Goal: Task Accomplishment & Management: Use online tool/utility

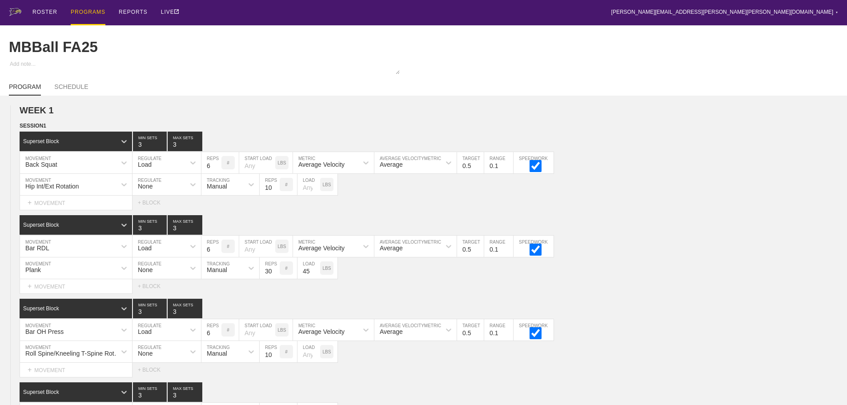
click at [85, 12] on div "PROGRAMS" at bounding box center [88, 12] width 35 height 25
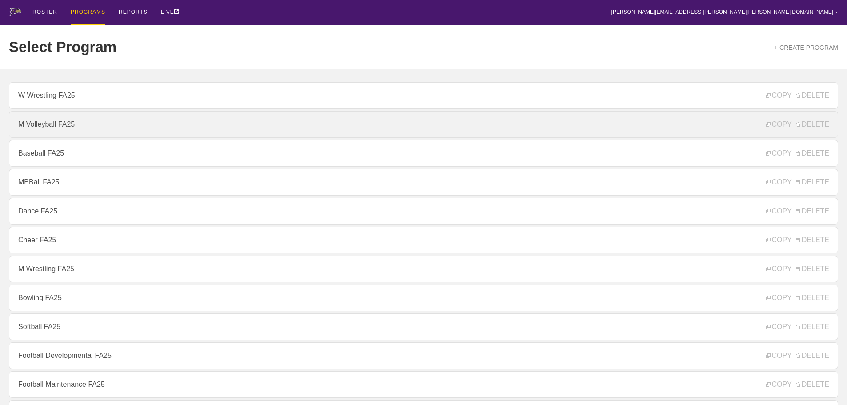
scroll to position [44, 0]
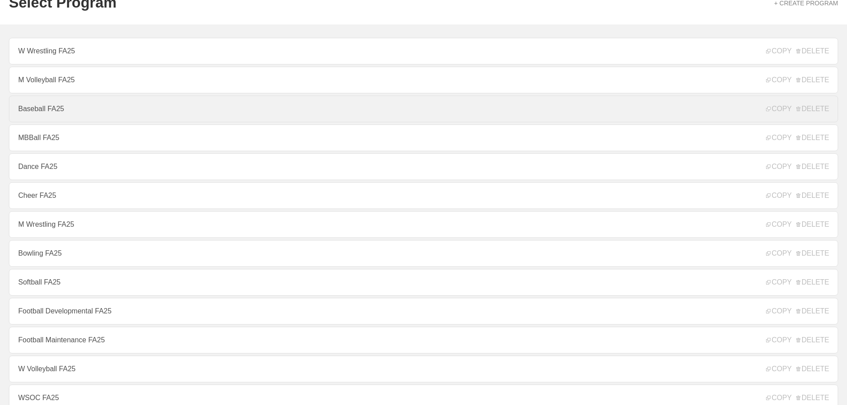
click at [60, 114] on link "Baseball FA25" at bounding box center [423, 109] width 829 height 27
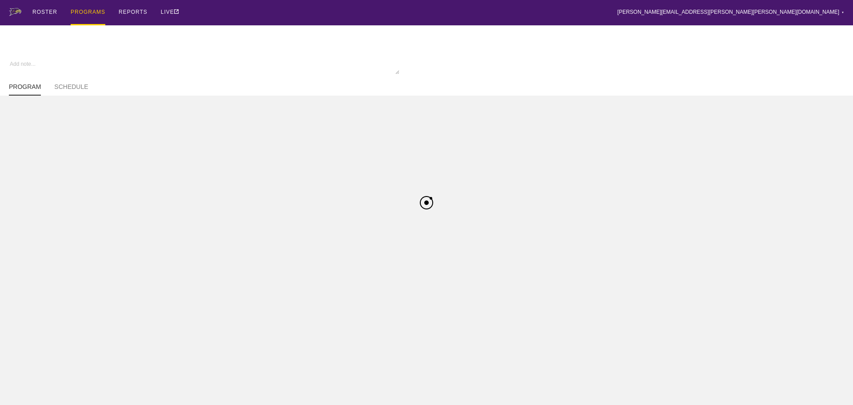
type textarea "x"
type input "Baseball FA25"
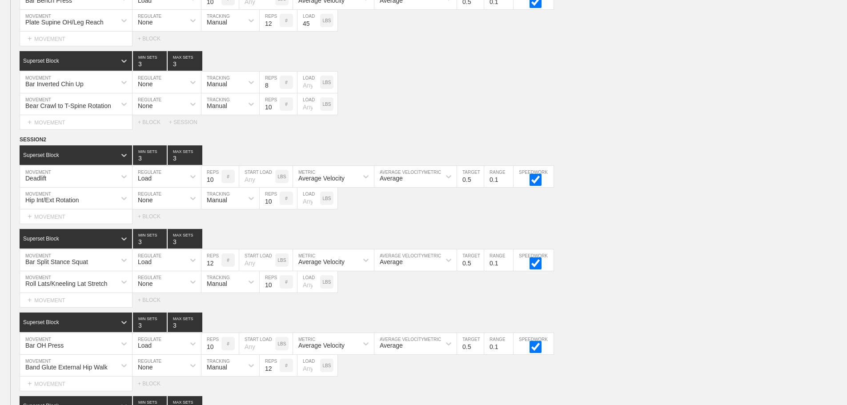
scroll to position [563, 0]
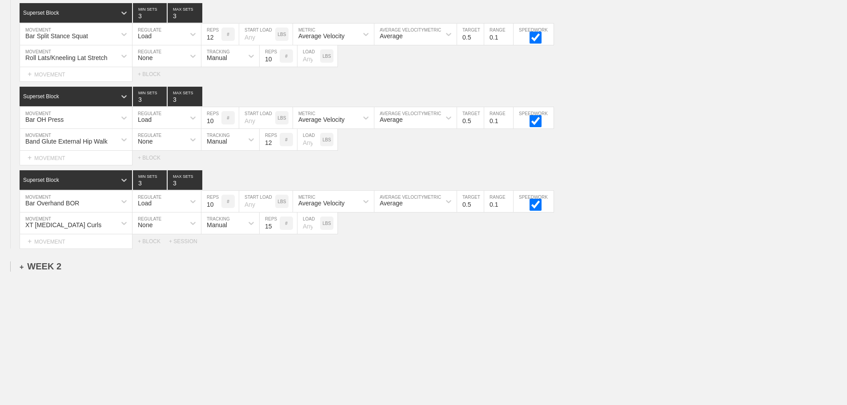
click at [56, 265] on div "+ WEEK 2" at bounding box center [41, 266] width 42 height 10
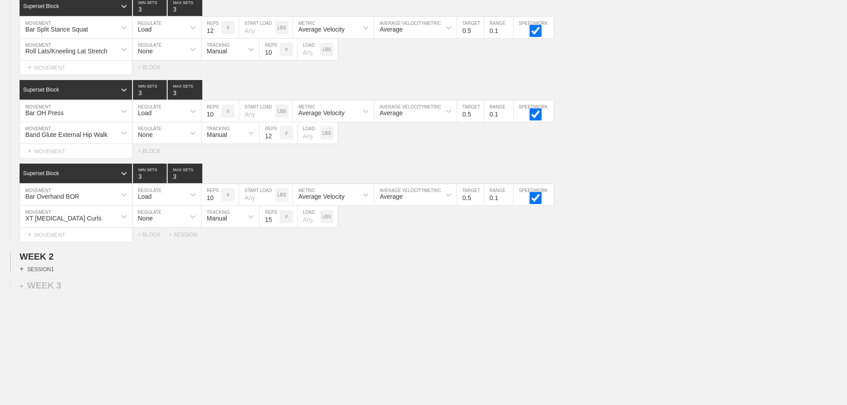
click at [45, 272] on div "+ SESSION 1" at bounding box center [37, 269] width 34 height 8
click at [60, 287] on div "+ BLOCK" at bounding box center [76, 285] width 112 height 14
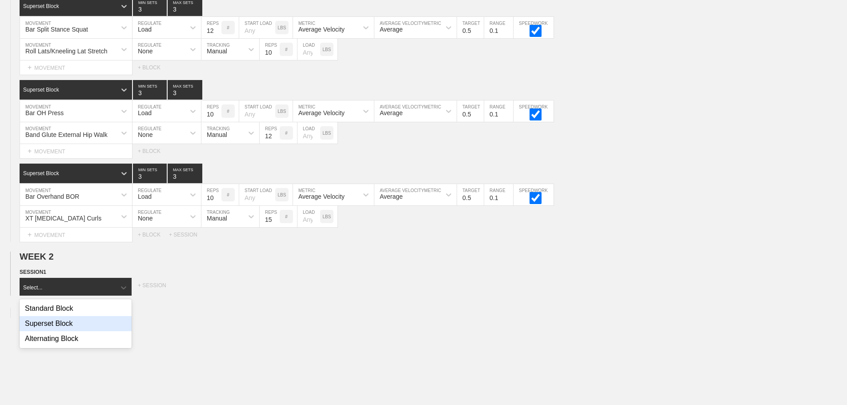
click at [64, 329] on div "Superset Block" at bounding box center [76, 323] width 112 height 15
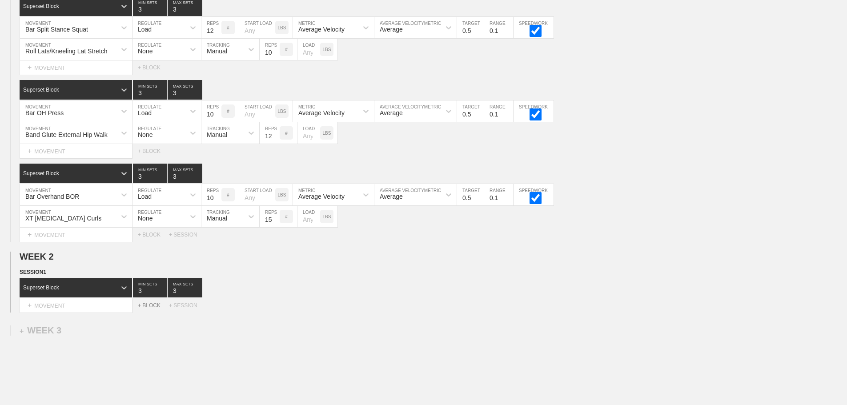
click at [146, 308] on div "+ BLOCK" at bounding box center [153, 305] width 31 height 6
click at [148, 308] on div "Select... MOVEMENT + MOVEMENT + BLOCK" at bounding box center [423, 305] width 847 height 14
click at [148, 308] on div "+ BLOCK" at bounding box center [153, 305] width 31 height 6
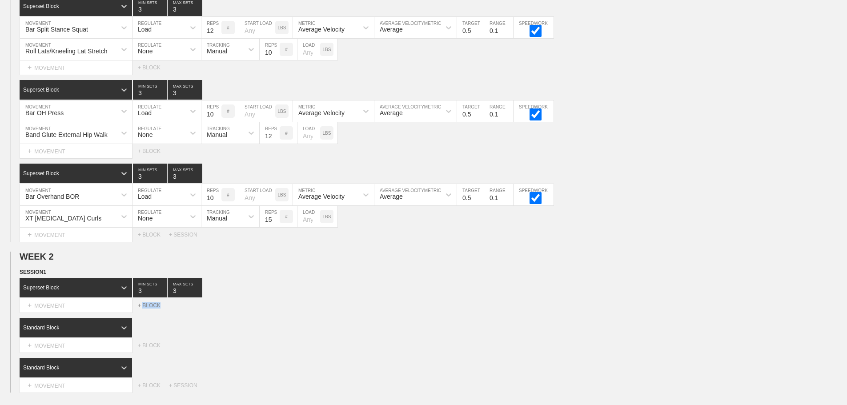
click at [148, 308] on div "+ BLOCK" at bounding box center [153, 305] width 31 height 6
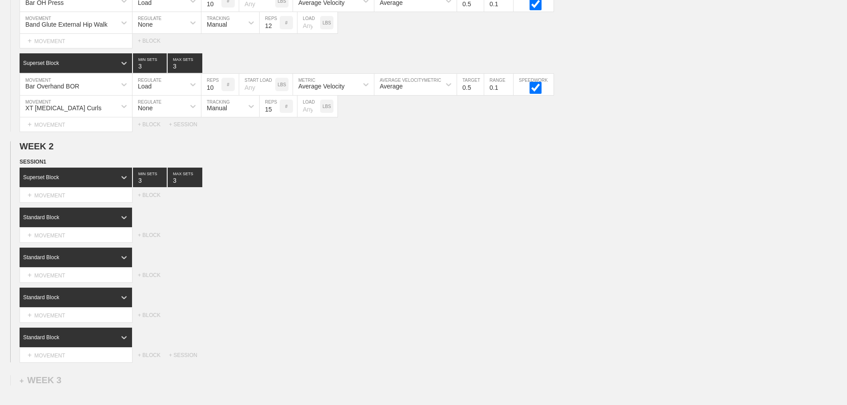
scroll to position [697, 0]
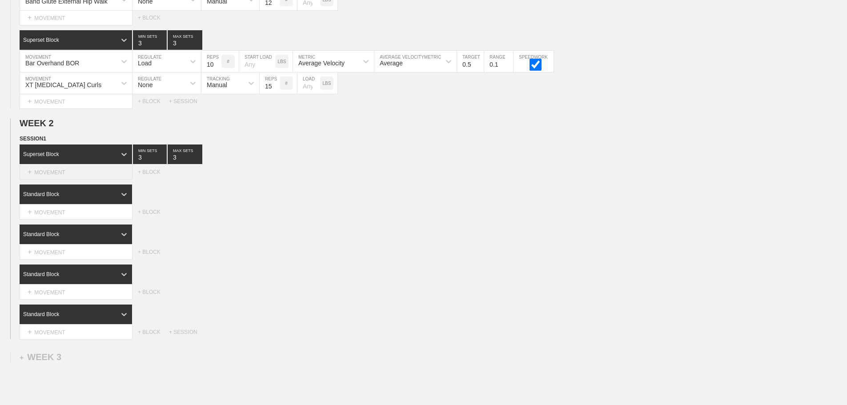
click at [71, 177] on div "+ MOVEMENT" at bounding box center [76, 172] width 113 height 15
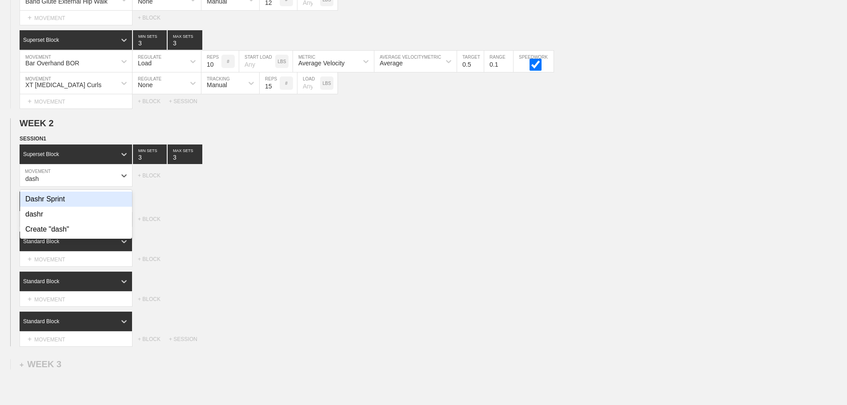
click at [65, 207] on div "Dashr Sprint" at bounding box center [76, 199] width 112 height 15
type input "dash"
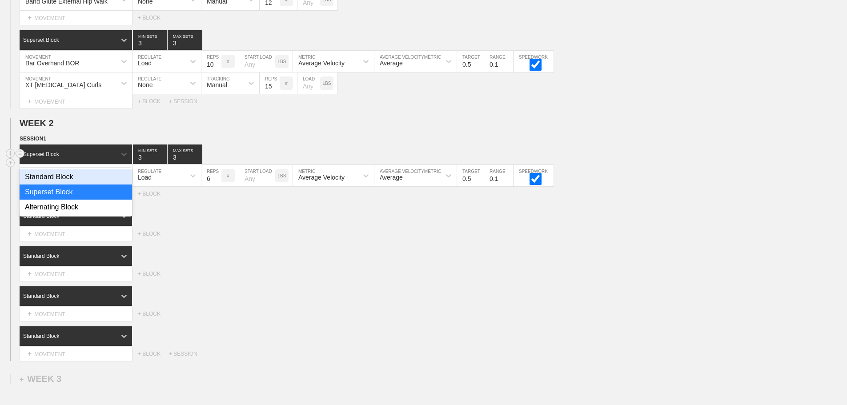
click at [102, 158] on div "Superset Block" at bounding box center [68, 154] width 96 height 8
click at [71, 184] on div "Standard Block" at bounding box center [76, 176] width 112 height 15
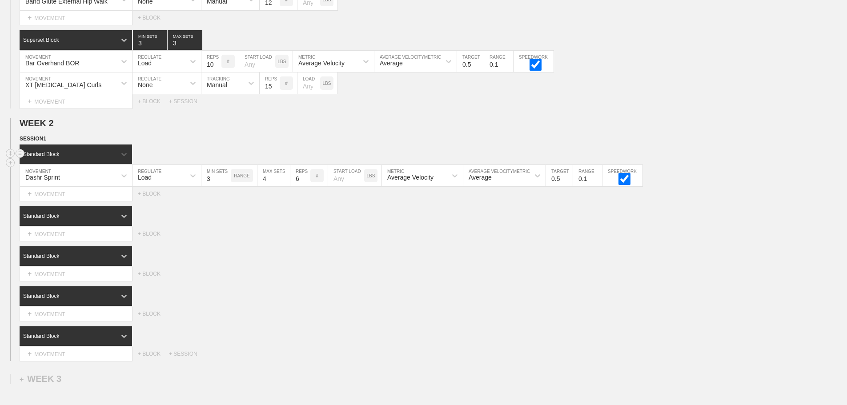
click at [108, 156] on div "Standard Block" at bounding box center [76, 154] width 112 height 20
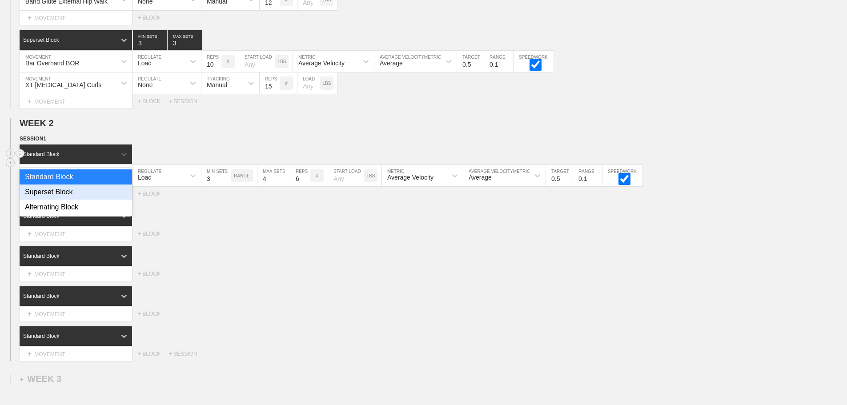
click at [67, 198] on div "Superset Block" at bounding box center [76, 191] width 112 height 15
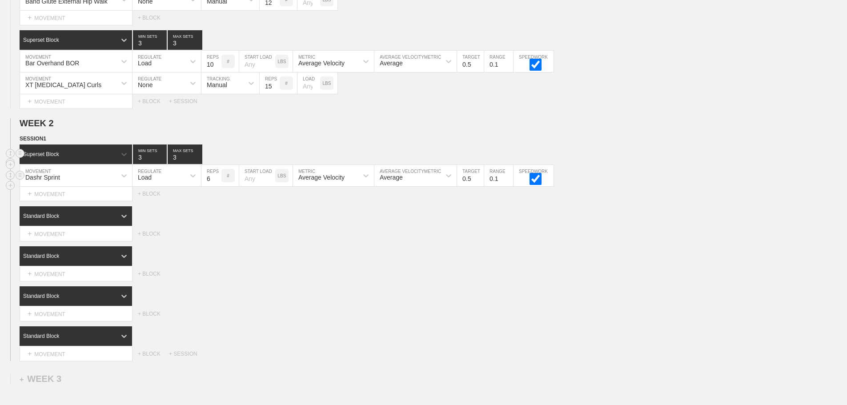
click at [174, 183] on div "Load" at bounding box center [158, 175] width 52 height 15
click at [161, 207] on div "None" at bounding box center [166, 199] width 68 height 15
click at [217, 181] on div "Sensor" at bounding box center [217, 177] width 20 height 7
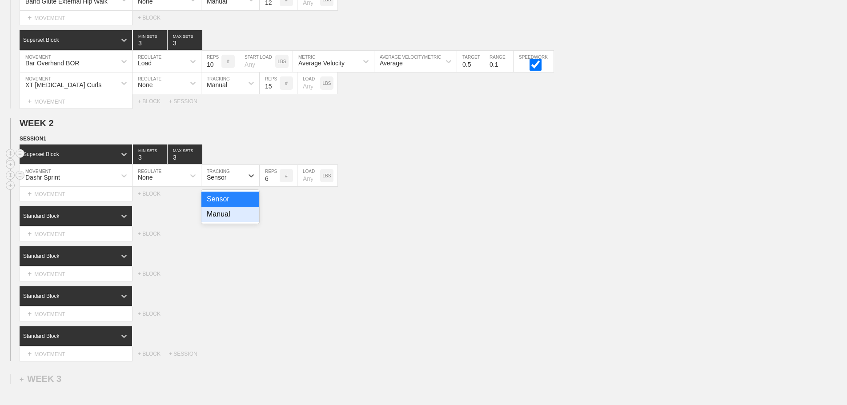
drag, startPoint x: 216, startPoint y: 222, endPoint x: 277, endPoint y: 189, distance: 69.8
click at [222, 219] on div "Manual" at bounding box center [230, 214] width 58 height 15
click at [273, 183] on input "7" at bounding box center [270, 175] width 20 height 21
click at [273, 183] on input "8" at bounding box center [270, 175] width 20 height 21
click at [273, 183] on input "9" at bounding box center [270, 175] width 20 height 21
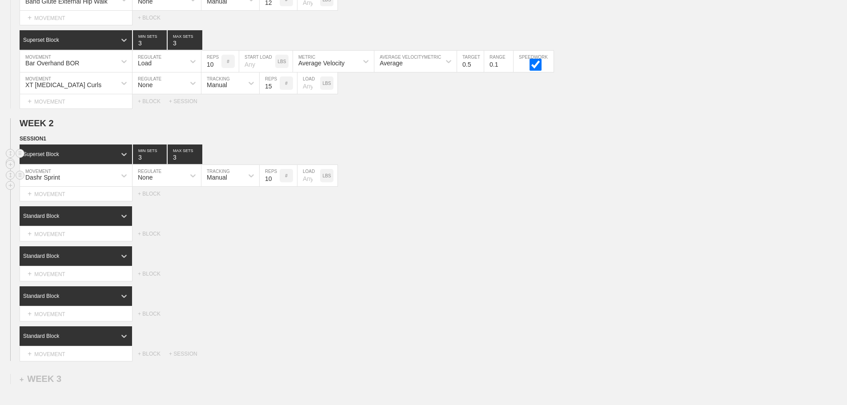
click at [273, 183] on input "10" at bounding box center [270, 175] width 20 height 21
click at [276, 186] on input "9" at bounding box center [270, 175] width 20 height 21
click at [275, 186] on input "8" at bounding box center [270, 175] width 20 height 21
click at [275, 186] on input "7" at bounding box center [270, 175] width 20 height 21
click at [275, 186] on input "6" at bounding box center [270, 175] width 20 height 21
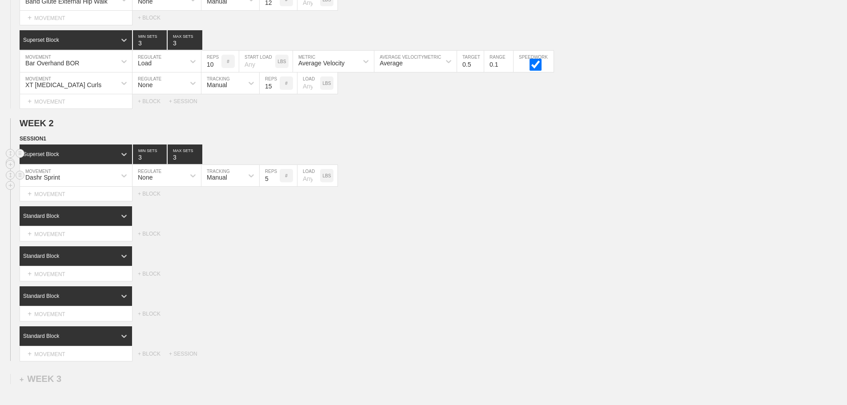
click at [275, 186] on input "5" at bounding box center [270, 175] width 20 height 21
click at [275, 186] on input "4" at bounding box center [270, 175] width 20 height 21
click at [275, 186] on input "3" at bounding box center [270, 175] width 20 height 21
click at [275, 186] on input "2" at bounding box center [270, 175] width 20 height 21
type input "1"
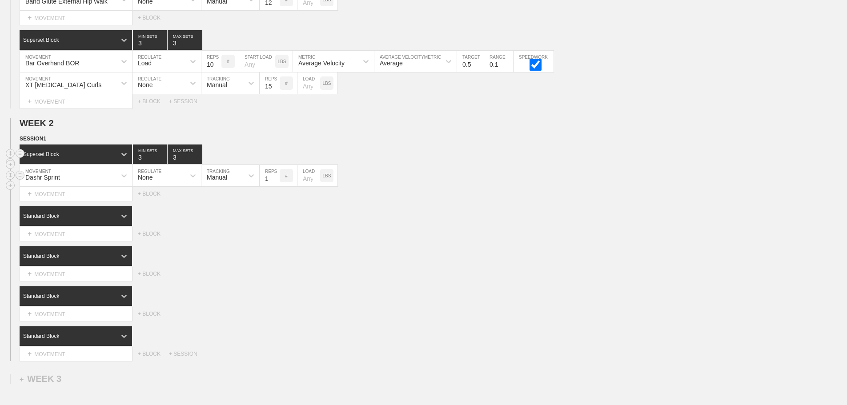
click at [275, 186] on input "1" at bounding box center [270, 175] width 20 height 21
click at [308, 185] on input "number" at bounding box center [308, 175] width 23 height 21
type input "15"
click at [406, 233] on div "Standard Block DUPLICATE INSERT MOVEMENT AFTER DELETE Select... MOVEMENT + MOVE…" at bounding box center [423, 223] width 847 height 35
click at [162, 164] on input "2" at bounding box center [150, 154] width 34 height 20
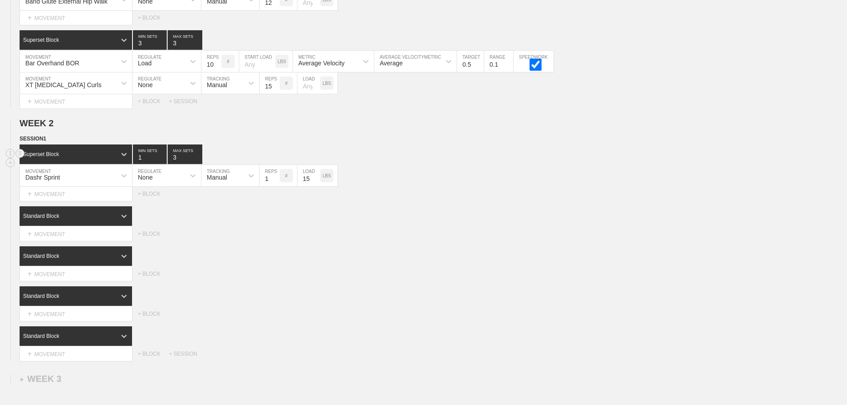
click at [162, 164] on input "1" at bounding box center [150, 154] width 34 height 20
type input "1"
click at [162, 164] on input "1" at bounding box center [150, 154] width 34 height 20
click at [198, 164] on input "2" at bounding box center [185, 154] width 35 height 20
click at [198, 164] on input "1" at bounding box center [185, 154] width 35 height 20
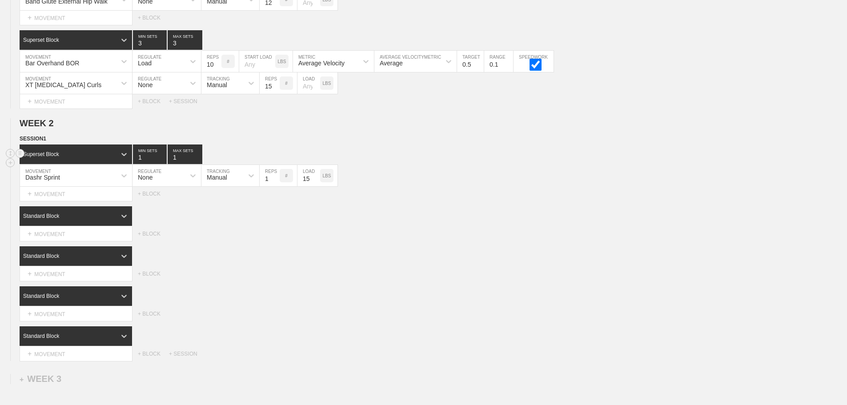
type input "1"
click at [198, 164] on input "1" at bounding box center [185, 154] width 35 height 20
drag, startPoint x: 511, startPoint y: 237, endPoint x: 197, endPoint y: 230, distance: 313.3
click at [502, 236] on div "Select... MOVEMENT + MOVEMENT + BLOCK" at bounding box center [423, 234] width 847 height 14
click at [101, 220] on div "Standard Block" at bounding box center [68, 216] width 96 height 8
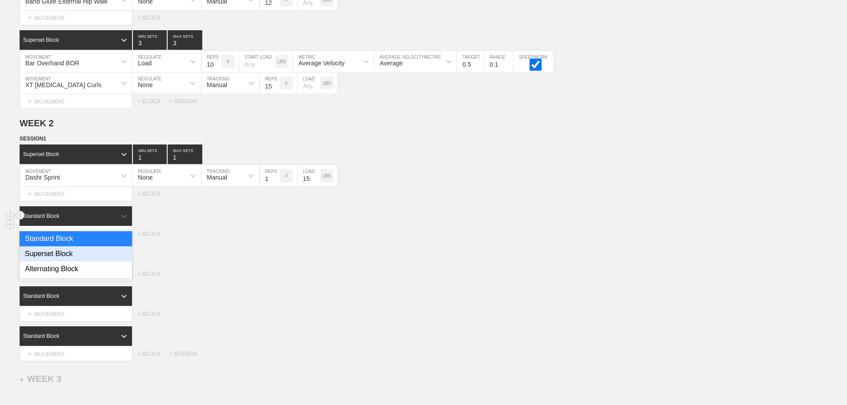
click at [71, 259] on div "Superset Block" at bounding box center [76, 253] width 112 height 15
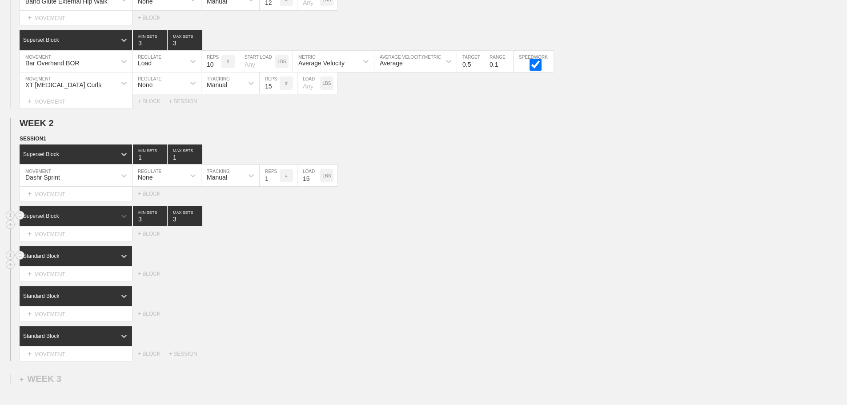
click at [105, 261] on div "Standard Block" at bounding box center [76, 256] width 112 height 20
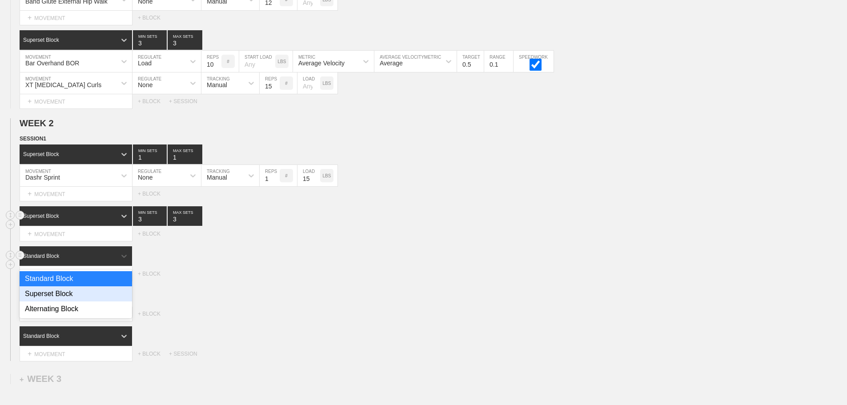
click at [81, 301] on div "Superset Block" at bounding box center [76, 293] width 112 height 15
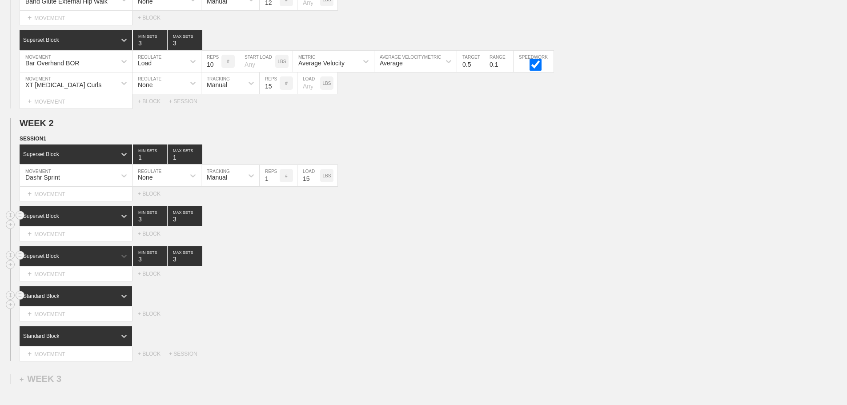
click at [106, 300] on div "Standard Block" at bounding box center [68, 296] width 96 height 8
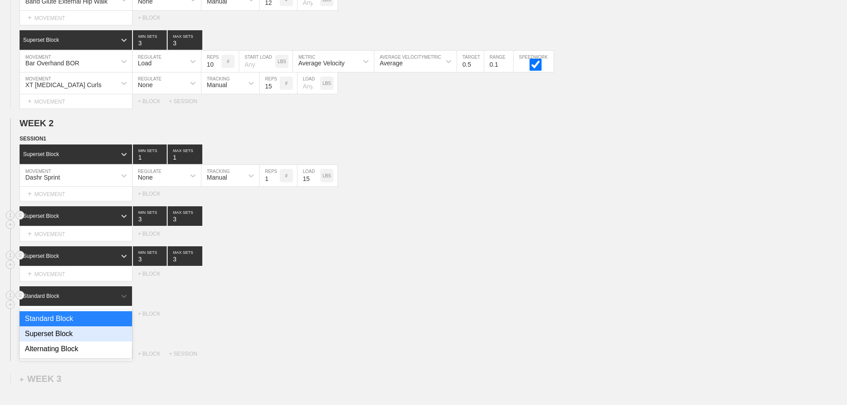
click at [61, 337] on div "Superset Block" at bounding box center [76, 333] width 112 height 15
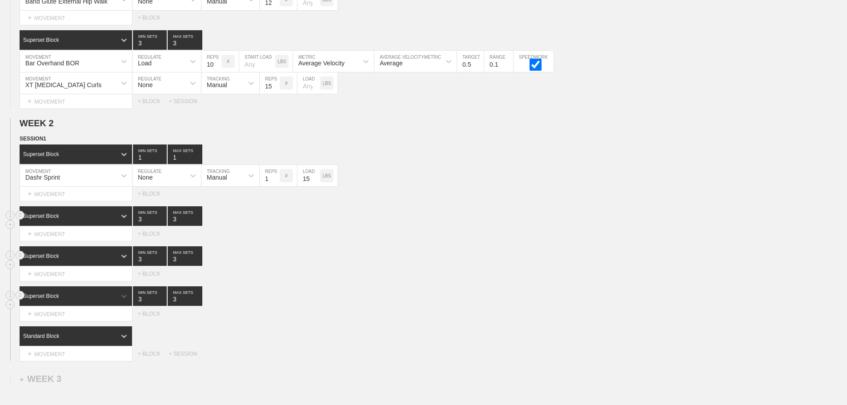
click at [383, 259] on div "Superset Block 3 MIN SETS 3 MAX SETS" at bounding box center [433, 256] width 827 height 20
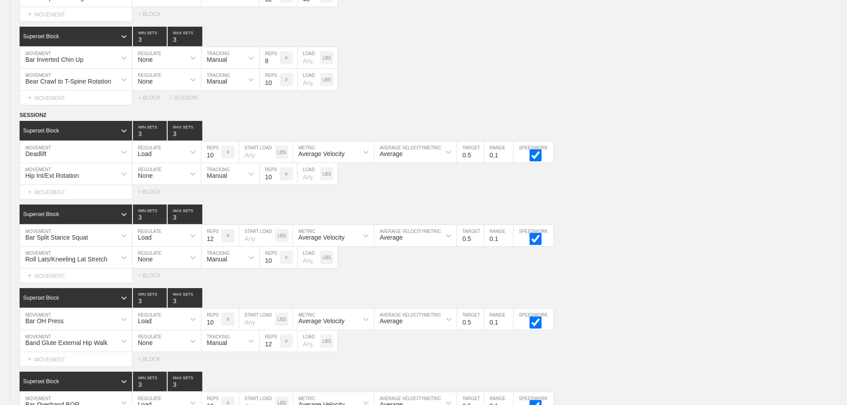
scroll to position [711, 0]
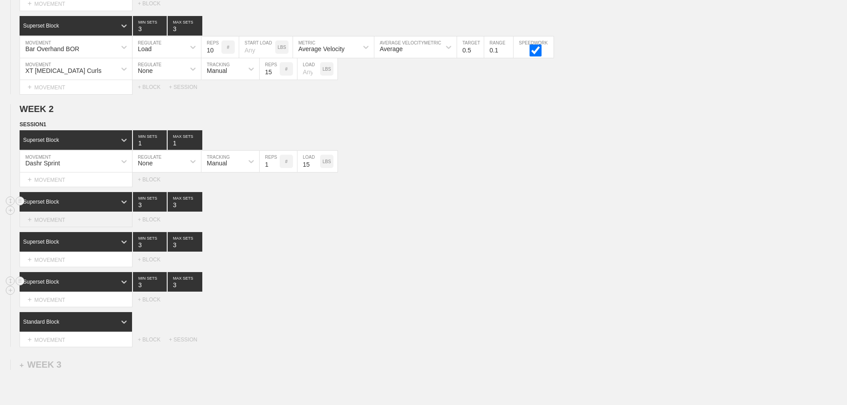
click at [64, 226] on div "+ MOVEMENT" at bounding box center [76, 219] width 113 height 15
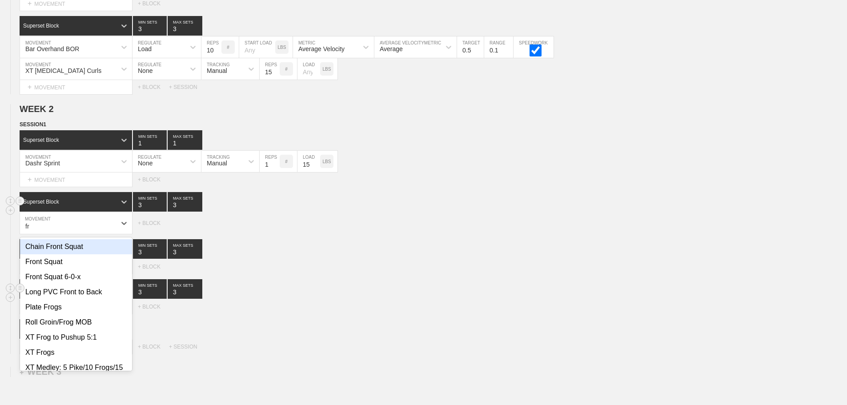
type input "f"
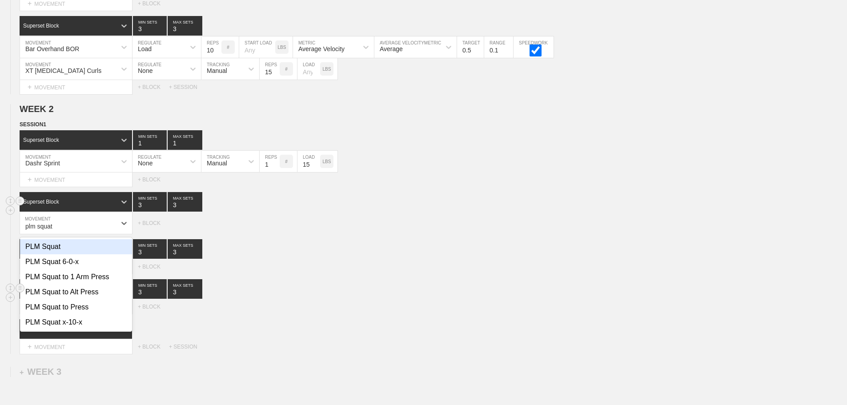
click at [58, 251] on div "PLM Squat" at bounding box center [76, 246] width 112 height 15
type input "plm squat"
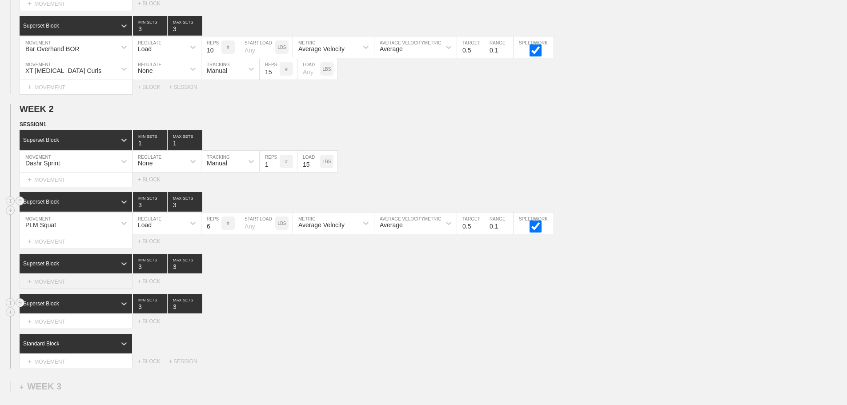
click at [70, 288] on div "+ MOVEMENT" at bounding box center [76, 281] width 113 height 15
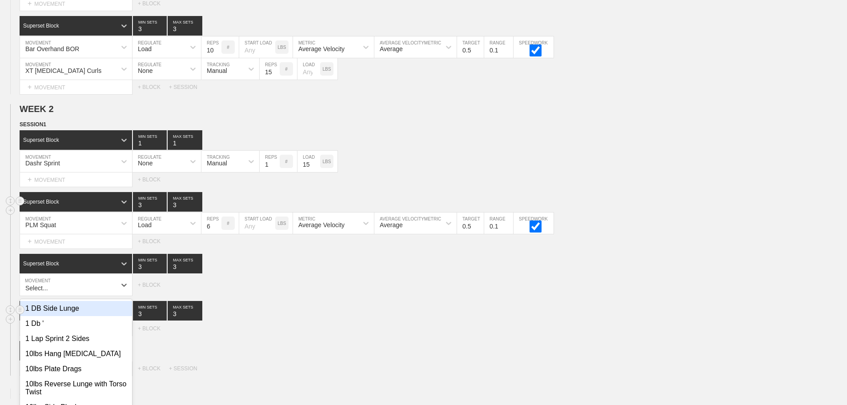
scroll to position [749, 0]
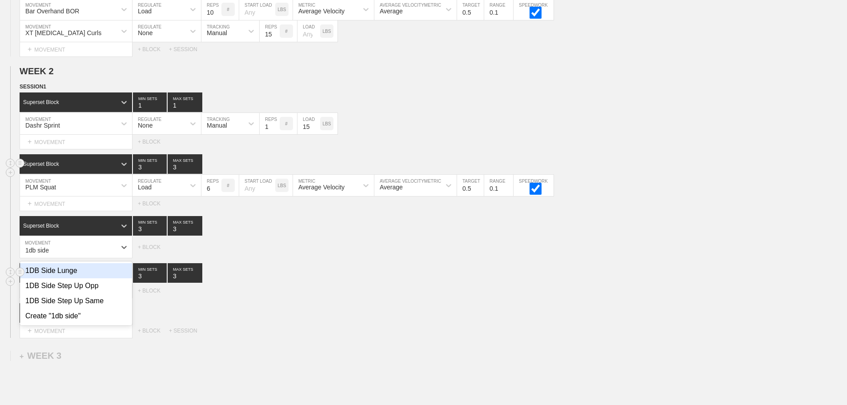
click at [66, 278] on div "1DB Side Lunge" at bounding box center [76, 270] width 112 height 15
type input "1db side"
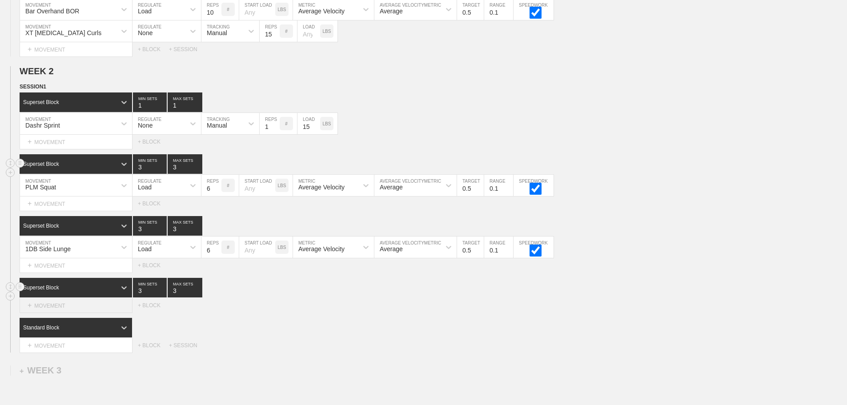
click at [59, 313] on div "+ MOVEMENT" at bounding box center [76, 305] width 113 height 15
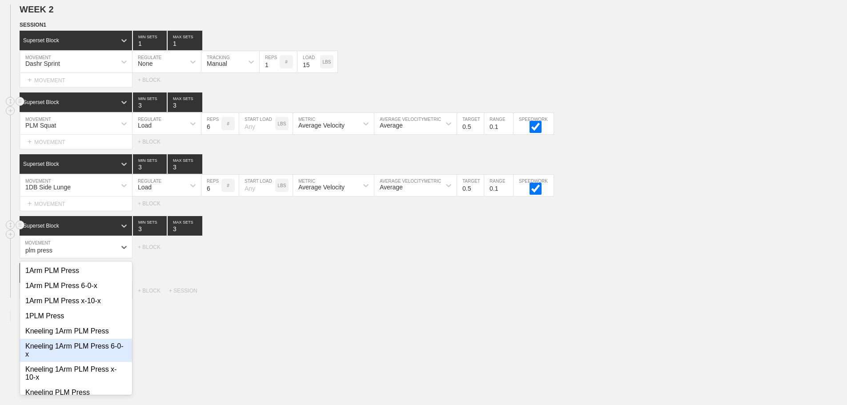
scroll to position [83, 0]
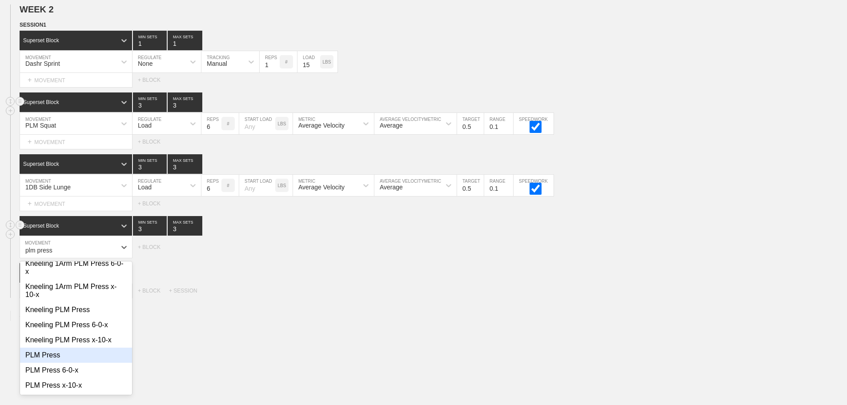
click at [51, 359] on div "PLM Press" at bounding box center [76, 354] width 112 height 15
type input "plm press"
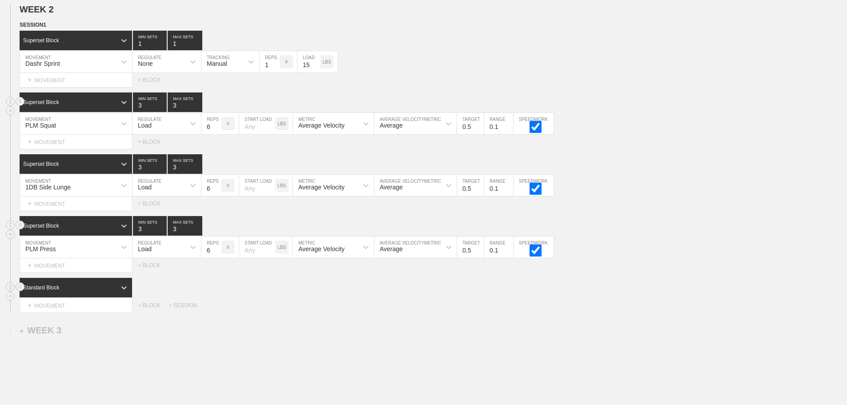
click at [90, 292] on div "Standard Block" at bounding box center [68, 288] width 96 height 8
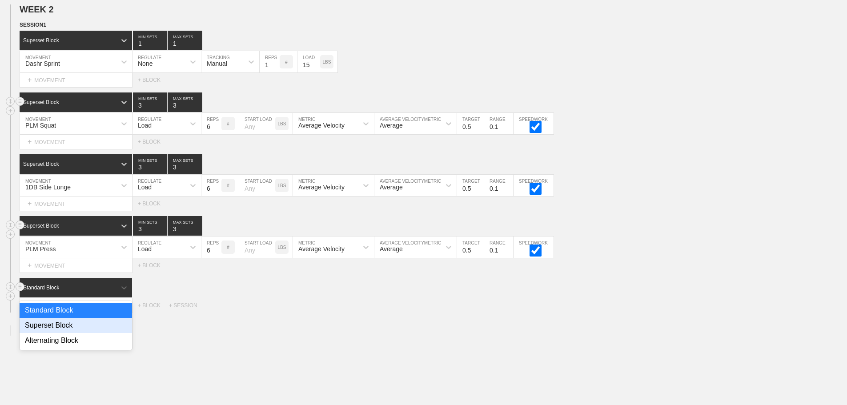
click at [60, 333] on div "Superset Block" at bounding box center [76, 325] width 112 height 15
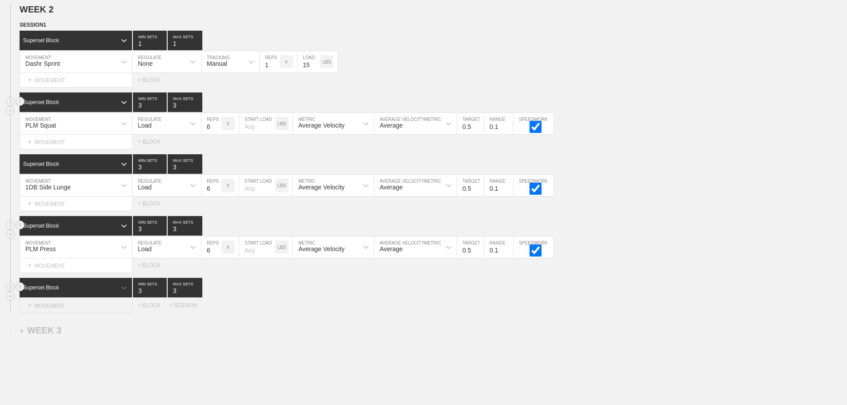
click at [64, 312] on div "+ MOVEMENT" at bounding box center [76, 305] width 113 height 15
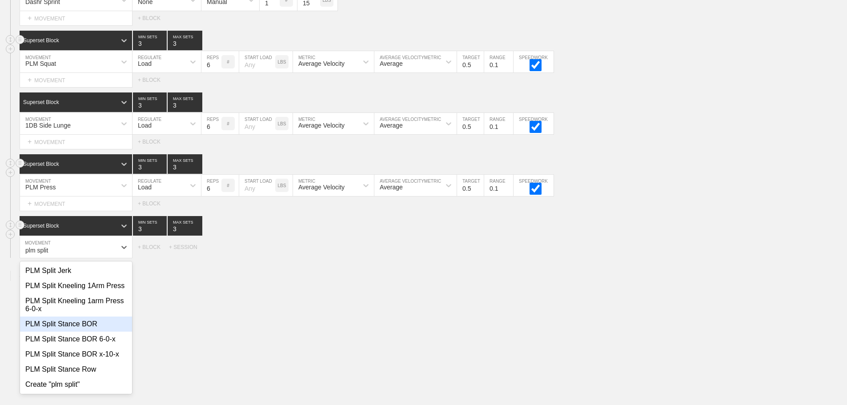
scroll to position [0, 0]
click at [77, 331] on div "PLM Split Stance BOR" at bounding box center [76, 323] width 112 height 15
type input "plm split"
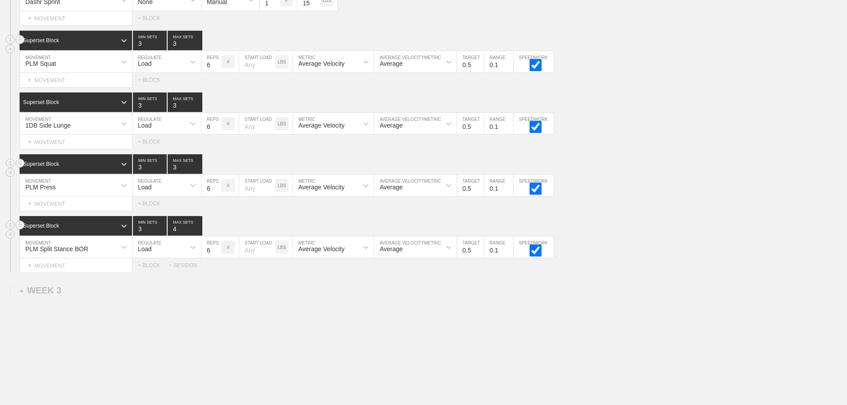
type input "4"
click at [198, 232] on input "4" at bounding box center [185, 226] width 35 height 20
click at [218, 253] on input "7" at bounding box center [211, 246] width 20 height 21
click at [218, 253] on input "8" at bounding box center [211, 246] width 20 height 21
click at [218, 253] on input "9" at bounding box center [211, 246] width 20 height 21
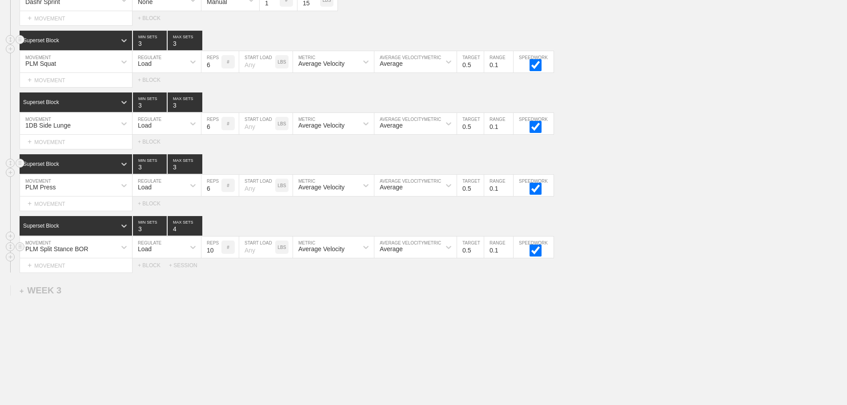
click at [218, 253] on input "10" at bounding box center [211, 246] width 20 height 21
click at [218, 253] on input "11" at bounding box center [211, 246] width 20 height 21
type input "12"
click at [218, 253] on input "12" at bounding box center [211, 246] width 20 height 21
click at [217, 193] on input "7" at bounding box center [211, 185] width 20 height 21
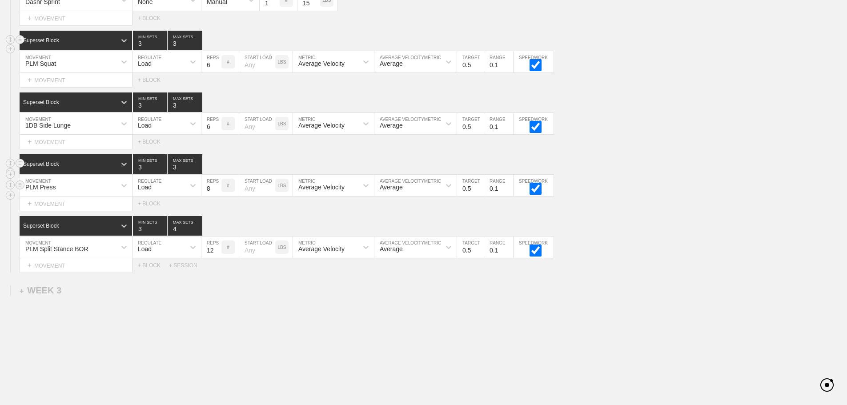
click at [217, 193] on input "8" at bounding box center [211, 185] width 20 height 21
click at [217, 193] on input "9" at bounding box center [211, 185] width 20 height 21
type input "10"
click at [217, 193] on input "10" at bounding box center [211, 185] width 20 height 21
click at [217, 130] on input "7" at bounding box center [211, 123] width 20 height 21
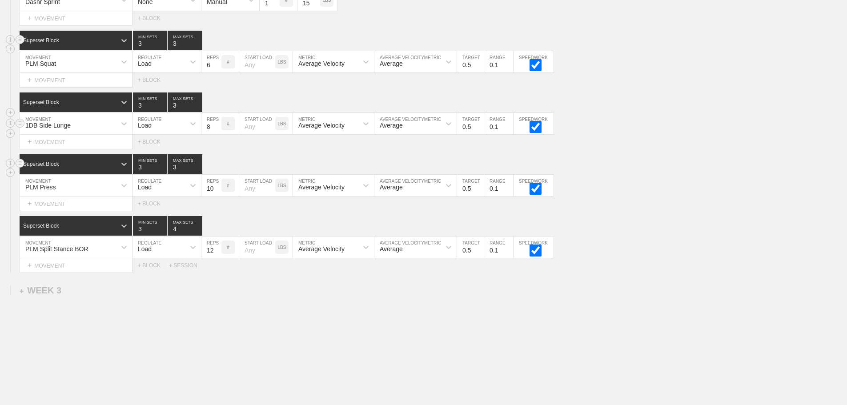
click at [217, 130] on input "8" at bounding box center [211, 123] width 20 height 21
click at [217, 130] on input "9" at bounding box center [211, 123] width 20 height 21
type input "10"
click at [217, 130] on input "10" at bounding box center [211, 123] width 20 height 21
click at [216, 70] on input "7" at bounding box center [211, 61] width 20 height 21
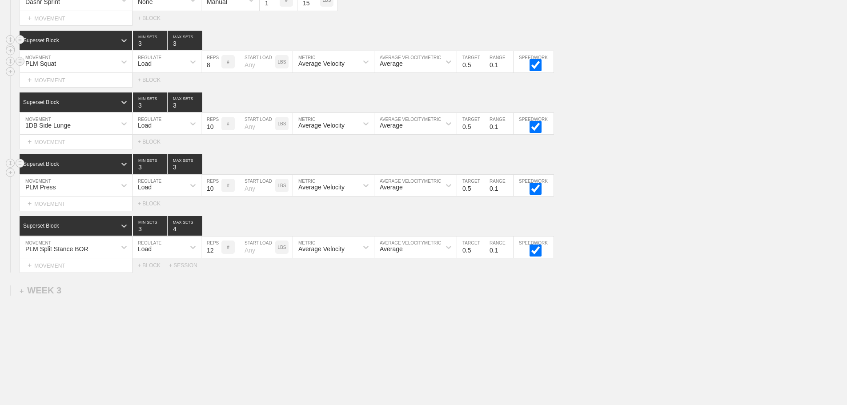
click at [216, 70] on input "8" at bounding box center [211, 61] width 20 height 21
click at [216, 70] on input "9" at bounding box center [211, 61] width 20 height 21
type input "10"
click at [216, 70] on input "10" at bounding box center [211, 61] width 20 height 21
type input "4"
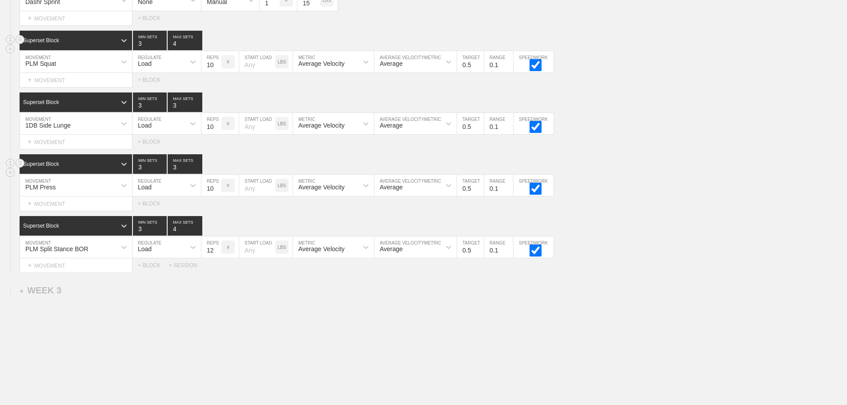
click at [199, 47] on input "4" at bounding box center [185, 41] width 35 height 20
type input "4"
click at [197, 109] on input "4" at bounding box center [185, 102] width 35 height 20
type input "4"
click at [161, 109] on input "4" at bounding box center [150, 102] width 34 height 20
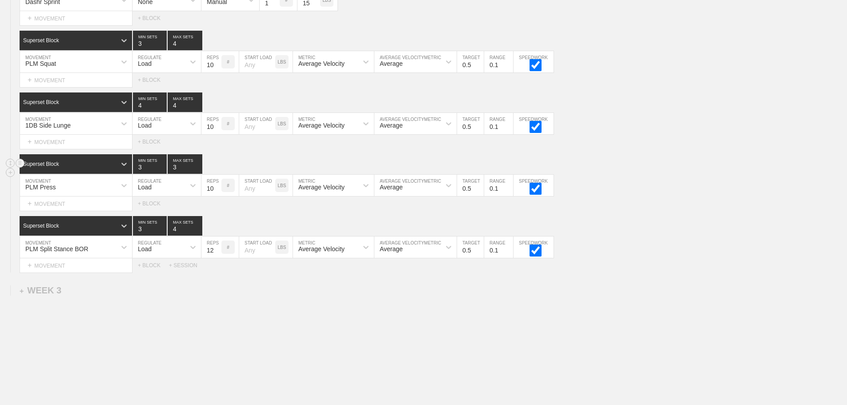
click at [245, 149] on div "Select... MOVEMENT + MOVEMENT + BLOCK" at bounding box center [423, 142] width 847 height 14
click at [168, 127] on div "Load" at bounding box center [158, 123] width 52 height 15
drag, startPoint x: 149, startPoint y: 153, endPoint x: 175, endPoint y: 148, distance: 26.7
click at [150, 153] on div "None" at bounding box center [166, 147] width 68 height 15
click at [214, 129] on div "Sensor" at bounding box center [217, 125] width 20 height 7
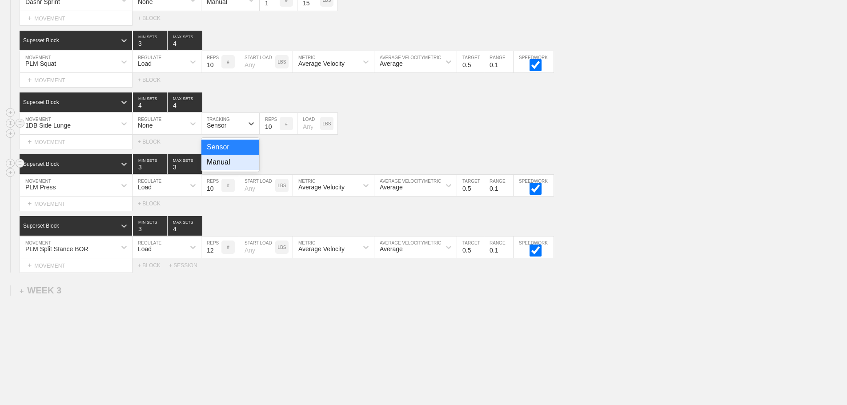
click at [219, 170] on div "Manual" at bounding box center [230, 162] width 58 height 15
click at [397, 134] on div "1DB Side Lunge MOVEMENT None REGULATE option Manual, selected. 0 results availa…" at bounding box center [423, 124] width 847 height 22
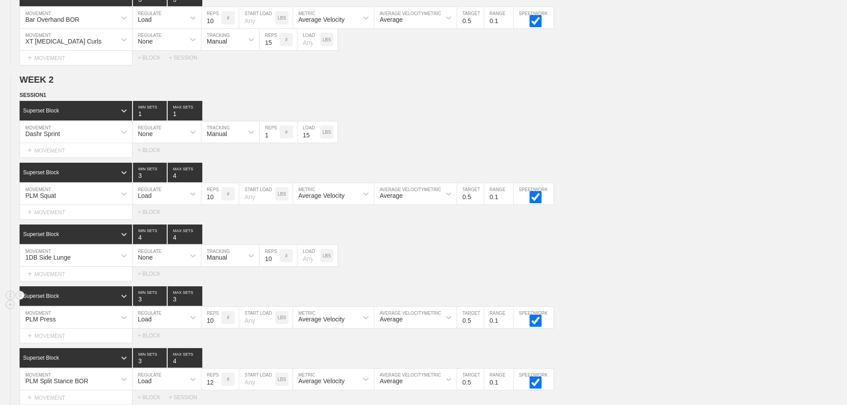
scroll to position [561, 0]
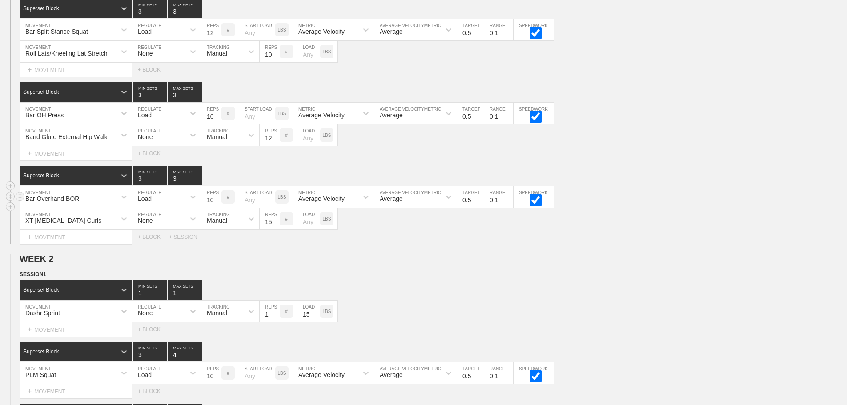
click at [661, 193] on div "Bar Overhand BOR MOVEMENT Load REGULATE 10 REPS # START LOAD LBS Average Veloci…" at bounding box center [423, 197] width 847 height 22
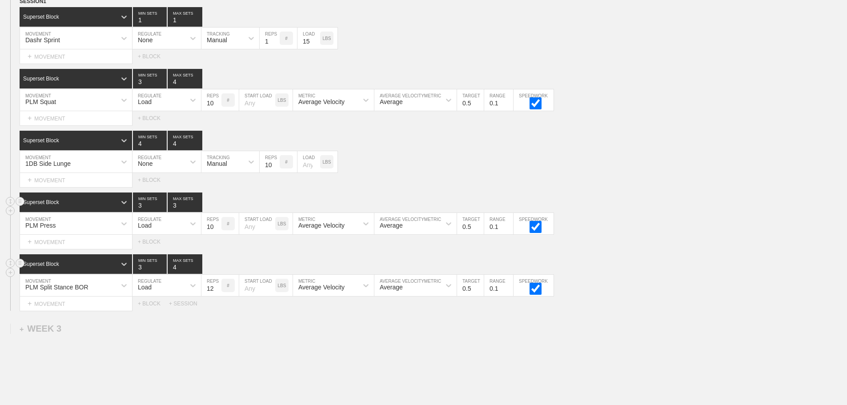
scroll to position [903, 0]
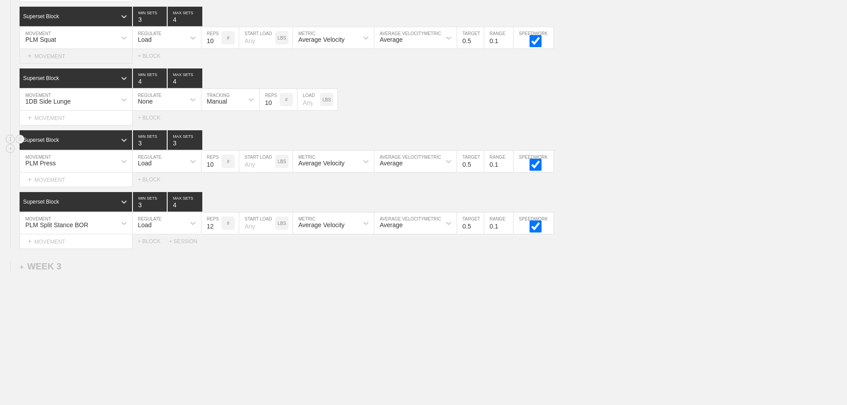
click at [61, 56] on div "+ MOVEMENT" at bounding box center [76, 56] width 113 height 15
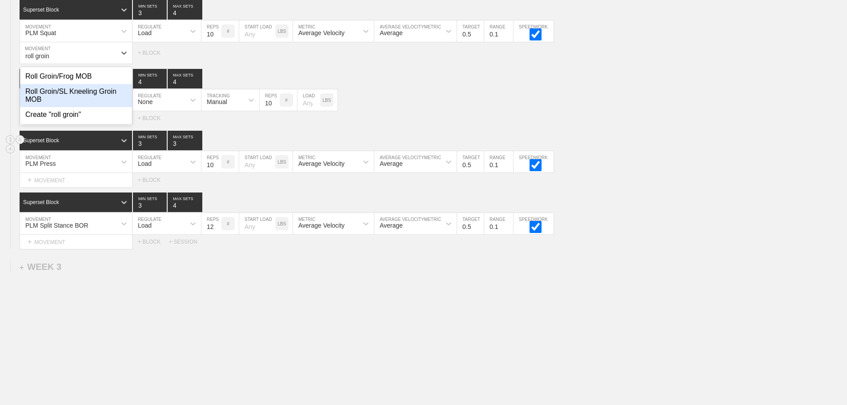
click at [80, 99] on div "Roll Groin/SL Kneeling Groin MOB" at bounding box center [76, 95] width 112 height 23
type input "roll groin"
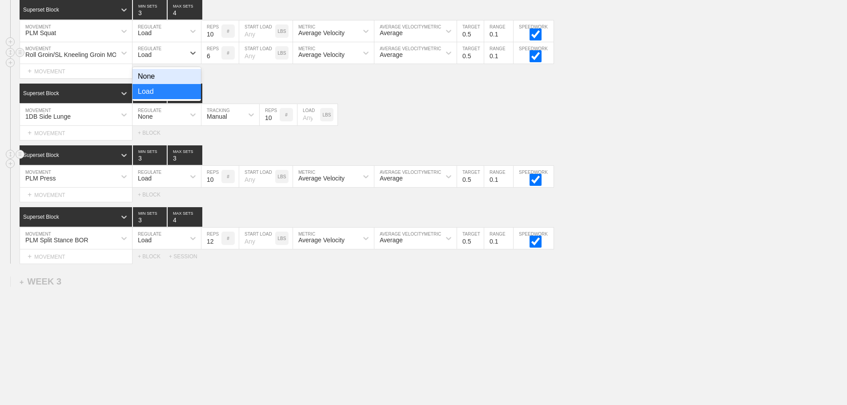
click at [157, 60] on div "Load" at bounding box center [158, 52] width 52 height 15
click at [154, 79] on div "None" at bounding box center [166, 76] width 68 height 15
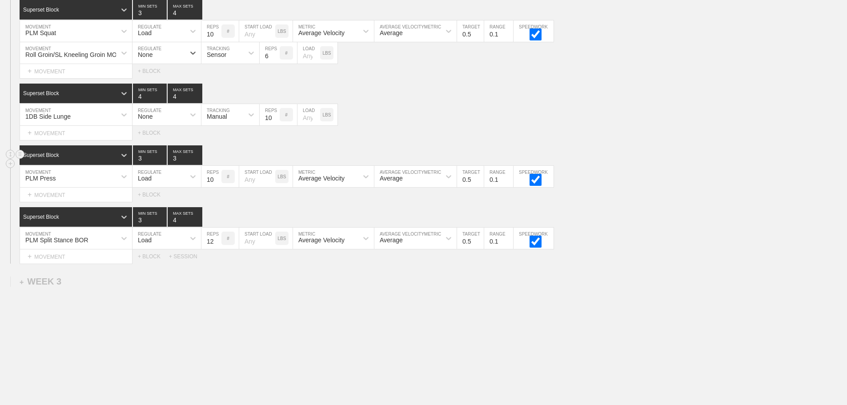
drag, startPoint x: 224, startPoint y: 61, endPoint x: 220, endPoint y: 72, distance: 10.7
click at [224, 58] on div "Sensor" at bounding box center [217, 54] width 20 height 7
click at [218, 99] on div "Manual" at bounding box center [230, 91] width 58 height 15
click at [276, 60] on input "7" at bounding box center [270, 52] width 20 height 21
click at [276, 60] on input "8" at bounding box center [270, 52] width 20 height 21
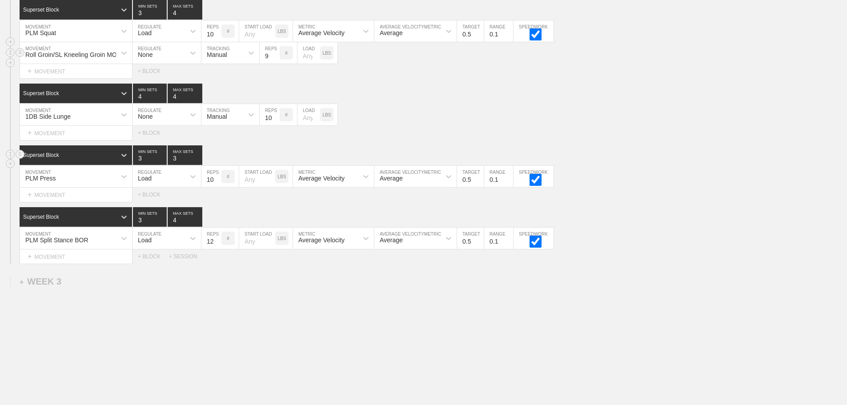
click at [276, 60] on input "9" at bounding box center [270, 52] width 20 height 21
type input "10"
click at [276, 60] on input "10" at bounding box center [270, 52] width 20 height 21
click at [430, 78] on div "Select... MOVEMENT + MOVEMENT + BLOCK" at bounding box center [423, 71] width 847 height 14
drag, startPoint x: 427, startPoint y: 132, endPoint x: 405, endPoint y: 132, distance: 21.3
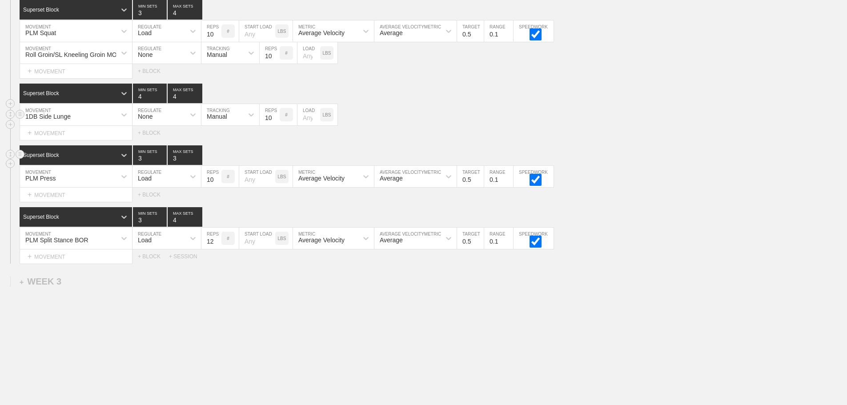
click at [427, 126] on div "1DB Side Lunge MOVEMENT None REGULATE Manual TRACKING 10 REPS # LOAD LBS" at bounding box center [423, 115] width 847 height 22
click at [72, 140] on div "+ MOVEMENT" at bounding box center [76, 133] width 113 height 15
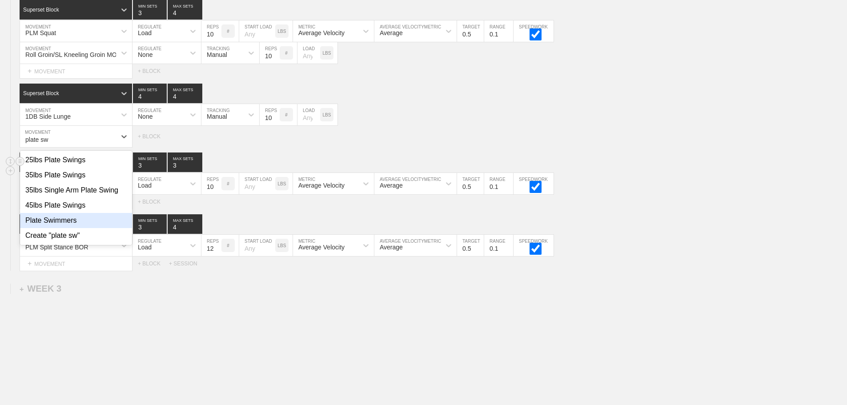
click at [73, 225] on div "Plate Swimmers" at bounding box center [76, 220] width 112 height 15
type input "plate sw"
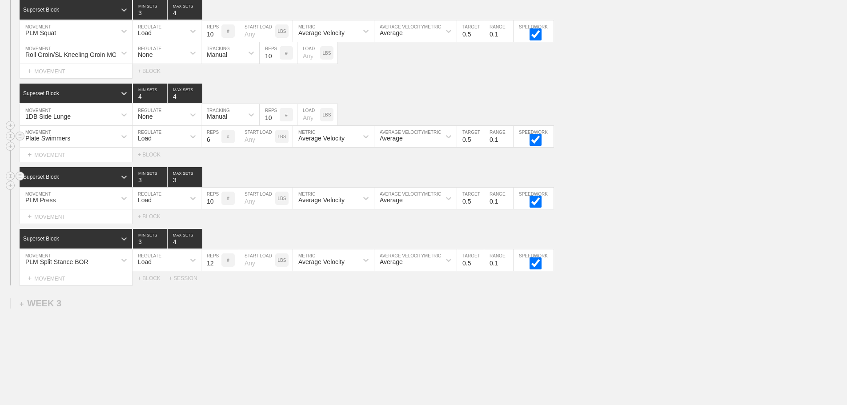
click at [179, 139] on div "Load" at bounding box center [158, 136] width 52 height 15
click at [166, 167] on div "None" at bounding box center [166, 159] width 68 height 15
click at [225, 142] on div "Sensor" at bounding box center [217, 138] width 20 height 7
drag, startPoint x: 218, startPoint y: 184, endPoint x: 237, endPoint y: 172, distance: 22.6
click at [219, 183] on div "Manual" at bounding box center [230, 175] width 58 height 15
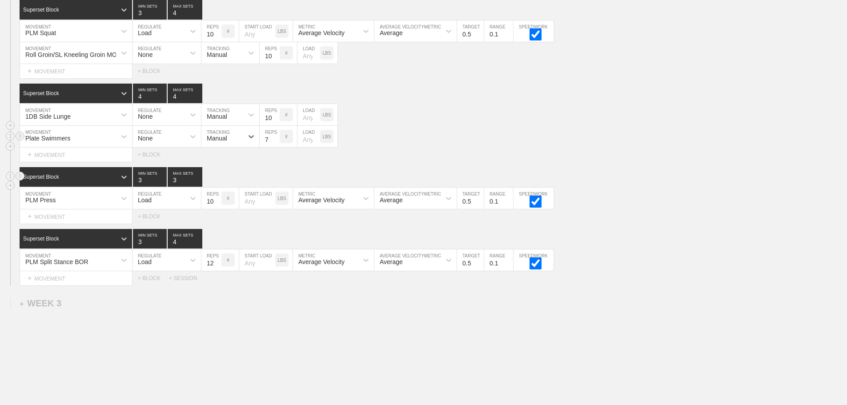
click at [274, 143] on input "7" at bounding box center [270, 136] width 20 height 21
click at [274, 143] on input "8" at bounding box center [270, 136] width 20 height 21
click at [274, 143] on input "9" at bounding box center [270, 136] width 20 height 21
click at [274, 143] on input "10" at bounding box center [270, 136] width 20 height 21
click at [274, 143] on input "11" at bounding box center [270, 136] width 20 height 21
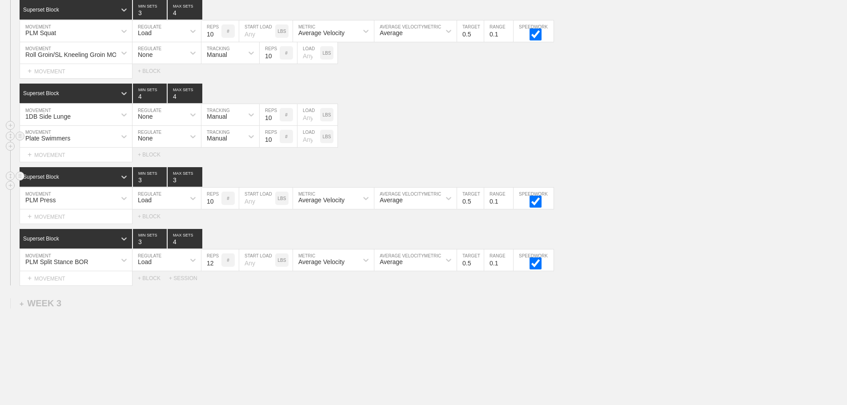
click at [274, 147] on input "10" at bounding box center [270, 136] width 20 height 21
click at [368, 133] on div "Plate Swimmers MOVEMENT None REGULATE Manual TRACKING 10 REPS # LOAD LBS" at bounding box center [423, 137] width 847 height 22
click at [276, 144] on input "11" at bounding box center [270, 136] width 20 height 21
type input "12"
click at [276, 144] on input "12" at bounding box center [270, 136] width 20 height 21
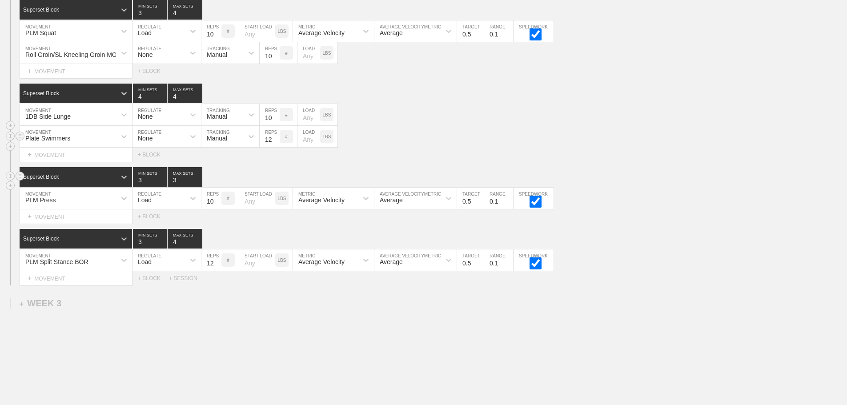
click at [306, 144] on input "number" at bounding box center [308, 136] width 23 height 21
type input "5"
click at [522, 146] on div "Plate Swimmers MOVEMENT None REGULATE Manual TRACKING 12 REPS # 5 LOAD LBS" at bounding box center [423, 137] width 847 height 22
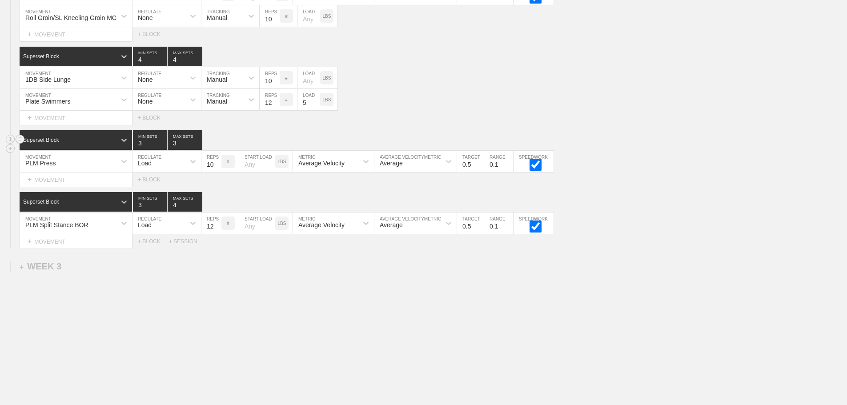
scroll to position [946, 0]
click at [61, 240] on div "+ MOVEMENT" at bounding box center [76, 241] width 113 height 15
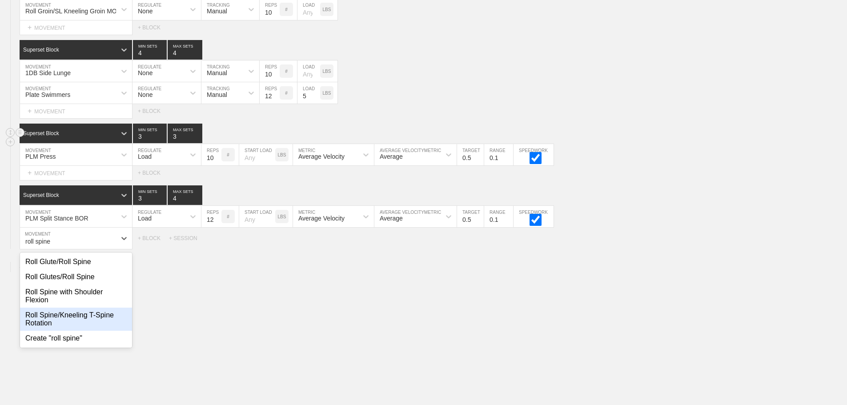
click at [88, 320] on div "Roll Spine/Kneeling T-Spine Rotation" at bounding box center [76, 319] width 112 height 23
type input "roll spine"
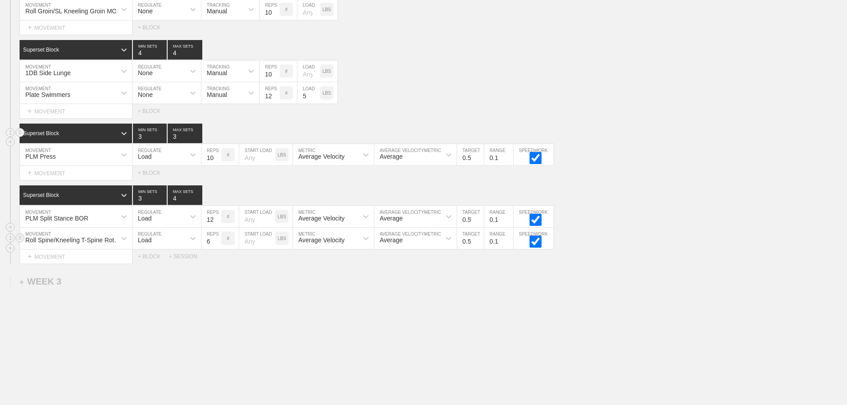
click at [156, 246] on div "Load" at bounding box center [158, 238] width 52 height 15
drag, startPoint x: 152, startPoint y: 266, endPoint x: 203, endPoint y: 265, distance: 51.1
click at [153, 266] on div "None" at bounding box center [166, 261] width 68 height 15
click at [221, 244] on div "Sensor" at bounding box center [217, 239] width 20 height 7
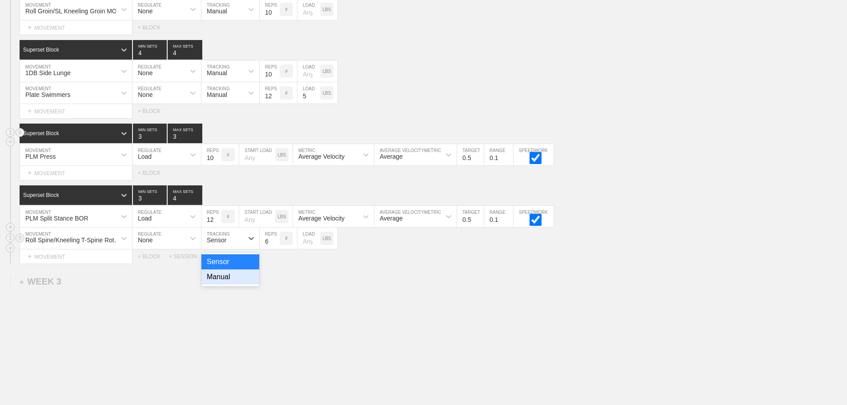
click at [228, 284] on div "Manual" at bounding box center [230, 276] width 58 height 15
click at [274, 244] on input "7" at bounding box center [270, 238] width 20 height 21
click at [274, 244] on input "8" at bounding box center [270, 238] width 20 height 21
click at [274, 244] on input "9" at bounding box center [270, 238] width 20 height 21
type input "10"
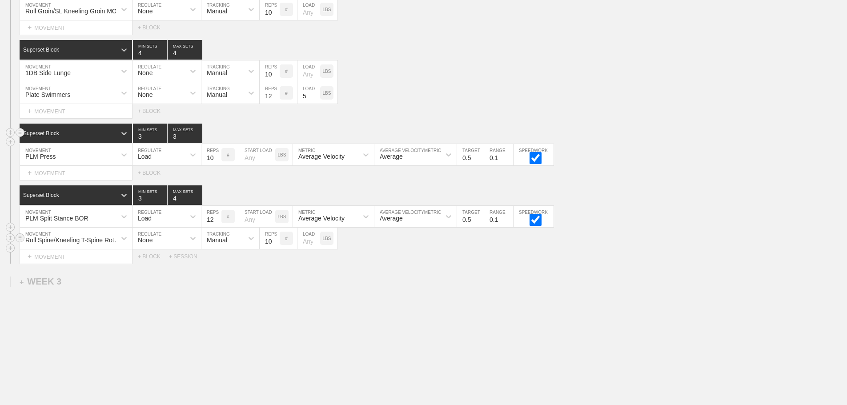
click at [274, 244] on input "10" at bounding box center [270, 238] width 20 height 21
click at [419, 264] on div "Select... MOVEMENT + MOVEMENT + BLOCK + SESSION" at bounding box center [423, 256] width 847 height 14
type input "4"
click at [198, 141] on input "4" at bounding box center [185, 134] width 35 height 20
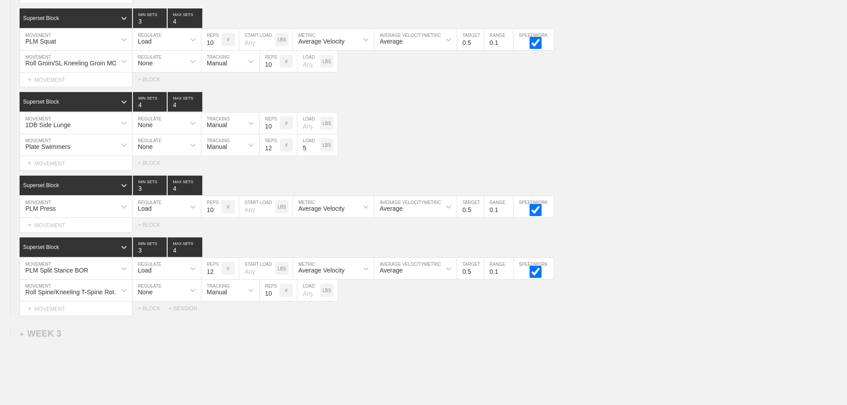
scroll to position [813, 0]
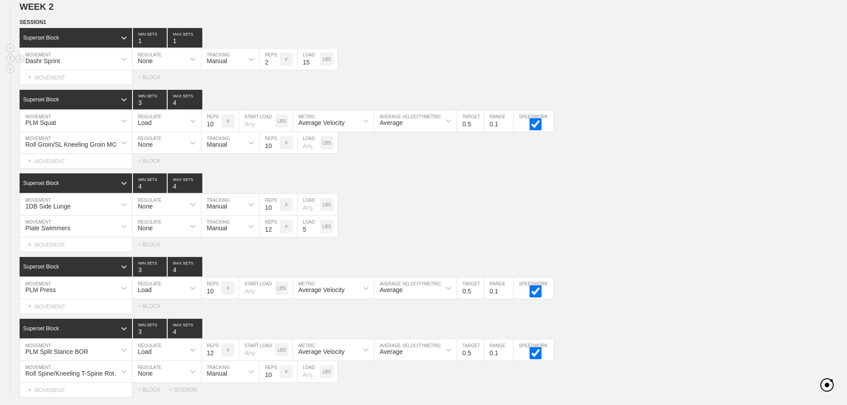
click at [273, 67] on input "2" at bounding box center [270, 58] width 20 height 21
type input "3"
click at [273, 67] on input "3" at bounding box center [270, 58] width 20 height 21
click at [439, 214] on div "1DB Side Lunge MOVEMENT None REGULATE Manual TRACKING 10 REPS # LOAD LBS" at bounding box center [423, 205] width 847 height 22
click at [95, 42] on div "Superset Block" at bounding box center [68, 38] width 96 height 8
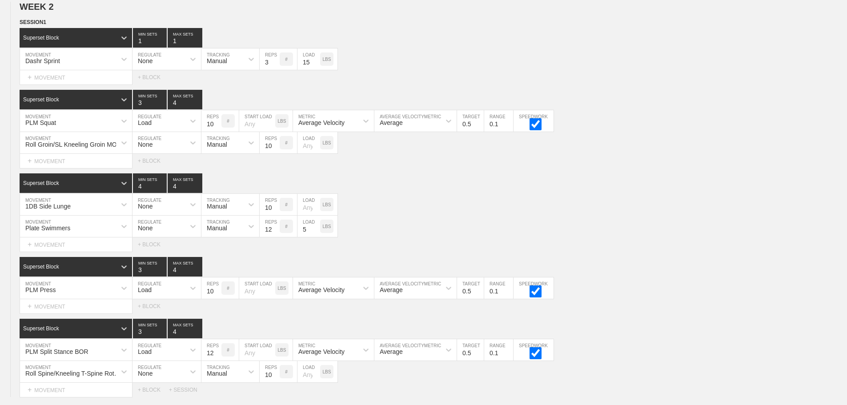
click at [455, 200] on div "Superset Block 4 MIN SETS 4 MAX SETS DUPLICATE INSERT MOVEMENT AFTER DELETE 1DB…" at bounding box center [423, 212] width 847 height 78
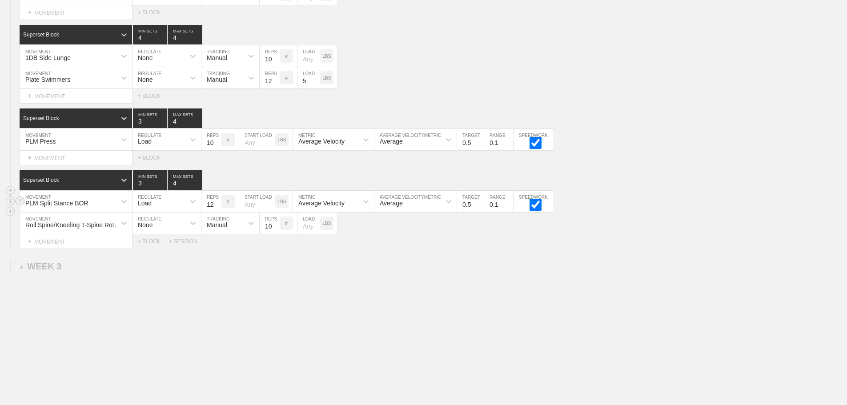
scroll to position [968, 0]
click at [65, 157] on div "+ MOVEMENT" at bounding box center [76, 158] width 113 height 15
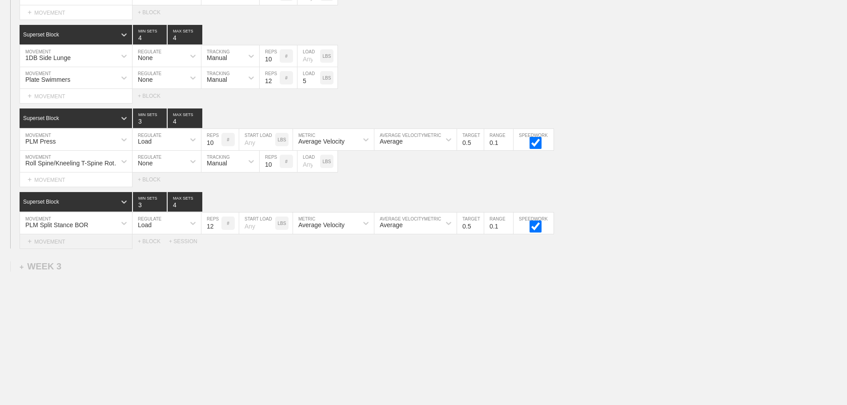
click at [57, 246] on div "+ MOVEMENT" at bounding box center [76, 241] width 113 height 15
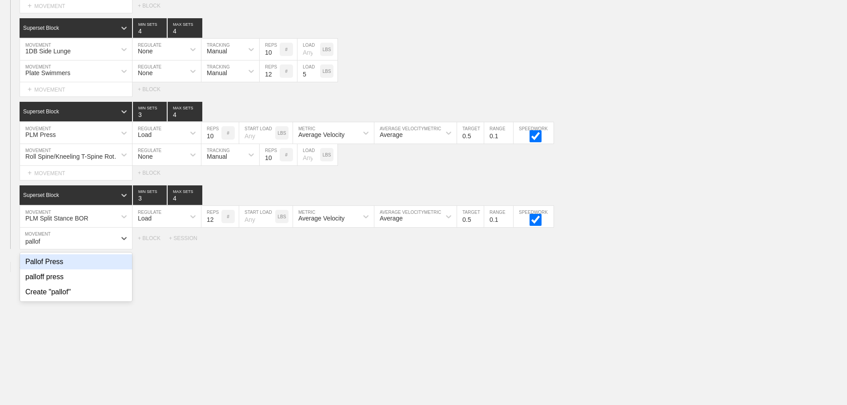
click at [57, 264] on div "Pallof Press" at bounding box center [76, 261] width 112 height 15
type input "pallof"
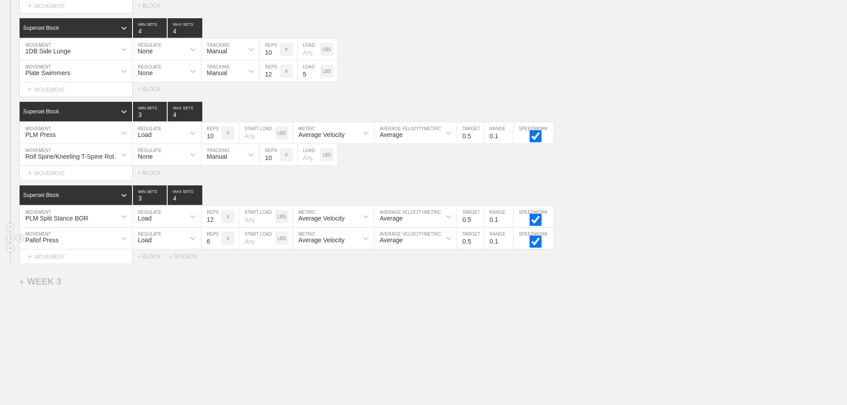
click at [152, 244] on div "Load" at bounding box center [158, 238] width 52 height 15
click at [156, 266] on div "None" at bounding box center [166, 261] width 68 height 15
click at [227, 246] on div "Sensor" at bounding box center [222, 238] width 42 height 15
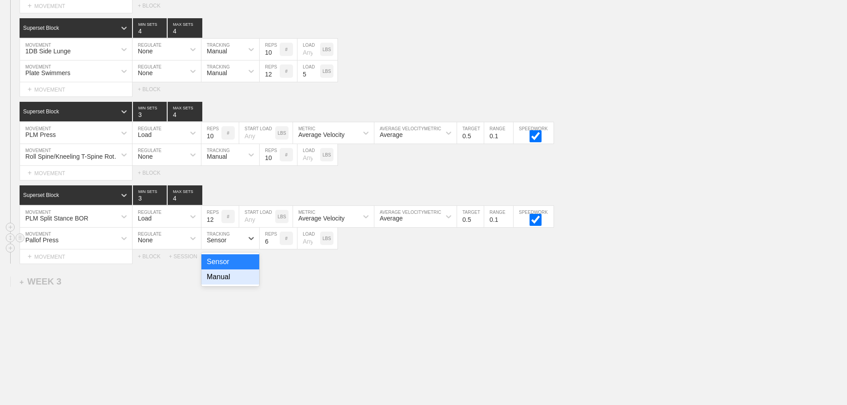
click at [226, 284] on div "Manual" at bounding box center [230, 276] width 58 height 15
click at [274, 246] on input "7" at bounding box center [270, 238] width 20 height 21
click at [274, 246] on input "8" at bounding box center [270, 238] width 20 height 21
click at [274, 246] on input "9" at bounding box center [270, 238] width 20 height 21
click at [274, 246] on input "10" at bounding box center [270, 238] width 20 height 21
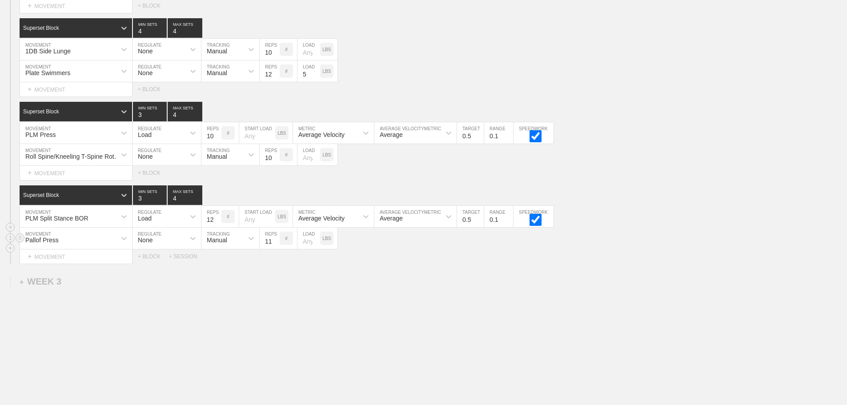
click at [274, 246] on input "11" at bounding box center [270, 238] width 20 height 21
click at [274, 246] on input "12" at bounding box center [270, 238] width 20 height 21
click at [274, 246] on input "13" at bounding box center [270, 238] width 20 height 21
click at [274, 246] on input "14" at bounding box center [270, 238] width 20 height 21
click at [274, 246] on input "15" at bounding box center [270, 238] width 20 height 21
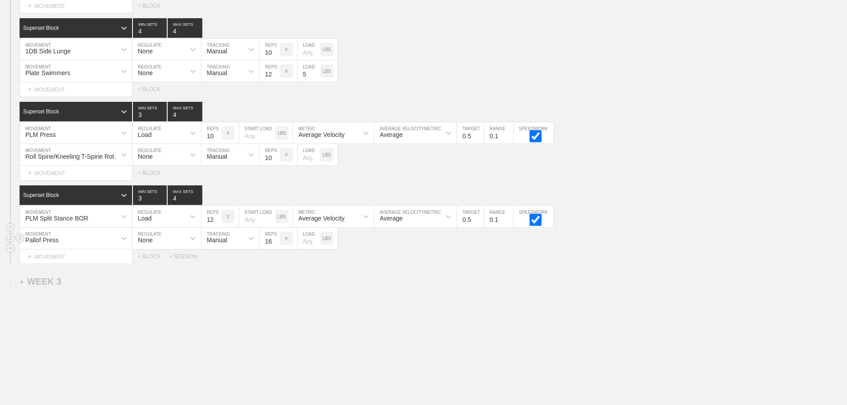
type input "16"
click at [274, 246] on input "16" at bounding box center [270, 238] width 20 height 21
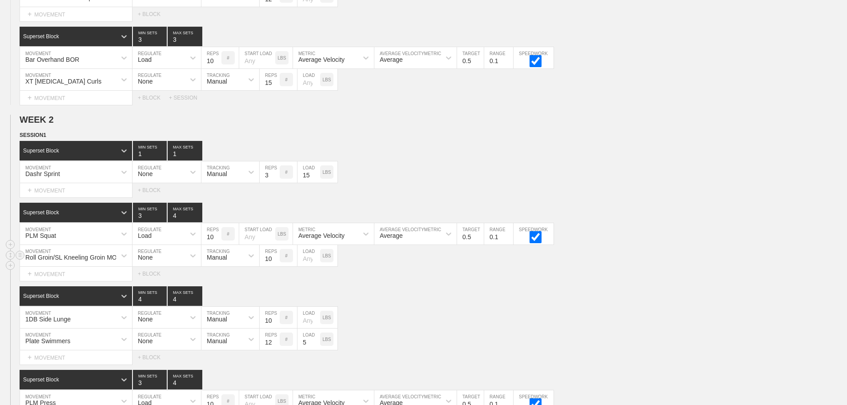
scroll to position [657, 0]
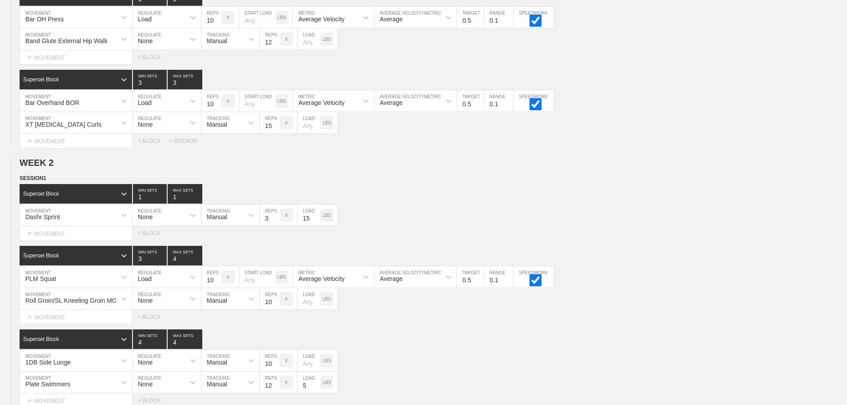
click at [447, 238] on div "Select... MOVEMENT + MOVEMENT + BLOCK" at bounding box center [423, 233] width 847 height 14
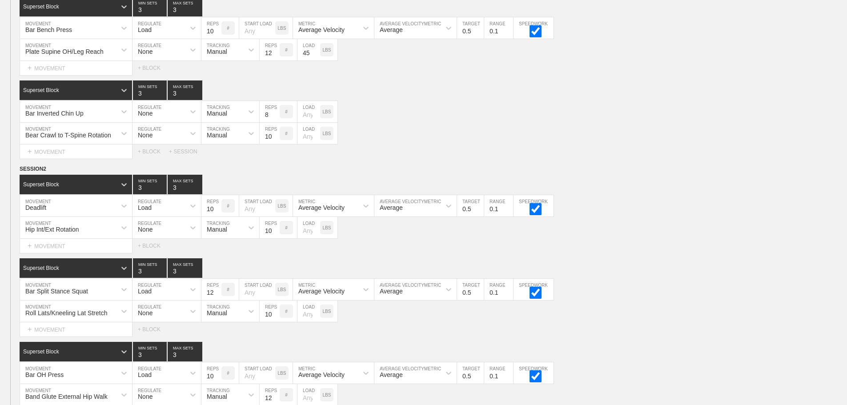
scroll to position [0, 0]
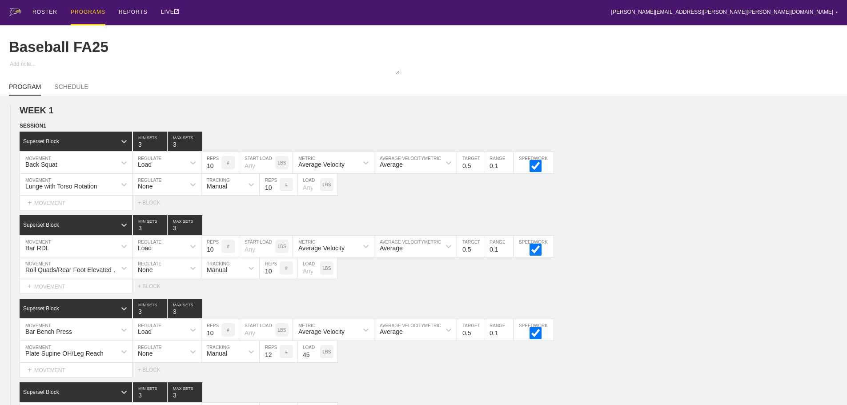
click at [83, 12] on div "PROGRAMS" at bounding box center [88, 12] width 35 height 25
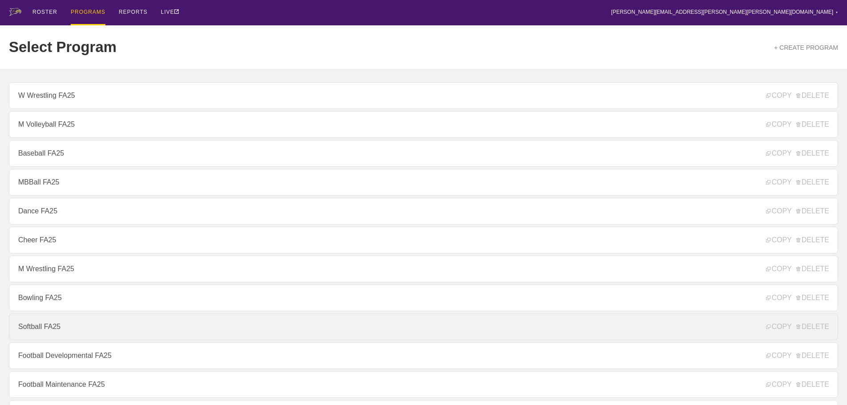
click at [59, 328] on link "Softball FA25" at bounding box center [423, 326] width 829 height 27
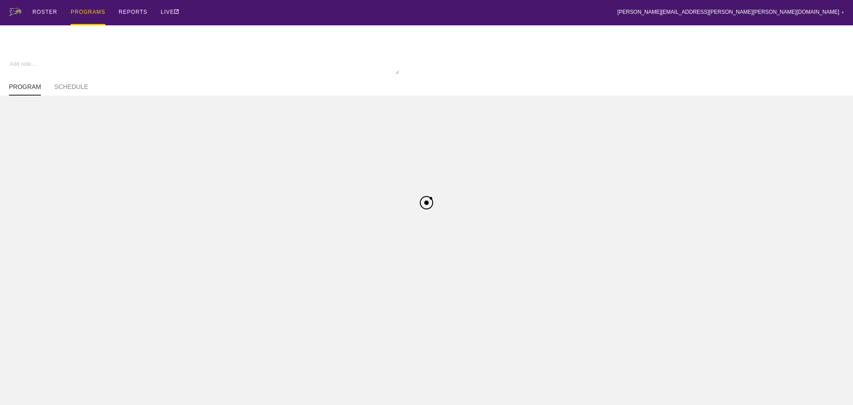
type textarea "x"
type input "Softball FA25"
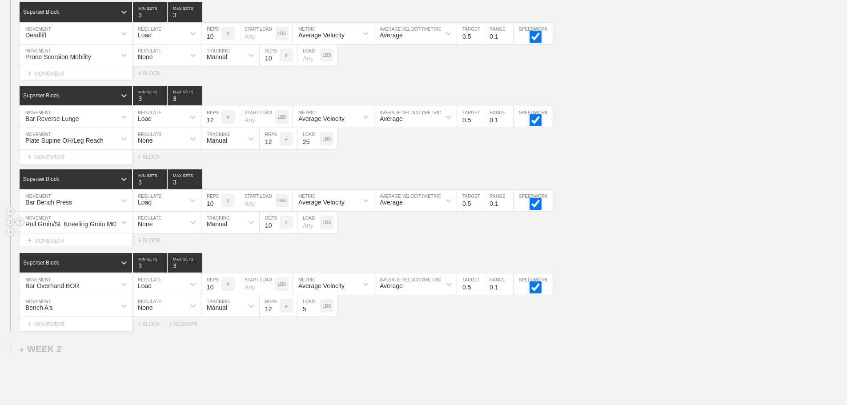
scroll to position [563, 0]
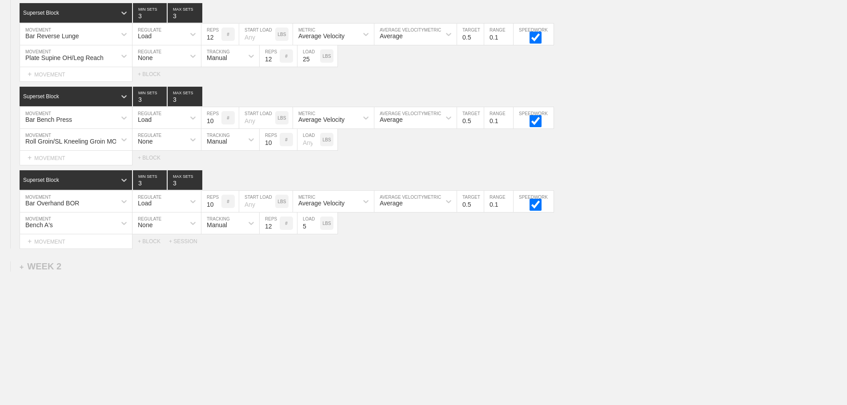
click at [60, 267] on div "+ WEEK 2" at bounding box center [41, 266] width 42 height 10
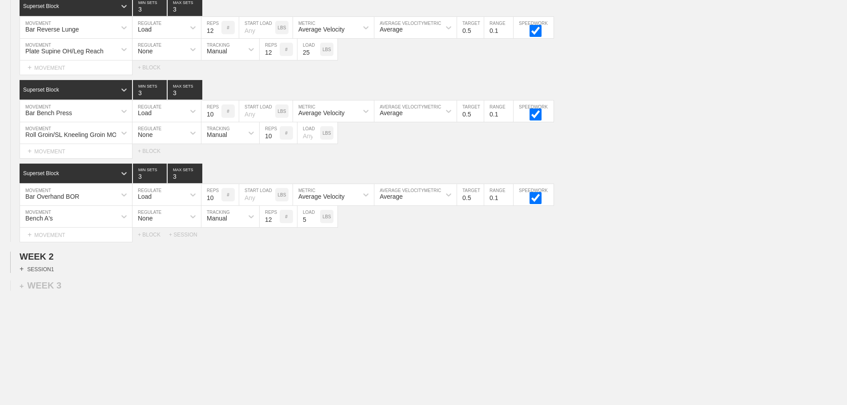
click at [50, 273] on div "+ SESSION 1" at bounding box center [37, 269] width 34 height 8
click at [73, 286] on div "+ BLOCK" at bounding box center [76, 285] width 112 height 14
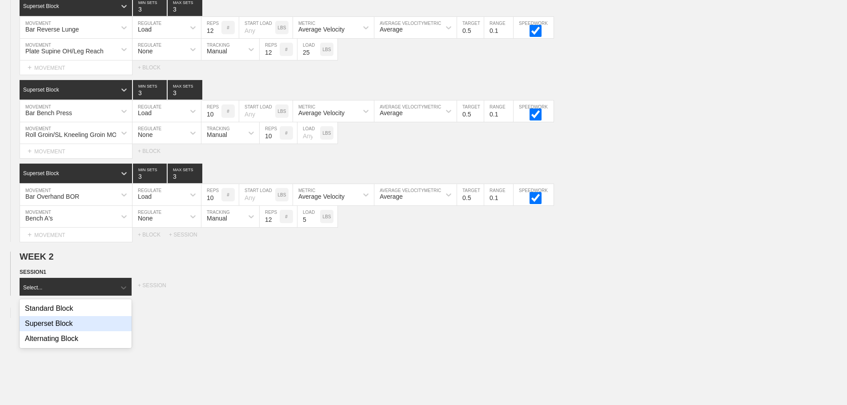
click at [68, 327] on div "Superset Block" at bounding box center [76, 323] width 112 height 15
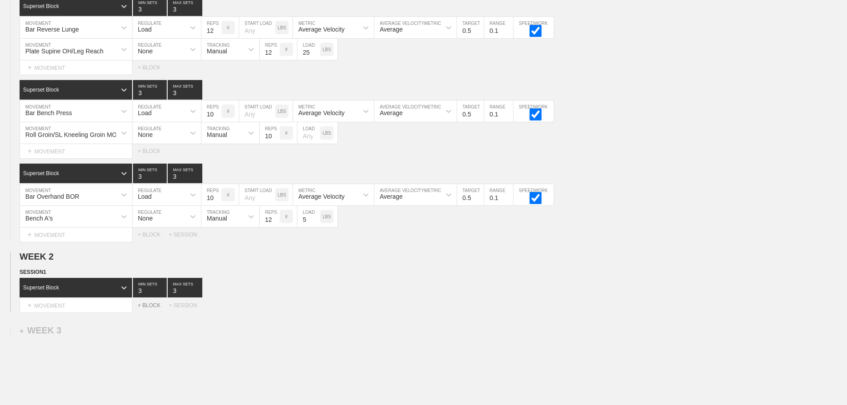
click at [148, 308] on div "+ BLOCK" at bounding box center [153, 305] width 31 height 6
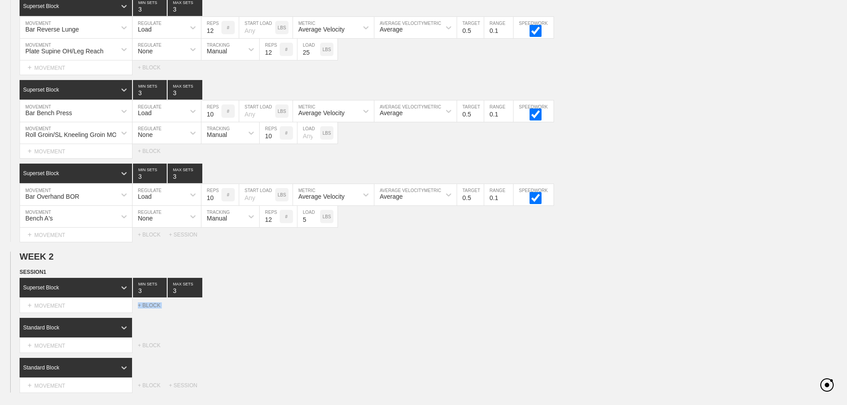
click at [148, 308] on div "+ BLOCK" at bounding box center [153, 305] width 31 height 6
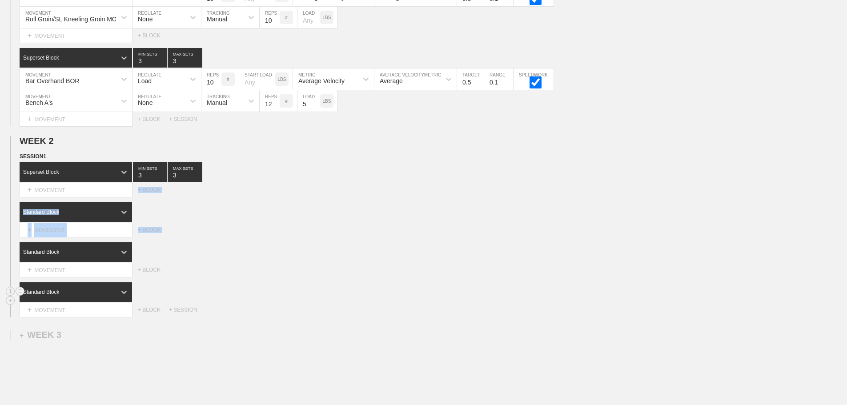
scroll to position [697, 0]
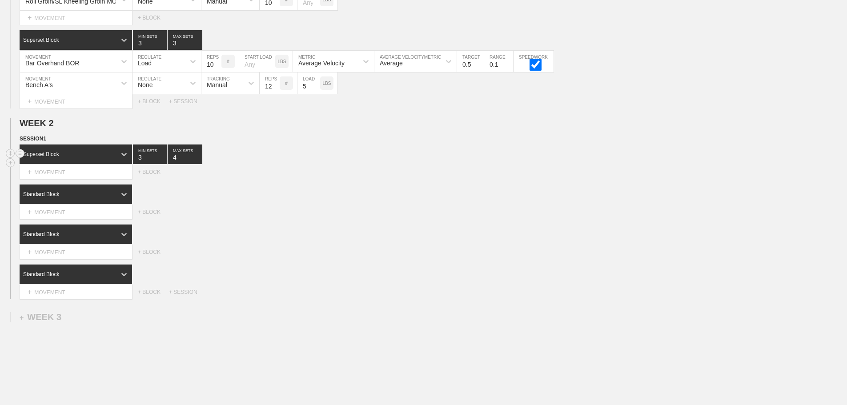
type input "4"
click at [198, 162] on input "4" at bounding box center [185, 154] width 35 height 20
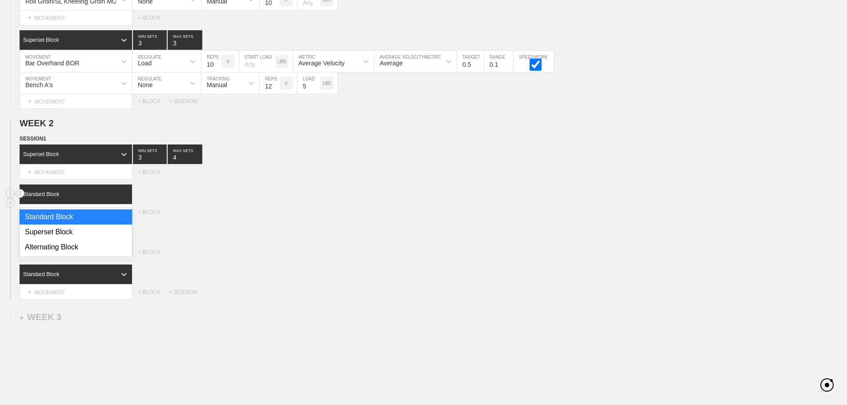
click at [123, 198] on icon at bounding box center [124, 194] width 9 height 9
click at [74, 236] on div "Superset Block" at bounding box center [76, 231] width 112 height 15
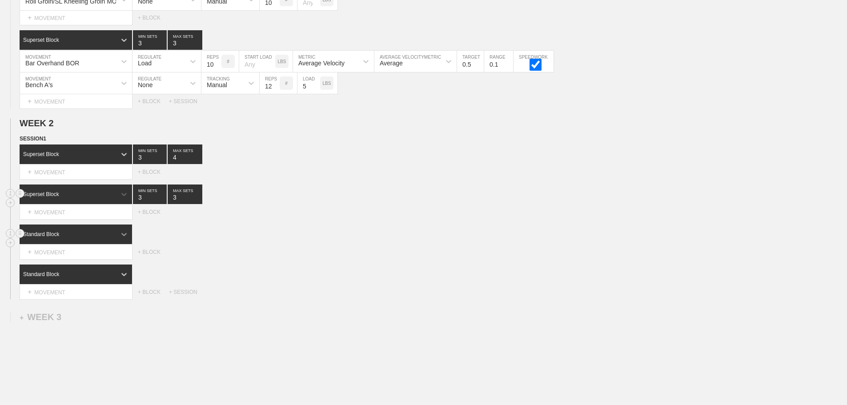
click at [121, 238] on icon at bounding box center [124, 234] width 9 height 9
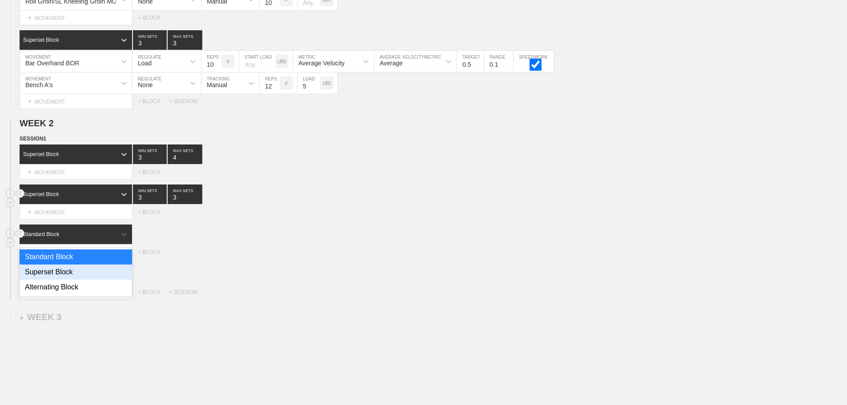
click at [65, 276] on div "Superset Block" at bounding box center [76, 271] width 112 height 15
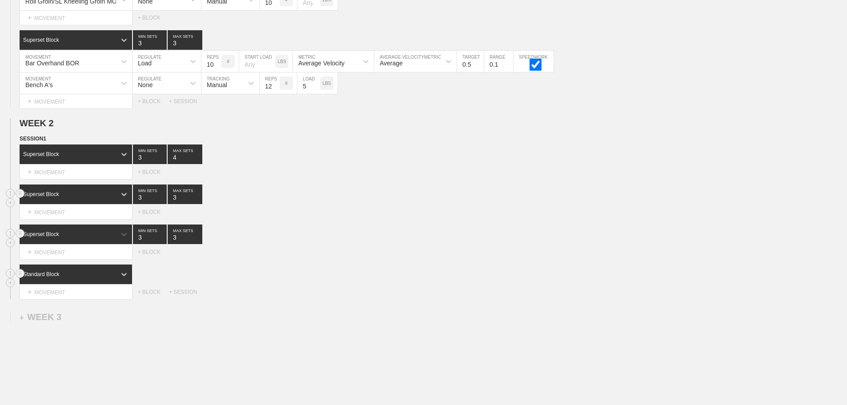
click at [105, 278] on div "Standard Block" at bounding box center [68, 274] width 96 height 8
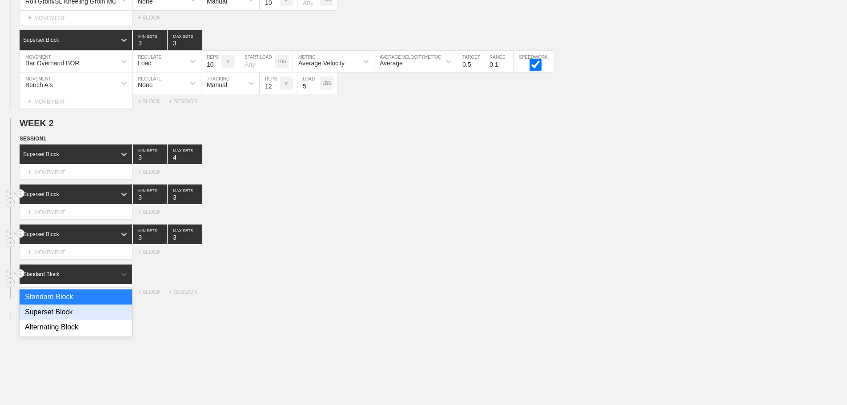
click at [64, 317] on div "Superset Block" at bounding box center [76, 311] width 112 height 15
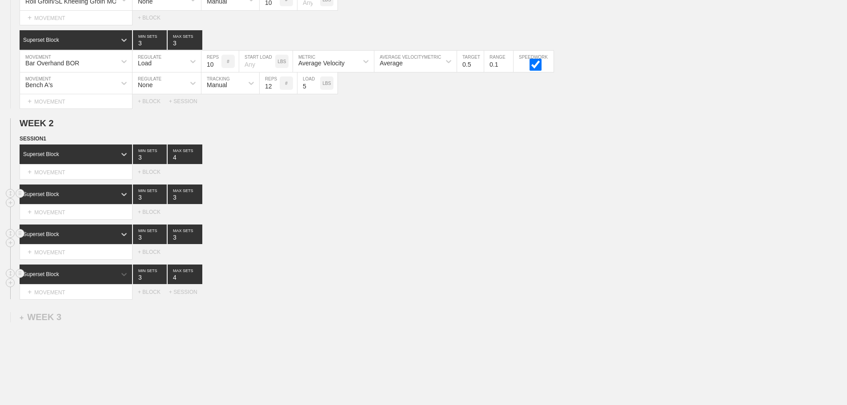
type input "4"
click at [199, 282] on input "4" at bounding box center [185, 274] width 35 height 20
type input "4"
click at [197, 241] on input "4" at bounding box center [185, 234] width 35 height 20
type input "4"
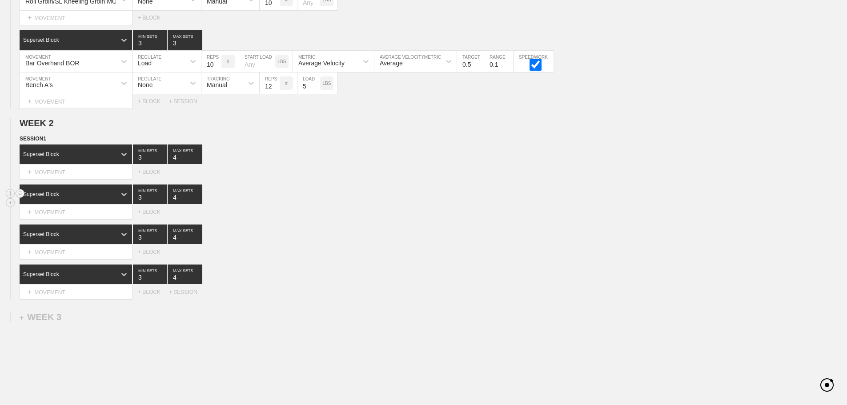
click at [198, 201] on input "4" at bounding box center [185, 194] width 35 height 20
click at [262, 219] on div "Select... MOVEMENT + MOVEMENT + BLOCK" at bounding box center [423, 212] width 847 height 14
click at [314, 267] on div "SESSION 1 Superset Block 3 MIN SETS 4 MAX SETS DUPLICATE INSERT MOVEMENT AFTER …" at bounding box center [423, 216] width 847 height 165
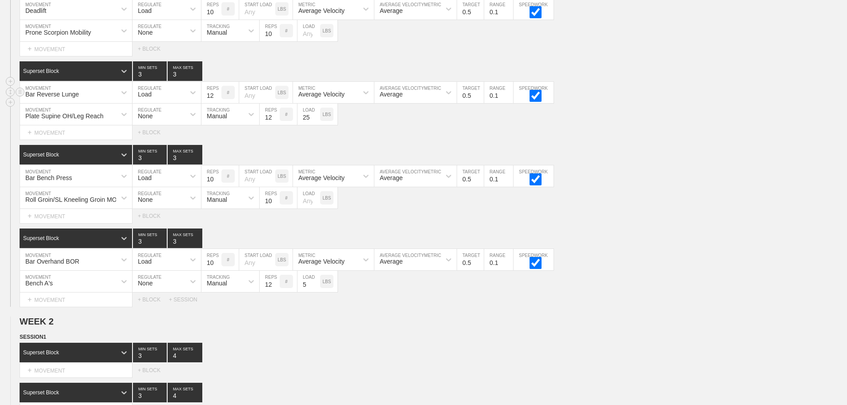
scroll to position [652, 0]
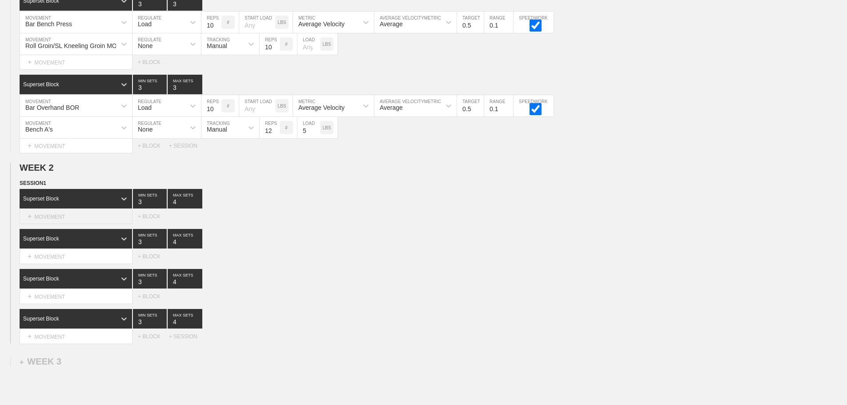
click at [54, 223] on div "+ MOVEMENT" at bounding box center [76, 216] width 113 height 15
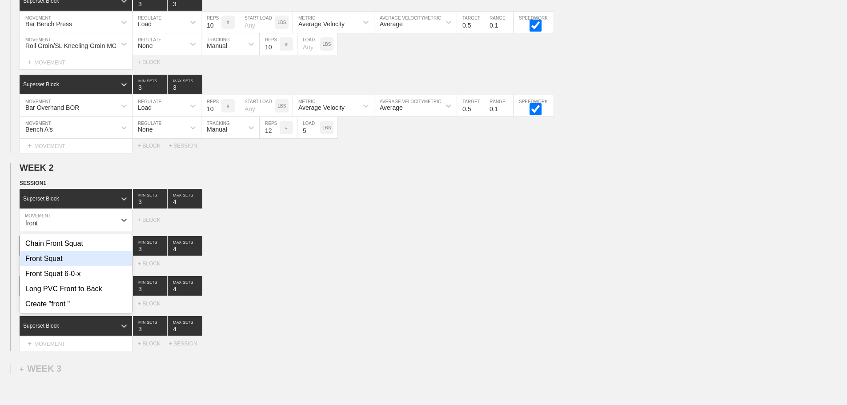
click at [54, 264] on div "Front Squat" at bounding box center [76, 258] width 112 height 15
type input "front"
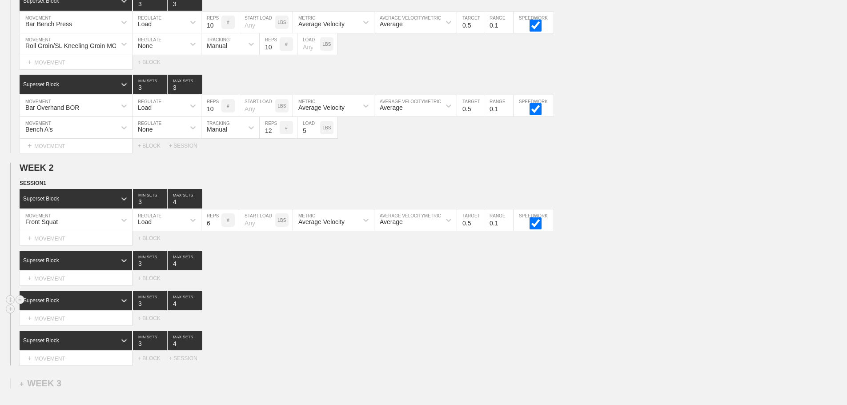
drag, startPoint x: 323, startPoint y: 312, endPoint x: 315, endPoint y: 312, distance: 7.1
click at [321, 310] on div "Superset Block 3 MIN SETS 4 MAX SETS" at bounding box center [433, 301] width 827 height 20
click at [56, 284] on div "+ MOVEMENT" at bounding box center [76, 278] width 113 height 15
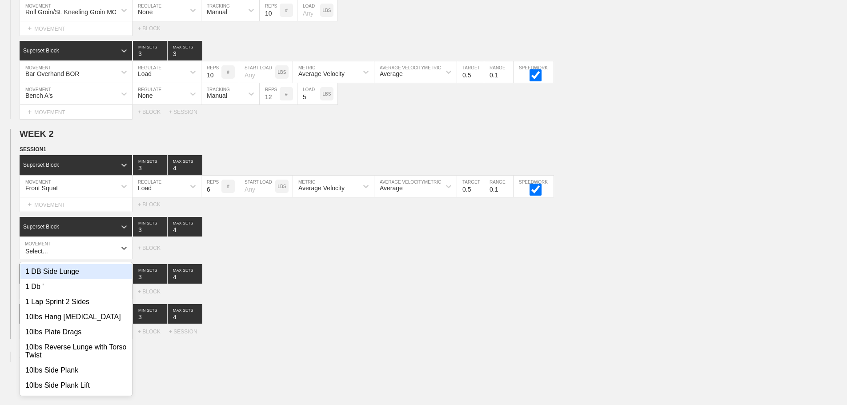
scroll to position [687, 0]
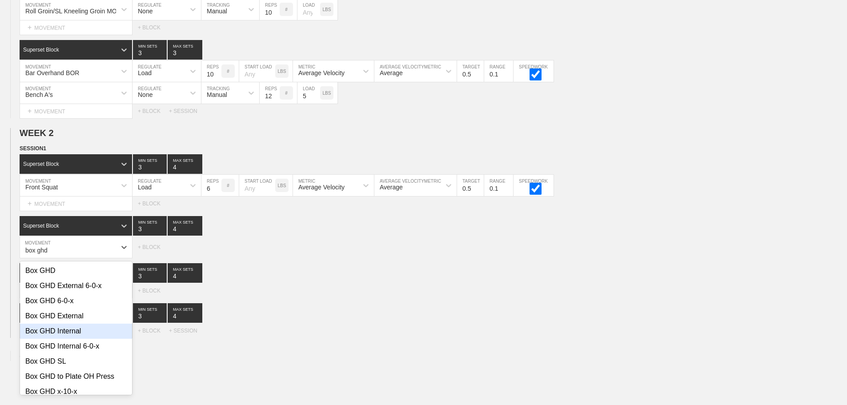
click at [73, 335] on div "Box GHD Internal" at bounding box center [76, 330] width 112 height 15
type input "box ghd"
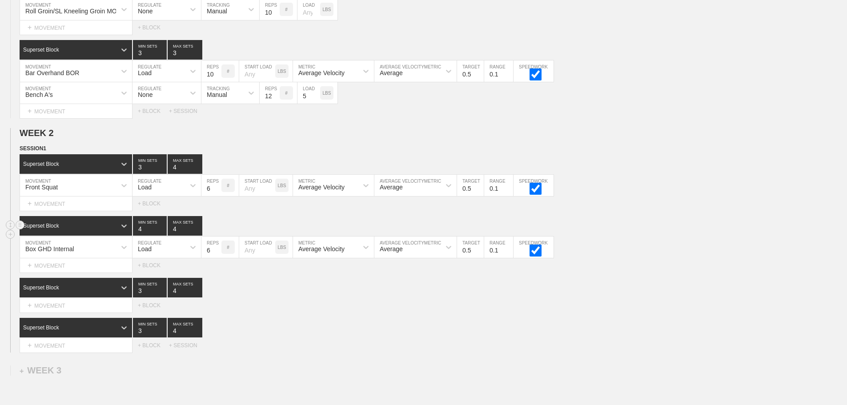
type input "4"
click at [162, 232] on input "4" at bounding box center [150, 226] width 34 height 20
click at [162, 252] on div "Load" at bounding box center [158, 247] width 52 height 15
click at [156, 273] on div "None" at bounding box center [166, 270] width 68 height 15
click at [229, 254] on div "Sensor" at bounding box center [222, 247] width 42 height 15
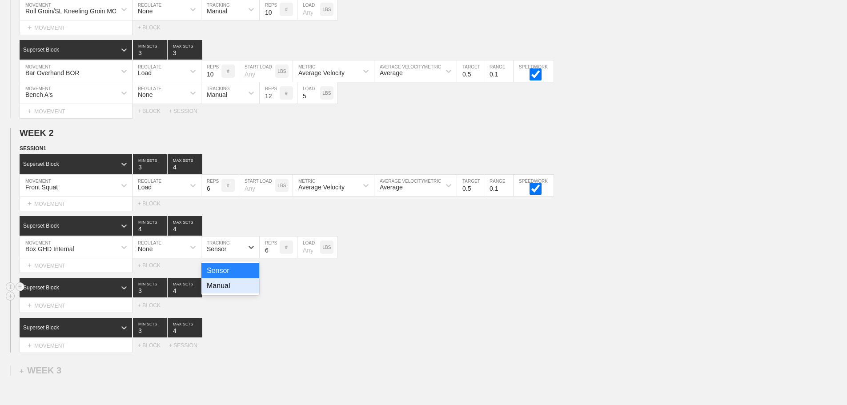
drag, startPoint x: 232, startPoint y: 290, endPoint x: 244, endPoint y: 287, distance: 12.5
click at [233, 290] on div "Manual" at bounding box center [230, 285] width 58 height 15
click at [276, 254] on input "7" at bounding box center [270, 246] width 20 height 21
type input "8"
click at [276, 254] on input "8" at bounding box center [270, 246] width 20 height 21
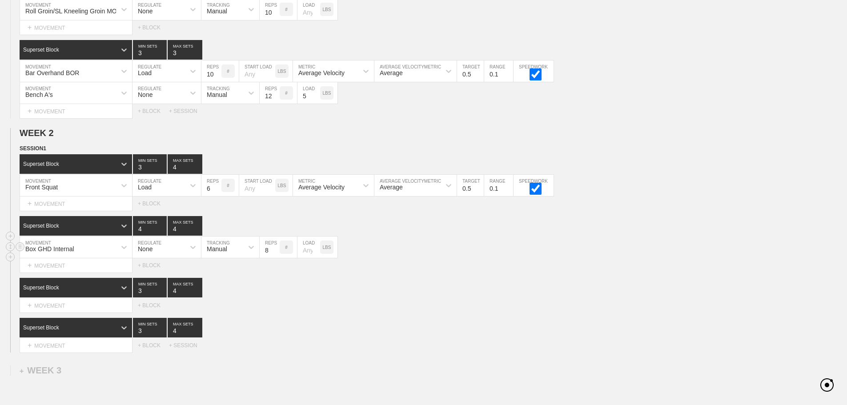
click at [307, 256] on input "number" at bounding box center [308, 246] width 23 height 21
type input "25"
click at [469, 290] on div "Superset Block 3 MIN SETS 4 MAX SETS" at bounding box center [433, 288] width 827 height 20
click at [48, 273] on div "+ MOVEMENT" at bounding box center [76, 265] width 113 height 15
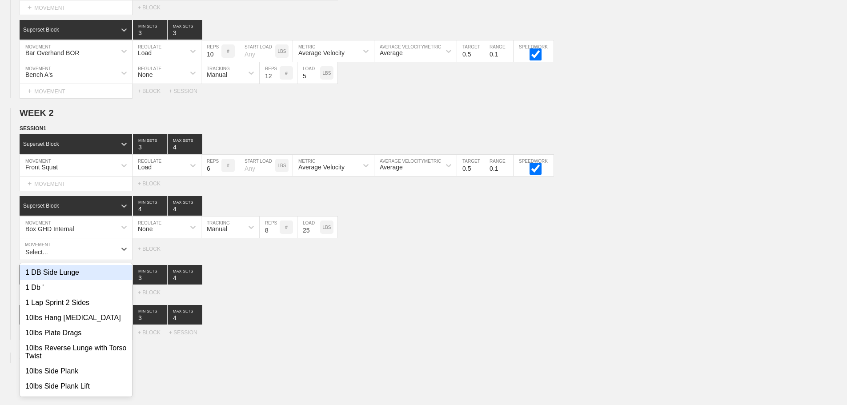
scroll to position [709, 0]
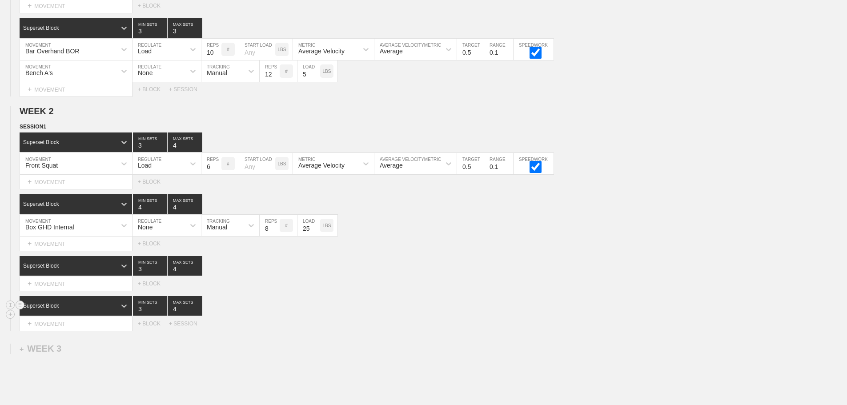
click at [372, 314] on div "Superset Block 3 MIN SETS 4 MAX SETS" at bounding box center [433, 306] width 827 height 20
click at [79, 249] on div "+ MOVEMENT" at bounding box center [76, 243] width 113 height 15
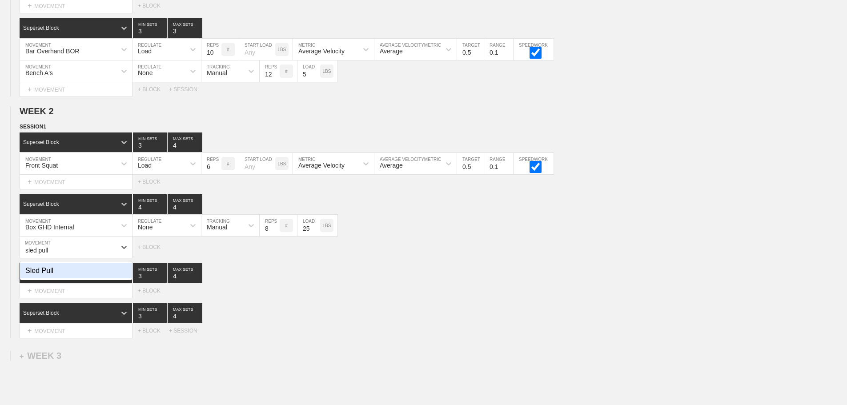
click at [55, 278] on div "Sled Pull" at bounding box center [76, 270] width 112 height 15
type input "sled pull"
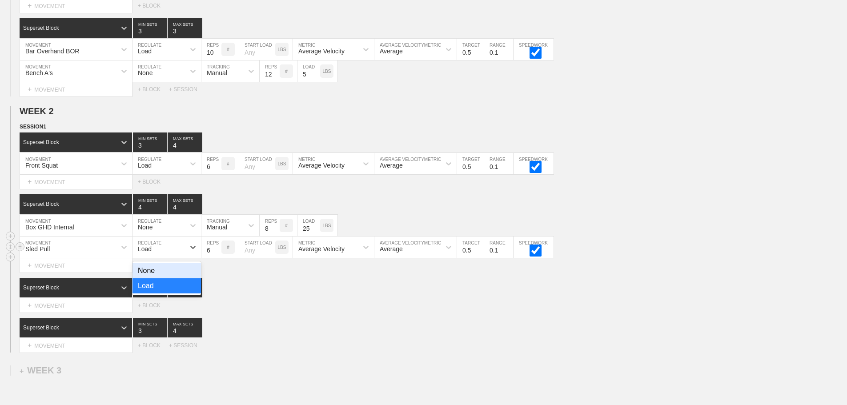
click at [171, 252] on div "Load" at bounding box center [158, 247] width 52 height 15
click at [156, 275] on div "None" at bounding box center [166, 270] width 68 height 15
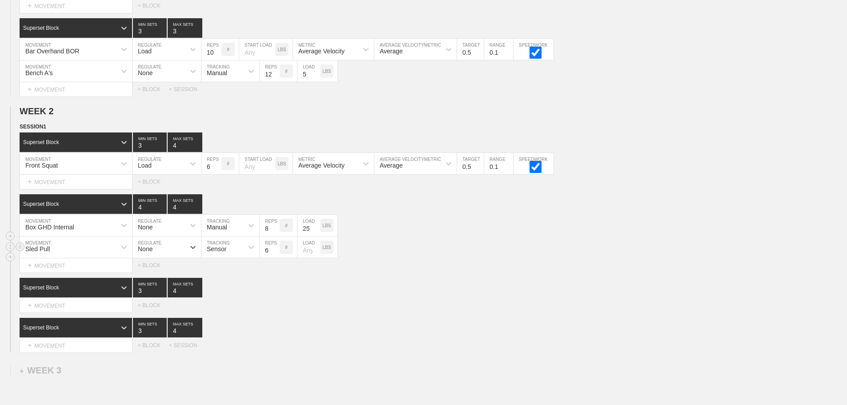
click at [220, 252] on div "Sensor" at bounding box center [217, 248] width 20 height 7
click at [223, 290] on div "Manual" at bounding box center [230, 285] width 58 height 15
click at [276, 258] on input "5" at bounding box center [270, 246] width 20 height 21
click at [276, 258] on input "4" at bounding box center [270, 246] width 20 height 21
click at [276, 258] on input "3" at bounding box center [270, 246] width 20 height 21
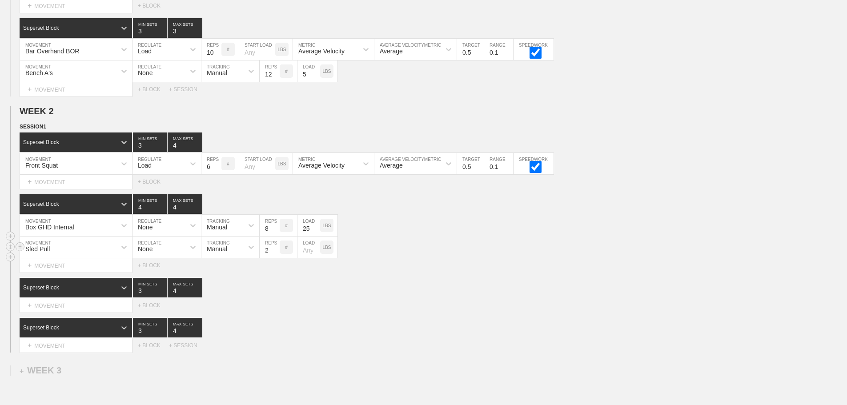
click at [276, 258] on input "2" at bounding box center [270, 246] width 20 height 21
type input "1"
click at [276, 258] on input "1" at bounding box center [270, 246] width 20 height 21
click at [303, 258] on input "number" at bounding box center [308, 246] width 23 height 21
type input "45"
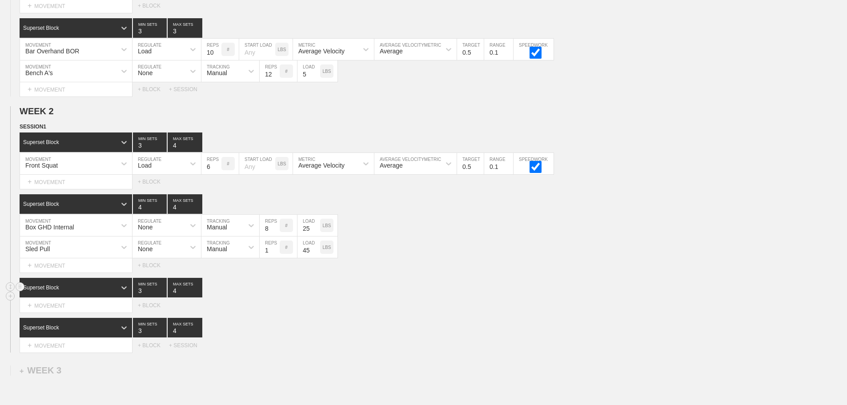
click at [423, 297] on div "Superset Block 3 MIN SETS 4 MAX SETS" at bounding box center [433, 288] width 827 height 20
click at [309, 258] on input "45" at bounding box center [308, 246] width 23 height 21
type input "70"
click at [463, 297] on div "Superset Block 3 MIN SETS 4 MAX SETS" at bounding box center [433, 288] width 827 height 20
drag, startPoint x: 512, startPoint y: 323, endPoint x: 346, endPoint y: 325, distance: 165.8
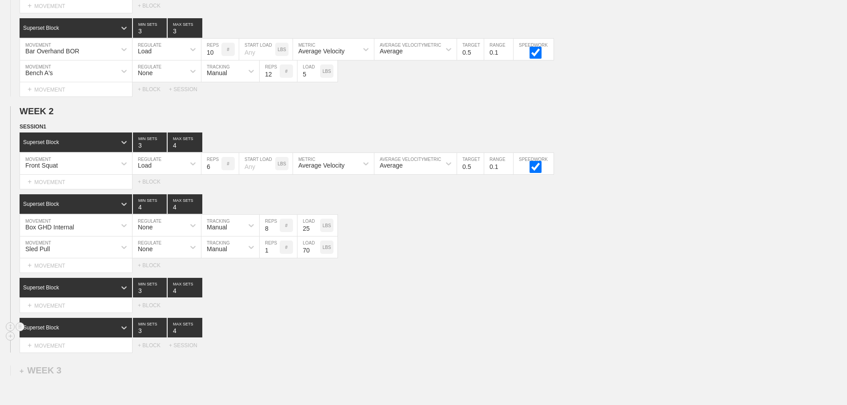
click at [511, 323] on div "SESSION 1 Superset Block 3 MIN SETS 4 MAX SETS DUPLICATE INSERT MOVEMENT AFTER …" at bounding box center [423, 237] width 847 height 230
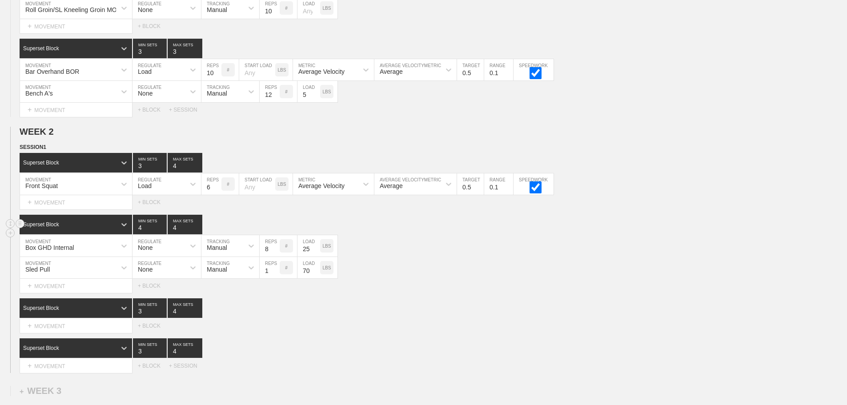
scroll to position [819, 0]
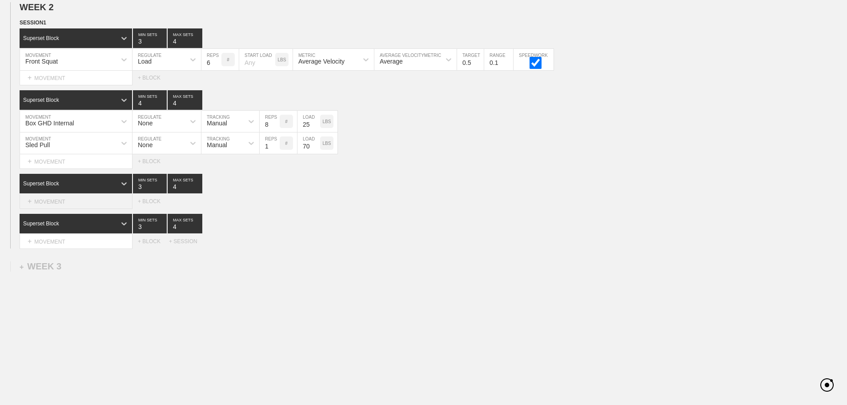
click at [62, 200] on div "+ MOVEMENT" at bounding box center [76, 201] width 113 height 15
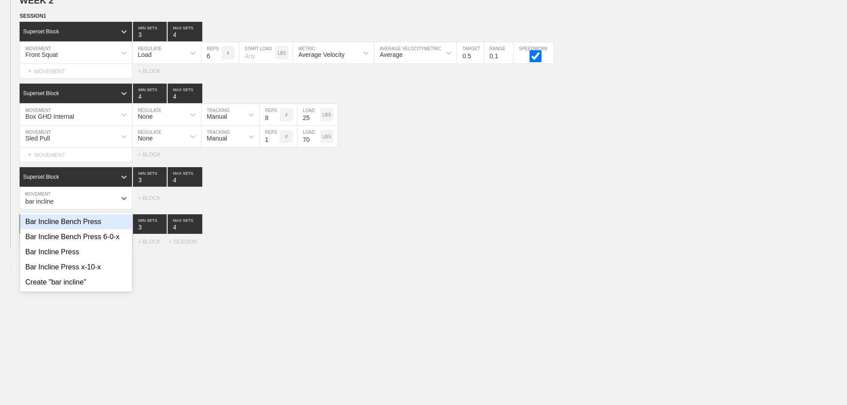
click at [96, 229] on div "Bar Incline Bench Press" at bounding box center [76, 221] width 112 height 15
type input "bar incline"
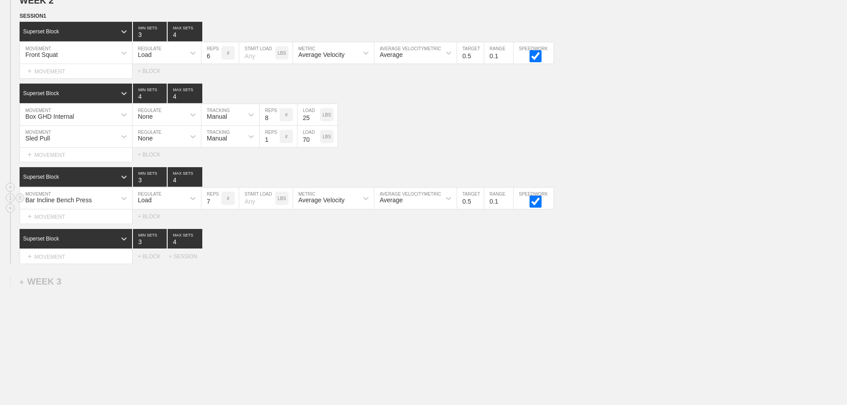
click at [217, 206] on input "7" at bounding box center [211, 198] width 20 height 21
click at [217, 206] on input "8" at bounding box center [211, 198] width 20 height 21
click at [217, 206] on input "9" at bounding box center [211, 198] width 20 height 21
type input "10"
click at [217, 206] on input "10" at bounding box center [211, 198] width 20 height 21
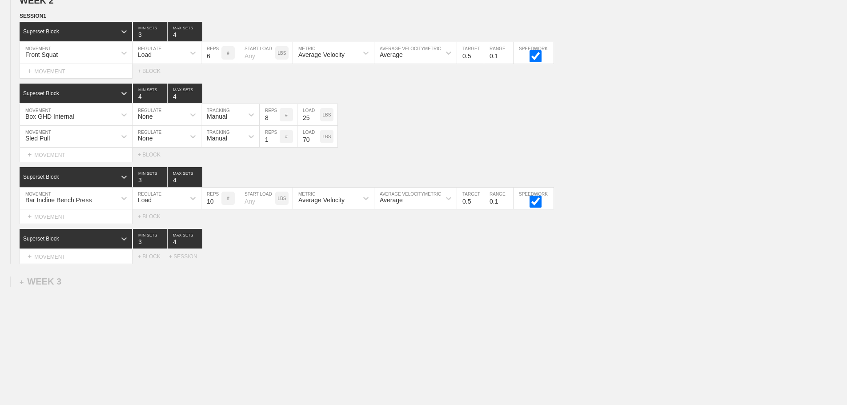
click at [69, 224] on div "+ MOVEMENT" at bounding box center [76, 216] width 113 height 15
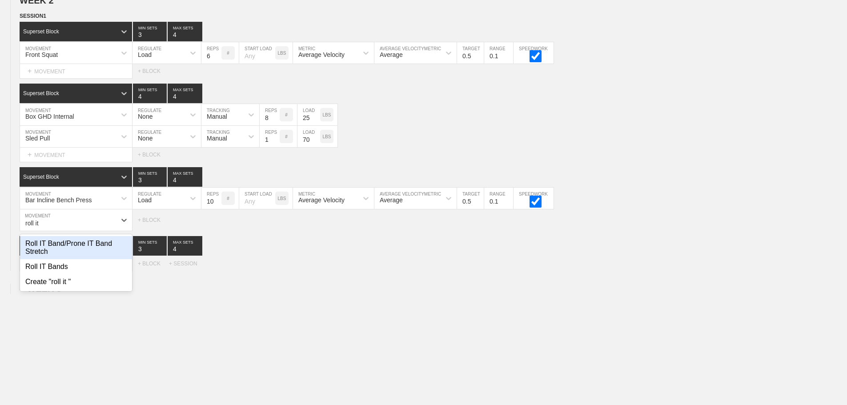
click at [93, 252] on div "Roll IT Band/Prone IT Band Stretch" at bounding box center [76, 247] width 112 height 23
type input "roll it"
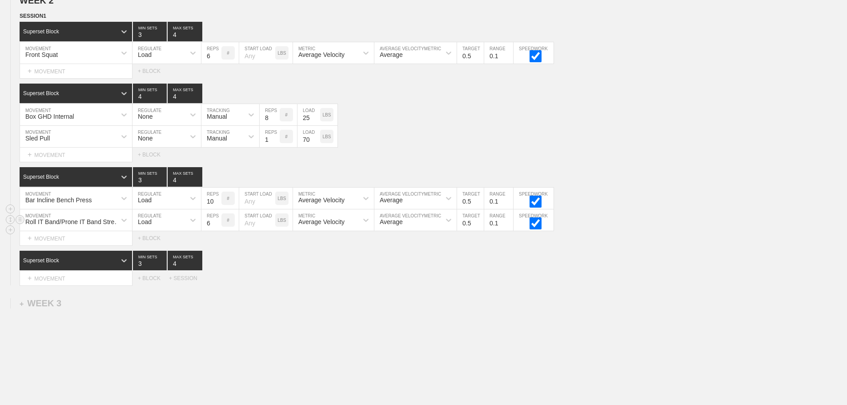
click at [165, 224] on div "Load" at bounding box center [158, 219] width 52 height 15
drag, startPoint x: 159, startPoint y: 250, endPoint x: 185, endPoint y: 243, distance: 26.6
click at [164, 250] on div "None" at bounding box center [166, 243] width 68 height 15
click at [226, 225] on div "Sensor" at bounding box center [217, 221] width 20 height 7
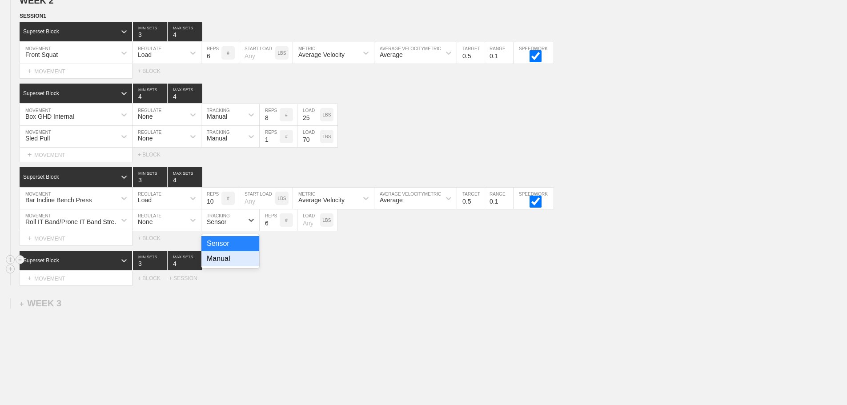
drag, startPoint x: 223, startPoint y: 270, endPoint x: 230, endPoint y: 263, distance: 9.7
click at [225, 266] on div "Manual" at bounding box center [230, 258] width 58 height 15
click at [278, 226] on input "7" at bounding box center [270, 219] width 20 height 21
click at [276, 226] on input "8" at bounding box center [270, 219] width 20 height 21
click at [276, 226] on input "9" at bounding box center [270, 219] width 20 height 21
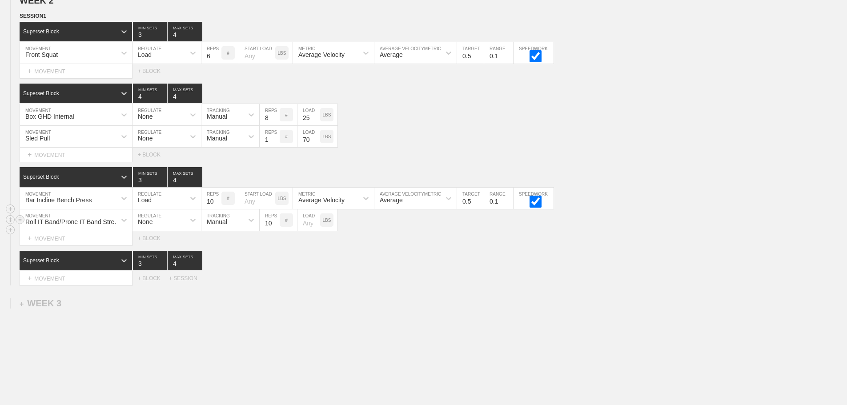
type input "10"
click at [276, 226] on input "10" at bounding box center [270, 219] width 20 height 21
click at [446, 259] on div "Superset Block 3 MIN SETS 4 MAX SETS" at bounding box center [433, 261] width 827 height 20
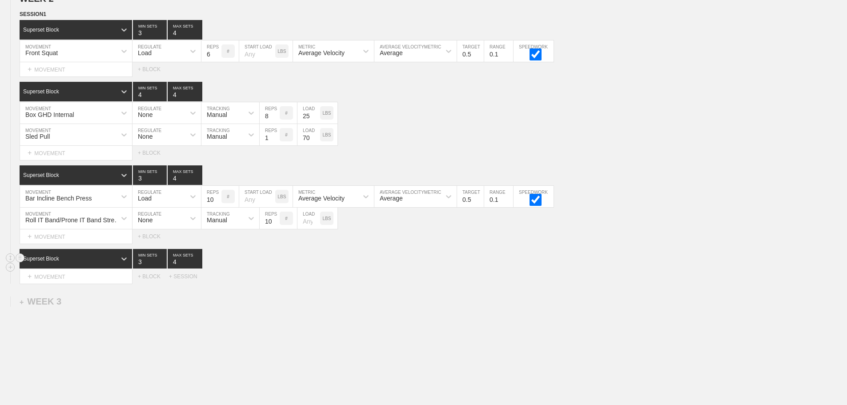
scroll to position [863, 0]
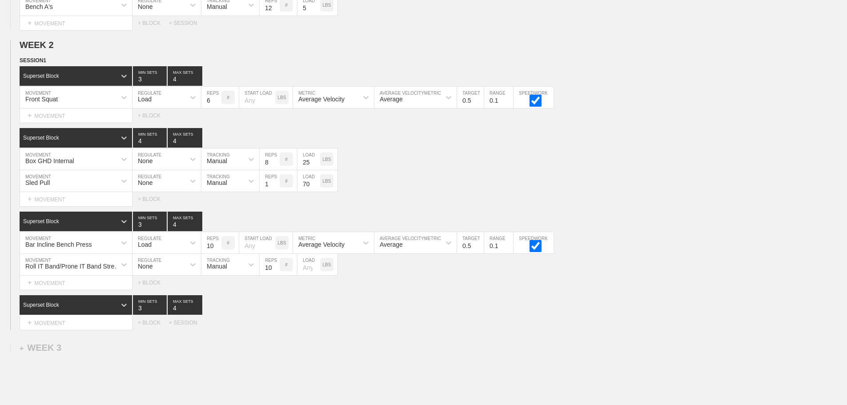
scroll to position [774, 0]
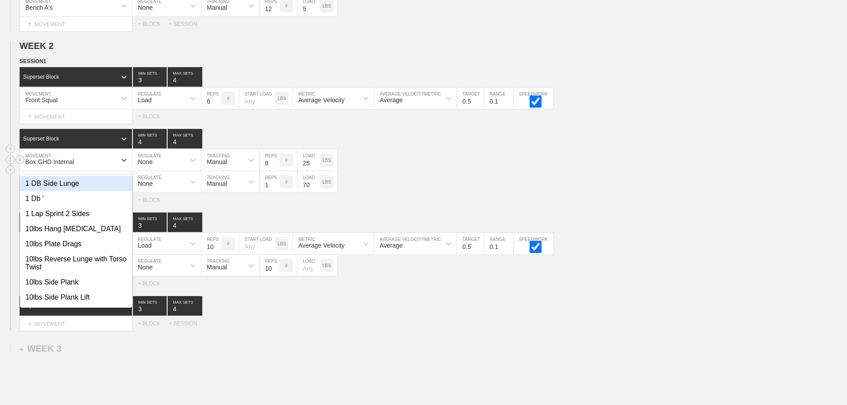
click at [114, 165] on div "Box GHD Internal" at bounding box center [68, 159] width 96 height 15
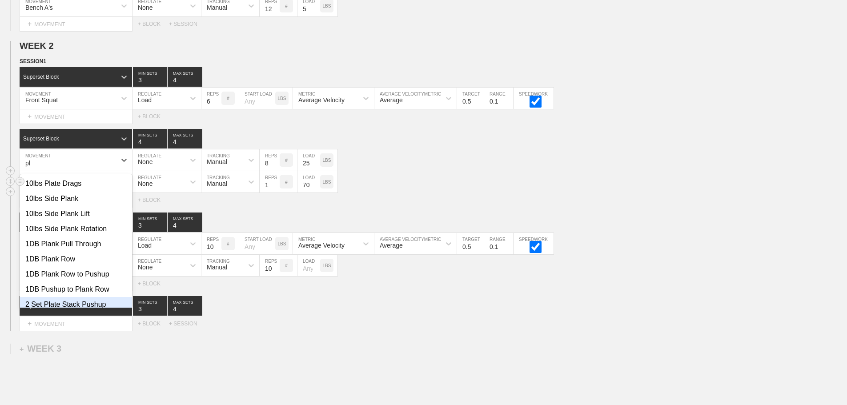
type input "p"
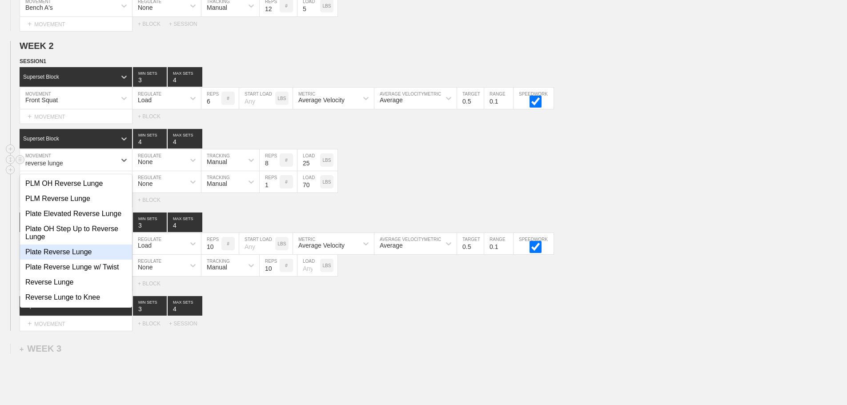
scroll to position [260, 0]
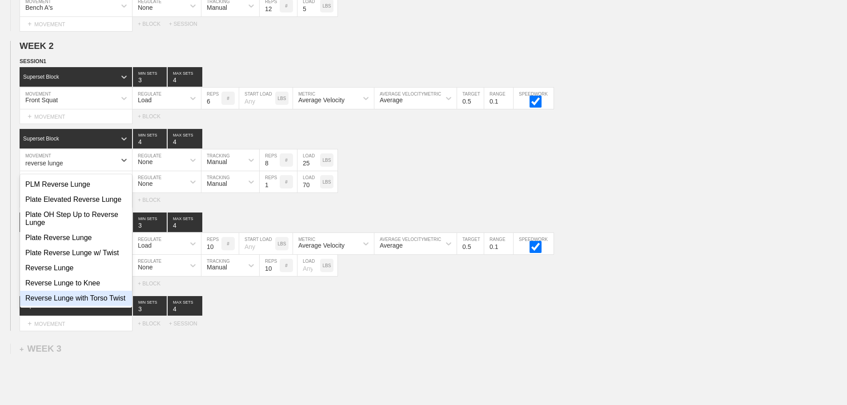
type input "reverse lunge"
drag, startPoint x: 371, startPoint y: 327, endPoint x: 115, endPoint y: 251, distance: 267.4
click at [369, 325] on div "Select... MOVEMENT + MOVEMENT + BLOCK + SESSION" at bounding box center [423, 323] width 847 height 14
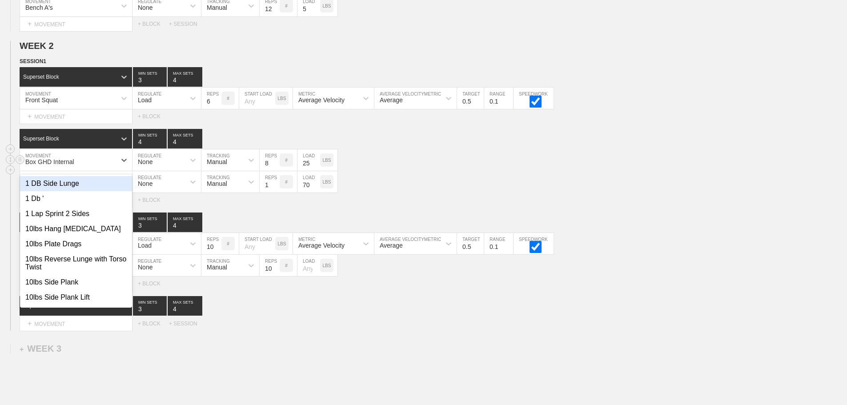
click at [110, 168] on div "Box GHD Internal" at bounding box center [68, 159] width 96 height 15
type input "plate"
click at [78, 168] on div "Box GHD Internal" at bounding box center [68, 159] width 96 height 15
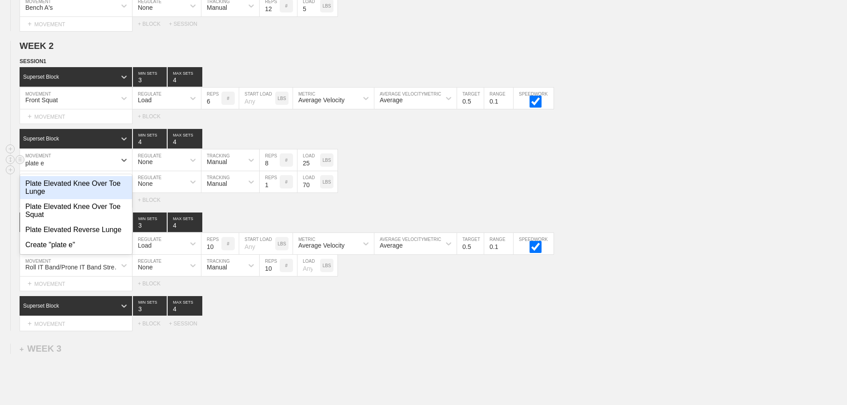
type input "plate el"
click at [94, 237] on div "Plate Elevated Reverse Lunge" at bounding box center [76, 229] width 112 height 15
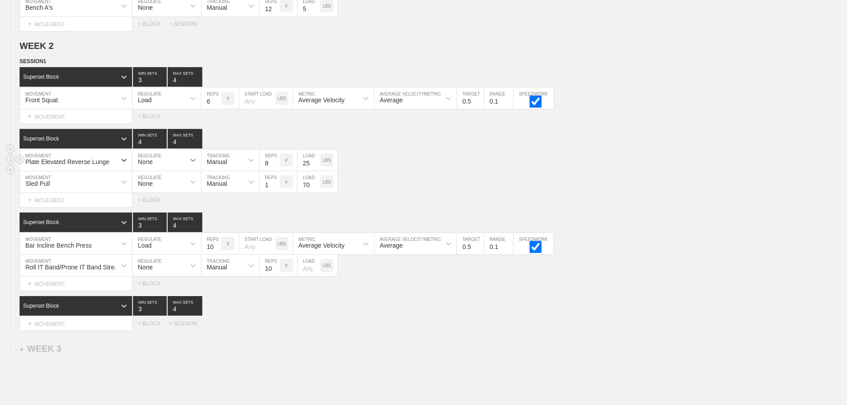
click at [188, 164] on icon at bounding box center [192, 160] width 9 height 9
click at [145, 203] on div "Load" at bounding box center [166, 198] width 68 height 15
click at [532, 168] on input "checkbox" at bounding box center [535, 163] width 33 height 12
checkbox input "true"
click at [217, 167] on input "9" at bounding box center [211, 159] width 20 height 21
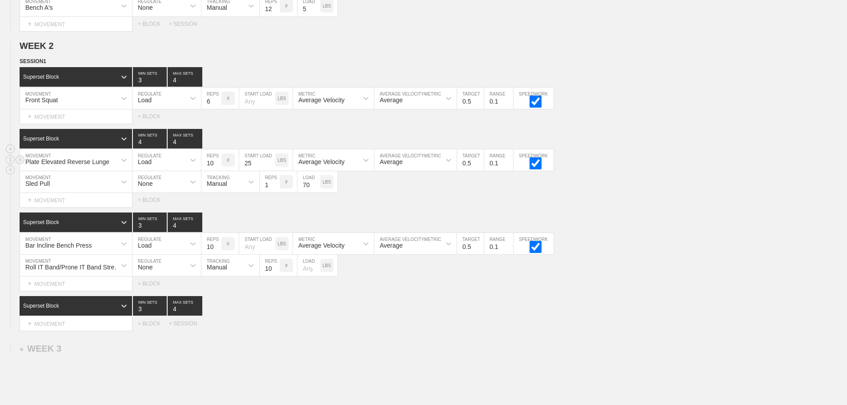
click at [217, 167] on input "10" at bounding box center [211, 159] width 20 height 21
click at [217, 167] on input "11" at bounding box center [211, 159] width 20 height 21
type input "12"
click at [217, 167] on input "12" at bounding box center [211, 159] width 20 height 21
click at [377, 207] on div "Select... MOVEMENT + MOVEMENT + BLOCK" at bounding box center [423, 200] width 847 height 14
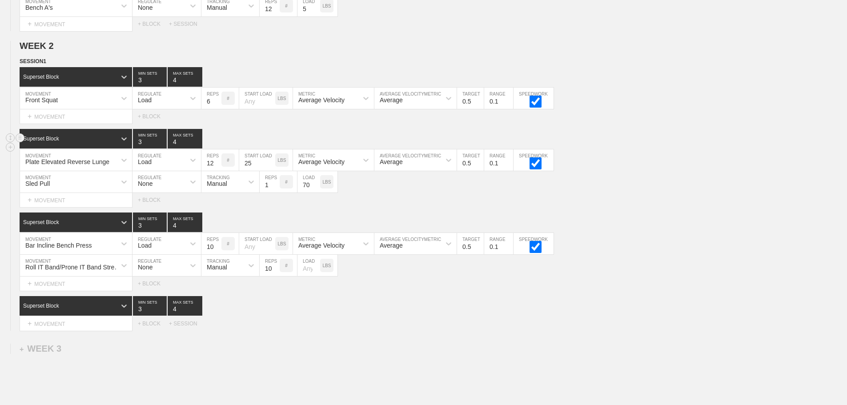
type input "3"
click at [161, 148] on input "3" at bounding box center [150, 139] width 34 height 20
click at [381, 201] on div "Select... MOVEMENT + MOVEMENT + BLOCK" at bounding box center [423, 200] width 847 height 14
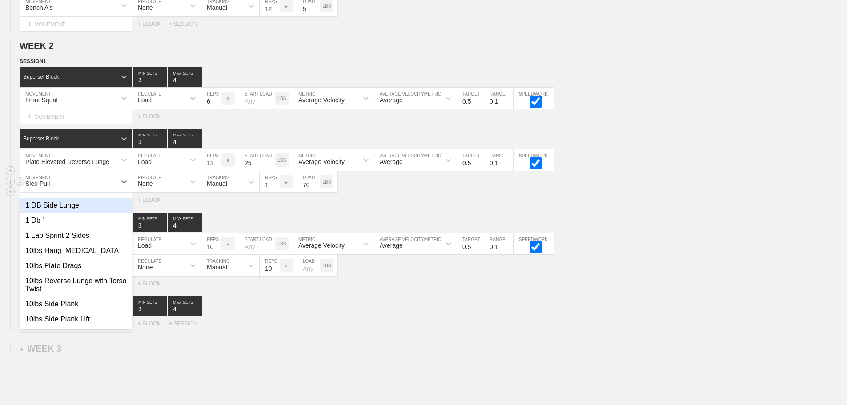
click at [97, 188] on div "Sled Pull" at bounding box center [68, 181] width 96 height 15
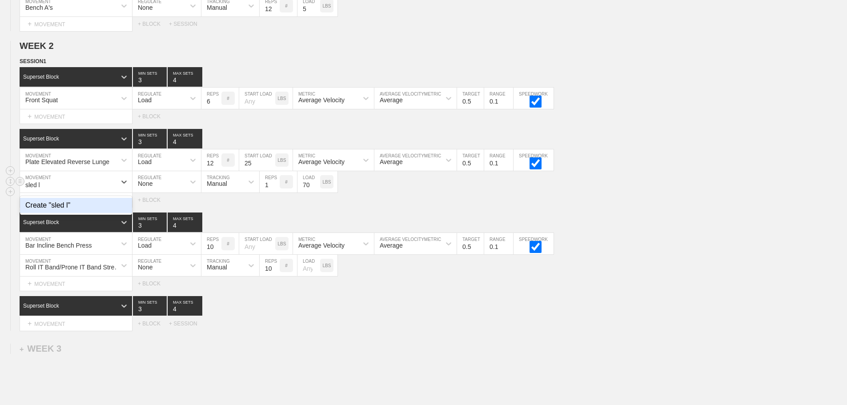
type input "sled"
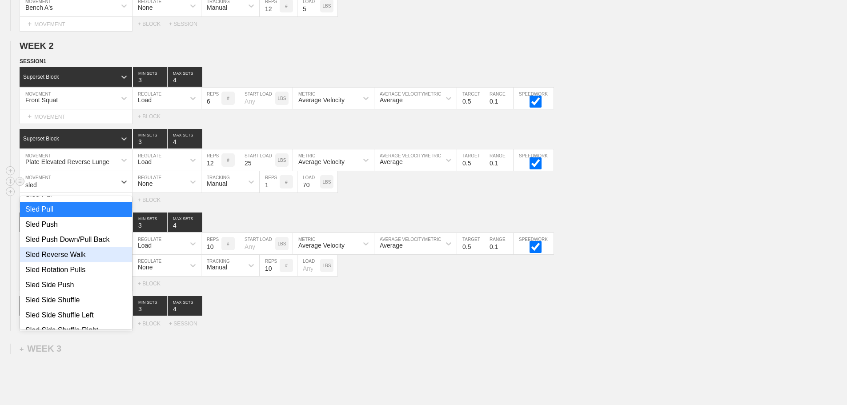
scroll to position [133, 0]
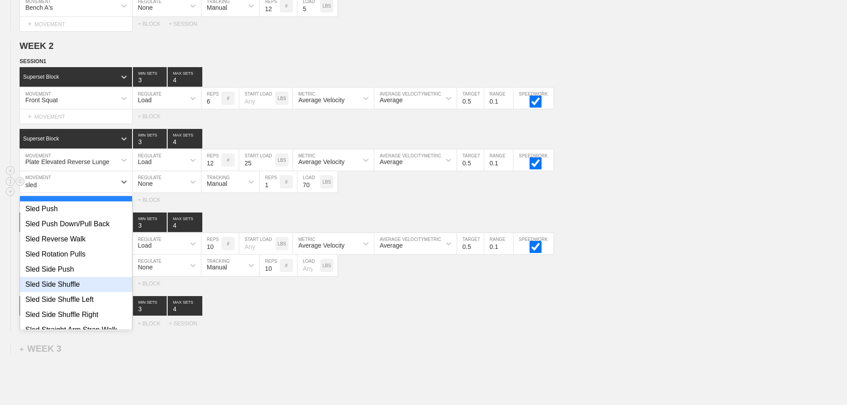
click at [76, 288] on div "Sled Side Shuffle" at bounding box center [76, 284] width 112 height 15
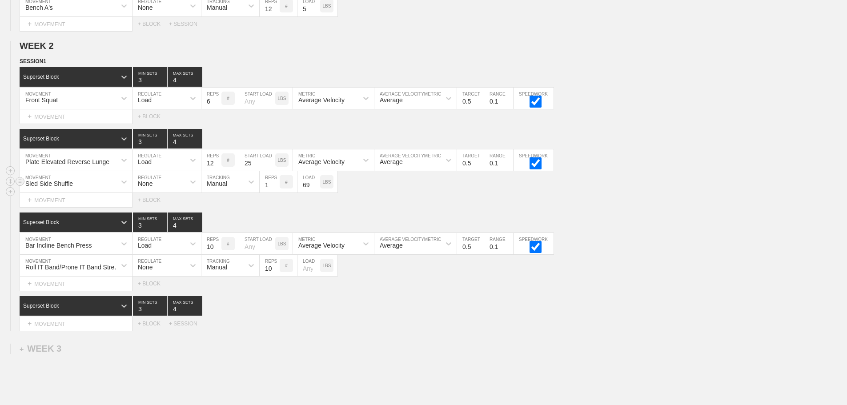
click at [315, 192] on input "69" at bounding box center [308, 181] width 23 height 21
click at [315, 192] on input "68" at bounding box center [308, 181] width 23 height 21
click at [315, 192] on input "67" at bounding box center [308, 181] width 23 height 21
click at [315, 192] on input "66" at bounding box center [308, 181] width 23 height 21
click at [315, 192] on input "65" at bounding box center [308, 181] width 23 height 21
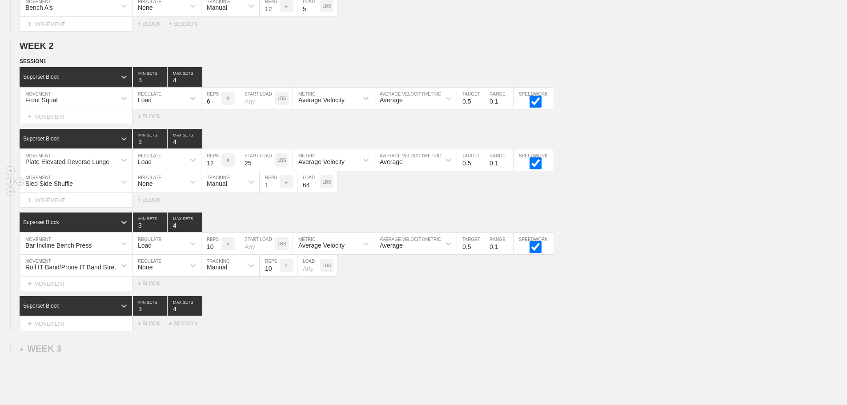
click at [315, 192] on input "64" at bounding box center [308, 181] width 23 height 21
click at [315, 192] on input "63" at bounding box center [308, 181] width 23 height 21
click at [315, 192] on input "62" at bounding box center [308, 181] width 23 height 21
click at [315, 192] on input "61" at bounding box center [308, 181] width 23 height 21
click at [315, 192] on input "29" at bounding box center [308, 181] width 23 height 21
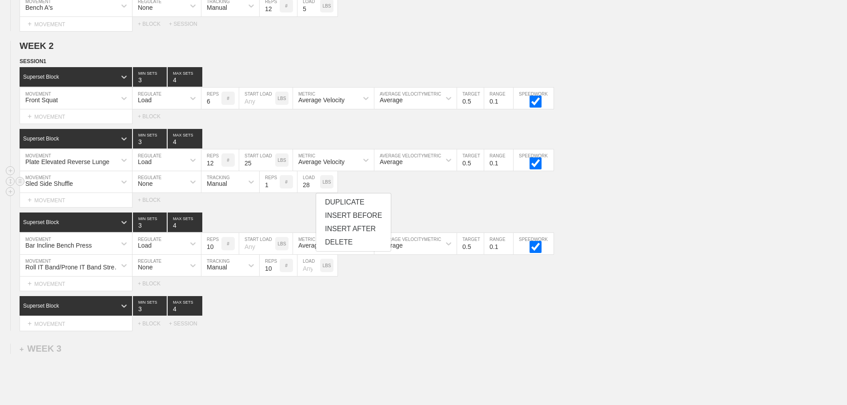
click at [315, 192] on input "28" at bounding box center [308, 181] width 23 height 21
click at [315, 192] on input "27" at bounding box center [308, 181] width 23 height 21
click at [315, 192] on input "26" at bounding box center [308, 181] width 23 height 21
type input "25"
click at [314, 192] on input "25" at bounding box center [308, 181] width 23 height 21
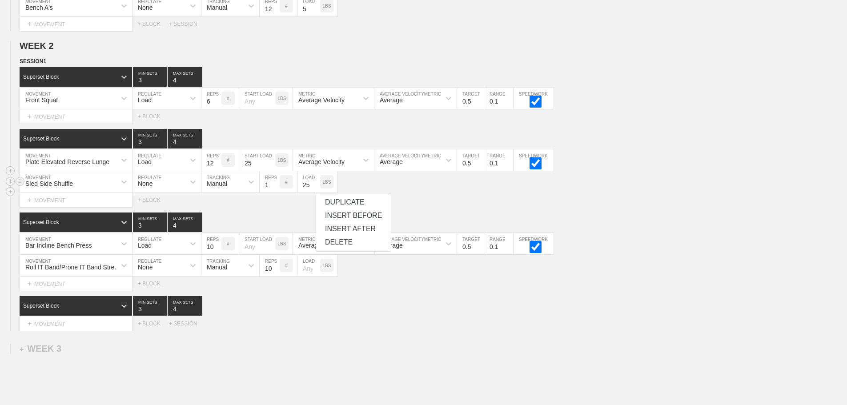
click at [441, 192] on div "Sled Side Shuffle MOVEMENT None REGULATE Manual TRACKING 1 REPS # 25 LOAD LBS" at bounding box center [423, 182] width 847 height 22
click at [63, 327] on div "+ MOVEMENT" at bounding box center [76, 323] width 113 height 15
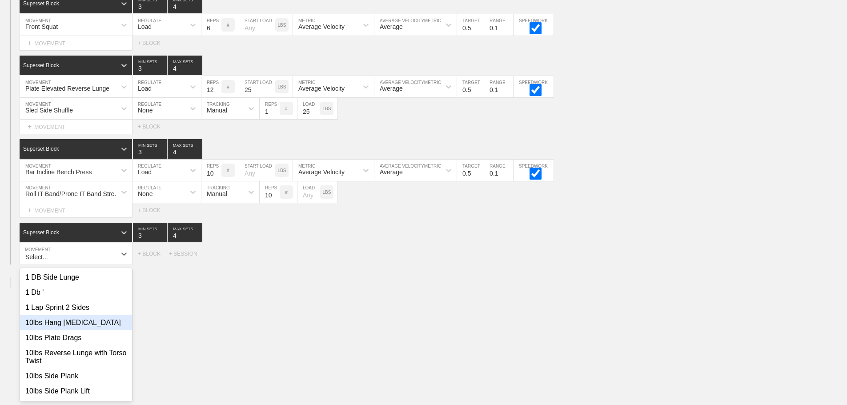
scroll to position [854, 0]
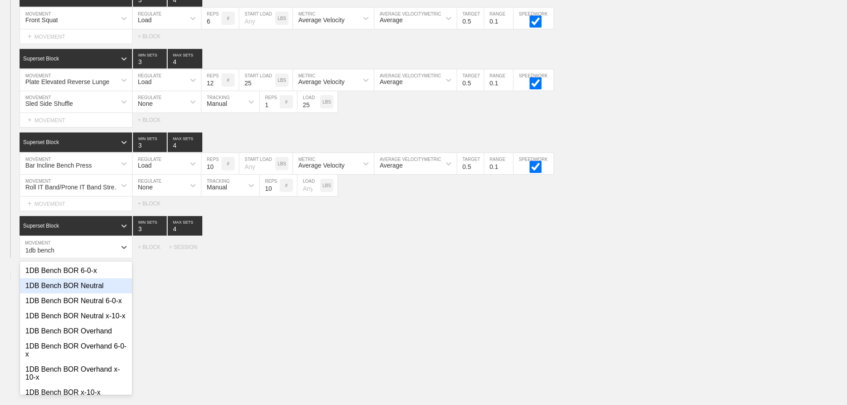
click at [95, 291] on div "1DB Bench BOR Neutral" at bounding box center [76, 285] width 112 height 15
type input "1db bench"
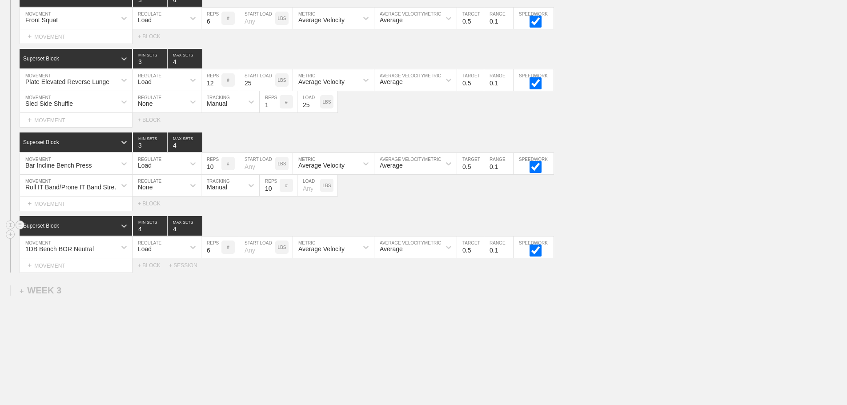
type input "4"
click at [162, 232] on input "4" at bounding box center [150, 226] width 34 height 20
click at [159, 250] on div "Load" at bounding box center [158, 247] width 52 height 15
click at [156, 274] on div "None" at bounding box center [166, 270] width 68 height 15
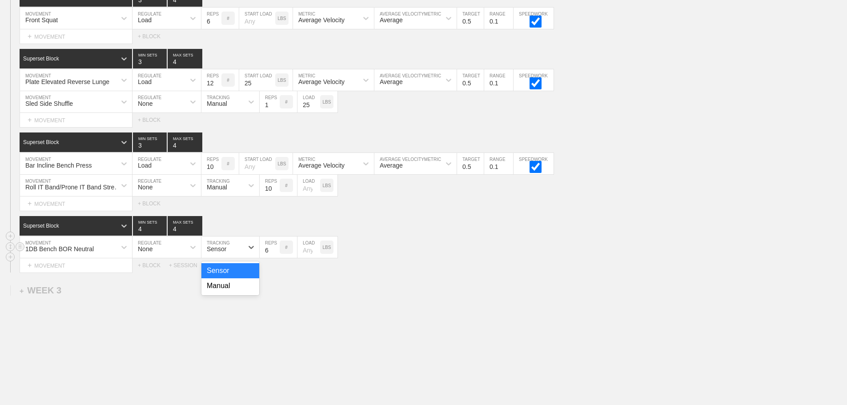
click at [223, 252] on div "Sensor" at bounding box center [217, 248] width 20 height 7
click at [226, 292] on div "Manual" at bounding box center [230, 285] width 58 height 15
click at [275, 254] on input "7" at bounding box center [270, 246] width 20 height 21
click at [275, 254] on input "8" at bounding box center [270, 246] width 20 height 21
click at [275, 254] on input "9" at bounding box center [270, 246] width 20 height 21
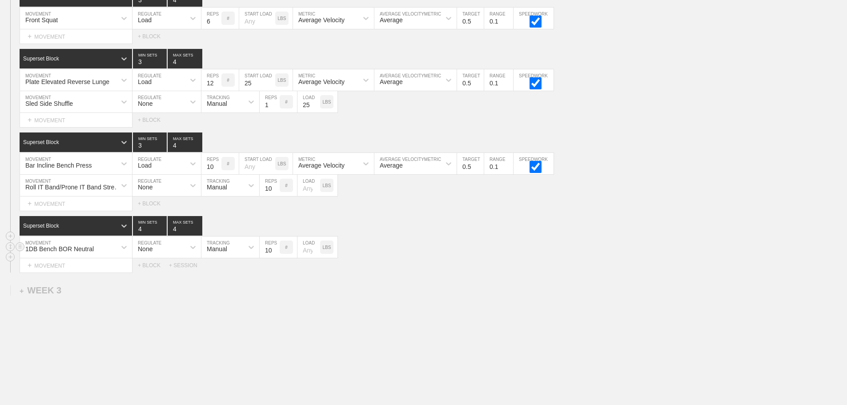
click at [275, 254] on input "10" at bounding box center [270, 246] width 20 height 21
click at [275, 254] on input "11" at bounding box center [270, 246] width 20 height 21
click at [275, 254] on input "12" at bounding box center [270, 246] width 20 height 21
click at [275, 254] on input "13" at bounding box center [270, 246] width 20 height 21
click at [275, 254] on input "14" at bounding box center [270, 246] width 20 height 21
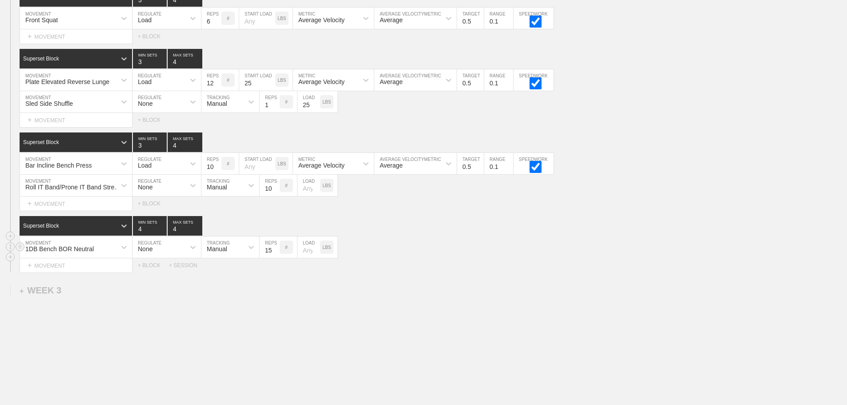
click at [275, 254] on input "15" at bounding box center [270, 246] width 20 height 21
type input "16"
click at [275, 254] on input "16" at bounding box center [270, 246] width 20 height 21
click at [420, 268] on div "Select... MOVEMENT + MOVEMENT + BLOCK + SESSION" at bounding box center [423, 265] width 847 height 14
click at [71, 269] on div "+ MOVEMENT" at bounding box center [76, 265] width 113 height 15
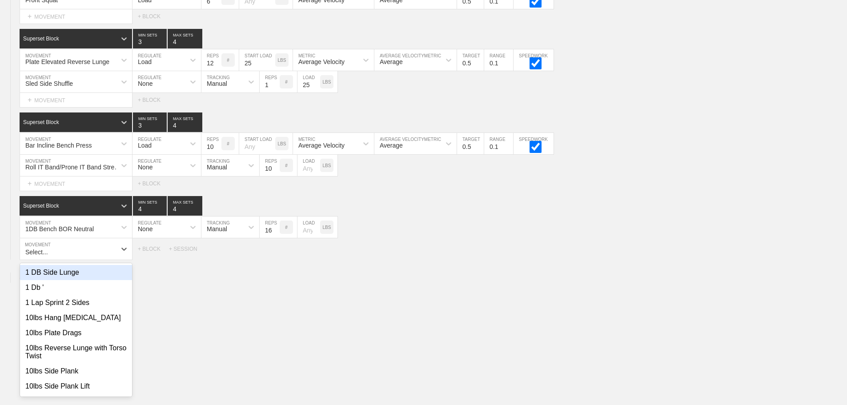
scroll to position [876, 0]
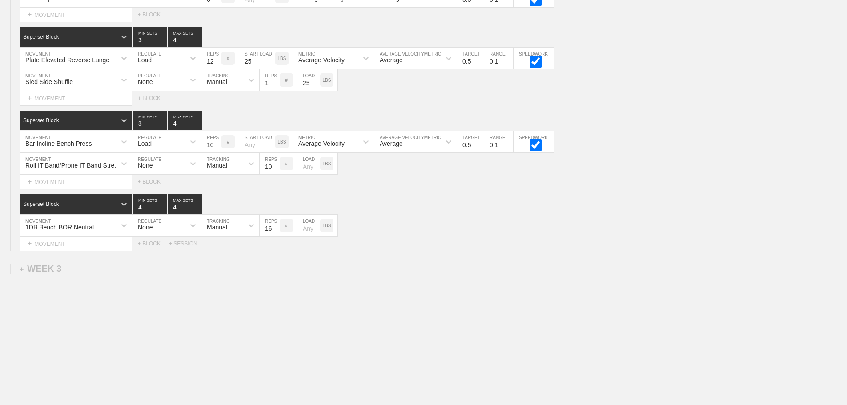
click at [79, 250] on div "+ MOVEMENT" at bounding box center [76, 243] width 113 height 15
click at [60, 274] on div "Bar Roll Outs" at bounding box center [76, 270] width 112 height 15
type input "bar roll"
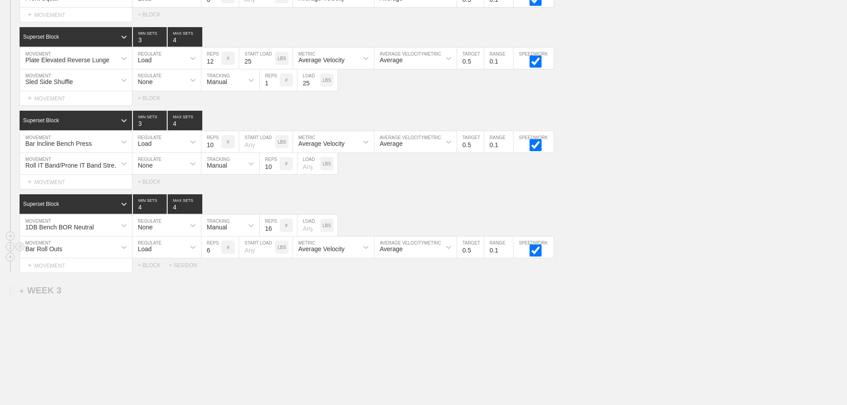
click at [156, 255] on div "Load" at bounding box center [158, 247] width 52 height 15
click at [152, 276] on div "None" at bounding box center [166, 270] width 68 height 15
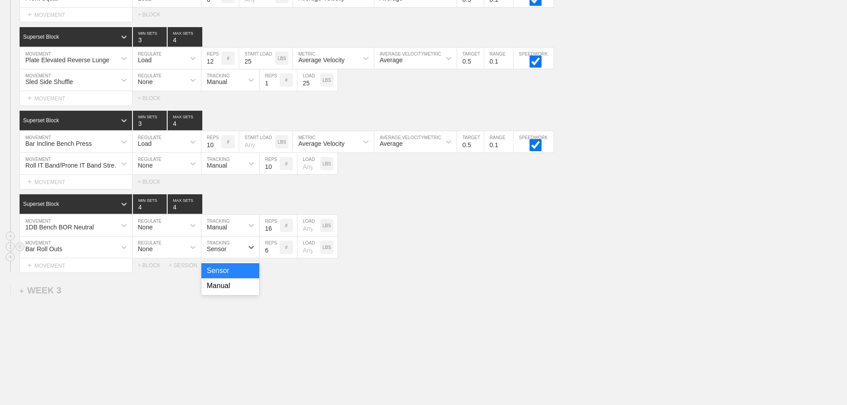
click at [220, 252] on div "Sensor" at bounding box center [217, 248] width 20 height 7
drag, startPoint x: 222, startPoint y: 292, endPoint x: 264, endPoint y: 272, distance: 47.1
click at [221, 293] on div "Manual" at bounding box center [230, 285] width 58 height 15
click at [275, 255] on input "7" at bounding box center [270, 246] width 20 height 21
type input "8"
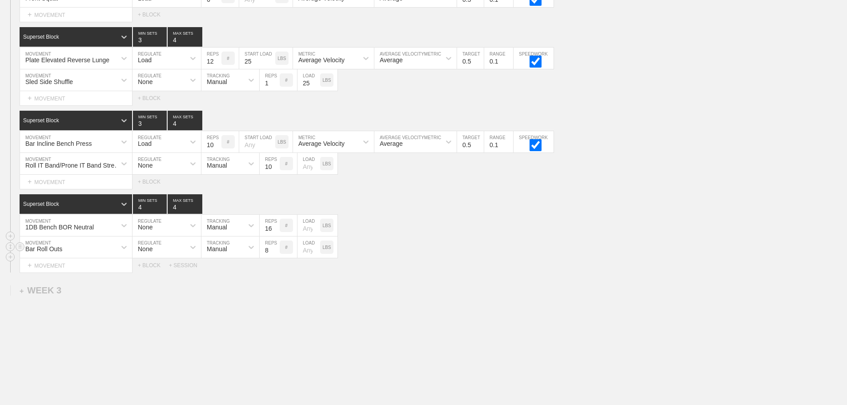
click at [275, 255] on input "8" at bounding box center [270, 246] width 20 height 21
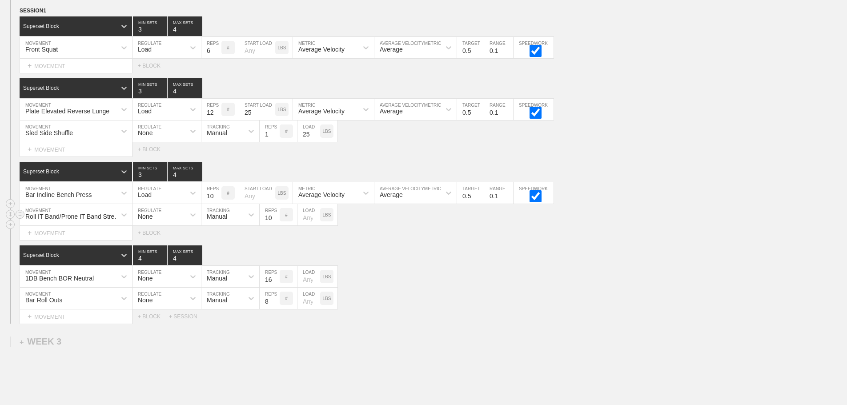
scroll to position [729, 0]
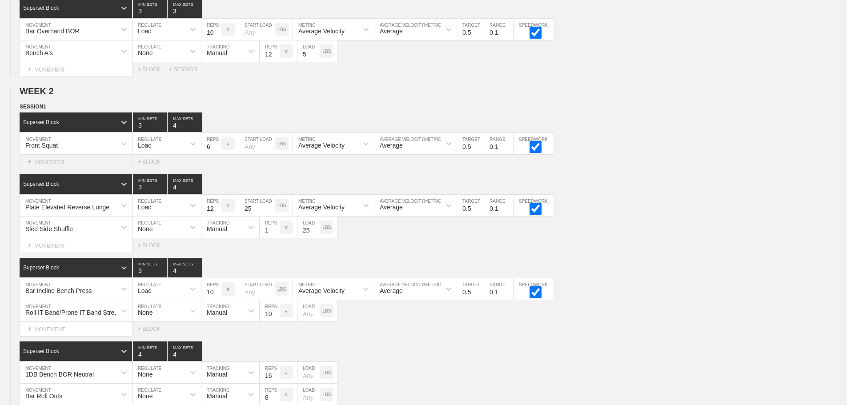
click at [63, 168] on div "+ MOVEMENT" at bounding box center [76, 162] width 113 height 15
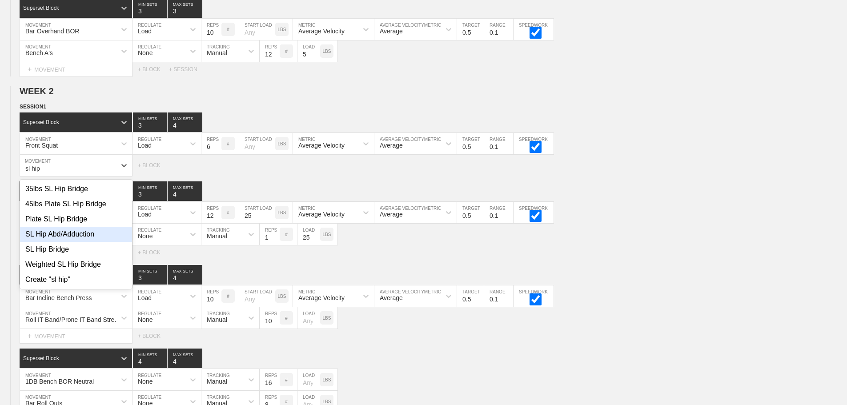
click at [83, 241] on div "SL Hip Abd/Adduction" at bounding box center [76, 234] width 112 height 15
type input "sl hip"
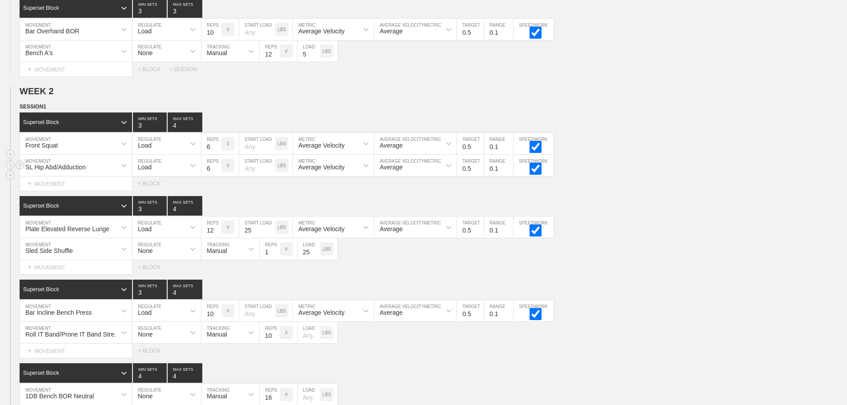
click at [144, 171] on div "Load" at bounding box center [145, 167] width 14 height 7
drag, startPoint x: 156, startPoint y: 195, endPoint x: 204, endPoint y: 188, distance: 48.6
click at [156, 195] on div "None" at bounding box center [166, 188] width 68 height 15
click at [243, 172] on div "Sensor" at bounding box center [222, 165] width 42 height 15
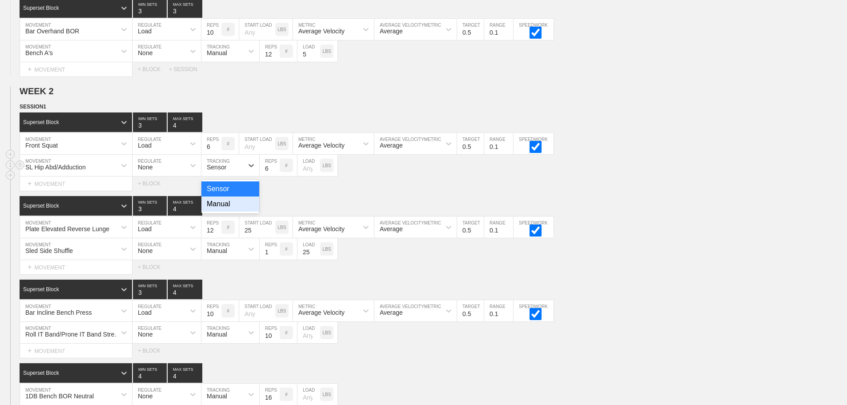
drag, startPoint x: 228, startPoint y: 216, endPoint x: 289, endPoint y: 176, distance: 72.8
click at [228, 212] on div "Manual" at bounding box center [230, 203] width 58 height 15
click at [275, 171] on input "7" at bounding box center [270, 165] width 20 height 21
click at [275, 171] on input "8" at bounding box center [270, 165] width 20 height 21
click at [275, 171] on input "9" at bounding box center [270, 165] width 20 height 21
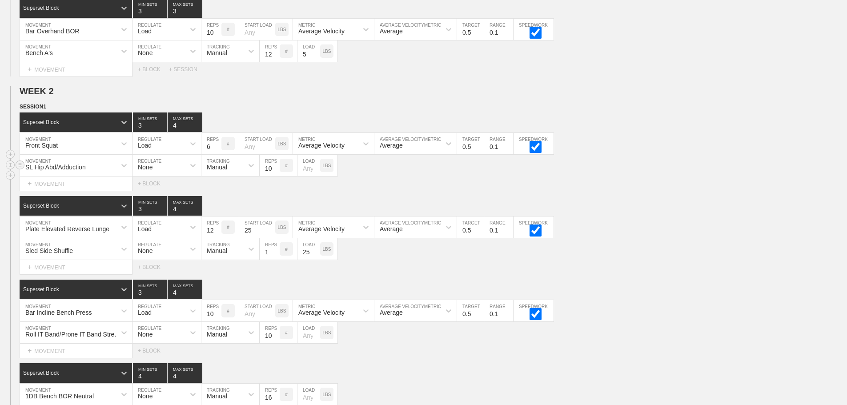
type input "10"
click at [275, 171] on input "10" at bounding box center [270, 165] width 20 height 21
click at [415, 176] on div "SL Hip Abd/Adduction MOVEMENT None REGULATE Manual TRACKING 10 REPS # LOAD LBS" at bounding box center [423, 166] width 847 height 22
click at [216, 151] on input "7" at bounding box center [211, 143] width 20 height 21
click at [216, 151] on input "8" at bounding box center [211, 143] width 20 height 21
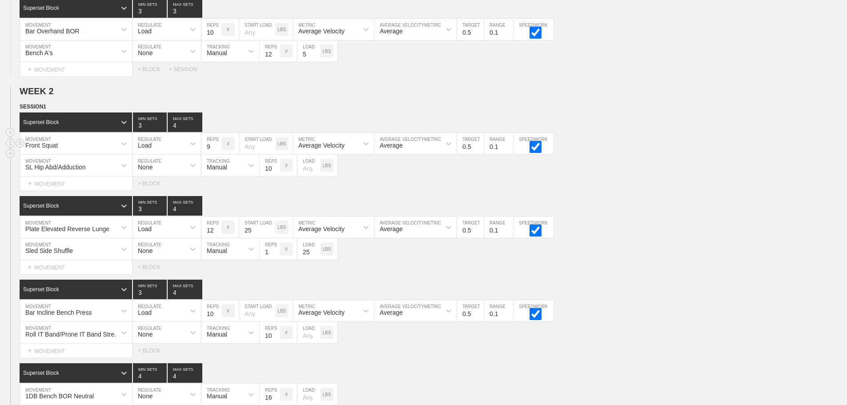
click at [216, 151] on input "9" at bounding box center [211, 143] width 20 height 21
type input "10"
click at [216, 151] on input "10" at bounding box center [211, 143] width 20 height 21
click at [367, 176] on div "SL Hip Abd/Adduction MOVEMENT None REGULATE Manual TRACKING 10 REPS # LOAD LBS" at bounding box center [423, 166] width 847 height 22
click at [260, 235] on input "25" at bounding box center [257, 226] width 36 height 21
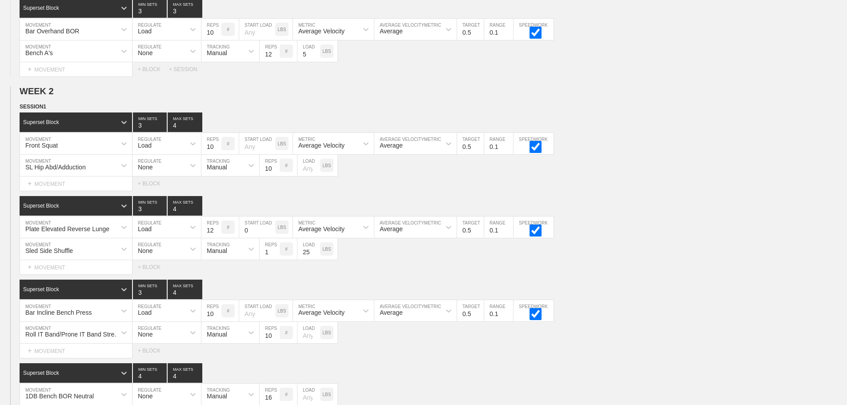
click at [420, 274] on div "Select... MOVEMENT + MOVEMENT + BLOCK" at bounding box center [423, 267] width 847 height 14
click at [271, 237] on input "-1" at bounding box center [257, 226] width 36 height 21
type input "0"
click at [271, 234] on input "0" at bounding box center [257, 226] width 36 height 21
click at [378, 273] on div "Select... MOVEMENT + MOVEMENT + BLOCK" at bounding box center [423, 267] width 847 height 14
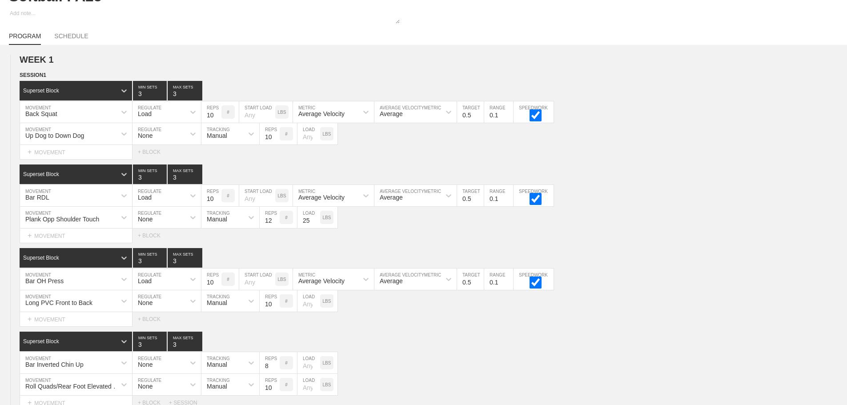
scroll to position [0, 0]
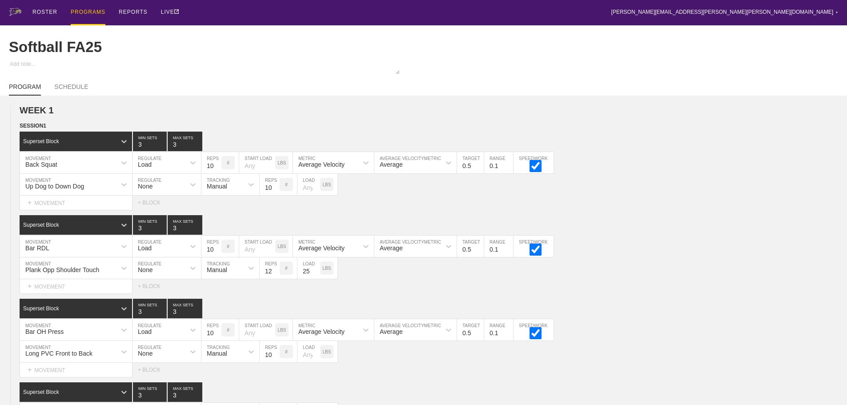
click at [86, 10] on div "PROGRAMS" at bounding box center [88, 12] width 35 height 25
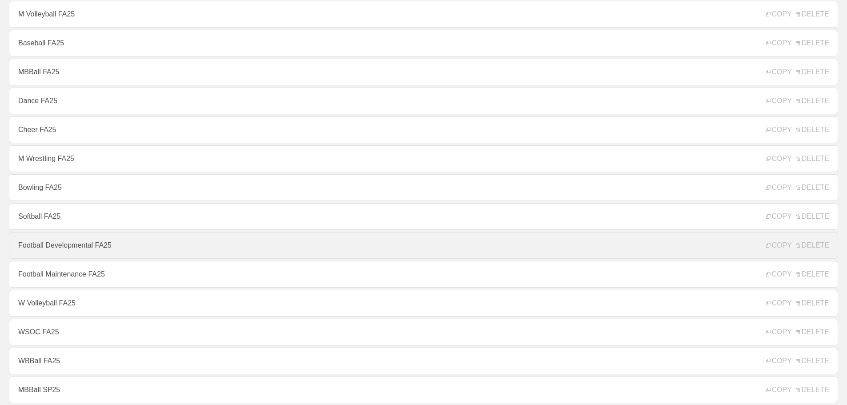
scroll to position [133, 0]
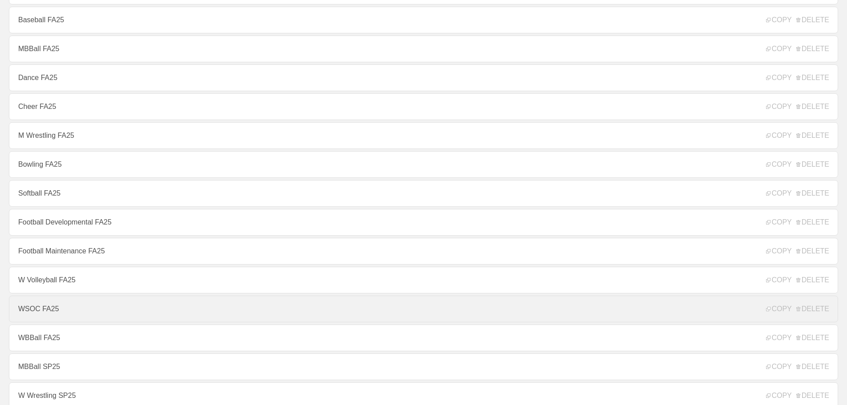
click at [39, 312] on link "WSOC FA25" at bounding box center [423, 309] width 829 height 27
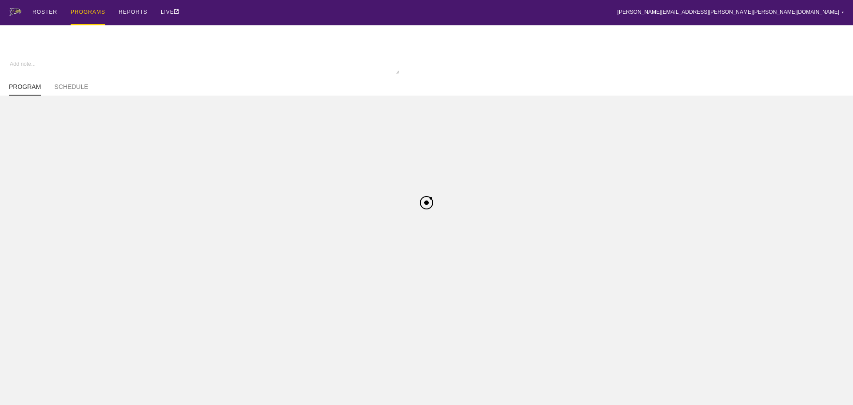
type textarea "x"
type input "WSOC FA25"
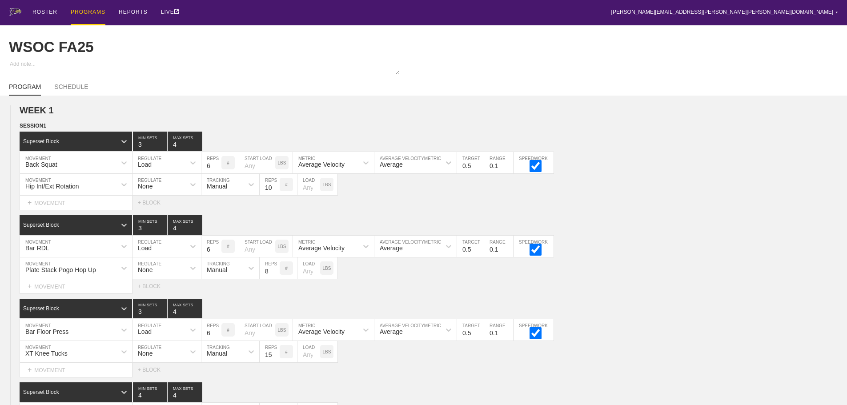
click at [555, 11] on div "ROSTER PROGRAMS REPORTS LIVE [PERSON_NAME][EMAIL_ADDRESS][PERSON_NAME][PERSON_N…" at bounding box center [423, 12] width 829 height 25
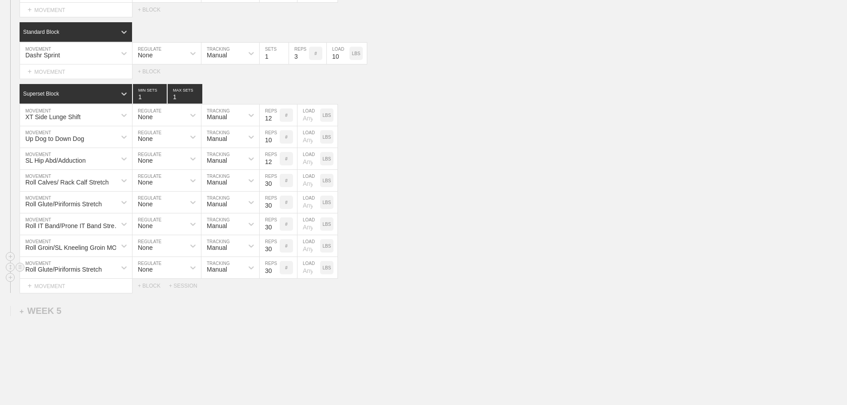
scroll to position [3683, 0]
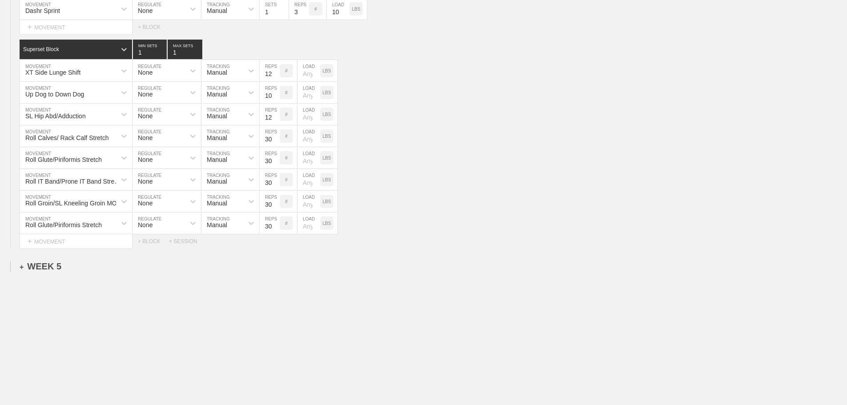
click at [48, 265] on div "+ WEEK 5" at bounding box center [41, 266] width 42 height 10
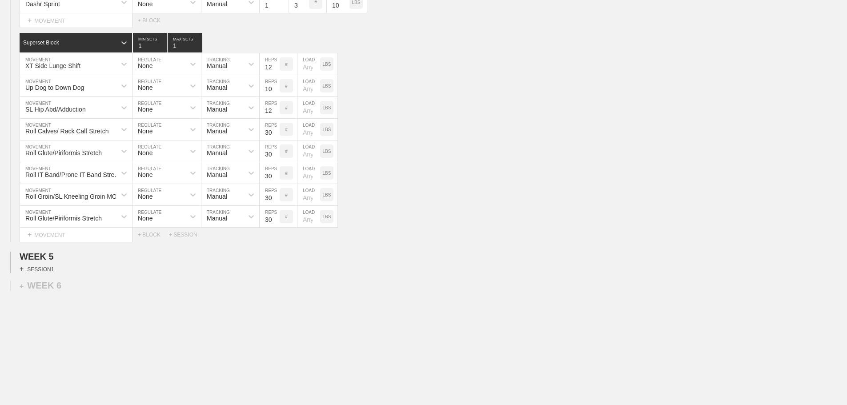
click at [46, 273] on div "+ SESSION 1" at bounding box center [37, 269] width 34 height 8
click at [65, 292] on div "+ BLOCK" at bounding box center [76, 285] width 112 height 14
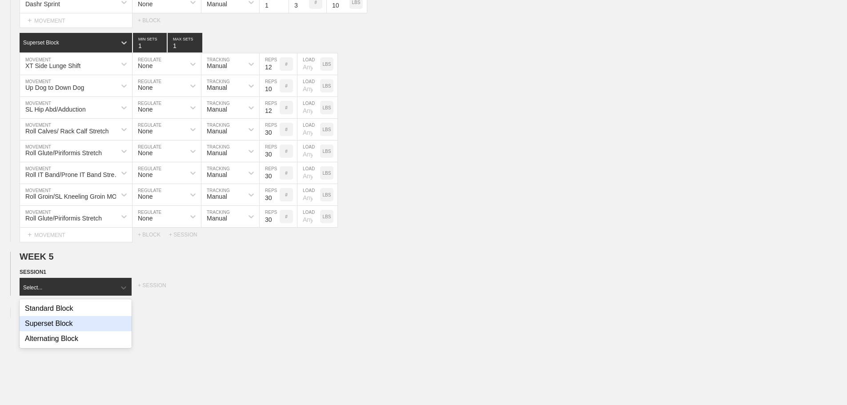
click at [63, 327] on div "Superset Block" at bounding box center [76, 323] width 112 height 15
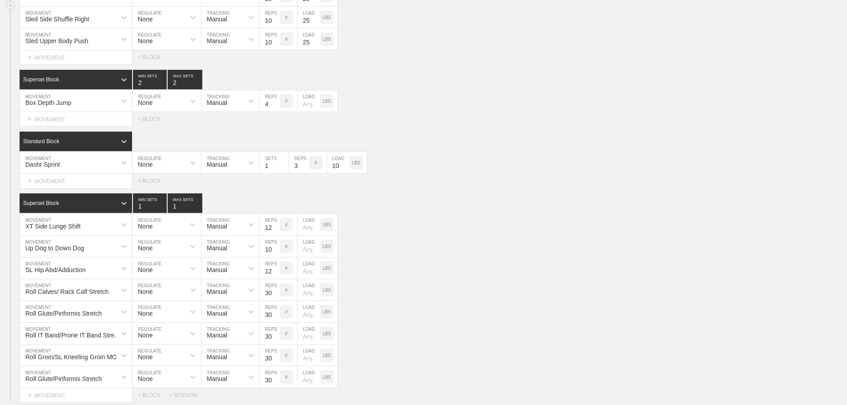
scroll to position [3638, 0]
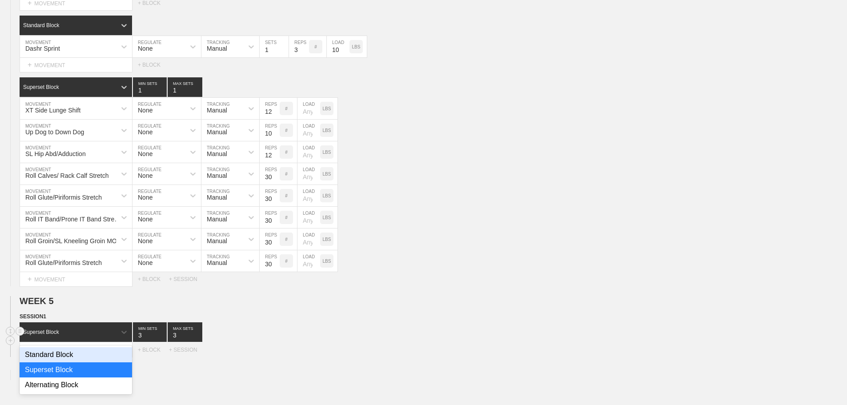
click at [87, 336] on div "Superset Block" at bounding box center [68, 332] width 96 height 8
click at [64, 360] on div "Standard Block" at bounding box center [76, 354] width 112 height 15
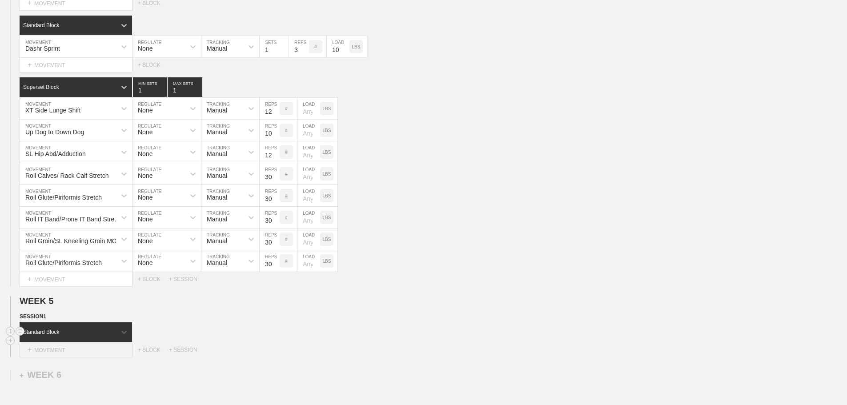
click at [105, 352] on div "+ MOVEMENT" at bounding box center [76, 350] width 113 height 15
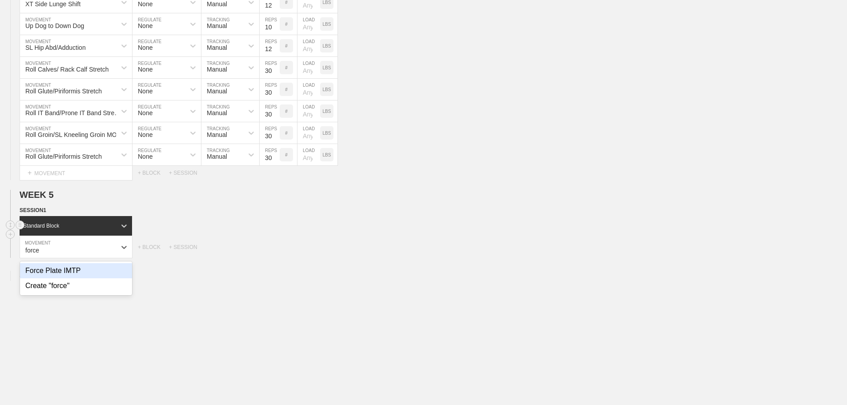
click at [56, 278] on div "Force Plate IMTP" at bounding box center [76, 270] width 112 height 15
type input "force"
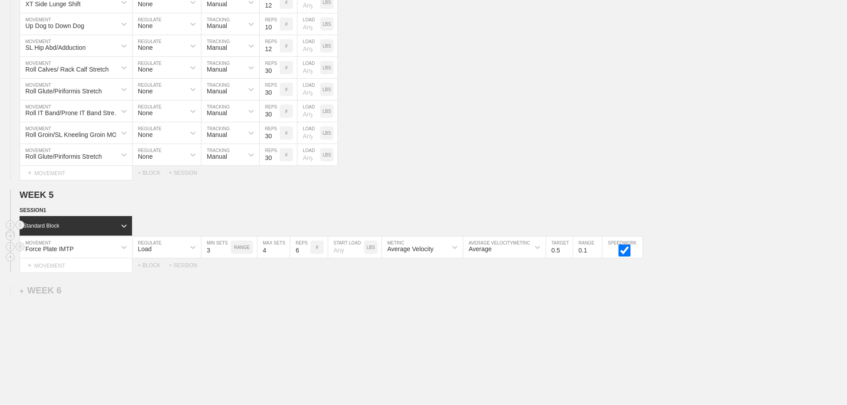
click at [161, 255] on div "Load" at bounding box center [158, 247] width 52 height 15
click at [156, 278] on div "None" at bounding box center [166, 270] width 68 height 15
click at [230, 252] on div "Sensor" at bounding box center [222, 247] width 42 height 15
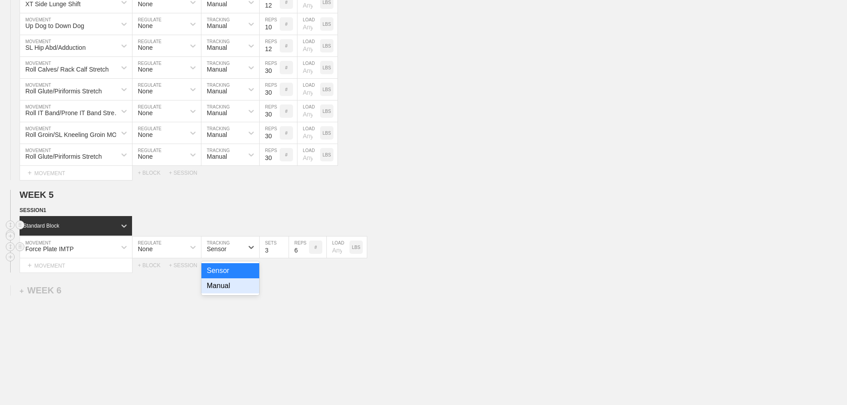
click at [227, 293] on div "Manual" at bounding box center [230, 285] width 58 height 15
click at [283, 258] on input "2" at bounding box center [274, 246] width 29 height 21
click at [283, 258] on input "1" at bounding box center [274, 246] width 29 height 21
type input "1"
click at [283, 258] on input "1" at bounding box center [274, 246] width 29 height 21
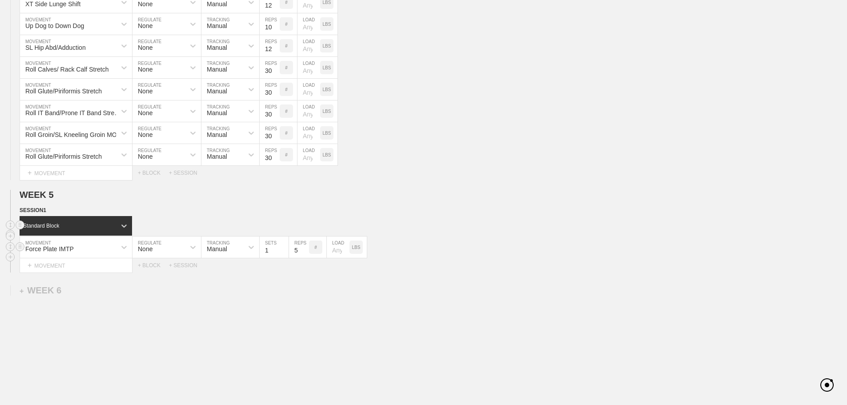
click at [305, 257] on input "5" at bounding box center [299, 246] width 20 height 21
click at [305, 257] on input "4" at bounding box center [299, 246] width 20 height 21
click at [305, 257] on input "3" at bounding box center [299, 246] width 20 height 21
click at [305, 257] on input "2" at bounding box center [299, 246] width 20 height 21
type input "1"
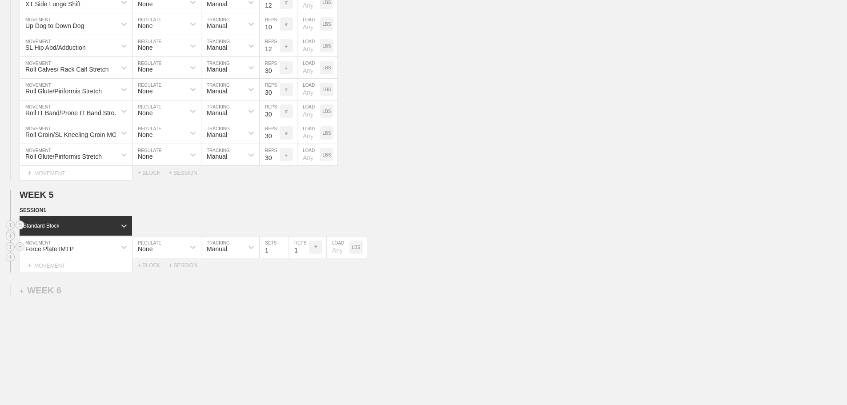
click at [305, 257] on input "1" at bounding box center [299, 246] width 20 height 21
click at [513, 216] on div "SESSION 1" at bounding box center [433, 211] width 827 height 10
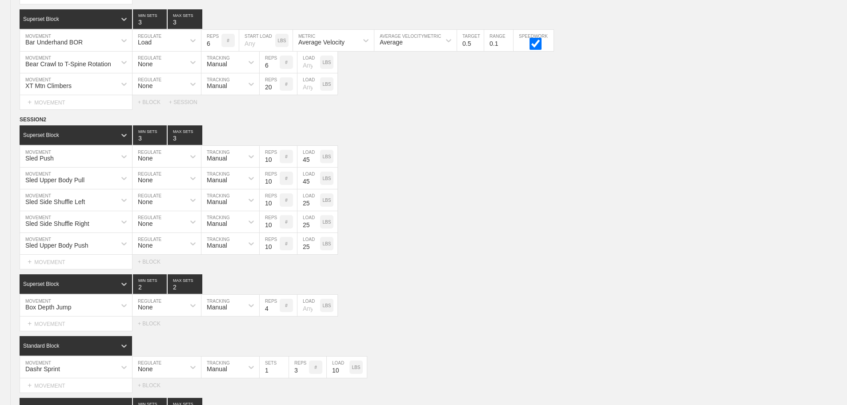
scroll to position [3167, 0]
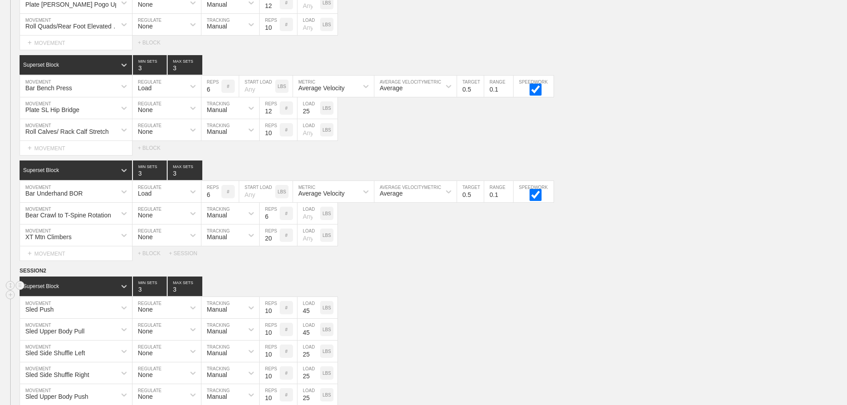
click at [594, 285] on div "Superset Block 3 MIN SETS 3 MAX SETS" at bounding box center [433, 286] width 827 height 20
click at [575, 340] on div "Sled Upper Body Pull MOVEMENT None REGULATE Manual TRACKING 10 REPS # 45 LOAD L…" at bounding box center [423, 330] width 847 height 22
click at [507, 276] on div "SESSION 2" at bounding box center [433, 271] width 827 height 10
click at [430, 270] on div "WEEK 4 DUPLICATE DELETE SESSION 1 Standard Block DUPLICATE INSERT MOVEMENT AFTE…" at bounding box center [423, 256] width 847 height 1001
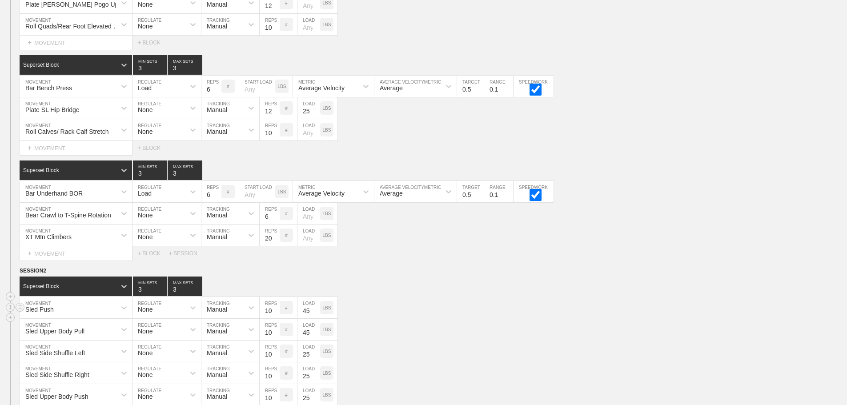
click at [503, 315] on div "Sled Push MOVEMENT None REGULATE Manual TRACKING 10 REPS # 45 LOAD LBS" at bounding box center [423, 308] width 847 height 22
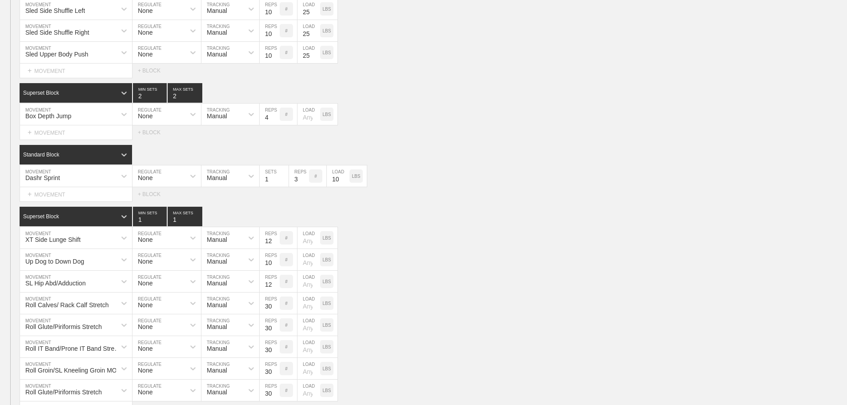
scroll to position [3509, 0]
click at [526, 264] on div "Up Dog to Down Dog MOVEMENT None REGULATE Manual TRACKING 10 REPS # LOAD LBS" at bounding box center [423, 260] width 847 height 22
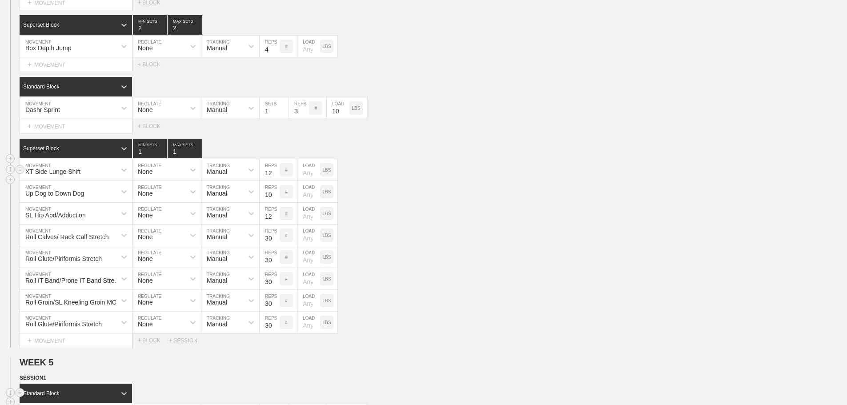
scroll to position [3775, 0]
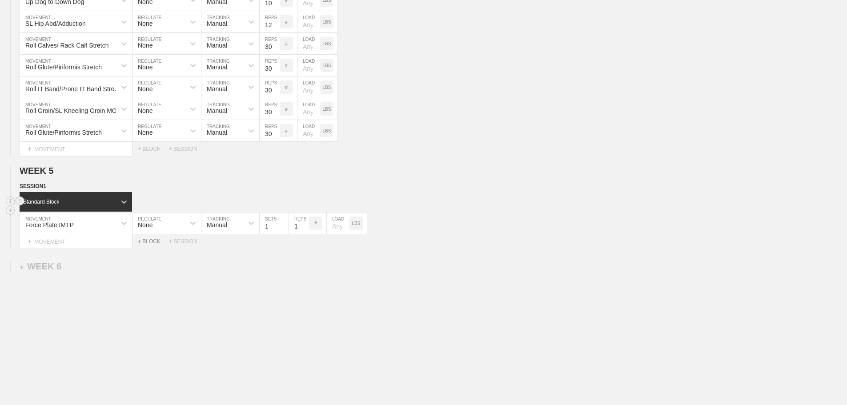
click at [152, 241] on div "+ BLOCK" at bounding box center [153, 241] width 31 height 6
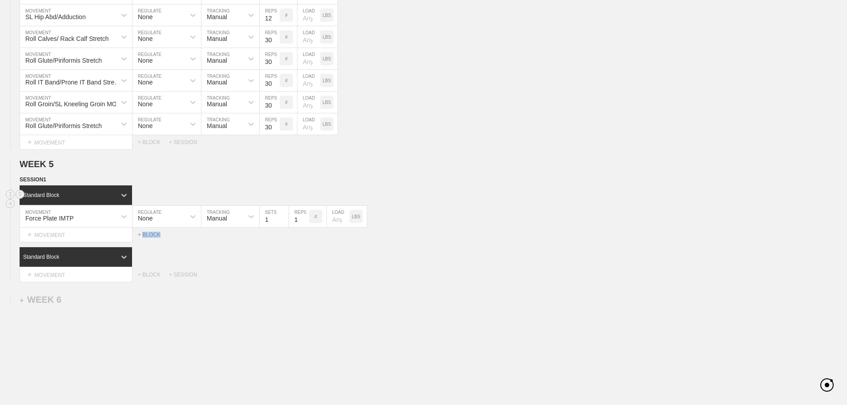
click at [152, 238] on div "+ BLOCK" at bounding box center [153, 235] width 31 height 6
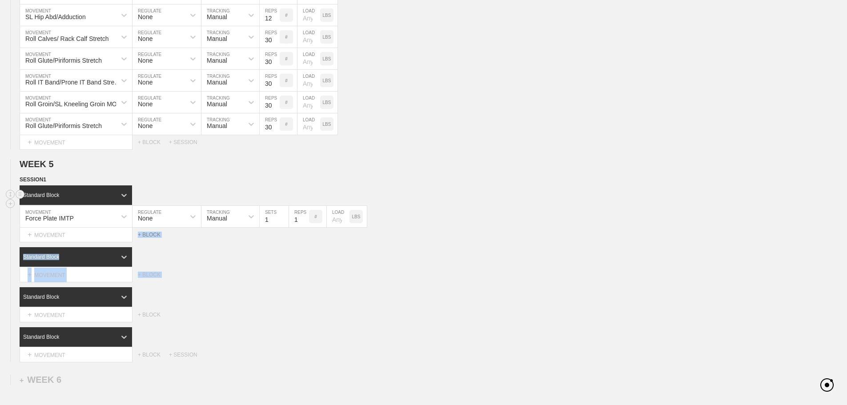
click at [152, 238] on div "+ BLOCK" at bounding box center [153, 235] width 31 height 6
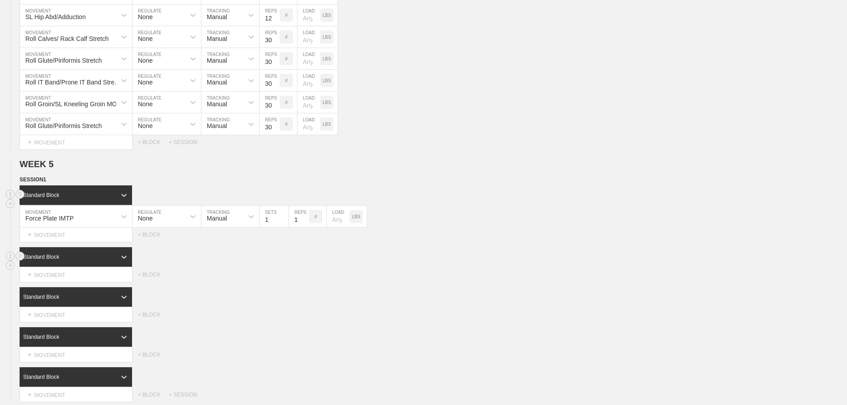
click at [463, 267] on div "Standard Block" at bounding box center [433, 257] width 827 height 20
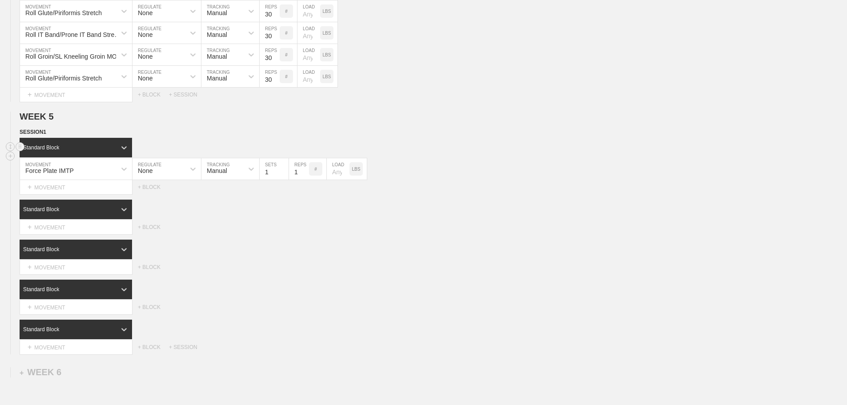
scroll to position [3864, 0]
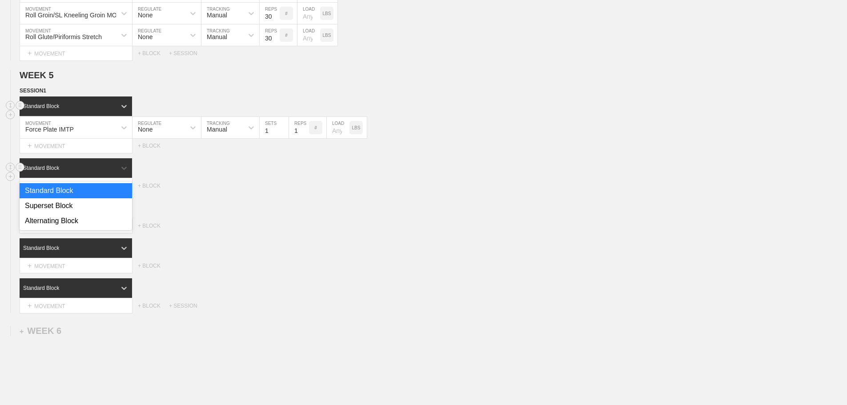
click at [112, 172] on div "Standard Block" at bounding box center [68, 168] width 96 height 8
click at [80, 207] on div "Superset Block" at bounding box center [76, 205] width 112 height 15
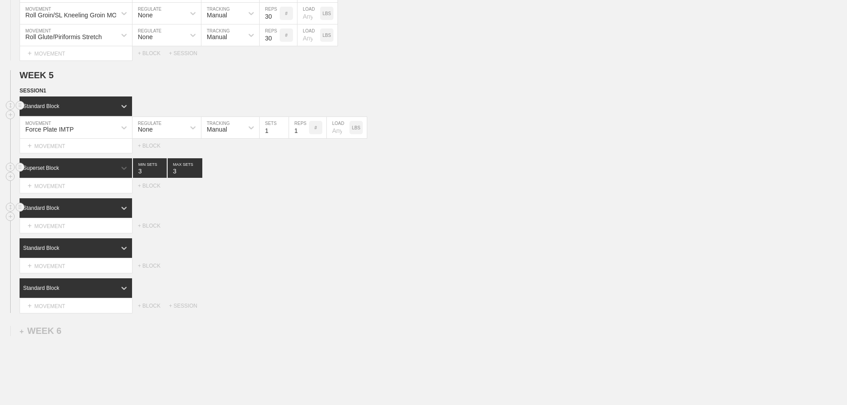
click at [111, 212] on div "Standard Block" at bounding box center [68, 208] width 96 height 8
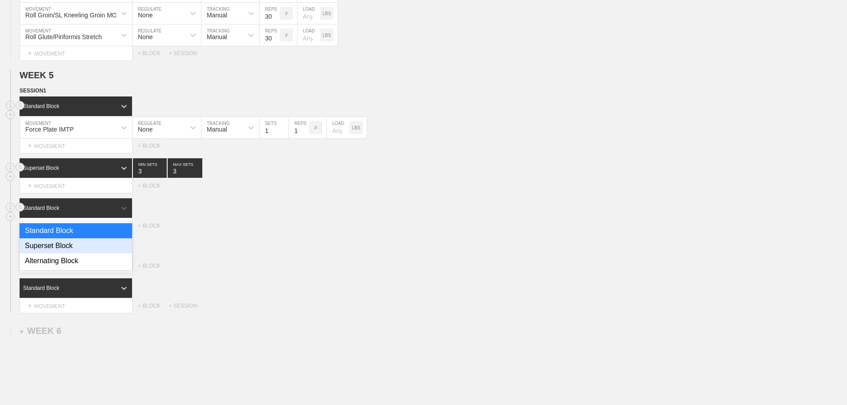
click at [65, 247] on div "Superset Block" at bounding box center [76, 245] width 112 height 15
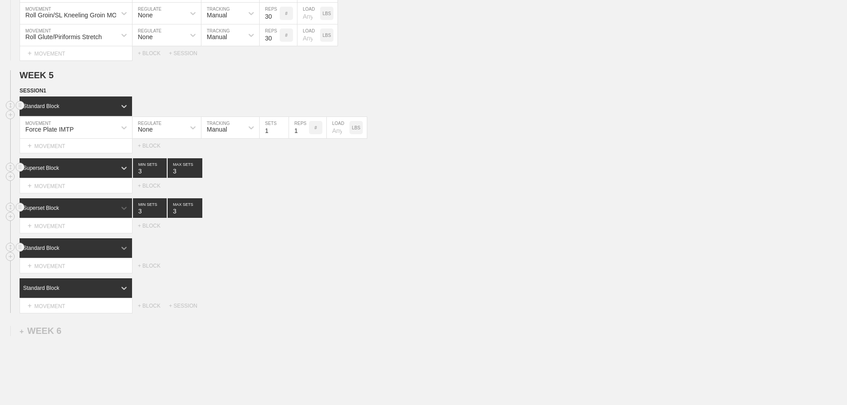
click at [119, 251] on div at bounding box center [124, 248] width 16 height 16
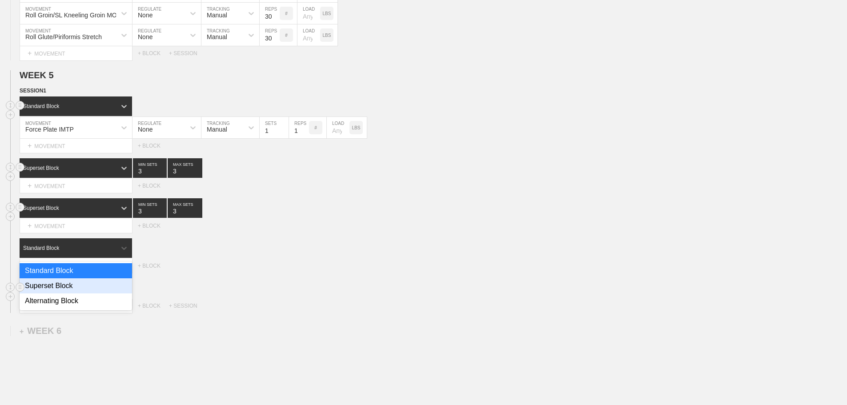
click at [79, 290] on div "Superset Block" at bounding box center [76, 285] width 112 height 15
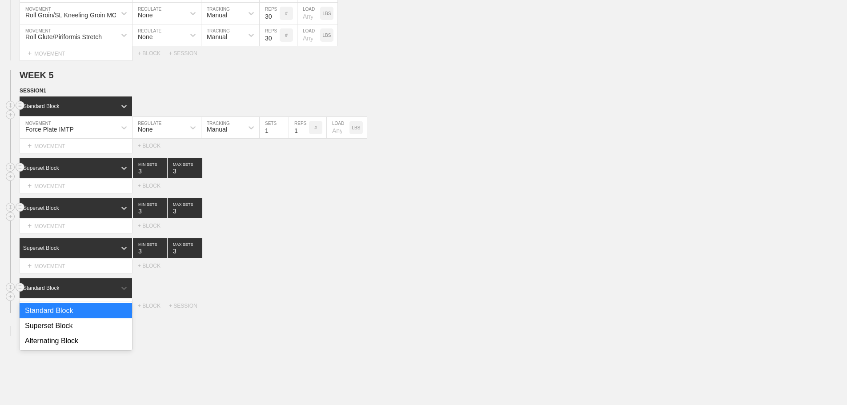
click at [112, 292] on div "Standard Block" at bounding box center [68, 288] width 96 height 8
click at [60, 333] on div "Superset Block" at bounding box center [76, 325] width 112 height 15
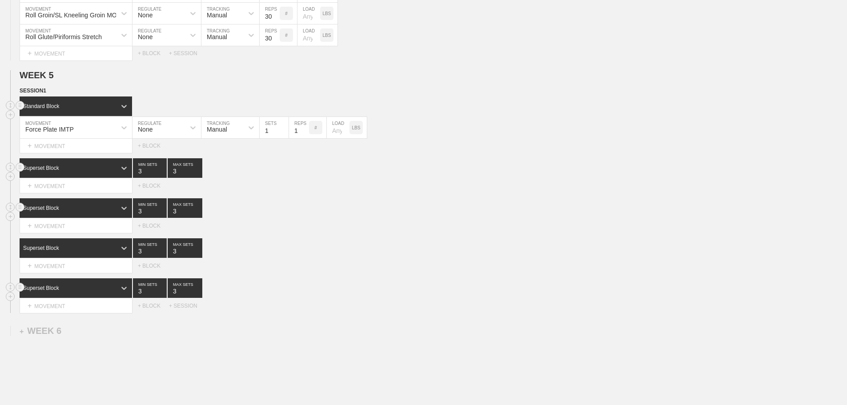
click at [388, 289] on div "Superset Block 3 MIN SETS 3 MAX SETS" at bounding box center [433, 288] width 827 height 20
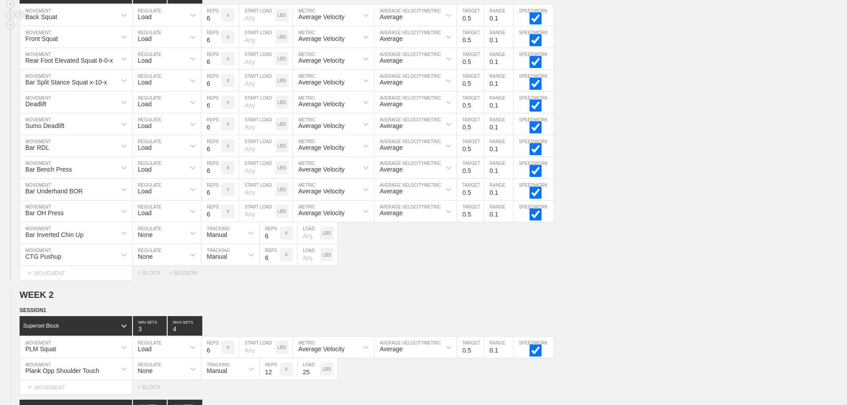
scroll to position [314, 0]
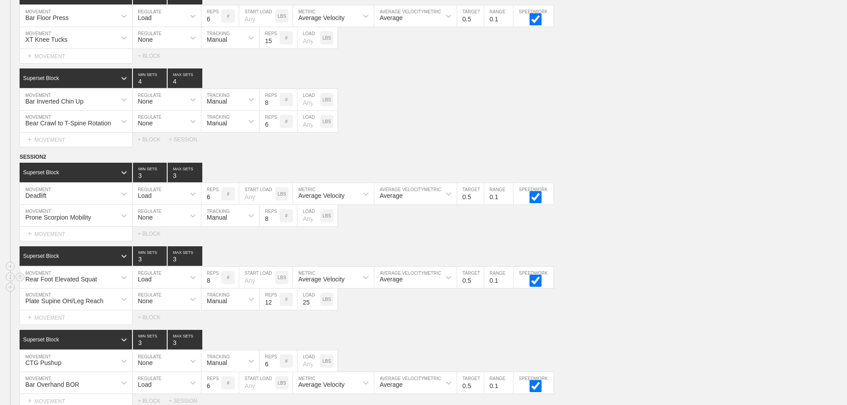
click at [743, 280] on div "Rear Foot Elevated Squat MOVEMENT Load REGULATE 8 REPS # START LOAD LBS Average…" at bounding box center [423, 278] width 847 height 22
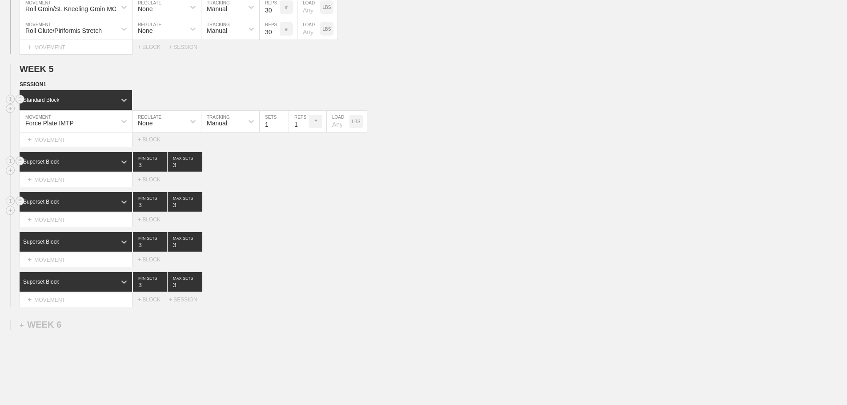
scroll to position [3935, 0]
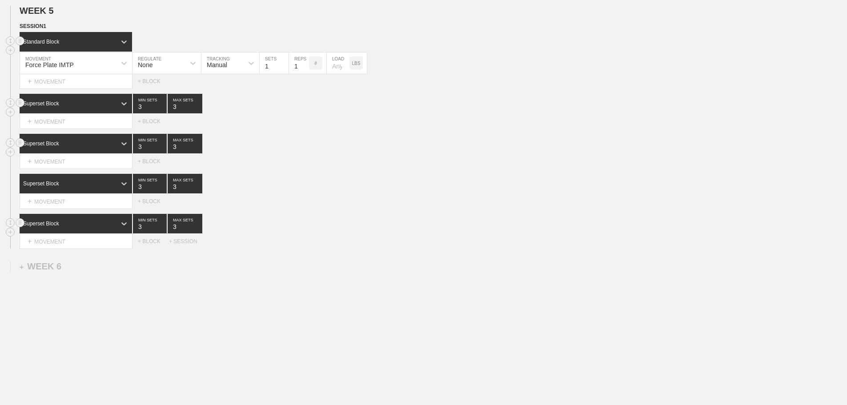
click at [487, 226] on div "Superset Block 3 MIN SETS 3 MAX SETS" at bounding box center [433, 224] width 827 height 20
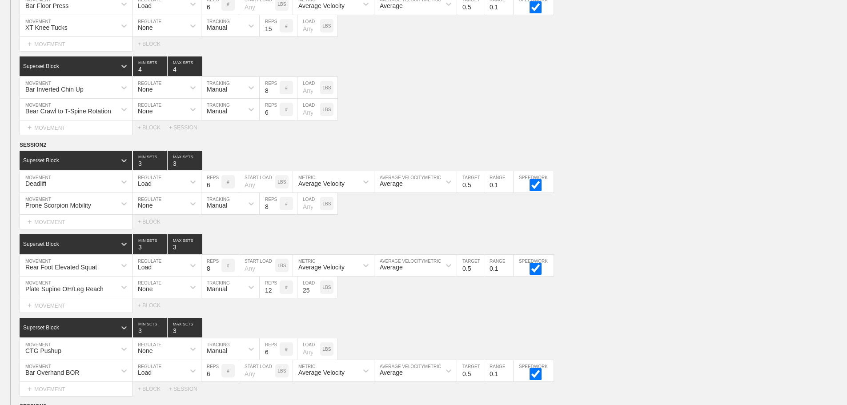
scroll to position [292, 0]
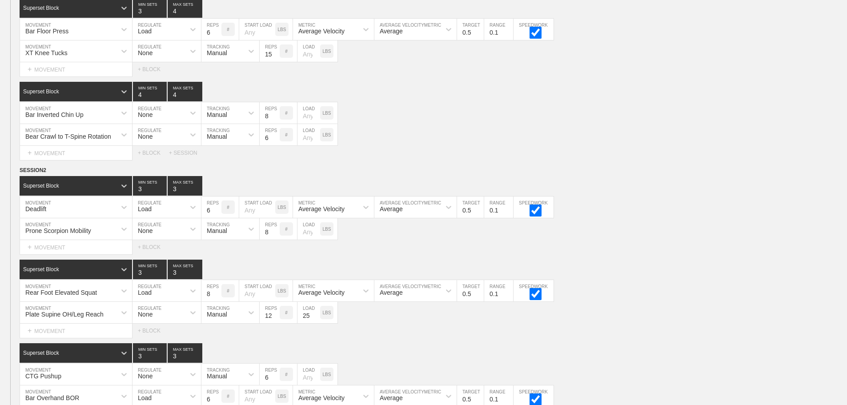
click at [673, 212] on div "Superset Block 3 MIN SETS 3 MAX SETS DUPLICATE INSERT MOVEMENT AFTER DELETE Dea…" at bounding box center [423, 215] width 847 height 78
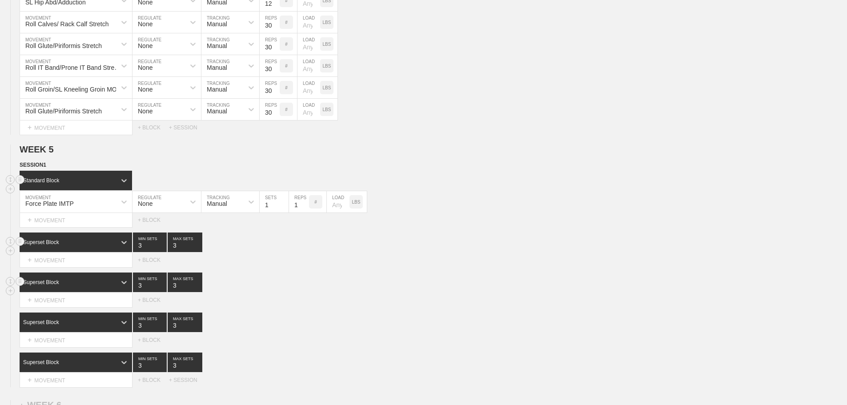
scroll to position [3935, 0]
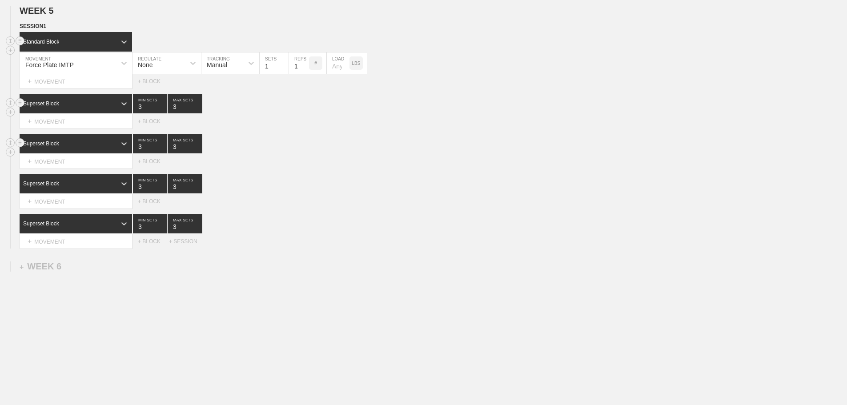
click at [69, 164] on div "+ MOVEMENT" at bounding box center [76, 161] width 113 height 15
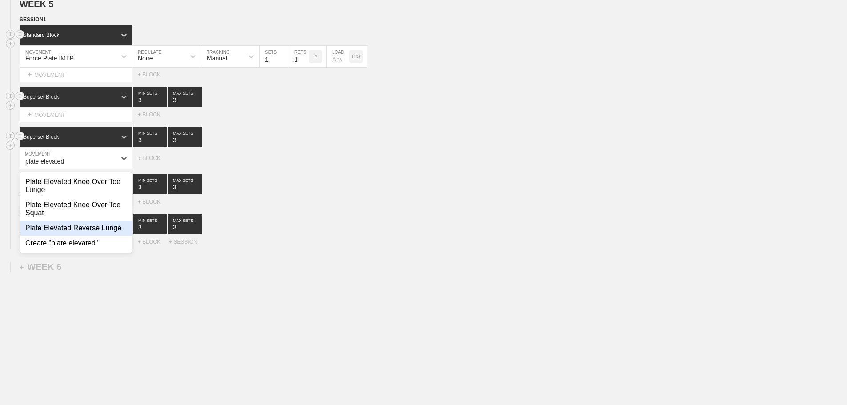
click at [84, 232] on div "Plate Elevated Reverse Lunge" at bounding box center [76, 227] width 112 height 15
type input "plate elevated"
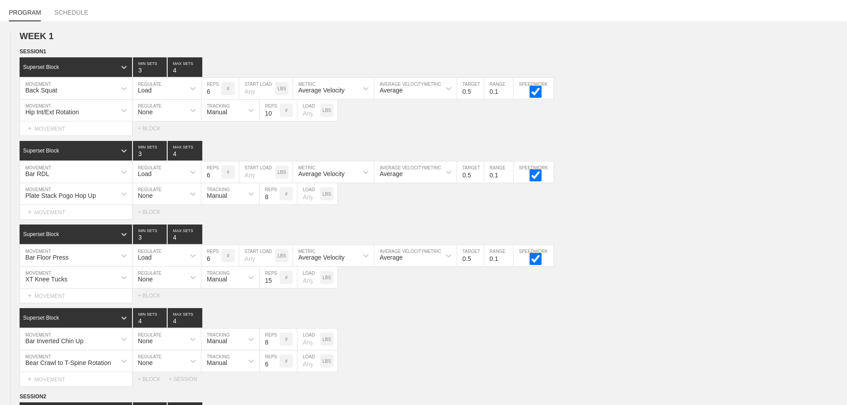
scroll to position [3900, 0]
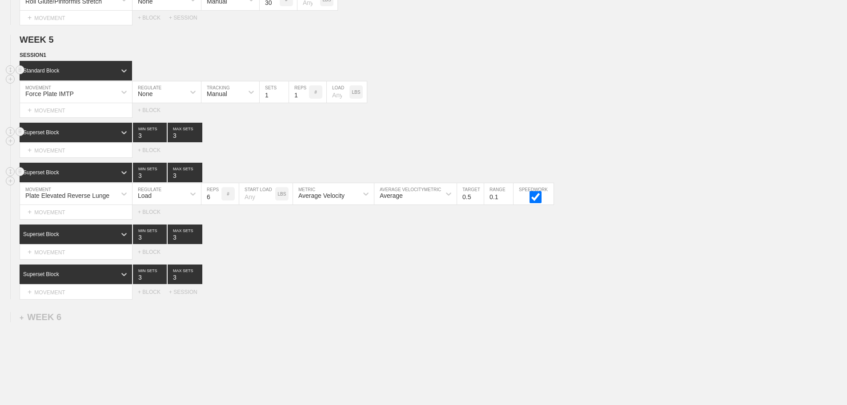
click at [700, 172] on div "Superset Block 3 MIN SETS 3 MAX SETS" at bounding box center [433, 173] width 827 height 20
click at [268, 244] on div "Superset Block 3 MIN SETS 3 MAX SETS" at bounding box center [433, 234] width 827 height 20
click at [76, 156] on div "+ MOVEMENT" at bounding box center [76, 150] width 113 height 15
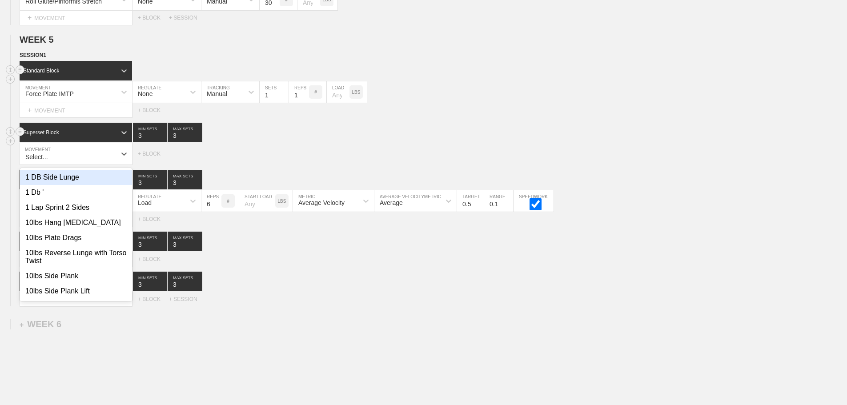
click at [334, 293] on div "Select... MOVEMENT + MOVEMENT + BLOCK + SESSION" at bounding box center [423, 299] width 847 height 14
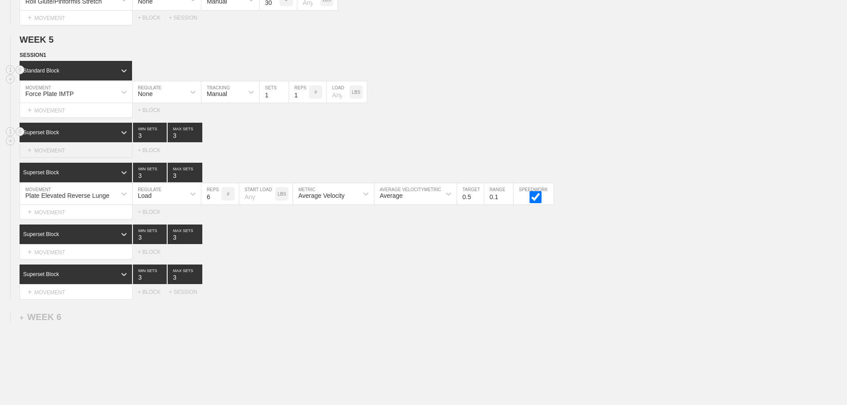
click at [60, 157] on div "+ MOVEMENT" at bounding box center [76, 150] width 113 height 15
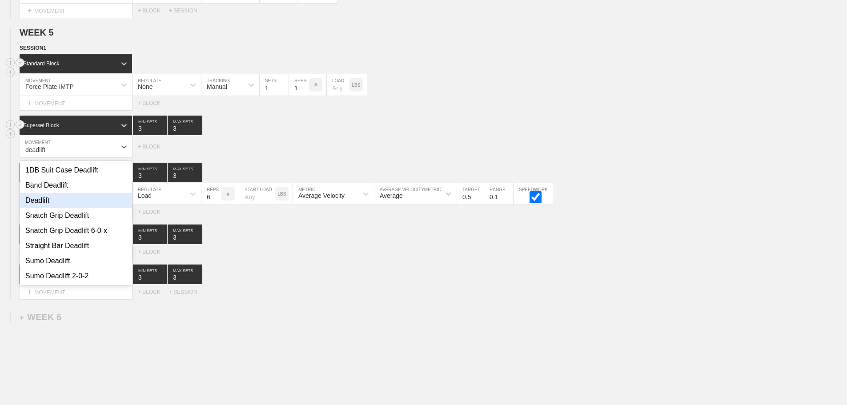
click at [44, 206] on div "Deadlift" at bounding box center [76, 200] width 112 height 15
type input "deadlift"
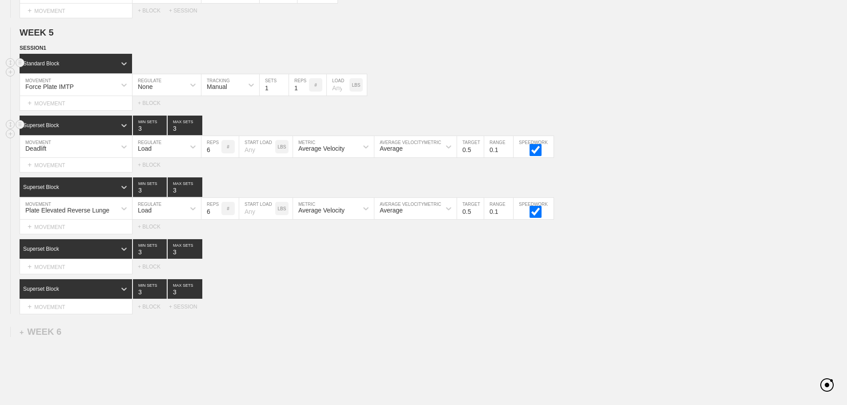
scroll to position [3922, 0]
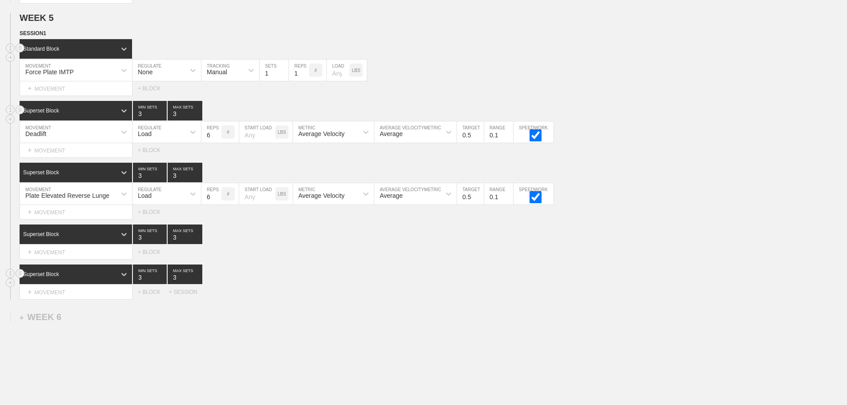
click at [462, 284] on div "Superset Block 3 MIN SETS 3 MAX SETS" at bounding box center [433, 274] width 827 height 20
click at [67, 157] on div "+ MOVEMENT" at bounding box center [76, 150] width 113 height 15
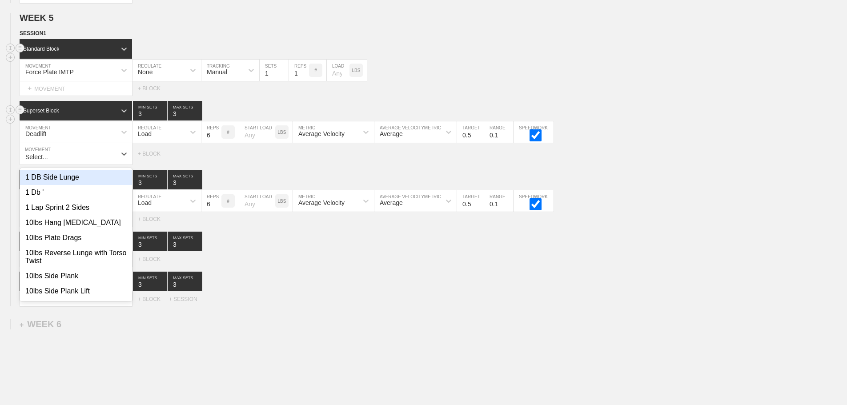
scroll to position [3929, 0]
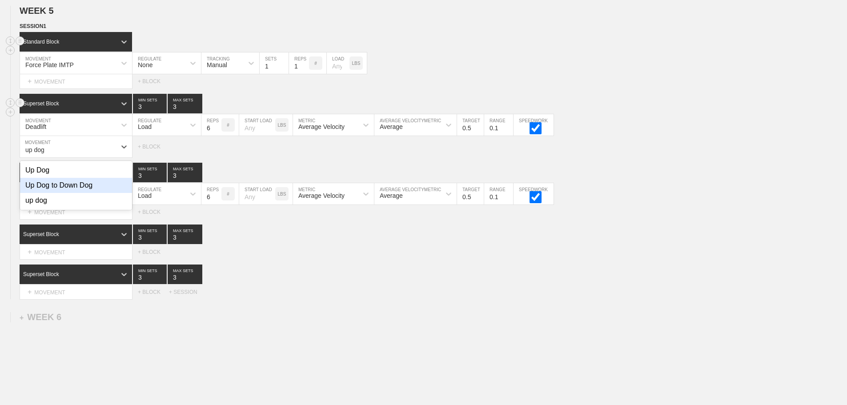
click at [88, 193] on div "Up Dog to Down Dog" at bounding box center [76, 185] width 112 height 15
type input "up dog"
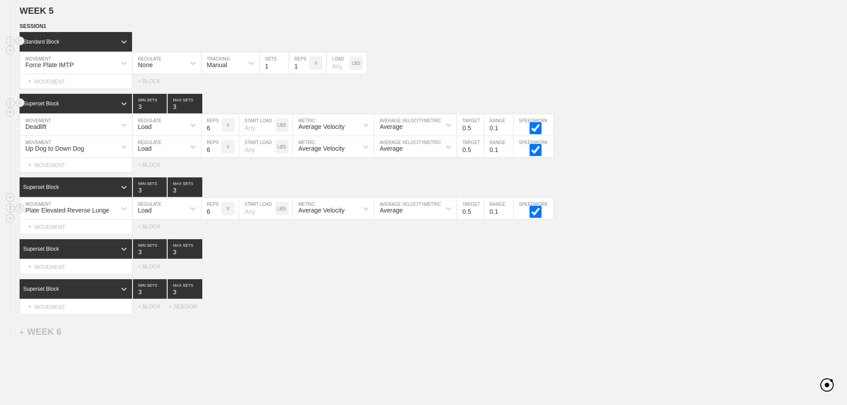
scroll to position [3943, 0]
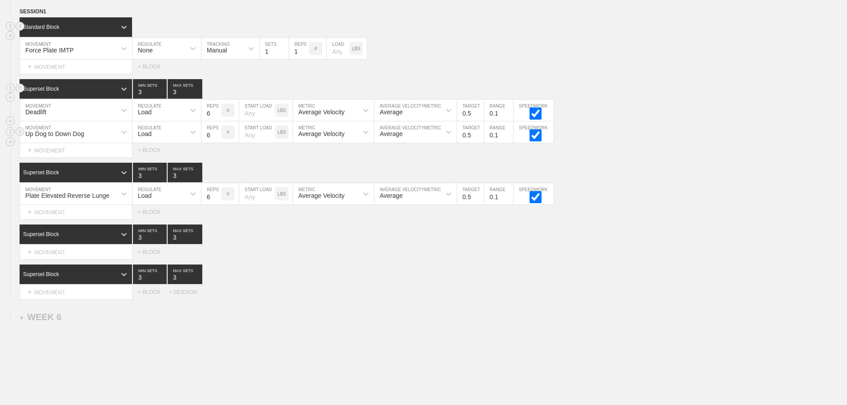
click at [150, 137] on div "Load" at bounding box center [145, 133] width 14 height 7
click at [155, 162] on div "None" at bounding box center [166, 155] width 68 height 15
drag, startPoint x: 216, startPoint y: 140, endPoint x: 226, endPoint y: 176, distance: 38.0
click at [216, 137] on div "Sensor" at bounding box center [217, 133] width 20 height 7
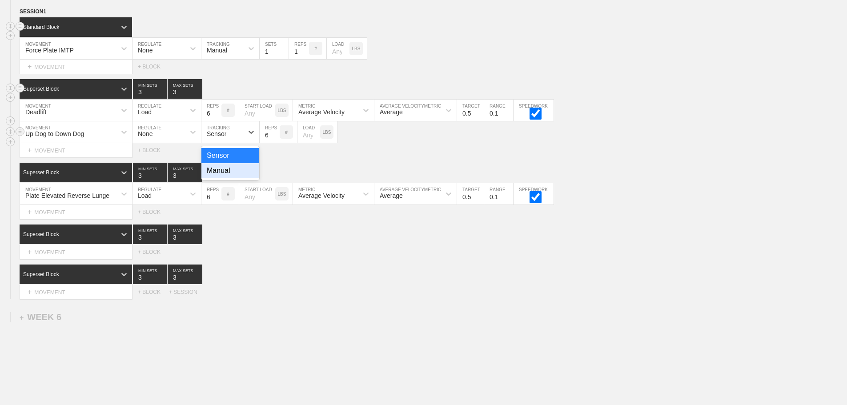
click at [225, 178] on div "Manual" at bounding box center [230, 170] width 58 height 15
click at [275, 140] on input "7" at bounding box center [270, 131] width 20 height 21
click at [275, 140] on input "8" at bounding box center [270, 131] width 20 height 21
click at [275, 140] on input "9" at bounding box center [270, 131] width 20 height 21
click at [275, 140] on input "10" at bounding box center [270, 131] width 20 height 21
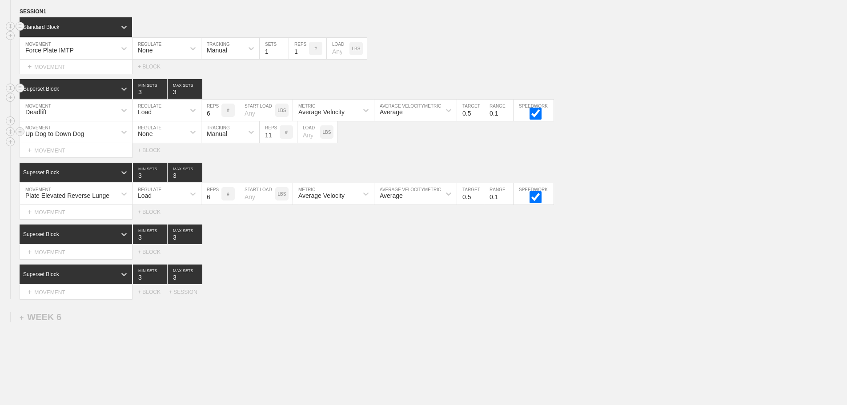
click at [275, 140] on input "11" at bounding box center [270, 131] width 20 height 21
type input "10"
click at [275, 143] on input "10" at bounding box center [270, 131] width 20 height 21
click at [391, 152] on div "Select... MOVEMENT + MOVEMENT + BLOCK" at bounding box center [423, 150] width 847 height 14
click at [413, 299] on div "Select... MOVEMENT + MOVEMENT + BLOCK + SESSION" at bounding box center [423, 292] width 847 height 14
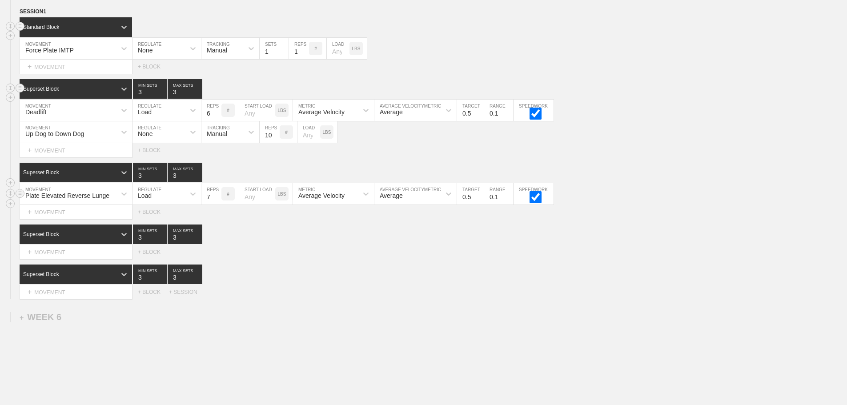
click at [216, 200] on input "7" at bounding box center [211, 193] width 20 height 21
click at [216, 200] on input "8" at bounding box center [211, 193] width 20 height 21
click at [216, 200] on input "9" at bounding box center [211, 193] width 20 height 21
type input "10"
click at [216, 200] on input "10" at bounding box center [211, 193] width 20 height 21
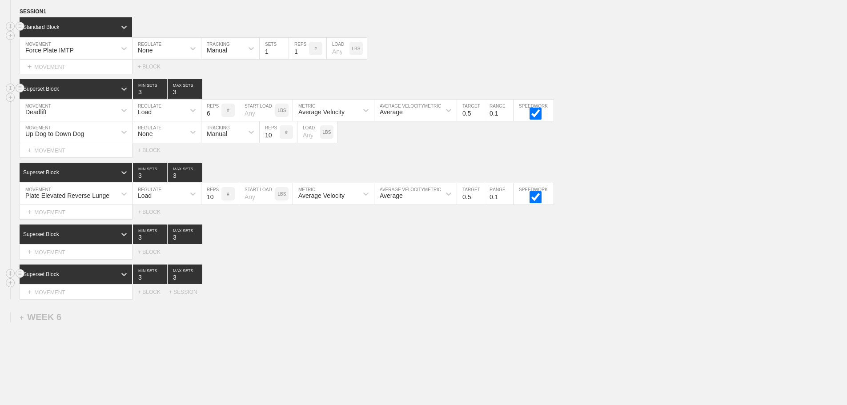
click at [310, 274] on div "Superset Block 3 MIN SETS 3 MAX SETS" at bounding box center [433, 274] width 827 height 20
click at [66, 156] on div "+ MOVEMENT" at bounding box center [76, 150] width 113 height 15
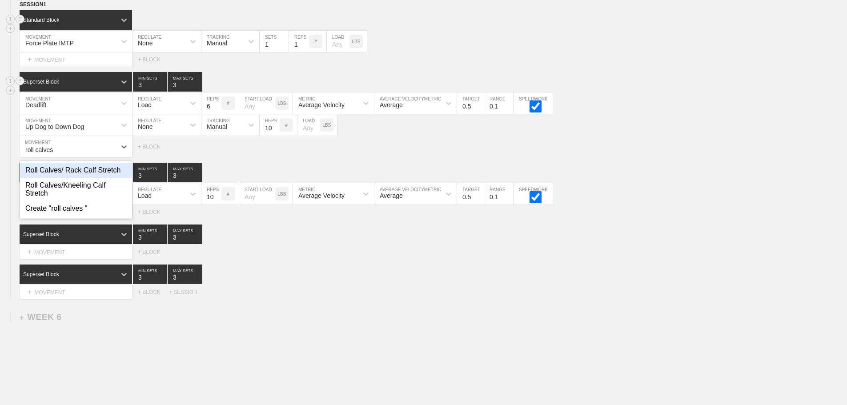
click at [103, 178] on div "Roll Calves/ Rack Calf Stretch" at bounding box center [76, 170] width 112 height 15
type input "roll calves"
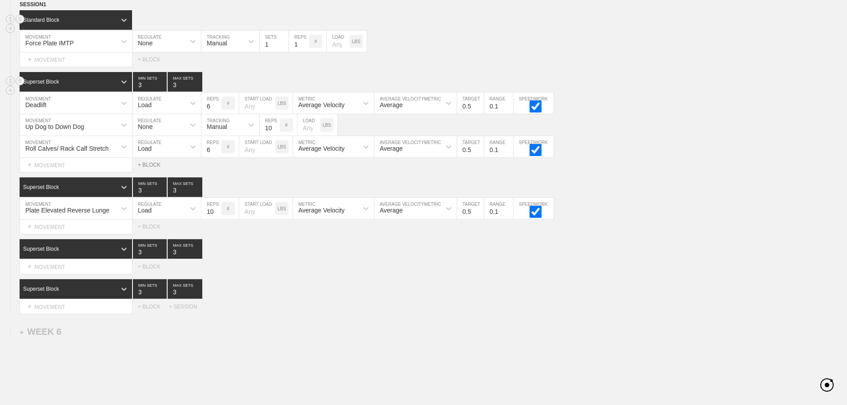
scroll to position [3965, 0]
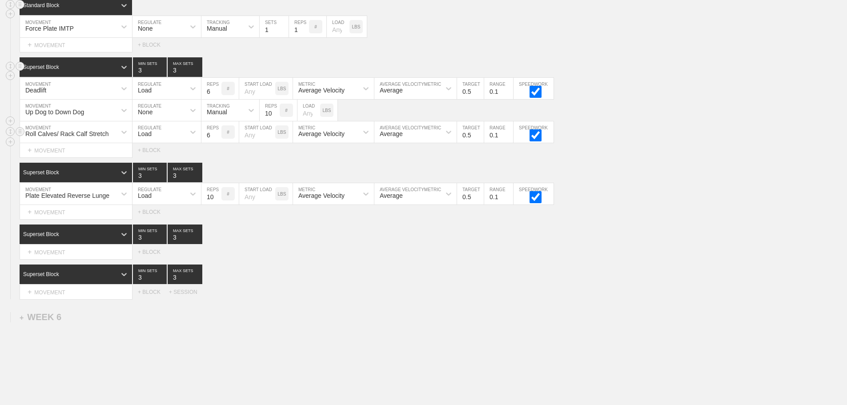
click at [154, 138] on div "Load" at bounding box center [158, 131] width 52 height 15
click at [154, 162] on div "None" at bounding box center [166, 155] width 68 height 15
click at [218, 137] on div "Sensor" at bounding box center [217, 133] width 20 height 7
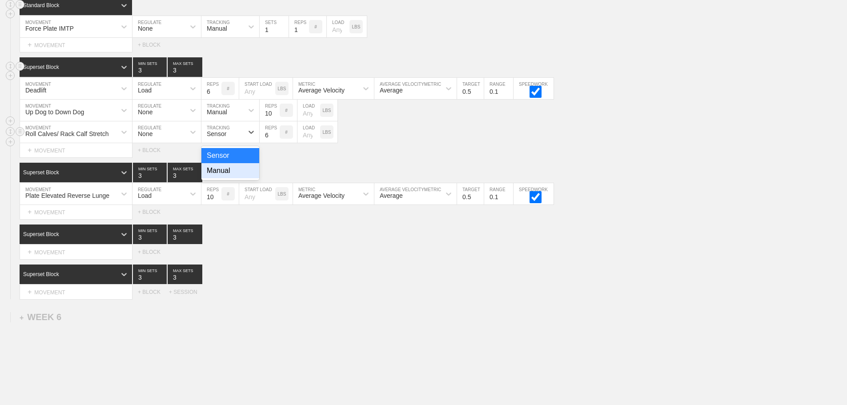
click at [225, 175] on div "Manual" at bounding box center [230, 170] width 58 height 15
click at [276, 138] on input "7" at bounding box center [270, 131] width 20 height 21
click at [276, 138] on input "8" at bounding box center [270, 131] width 20 height 21
click at [276, 138] on input "9" at bounding box center [270, 131] width 20 height 21
type input "10"
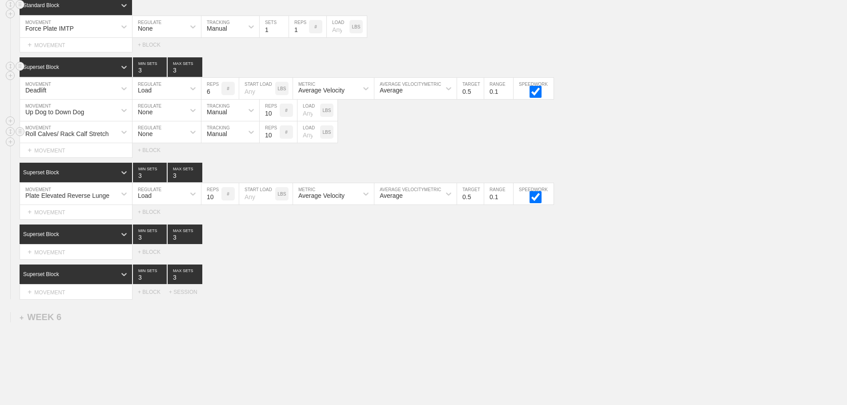
click at [276, 138] on input "10" at bounding box center [270, 131] width 20 height 21
click at [427, 138] on div "Roll Calves/ Rack Calf Stretch MOVEMENT None REGULATE Manual TRACKING 10 REPS #…" at bounding box center [423, 132] width 847 height 22
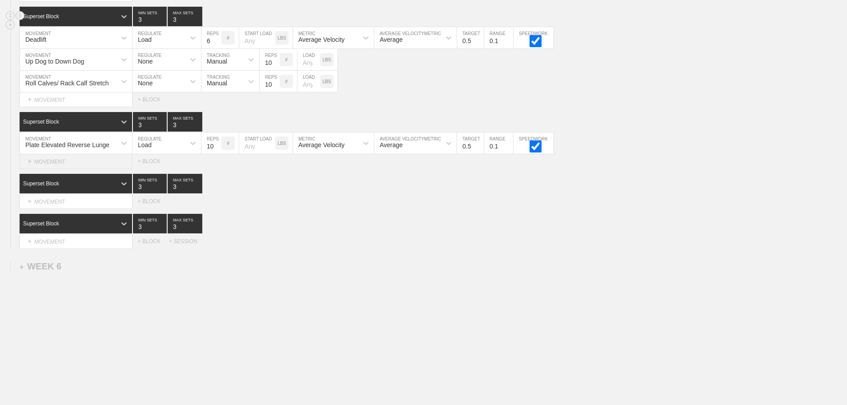
click at [76, 160] on div "+ MOVEMENT" at bounding box center [76, 161] width 113 height 15
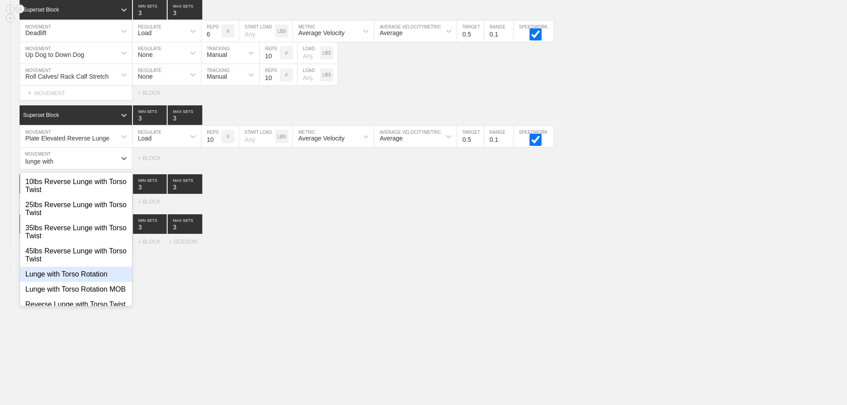
click at [88, 277] on div "Lunge with Torso Rotation" at bounding box center [76, 274] width 112 height 15
type input "lunge with"
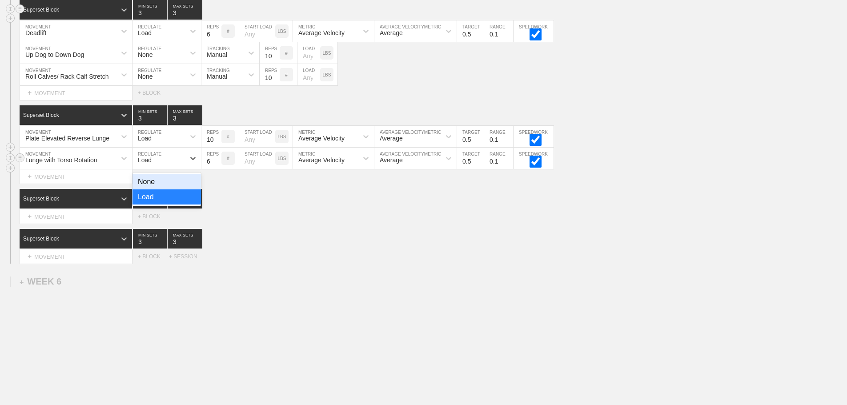
click at [157, 166] on div "Load" at bounding box center [158, 158] width 52 height 15
click at [151, 189] on div "None" at bounding box center [166, 181] width 68 height 15
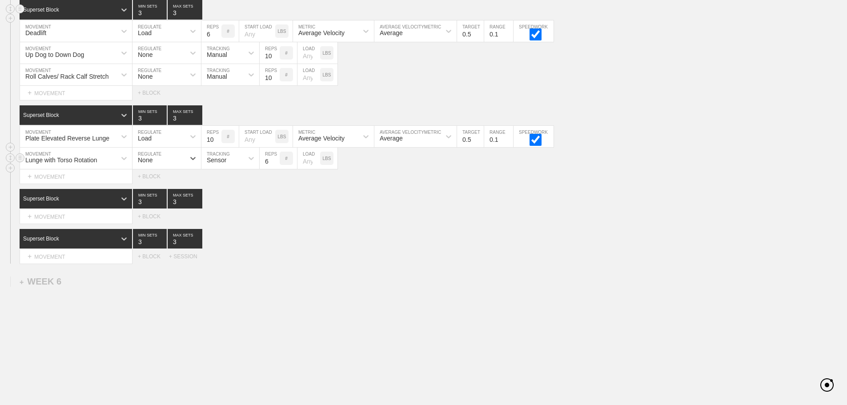
click at [211, 164] on div "Sensor" at bounding box center [217, 159] width 20 height 7
click at [220, 202] on div "Manual" at bounding box center [230, 196] width 58 height 15
click at [276, 167] on input "7" at bounding box center [270, 158] width 20 height 21
click at [276, 167] on input "8" at bounding box center [270, 158] width 20 height 21
click at [276, 167] on input "9" at bounding box center [270, 158] width 20 height 21
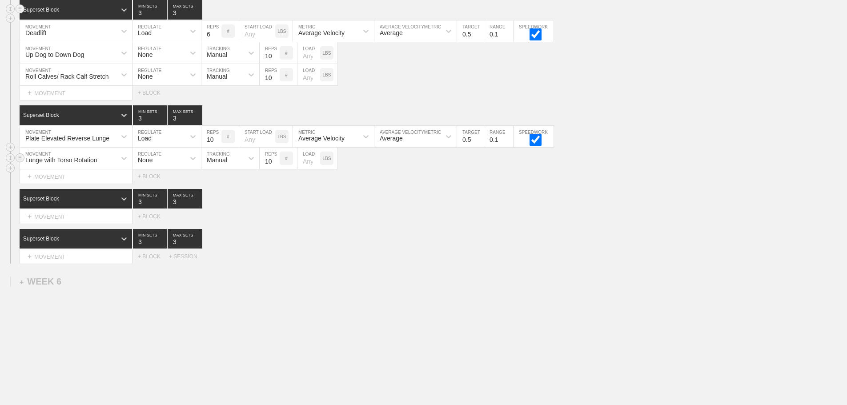
type input "10"
click at [276, 167] on input "10" at bounding box center [270, 158] width 20 height 21
drag, startPoint x: 294, startPoint y: 206, endPoint x: 257, endPoint y: 205, distance: 36.5
click at [294, 206] on div "Superset Block 3 MIN SETS 3 MAX SETS" at bounding box center [433, 199] width 827 height 20
click at [56, 182] on div "+ MOVEMENT" at bounding box center [76, 176] width 113 height 15
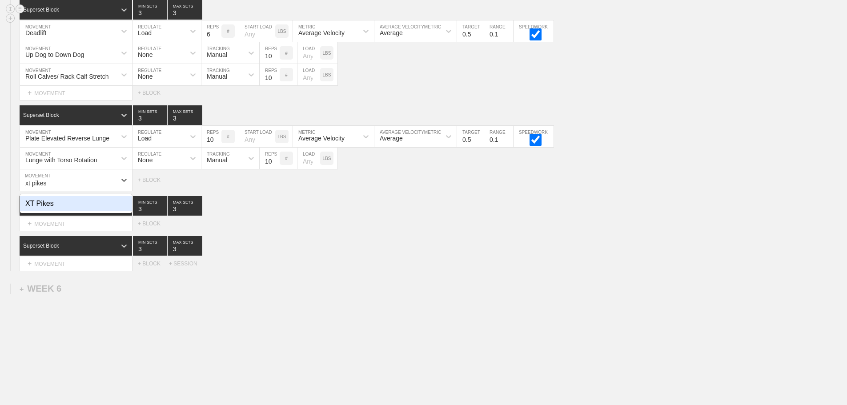
click at [43, 211] on div "XT Pikes" at bounding box center [76, 203] width 112 height 15
type input "xt pikes"
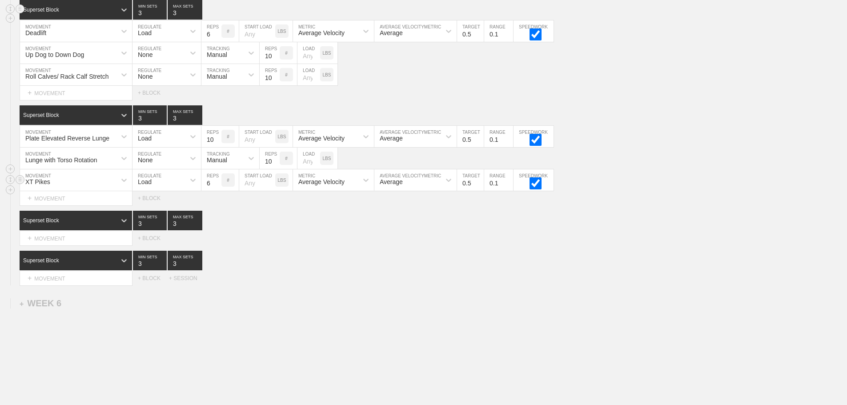
click at [167, 185] on div "Load" at bounding box center [158, 179] width 52 height 15
click at [161, 208] on div "None" at bounding box center [166, 203] width 68 height 15
click at [226, 185] on div "Sensor" at bounding box center [217, 181] width 20 height 7
drag, startPoint x: 224, startPoint y: 227, endPoint x: 272, endPoint y: 201, distance: 54.3
click at [225, 226] on div "Manual" at bounding box center [230, 218] width 58 height 15
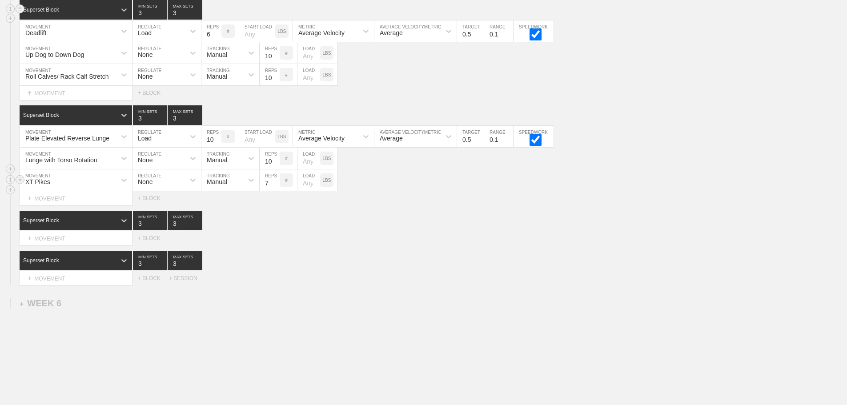
click at [275, 187] on input "7" at bounding box center [270, 179] width 20 height 21
click at [275, 187] on input "8" at bounding box center [270, 179] width 20 height 21
click at [275, 187] on input "9" at bounding box center [270, 179] width 20 height 21
click at [275, 187] on input "10" at bounding box center [270, 179] width 20 height 21
click at [275, 191] on input "9" at bounding box center [270, 179] width 20 height 21
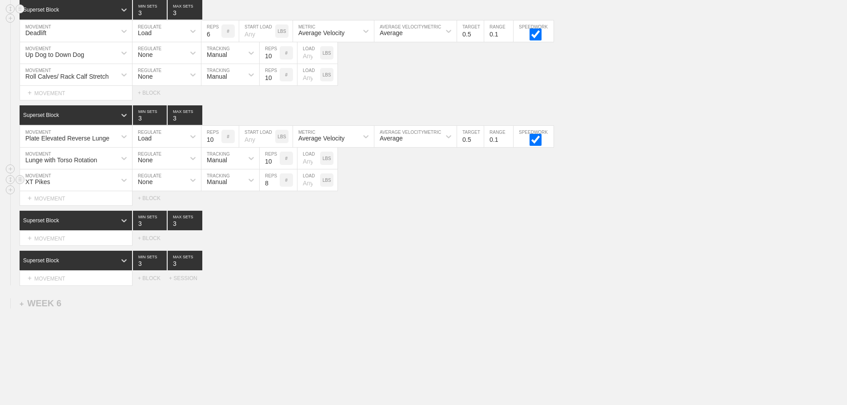
type input "8"
click at [275, 191] on input "8" at bounding box center [270, 179] width 20 height 21
click at [405, 205] on div "Select... MOVEMENT + MOVEMENT + BLOCK" at bounding box center [423, 198] width 847 height 14
click at [398, 205] on div "Select... MOVEMENT + MOVEMENT + BLOCK" at bounding box center [423, 198] width 847 height 14
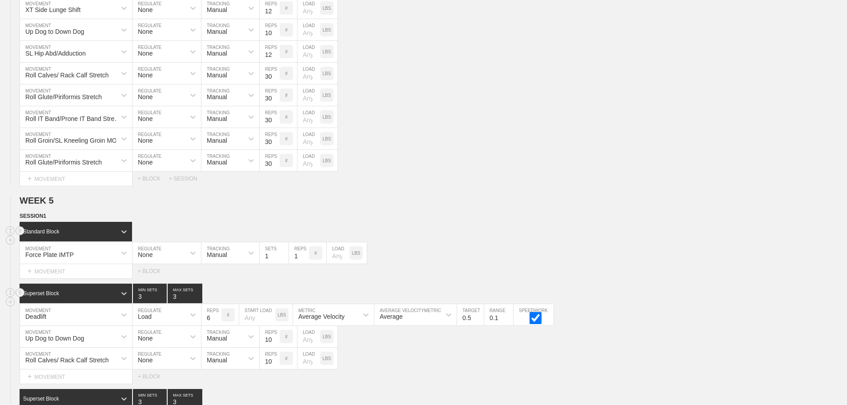
scroll to position [4066, 0]
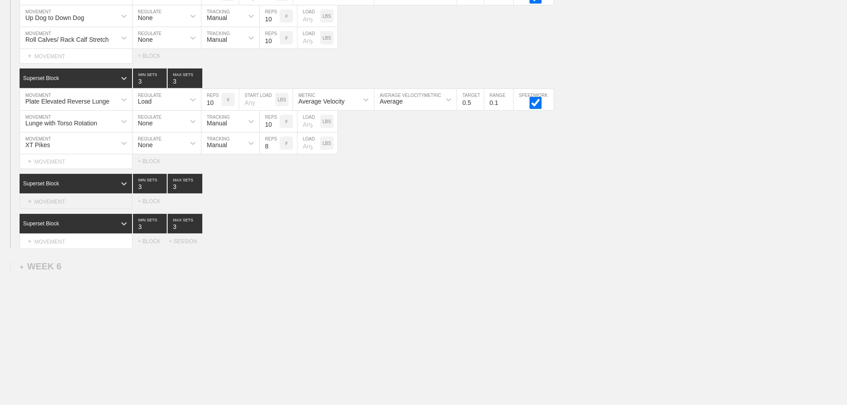
click at [74, 202] on div "+ MOVEMENT" at bounding box center [76, 201] width 113 height 15
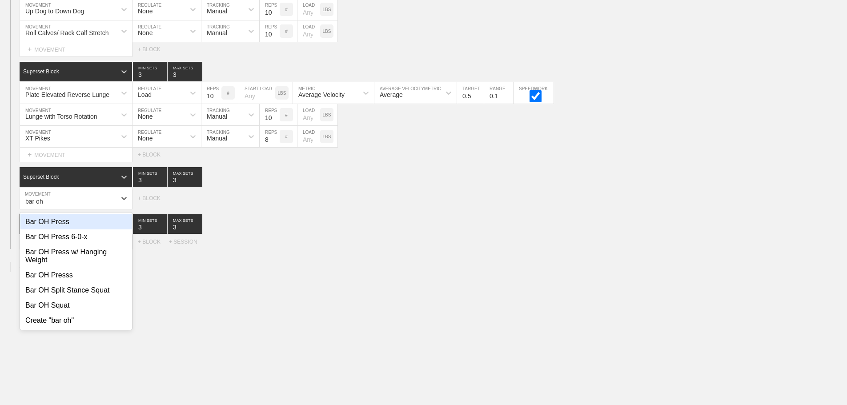
click at [61, 229] on div "Bar OH Press" at bounding box center [76, 221] width 112 height 15
type input "bar oh"
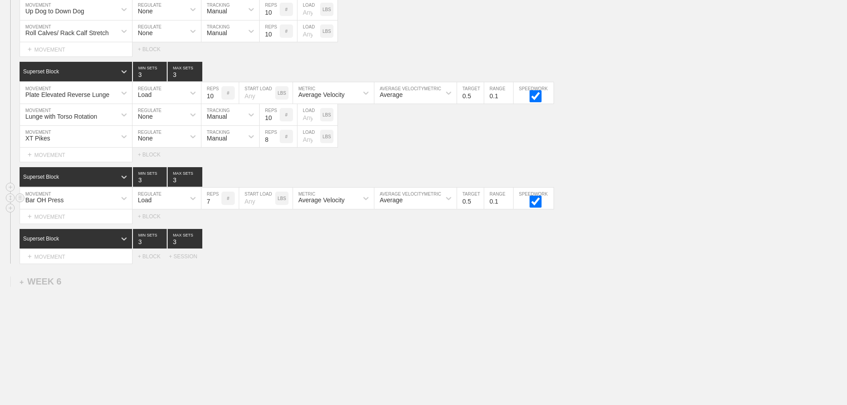
click at [216, 205] on input "7" at bounding box center [211, 198] width 20 height 21
click at [216, 205] on input "8" at bounding box center [211, 198] width 20 height 21
click at [216, 205] on input "9" at bounding box center [211, 198] width 20 height 21
type input "10"
click at [216, 205] on input "10" at bounding box center [211, 198] width 20 height 21
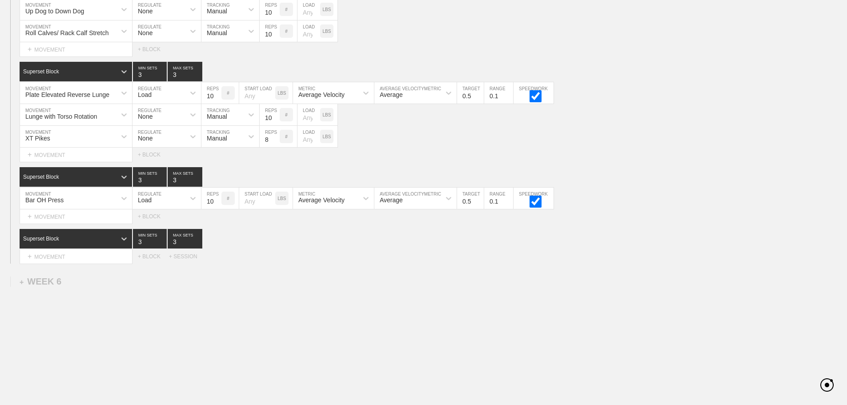
click at [270, 261] on div "Select... MOVEMENT + MOVEMENT + BLOCK + SESSION" at bounding box center [423, 256] width 847 height 14
click at [629, 248] on div "Superset Block 3 MIN SETS 3 MAX SETS" at bounding box center [433, 239] width 827 height 20
click at [663, 258] on div "Select... MOVEMENT + MOVEMENT + BLOCK + SESSION" at bounding box center [423, 256] width 847 height 14
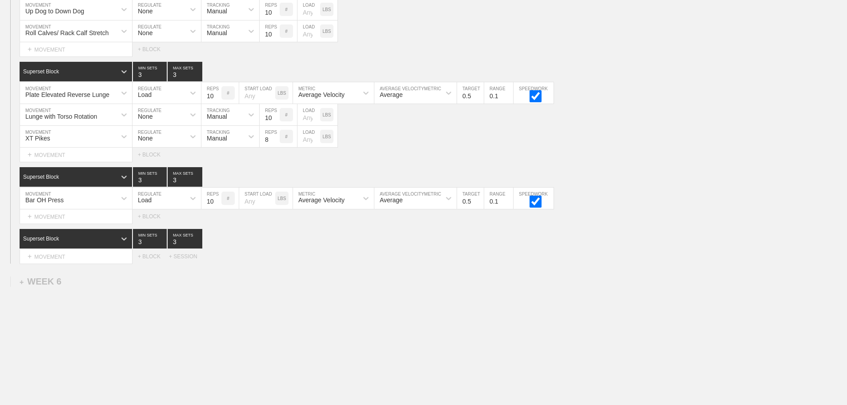
click at [575, 263] on div "Select... MOVEMENT + MOVEMENT + BLOCK + SESSION" at bounding box center [423, 256] width 847 height 14
click at [63, 219] on div "+ MOVEMENT" at bounding box center [76, 216] width 113 height 15
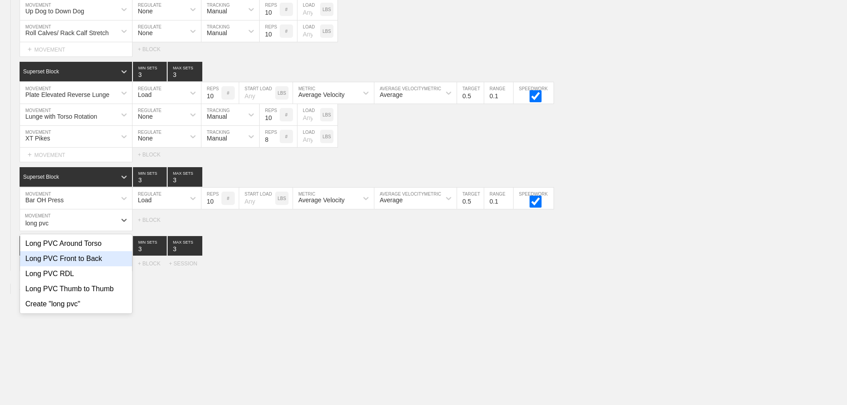
click at [92, 265] on div "Long PVC Front to Back" at bounding box center [76, 258] width 112 height 15
type input "long pvc"
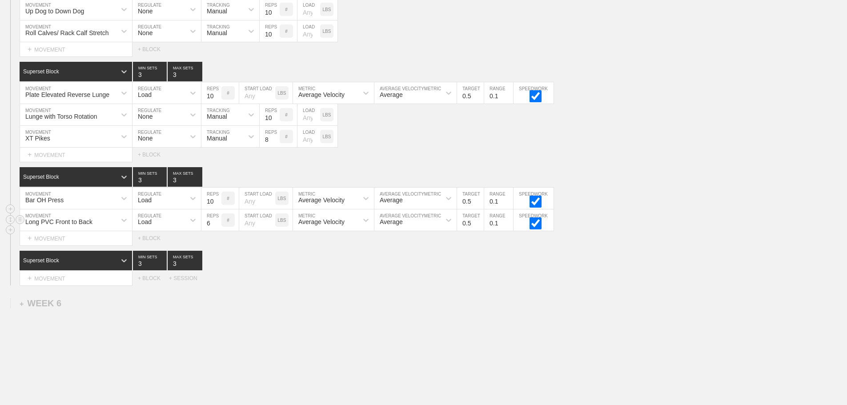
click at [144, 225] on div "Load" at bounding box center [145, 221] width 14 height 7
click at [156, 251] on div "None" at bounding box center [166, 243] width 68 height 15
click at [215, 225] on div "Sensor" at bounding box center [217, 221] width 20 height 7
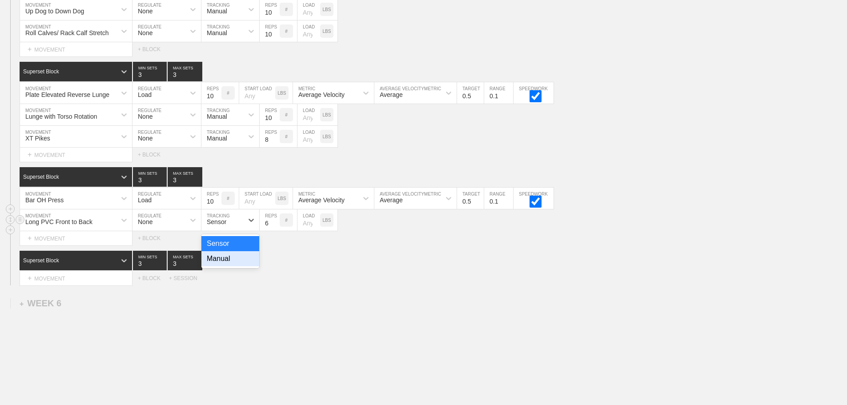
click at [226, 264] on div "Manual" at bounding box center [230, 258] width 58 height 15
click at [275, 228] on input "7" at bounding box center [270, 219] width 20 height 21
click at [275, 228] on input "8" at bounding box center [270, 219] width 20 height 21
click at [275, 228] on input "9" at bounding box center [270, 219] width 20 height 21
type input "10"
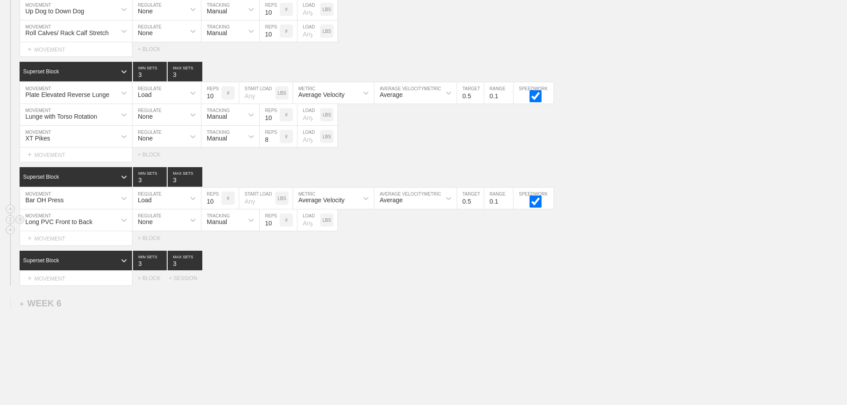
click at [275, 228] on input "10" at bounding box center [270, 219] width 20 height 21
click at [433, 279] on div "Select... MOVEMENT + MOVEMENT + BLOCK + SESSION" at bounding box center [423, 278] width 847 height 14
click at [75, 245] on div "+ MOVEMENT" at bounding box center [76, 238] width 113 height 15
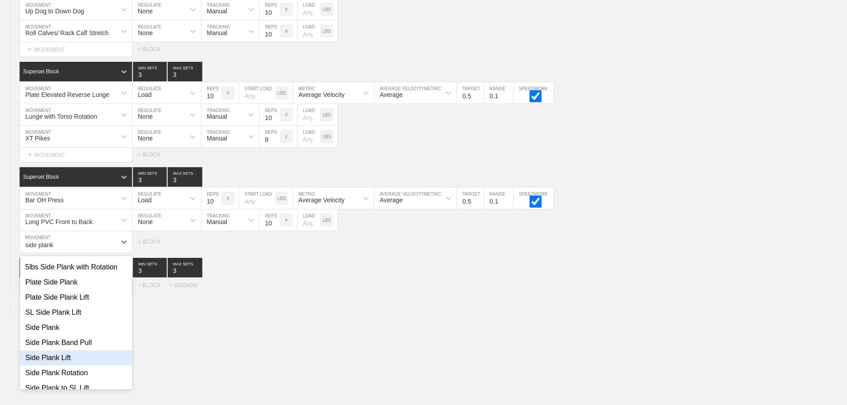
scroll to position [133, 0]
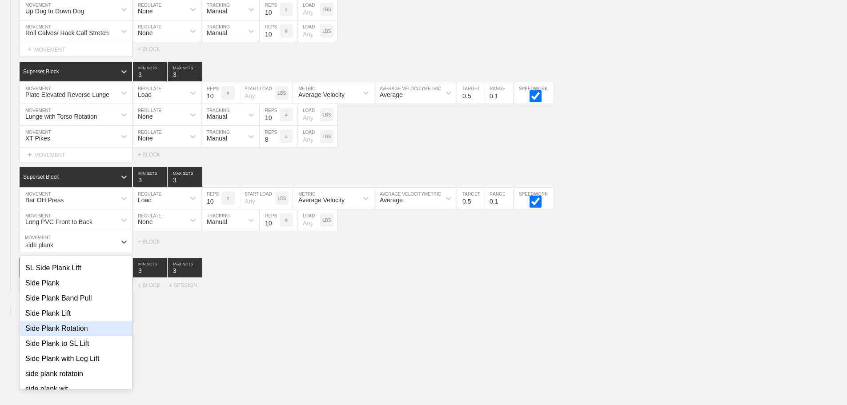
click at [66, 332] on div "Side Plank Rotation" at bounding box center [76, 328] width 112 height 15
type input "side plank"
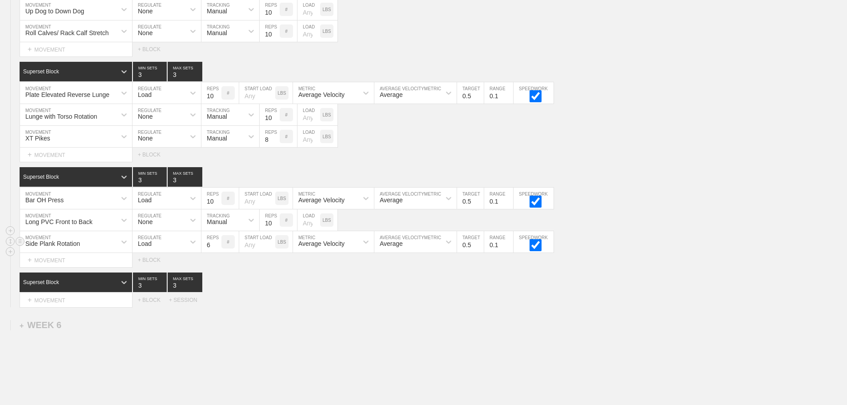
click at [146, 247] on div "Load" at bounding box center [145, 243] width 14 height 7
click at [152, 273] on div "None" at bounding box center [166, 265] width 68 height 15
click at [224, 247] on div "Sensor" at bounding box center [217, 243] width 20 height 7
drag, startPoint x: 224, startPoint y: 288, endPoint x: 280, endPoint y: 248, distance: 68.2
click at [225, 288] on div "Manual" at bounding box center [230, 280] width 58 height 15
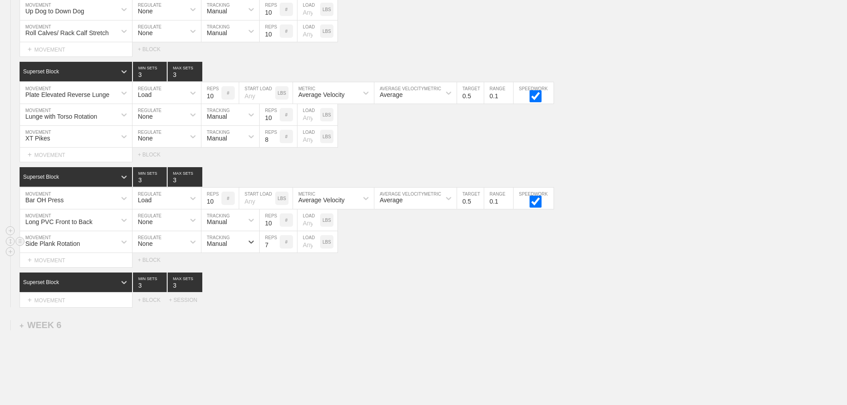
click at [276, 248] on input "7" at bounding box center [270, 241] width 20 height 21
click at [276, 248] on input "8" at bounding box center [270, 241] width 20 height 21
click at [276, 248] on input "9" at bounding box center [270, 241] width 20 height 21
type input "10"
click at [275, 250] on input "10" at bounding box center [270, 241] width 20 height 21
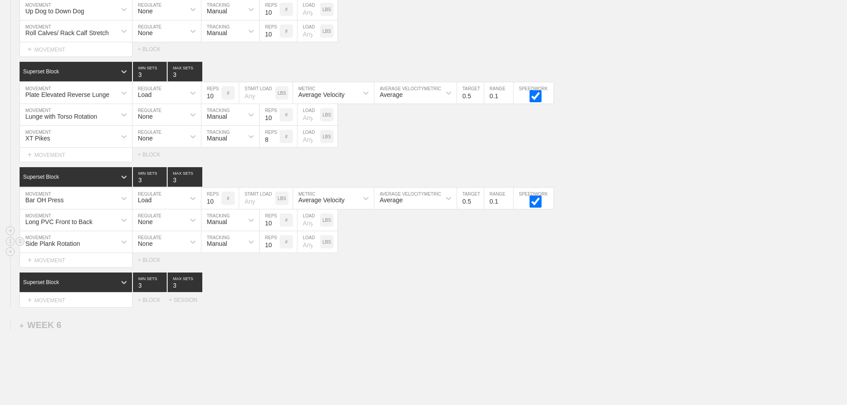
click at [306, 251] on input "number" at bounding box center [308, 241] width 23 height 21
type input "5"
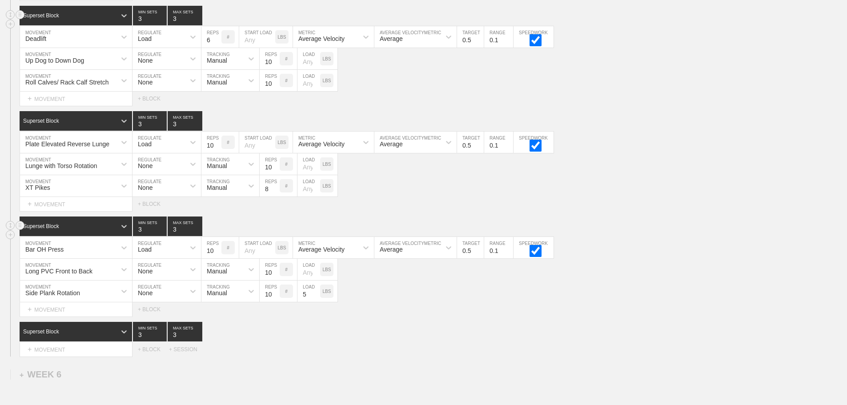
scroll to position [4131, 0]
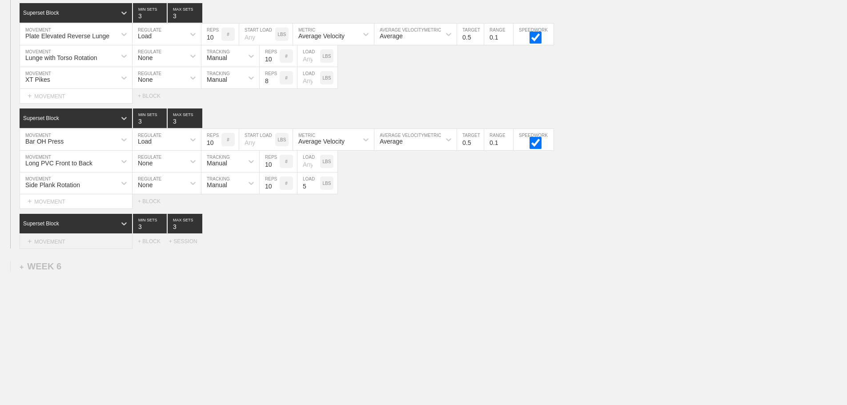
click at [77, 240] on div "+ MOVEMENT" at bounding box center [76, 241] width 113 height 15
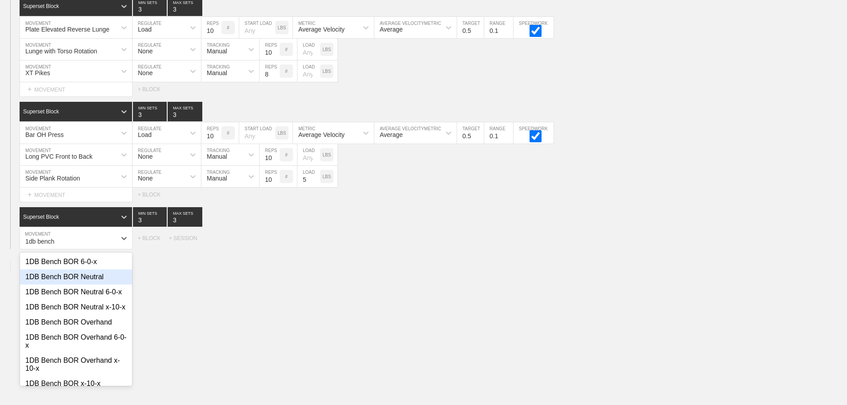
click at [114, 282] on div "1DB Bench BOR Neutral" at bounding box center [76, 276] width 112 height 15
type input "1db bench"
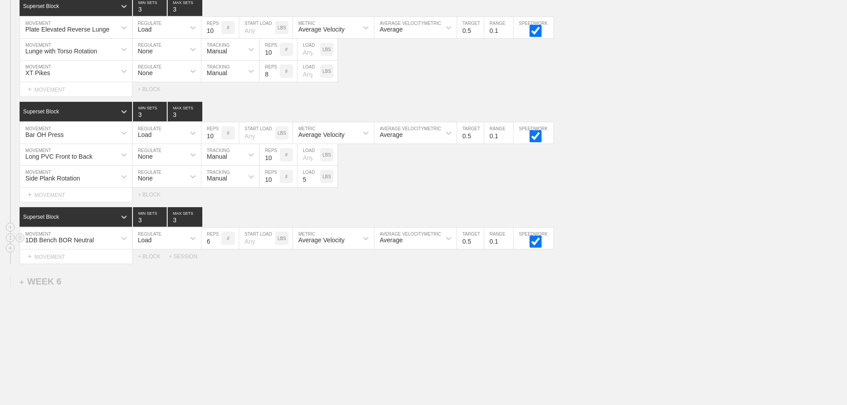
click at [184, 247] on div "Load" at bounding box center [166, 238] width 68 height 21
click at [152, 269] on div "None" at bounding box center [166, 261] width 68 height 15
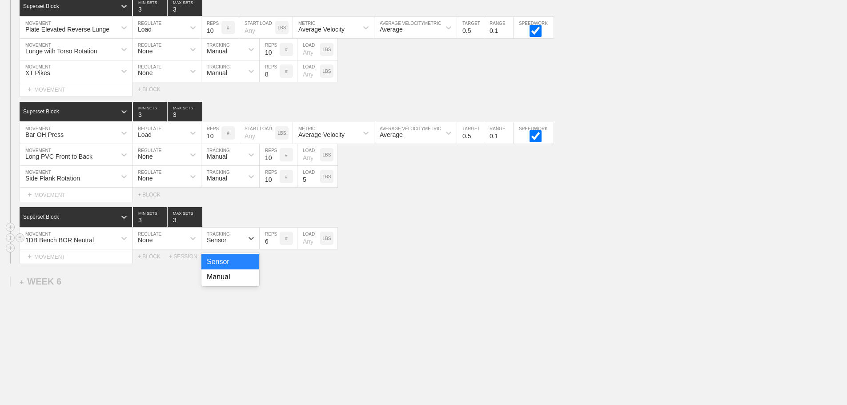
click at [228, 246] on div "Sensor" at bounding box center [222, 238] width 42 height 15
click at [221, 284] on div "Manual" at bounding box center [230, 276] width 58 height 15
click at [276, 245] on input "7" at bounding box center [270, 238] width 20 height 21
click at [275, 245] on input "8" at bounding box center [270, 238] width 20 height 21
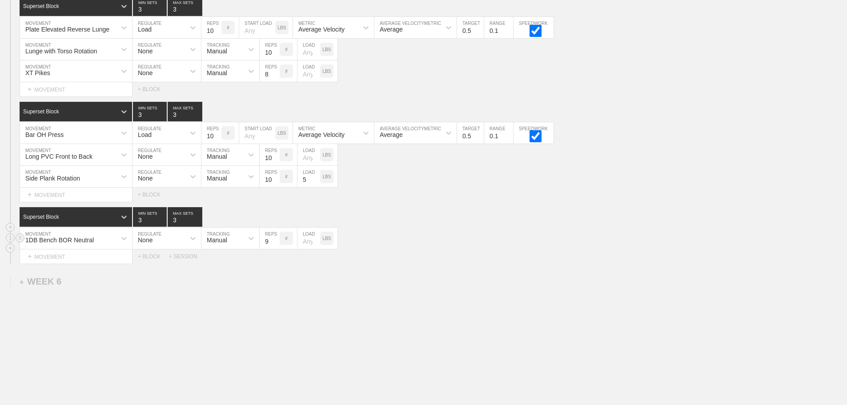
click at [275, 245] on input "9" at bounding box center [270, 238] width 20 height 21
click at [275, 245] on input "10" at bounding box center [270, 238] width 20 height 21
click at [275, 245] on input "11" at bounding box center [270, 238] width 20 height 21
click at [275, 245] on input "12" at bounding box center [270, 238] width 20 height 21
click at [275, 245] on input "13" at bounding box center [270, 238] width 20 height 21
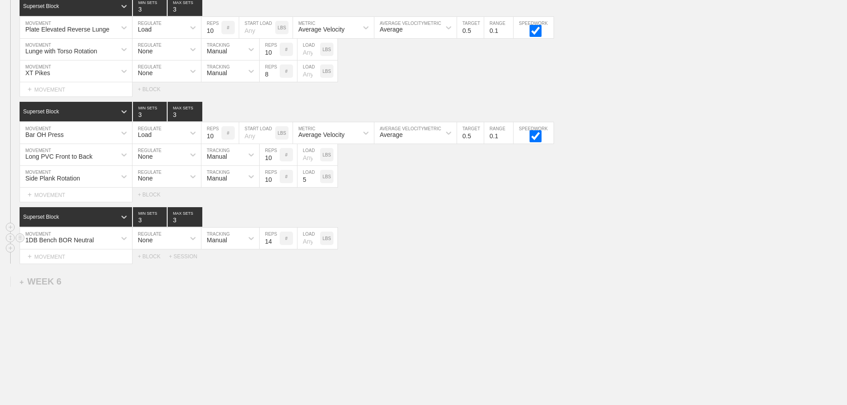
click at [275, 245] on input "14" at bounding box center [270, 238] width 20 height 21
click at [275, 248] on input "13" at bounding box center [270, 238] width 20 height 21
click at [275, 248] on input "12" at bounding box center [270, 238] width 20 height 21
click at [275, 248] on input "11" at bounding box center [270, 238] width 20 height 21
type input "10"
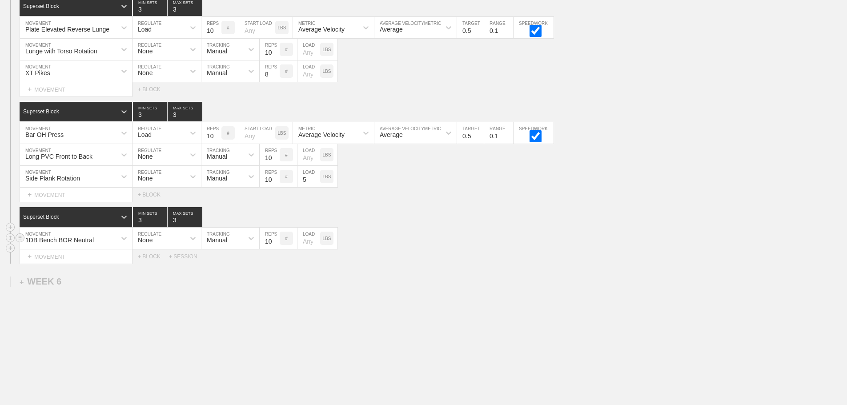
click at [275, 248] on input "10" at bounding box center [270, 238] width 20 height 21
click at [421, 264] on div "Select... MOVEMENT + MOVEMENT + BLOCK + SESSION" at bounding box center [423, 256] width 847 height 14
click at [60, 264] on div "+ MOVEMENT" at bounding box center [76, 256] width 113 height 15
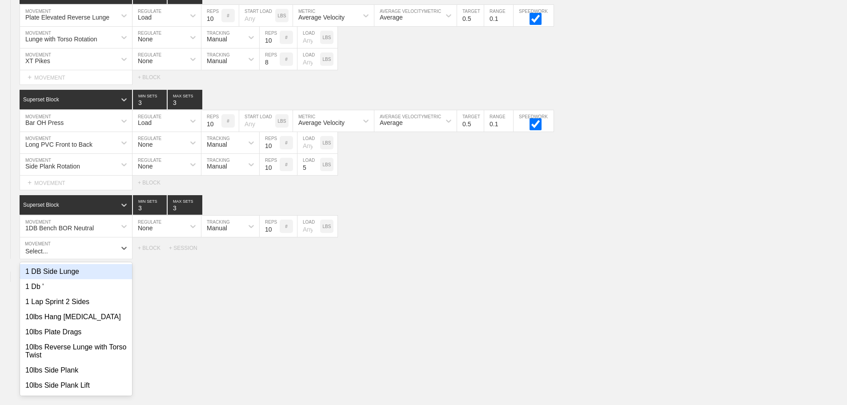
scroll to position [4144, 0]
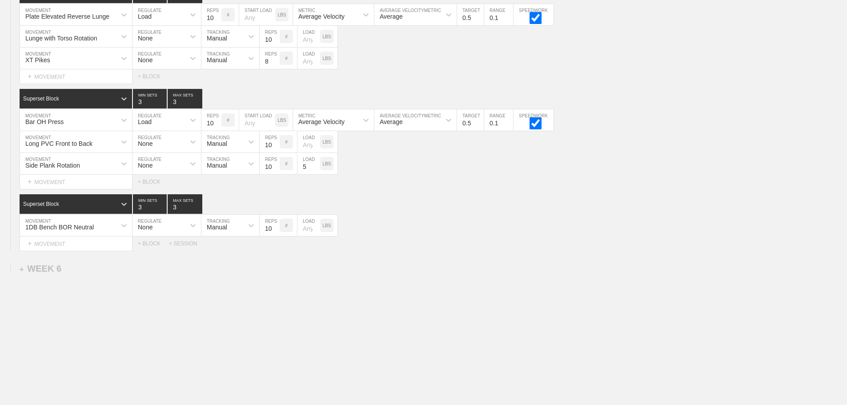
click at [68, 250] on div "+ MOVEMENT" at bounding box center [76, 243] width 113 height 15
drag, startPoint x: 493, startPoint y: 250, endPoint x: 487, endPoint y: 253, distance: 6.4
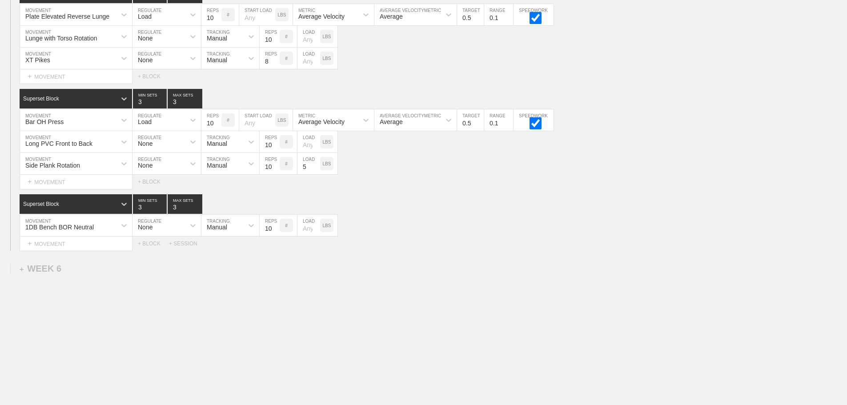
click at [491, 251] on div "Select... MOVEMENT + MOVEMENT + BLOCK + SESSION" at bounding box center [423, 243] width 847 height 14
click at [74, 249] on div "+ MOVEMENT" at bounding box center [76, 243] width 113 height 15
click at [74, 277] on div "Band TKEs" at bounding box center [76, 270] width 112 height 15
type input "band tk"
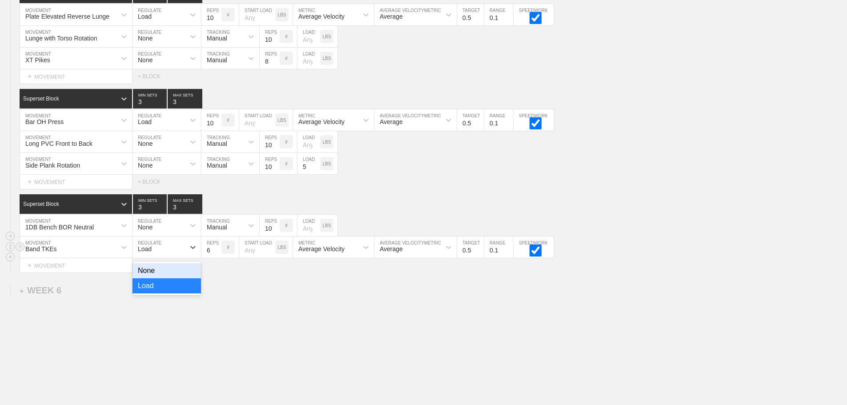
click at [144, 252] on div "Load" at bounding box center [145, 248] width 14 height 7
click at [153, 278] on div "None" at bounding box center [166, 270] width 68 height 15
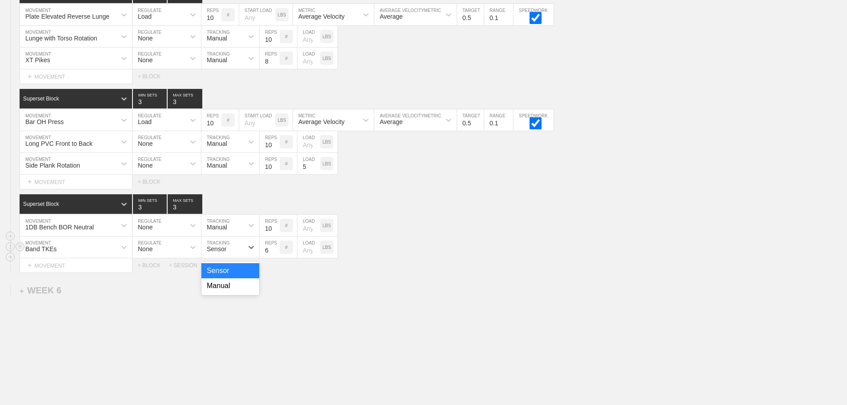
click at [221, 252] on div "Sensor" at bounding box center [217, 248] width 20 height 7
click at [226, 292] on div "Manual" at bounding box center [230, 285] width 58 height 15
click at [275, 255] on input "7" at bounding box center [270, 246] width 20 height 21
click at [275, 255] on input "8" at bounding box center [270, 246] width 20 height 21
click at [275, 255] on input "9" at bounding box center [270, 246] width 20 height 21
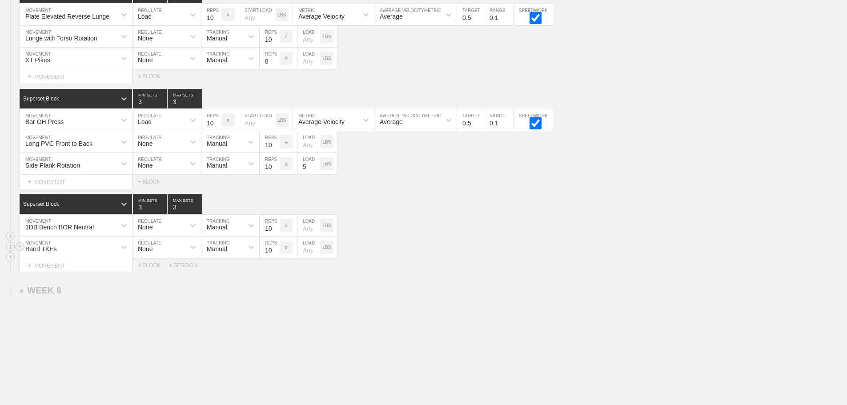
click at [275, 255] on input "10" at bounding box center [270, 246] width 20 height 21
click at [275, 255] on input "11" at bounding box center [270, 246] width 20 height 21
type input "12"
click at [275, 255] on input "12" at bounding box center [270, 246] width 20 height 21
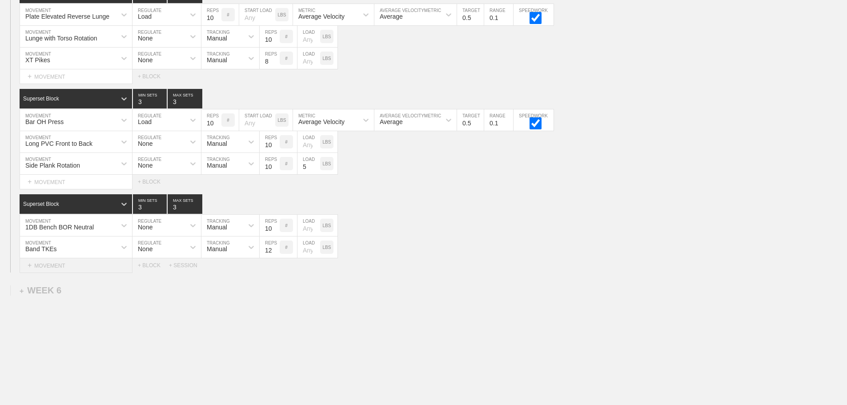
click at [61, 271] on div "+ MOVEMENT" at bounding box center [76, 265] width 113 height 15
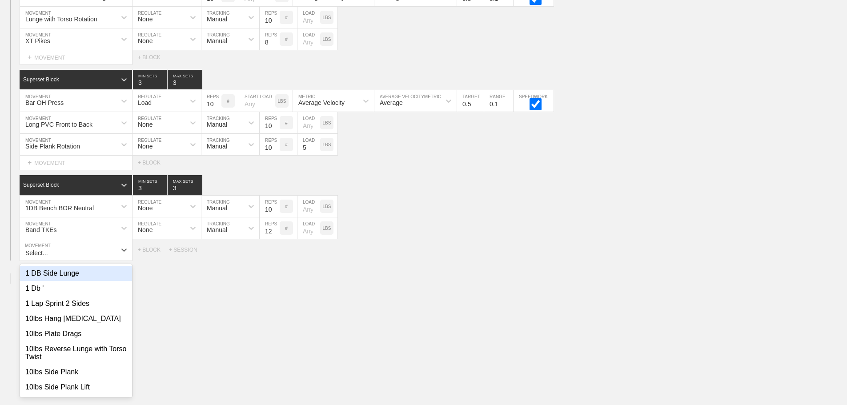
scroll to position [4166, 0]
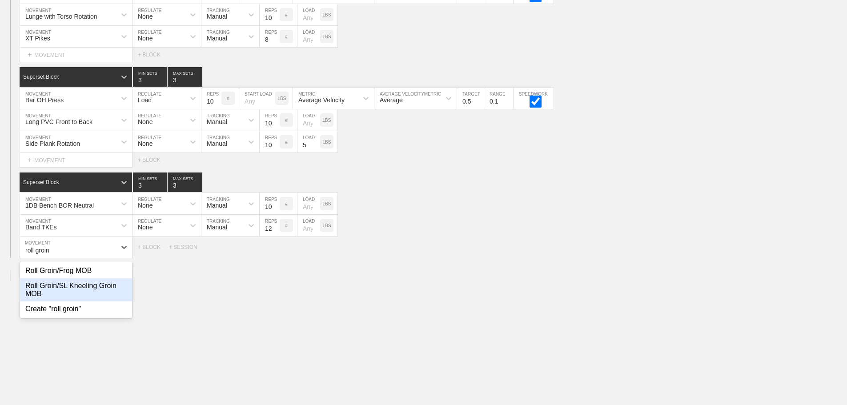
click at [83, 294] on div "Roll Groin/SL Kneeling Groin MOB" at bounding box center [76, 289] width 112 height 23
type input "roll groin"
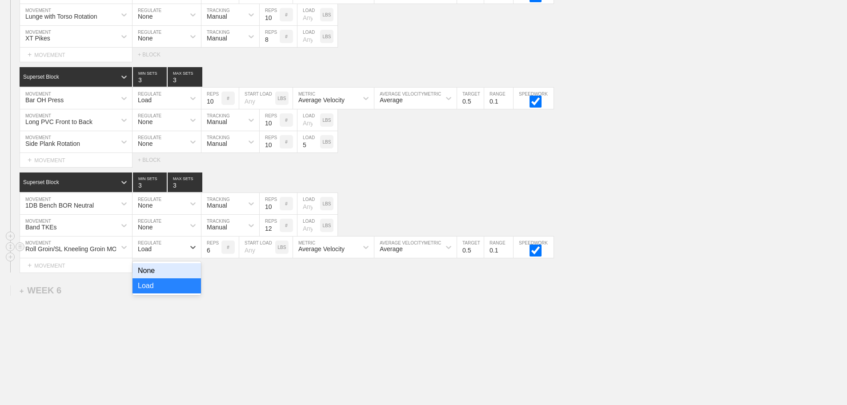
click at [173, 252] on div "Load" at bounding box center [158, 247] width 52 height 15
click at [153, 278] on div "None" at bounding box center [166, 270] width 68 height 15
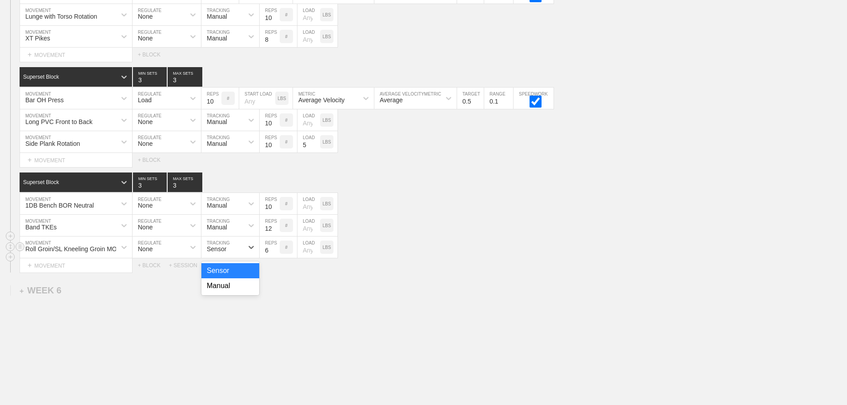
click at [232, 250] on div "Sensor" at bounding box center [222, 247] width 42 height 15
click at [222, 292] on div "Manual" at bounding box center [230, 285] width 58 height 15
click at [274, 253] on input "7" at bounding box center [270, 246] width 20 height 21
click at [274, 253] on input "8" at bounding box center [270, 246] width 20 height 21
click at [274, 253] on input "9" at bounding box center [270, 246] width 20 height 21
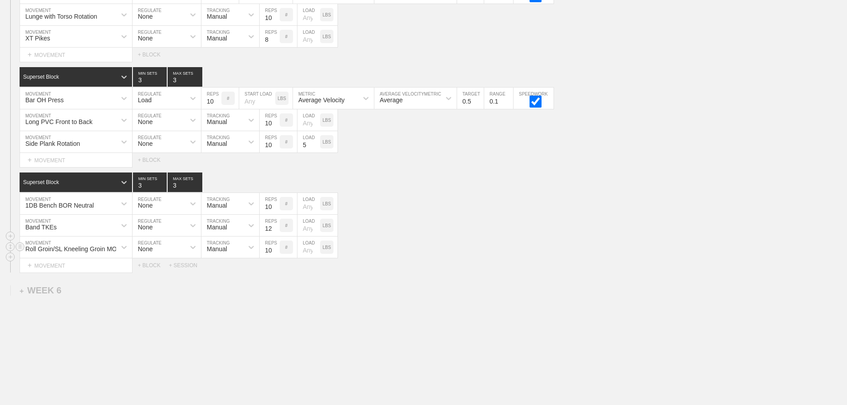
type input "10"
click at [274, 253] on input "10" at bounding box center [270, 246] width 20 height 21
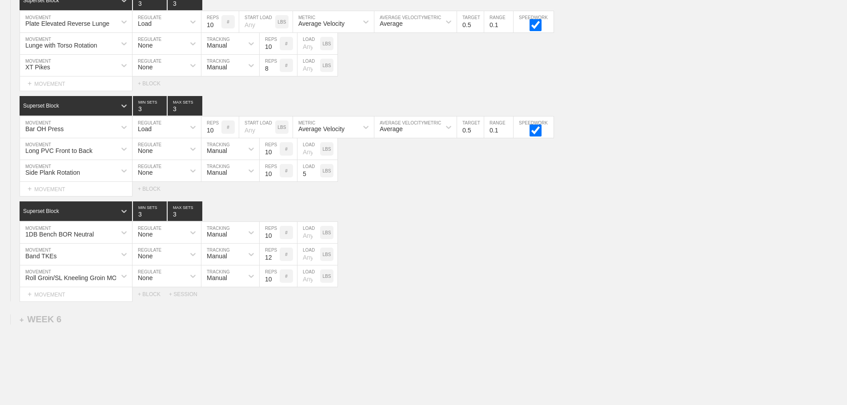
scroll to position [4121, 0]
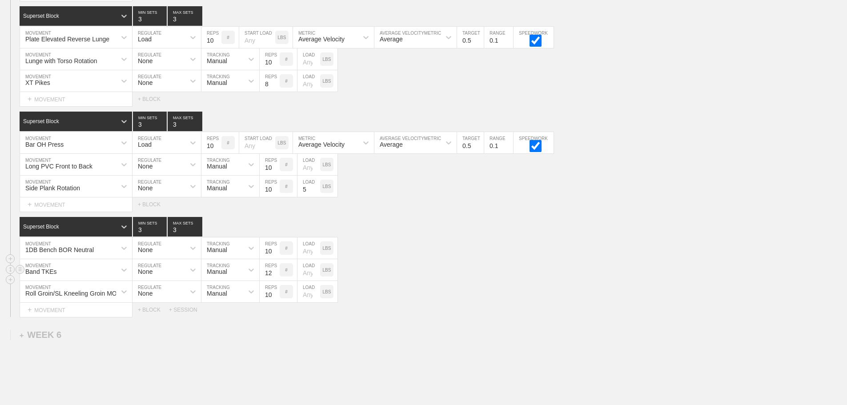
click at [382, 281] on div "Band TKEs MOVEMENT None REGULATE Manual TRACKING 12 REPS # LOAD LBS" at bounding box center [423, 270] width 847 height 22
click at [275, 277] on input "13" at bounding box center [270, 269] width 20 height 21
click at [275, 277] on input "14" at bounding box center [270, 269] width 20 height 21
click at [275, 277] on input "15" at bounding box center [270, 269] width 20 height 21
click at [275, 277] on input "16" at bounding box center [270, 269] width 20 height 21
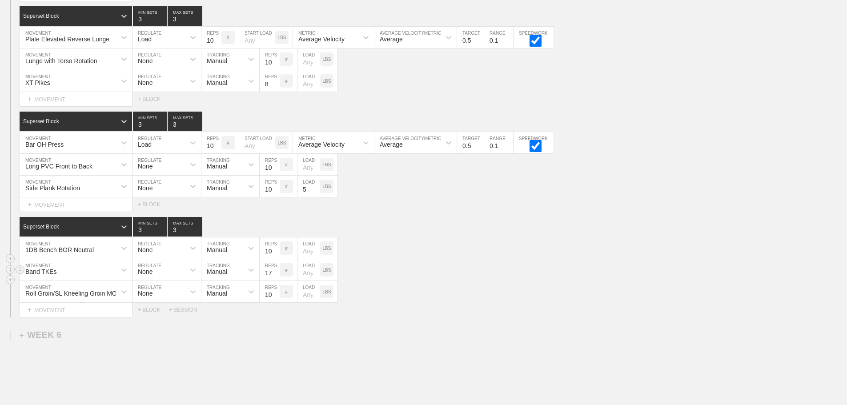
click at [275, 277] on input "17" at bounding box center [270, 269] width 20 height 21
type input "16"
click at [275, 280] on input "16" at bounding box center [270, 269] width 20 height 21
click at [453, 268] on div "Band TKEs MOVEMENT None REGULATE Manual TRACKING 16 REPS # LOAD LBS" at bounding box center [423, 270] width 847 height 22
click at [417, 300] on div "Roll Groin/SL Kneeling Groin MOB MOVEMENT None REGULATE Manual TRACKING 10 REPS…" at bounding box center [423, 292] width 847 height 22
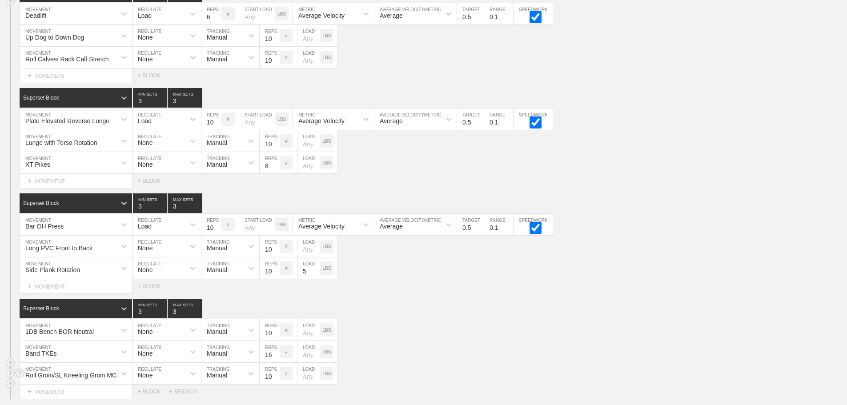
scroll to position [4033, 0]
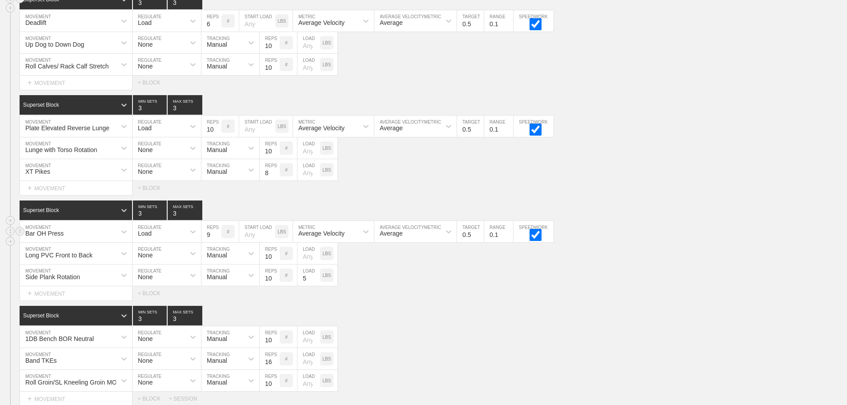
click at [217, 242] on input "9" at bounding box center [211, 231] width 20 height 21
click at [217, 242] on input "8" at bounding box center [211, 231] width 20 height 21
click at [217, 242] on input "7" at bounding box center [211, 231] width 20 height 21
type input "6"
click at [217, 242] on input "6" at bounding box center [211, 231] width 20 height 21
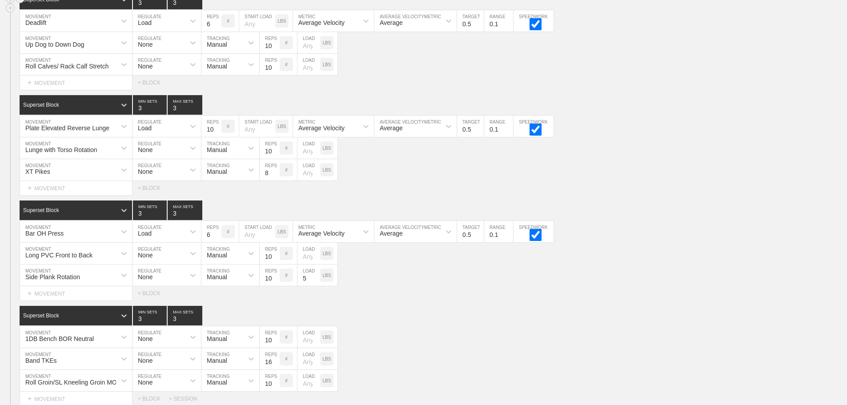
click at [426, 311] on div "SESSION 1 Standard Block DUPLICATE INSERT MOVEMENT AFTER DELETE Force Plate IMT…" at bounding box center [423, 162] width 847 height 488
click at [415, 179] on div "XT Pikes MOVEMENT None REGULATE Manual TRACKING 8 REPS # LOAD LBS" at bounding box center [423, 170] width 847 height 22
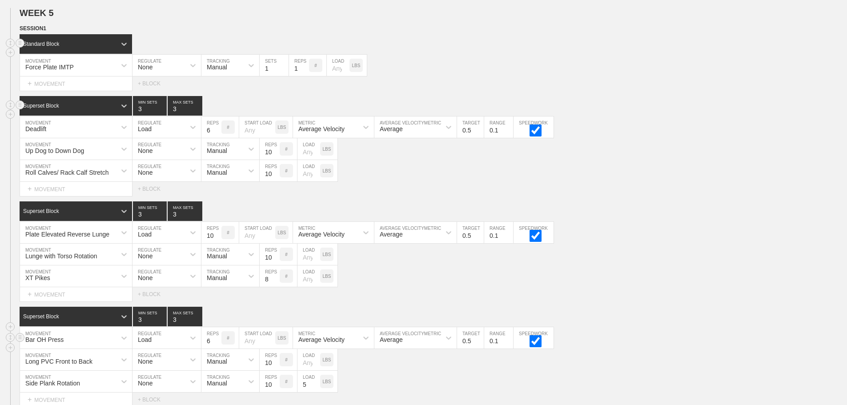
scroll to position [3886, 0]
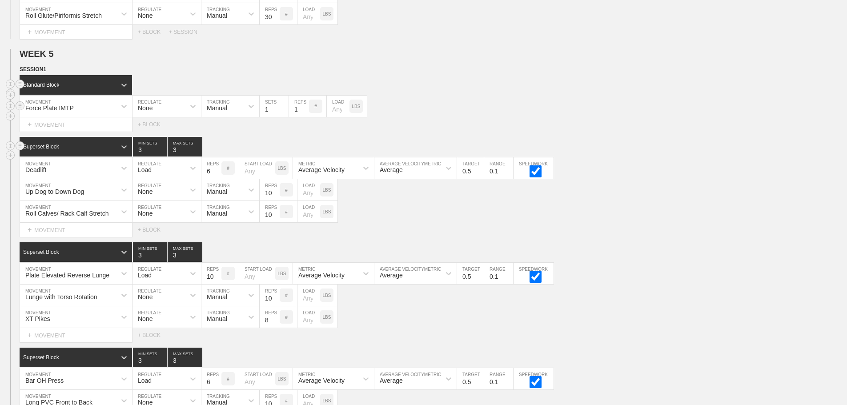
click at [525, 103] on div "Force Plate IMTP MOVEMENT None REGULATE Manual TRACKING 1 SETS 1 REPS # LOAD LBS" at bounding box center [423, 107] width 847 height 22
click at [458, 82] on div "Standard Block" at bounding box center [433, 85] width 827 height 20
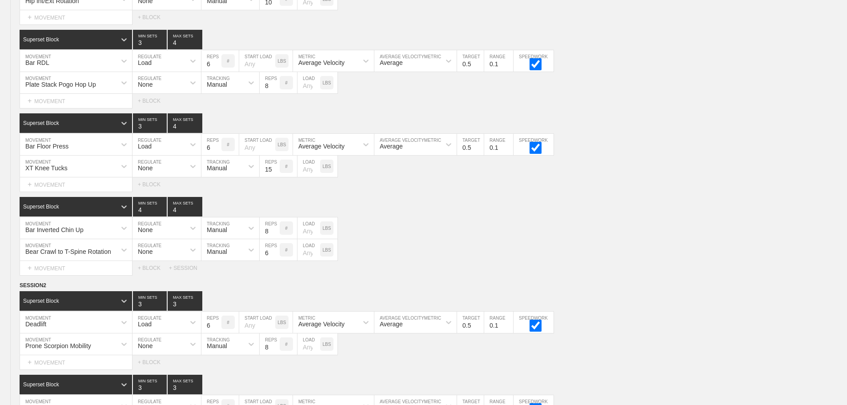
scroll to position [0, 0]
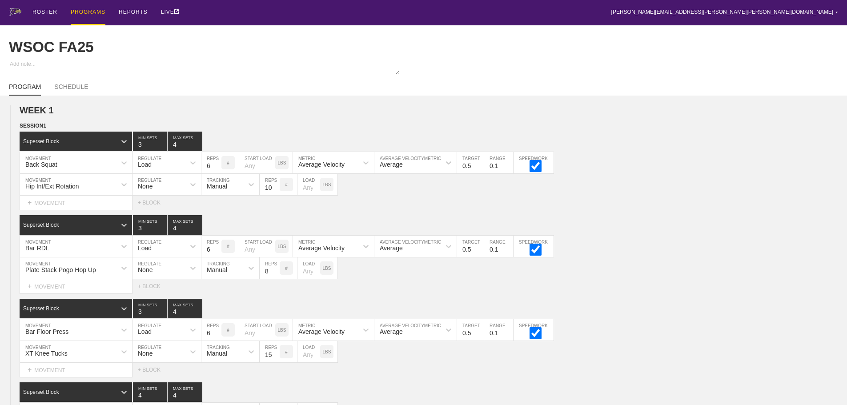
click at [82, 10] on div "PROGRAMS" at bounding box center [88, 12] width 35 height 25
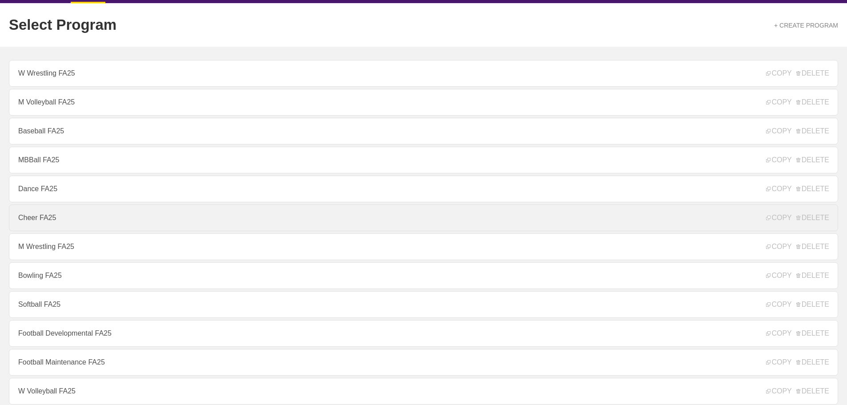
scroll to position [44, 0]
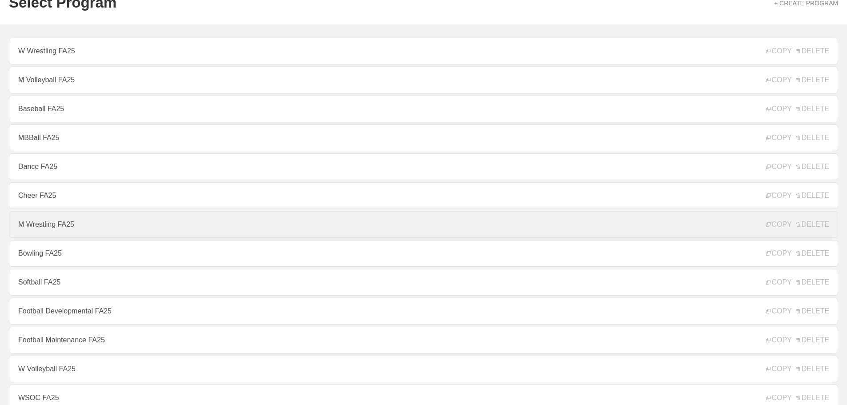
click at [50, 231] on link "M Wrestling FA25" at bounding box center [423, 224] width 829 height 27
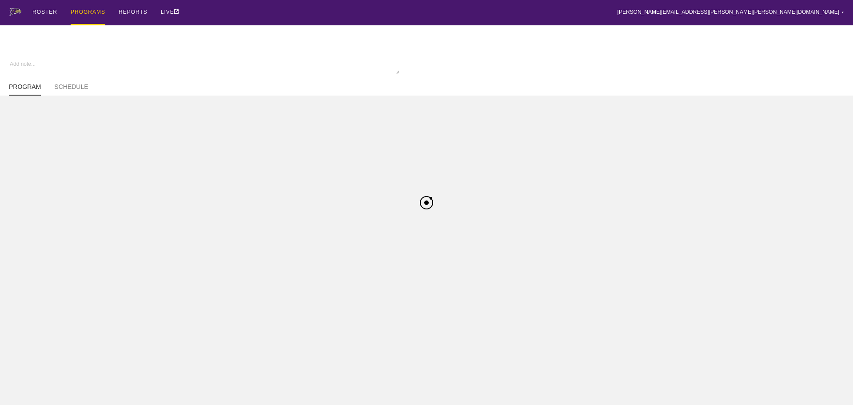
type textarea "x"
type input "M Wrestling FA25"
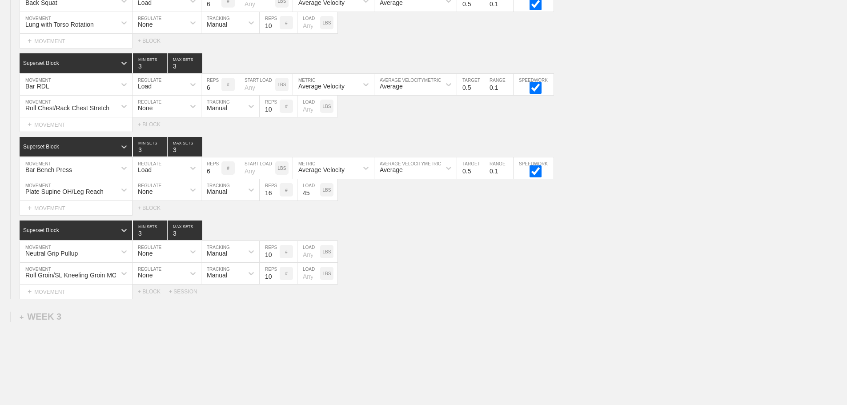
scroll to position [914, 0]
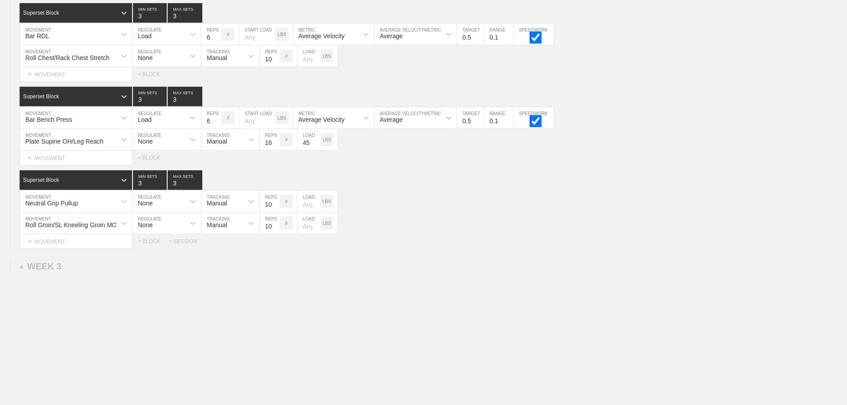
click at [49, 267] on div "+ WEEK 3" at bounding box center [41, 266] width 42 height 10
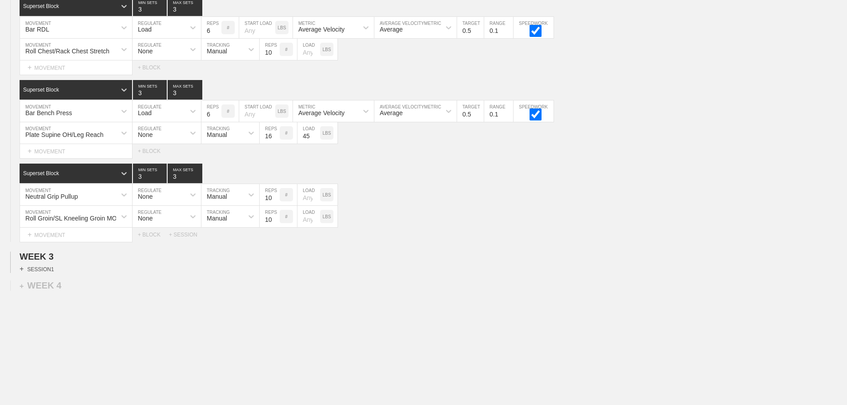
click at [48, 273] on div "+ SESSION 1" at bounding box center [37, 269] width 34 height 8
click at [65, 290] on div "+ BLOCK" at bounding box center [76, 285] width 112 height 14
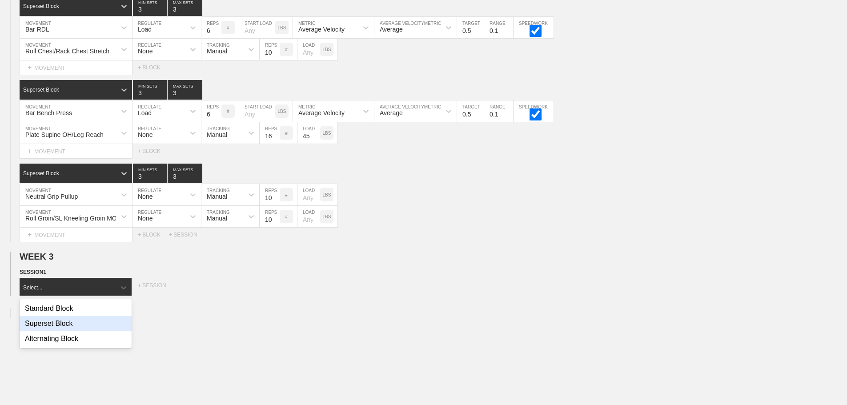
click at [63, 331] on div "Superset Block" at bounding box center [76, 323] width 112 height 15
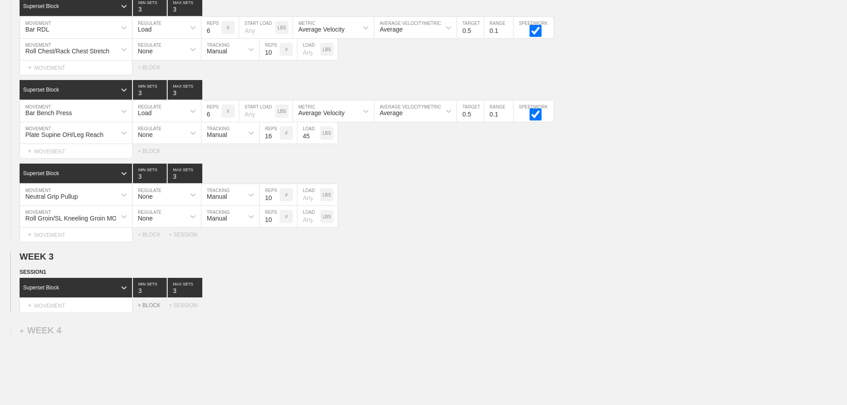
click at [151, 308] on div "+ BLOCK" at bounding box center [153, 305] width 31 height 6
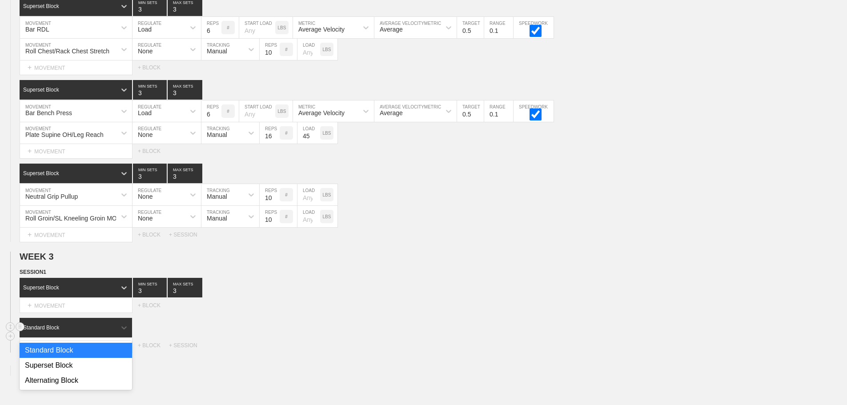
click at [109, 331] on div "Standard Block" at bounding box center [68, 327] width 96 height 8
click at [79, 367] on div "Superset Block" at bounding box center [76, 365] width 112 height 15
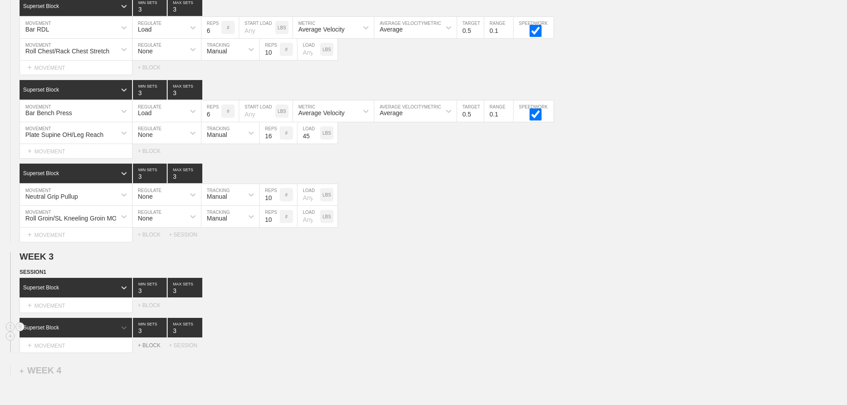
click at [153, 348] on div "+ BLOCK" at bounding box center [153, 345] width 31 height 6
click at [112, 367] on div "Standard Block" at bounding box center [76, 368] width 113 height 20
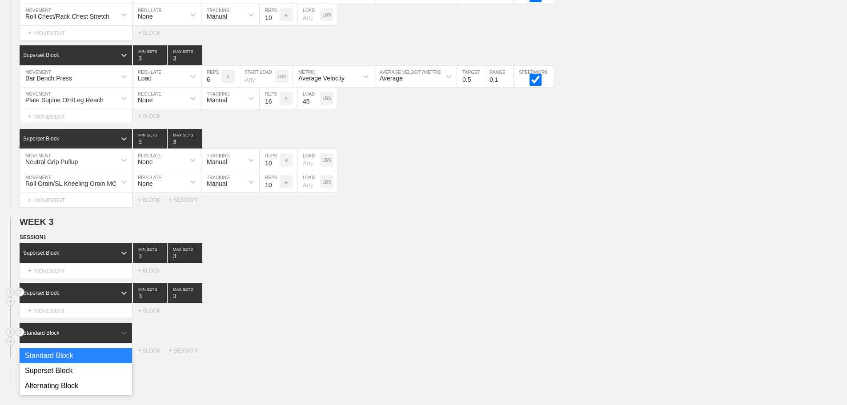
scroll to position [949, 0]
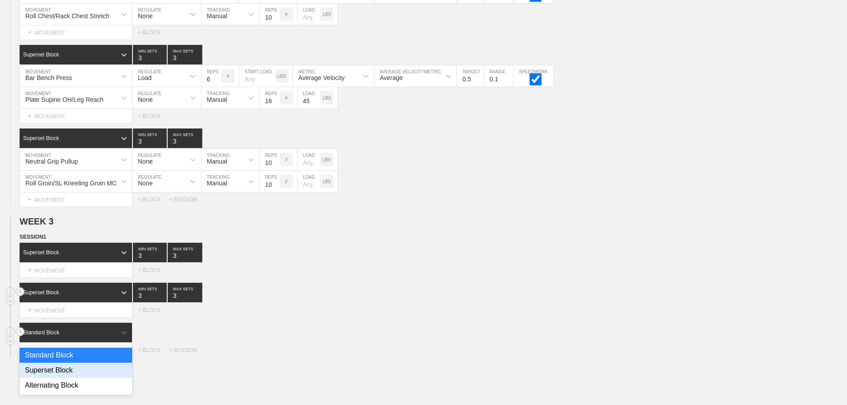
click at [78, 375] on div "Superset Block" at bounding box center [76, 370] width 112 height 15
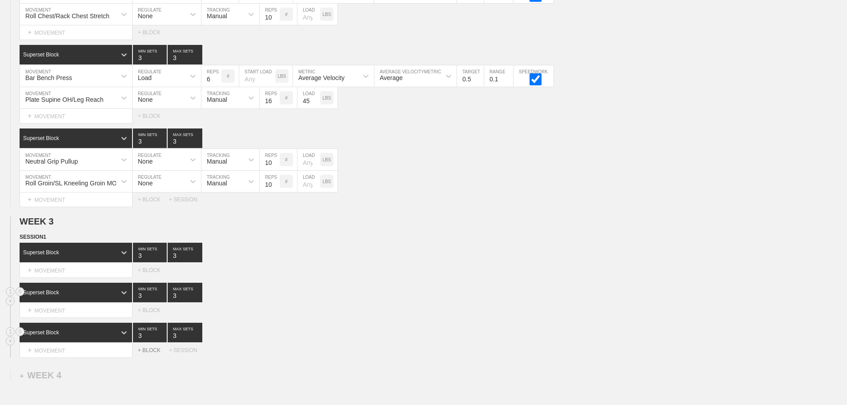
click at [152, 353] on div "+ BLOCK" at bounding box center [153, 350] width 31 height 6
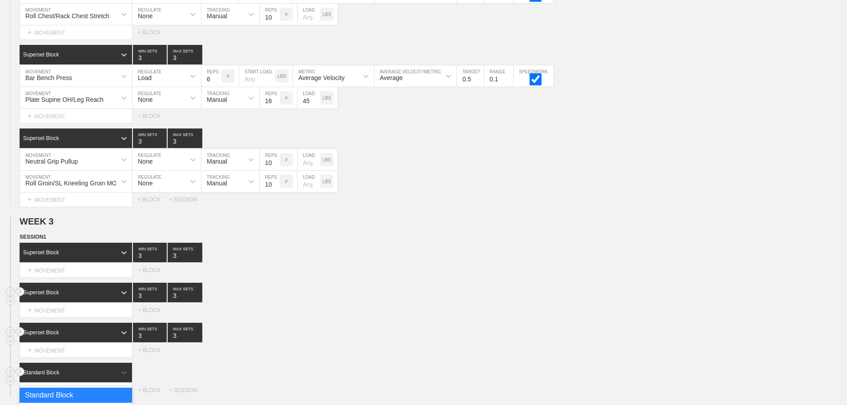
click at [88, 377] on div "option Standard Block focused, 1 of 3. 3 results available. Use Up and Down to …" at bounding box center [76, 373] width 113 height 20
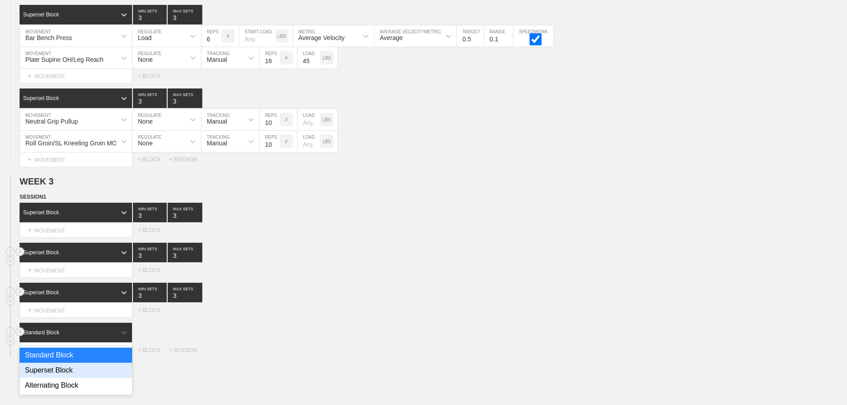
click at [60, 377] on div "Superset Block" at bounding box center [76, 370] width 112 height 15
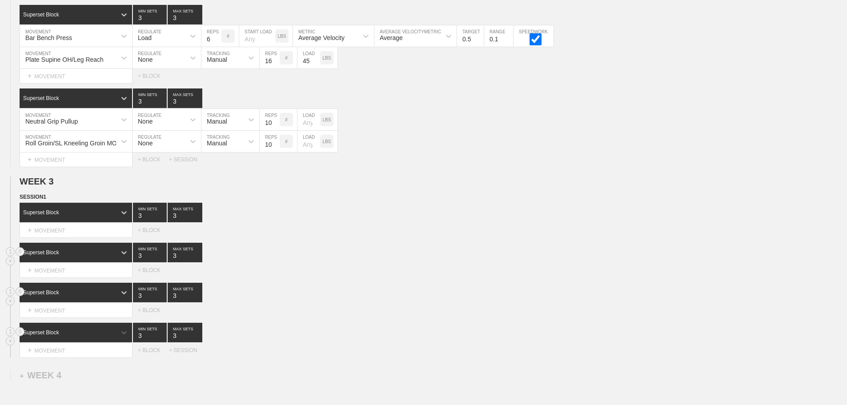
click at [279, 298] on div "Superset Block 3 MIN SETS 3 MAX SETS" at bounding box center [433, 293] width 827 height 20
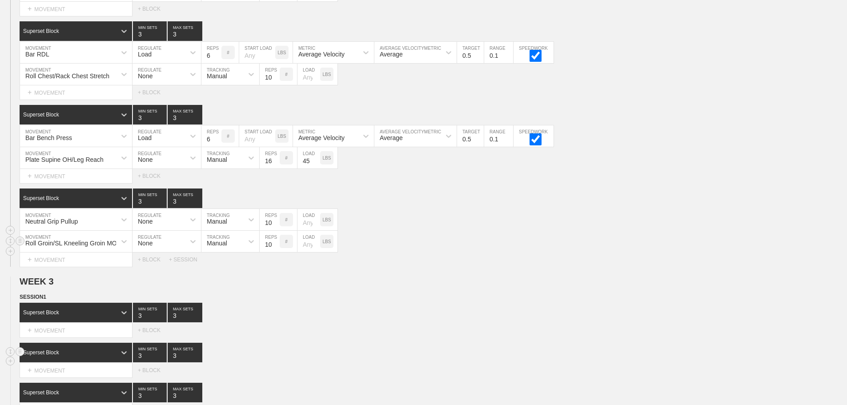
scroll to position [1104, 0]
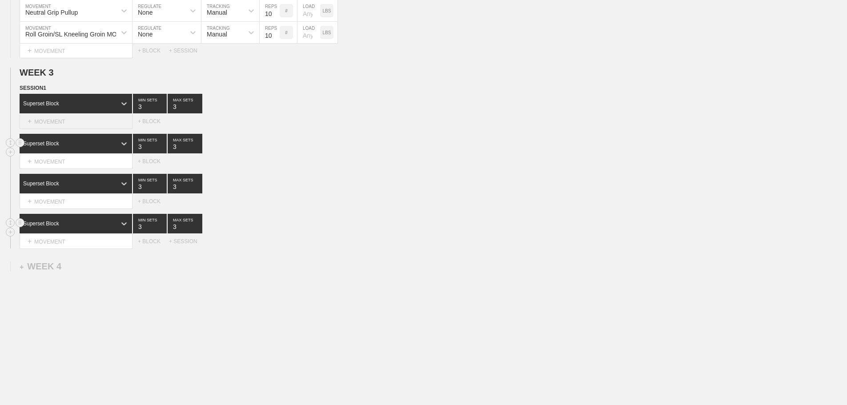
click at [83, 122] on div "+ MOVEMENT" at bounding box center [76, 121] width 113 height 15
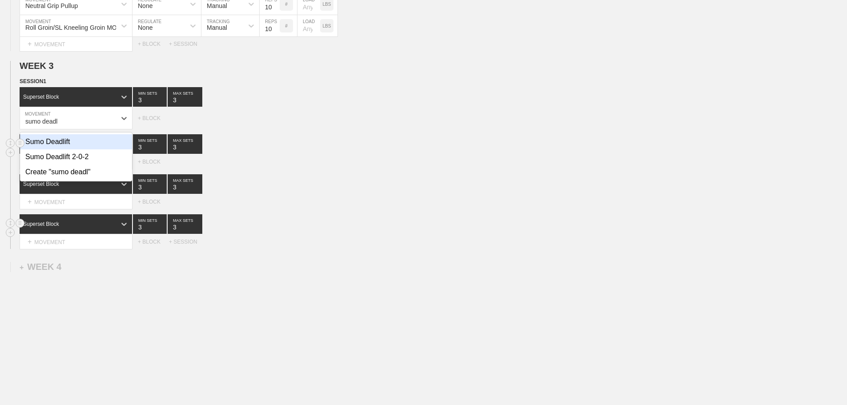
click at [69, 146] on div "Sumo Deadlift" at bounding box center [76, 141] width 112 height 15
type input "sumo deadl"
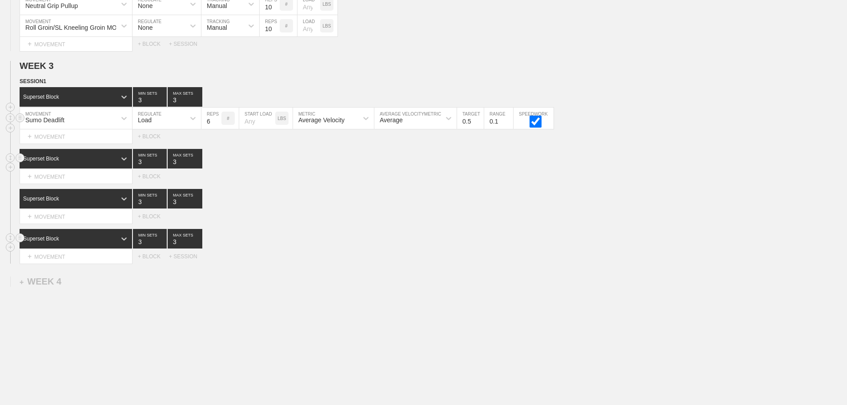
click at [154, 124] on div "Load" at bounding box center [158, 118] width 52 height 15
drag, startPoint x: 327, startPoint y: 170, endPoint x: 289, endPoint y: 164, distance: 38.6
click at [320, 168] on div "Superset Block 3 MIN SETS 3 MAX SETS" at bounding box center [433, 159] width 827 height 20
click at [317, 208] on div "Superset Block 3 MIN SETS 3 MAX SETS" at bounding box center [433, 199] width 827 height 20
type input "4"
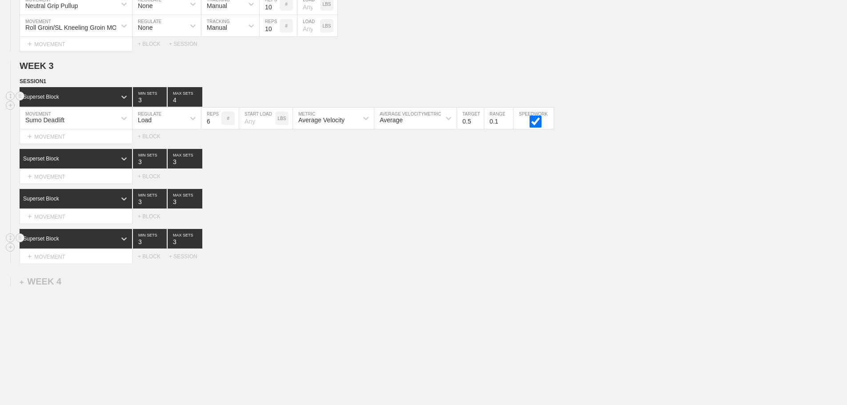
click at [198, 104] on input "4" at bounding box center [185, 97] width 35 height 20
drag, startPoint x: 306, startPoint y: 203, endPoint x: 19, endPoint y: 208, distance: 287.6
click at [300, 204] on div "Superset Block 3 MIN SETS 3 MAX SETS" at bounding box center [433, 199] width 827 height 20
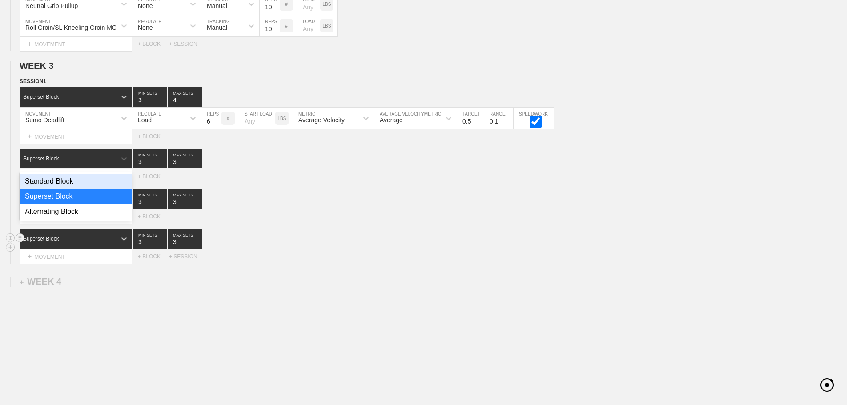
click at [98, 162] on div "Superset Block" at bounding box center [68, 159] width 96 height 8
drag, startPoint x: 67, startPoint y: 202, endPoint x: 100, endPoint y: 198, distance: 34.0
click at [69, 202] on div "Superset Block" at bounding box center [76, 196] width 112 height 15
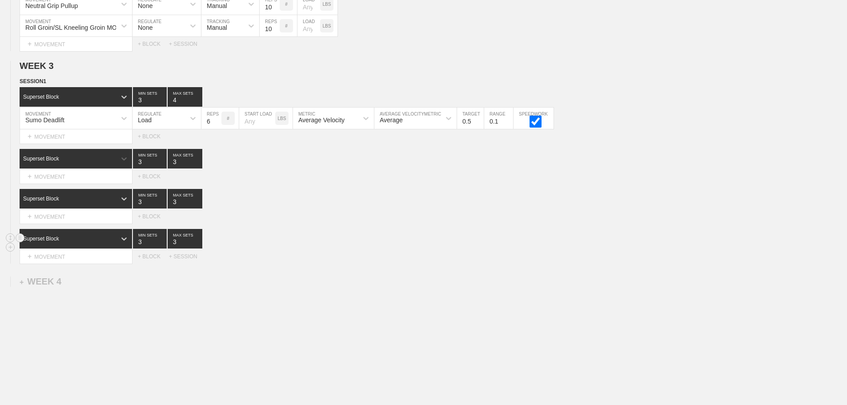
click at [305, 193] on div "SESSION 1 Superset Block 3 MIN SETS 4 MAX SETS DUPLICATE INSERT MOVEMENT AFTER …" at bounding box center [423, 170] width 847 height 187
click at [84, 184] on div "+ MOVEMENT" at bounding box center [76, 176] width 113 height 15
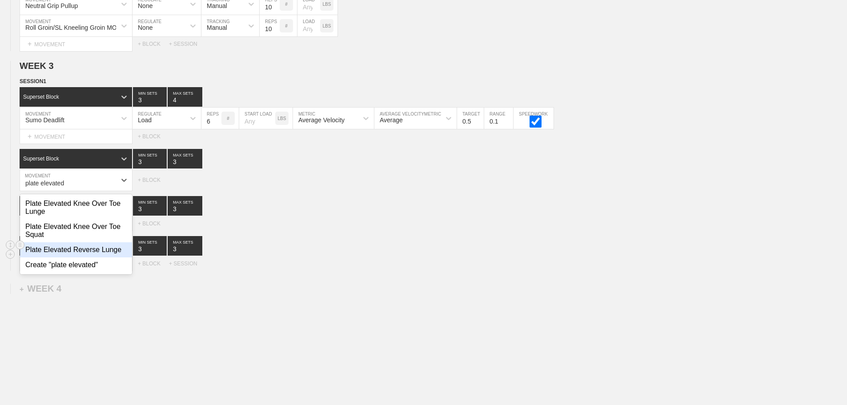
click at [81, 252] on div "Plate Elevated Reverse Lunge" at bounding box center [76, 249] width 112 height 15
type input "plate elevated"
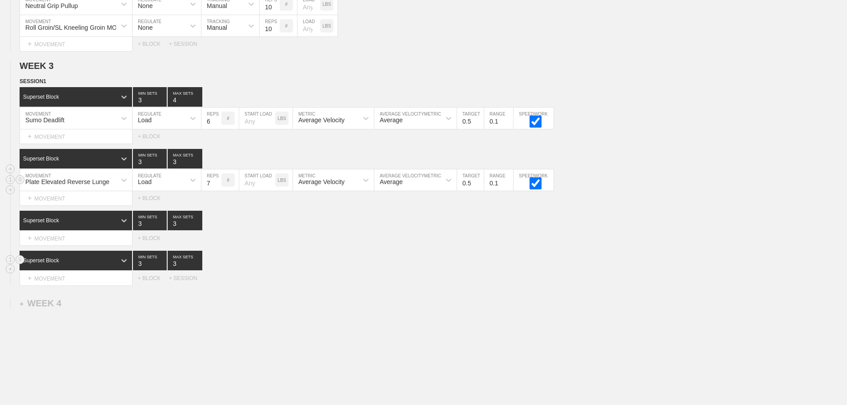
click at [216, 188] on input "7" at bounding box center [211, 179] width 20 height 21
click at [216, 188] on input "8" at bounding box center [211, 179] width 20 height 21
click at [216, 188] on input "9" at bounding box center [211, 179] width 20 height 21
click at [216, 188] on input "10" at bounding box center [211, 179] width 20 height 21
click at [216, 188] on input "11" at bounding box center [211, 179] width 20 height 21
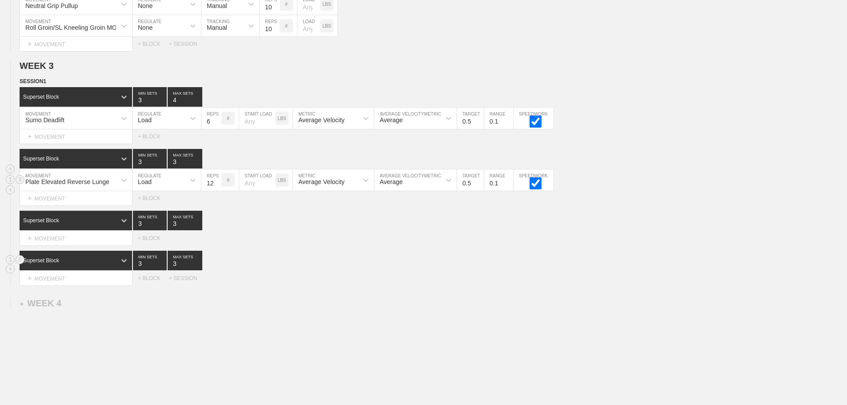
type input "12"
click at [216, 188] on input "12" at bounding box center [211, 179] width 20 height 21
click at [293, 277] on div "Superset Block 3 MIN SETS 3 MAX SETS DUPLICATE INSERT MOVEMENT AFTER DELETE Sel…" at bounding box center [423, 268] width 847 height 35
click at [72, 246] on div "+ MOVEMENT" at bounding box center [76, 238] width 113 height 15
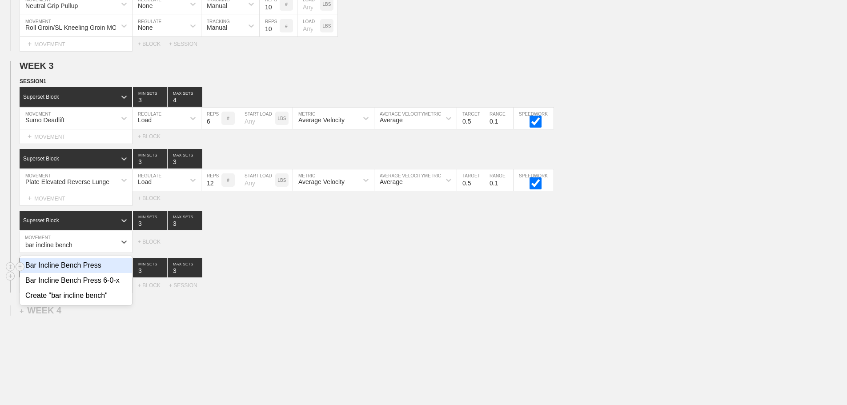
click at [100, 271] on div "Bar Incline Bench Press" at bounding box center [76, 265] width 112 height 15
type input "bar incline bench"
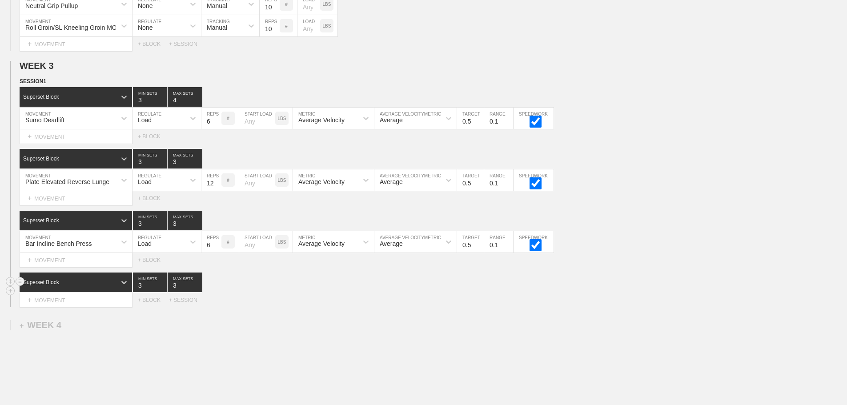
drag, startPoint x: 245, startPoint y: 289, endPoint x: 234, endPoint y: 289, distance: 10.7
click at [245, 289] on div "Superset Block 3 MIN SETS 3 MAX SETS" at bounding box center [433, 282] width 827 height 20
type input "4"
click at [198, 228] on input "4" at bounding box center [185, 221] width 35 height 20
type input "4"
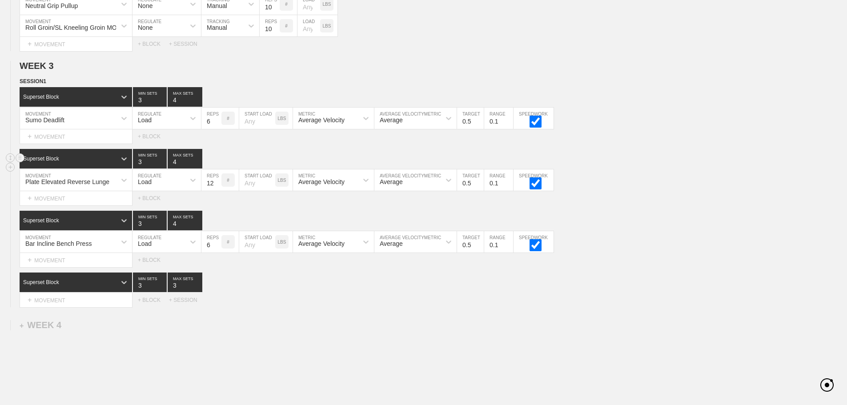
click at [197, 167] on input "4" at bounding box center [185, 159] width 35 height 20
type input "4"
click at [197, 290] on input "4" at bounding box center [185, 282] width 35 height 20
click at [367, 307] on div "Select... MOVEMENT + MOVEMENT + BLOCK + SESSION" at bounding box center [423, 300] width 847 height 14
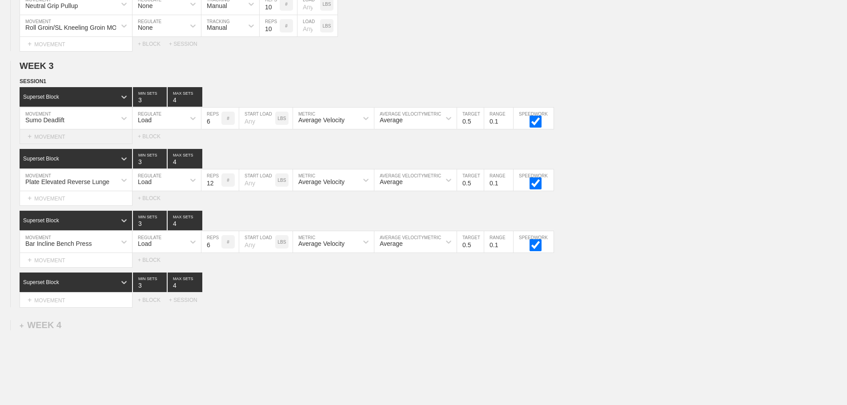
click at [70, 144] on div "+ MOVEMENT" at bounding box center [76, 136] width 113 height 15
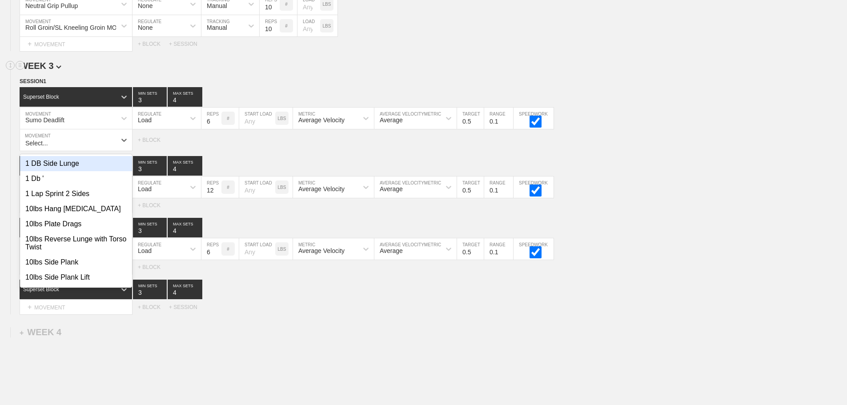
click at [432, 69] on h2 "WEEK 3" at bounding box center [433, 66] width 827 height 10
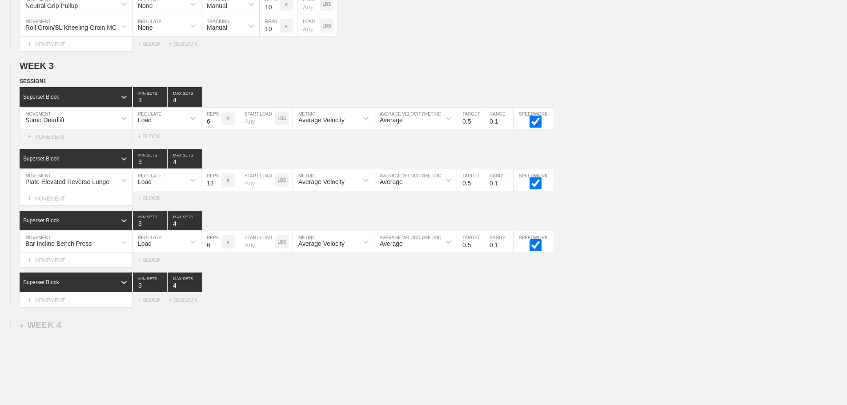
click at [74, 144] on div "+ MOVEMENT" at bounding box center [76, 136] width 113 height 15
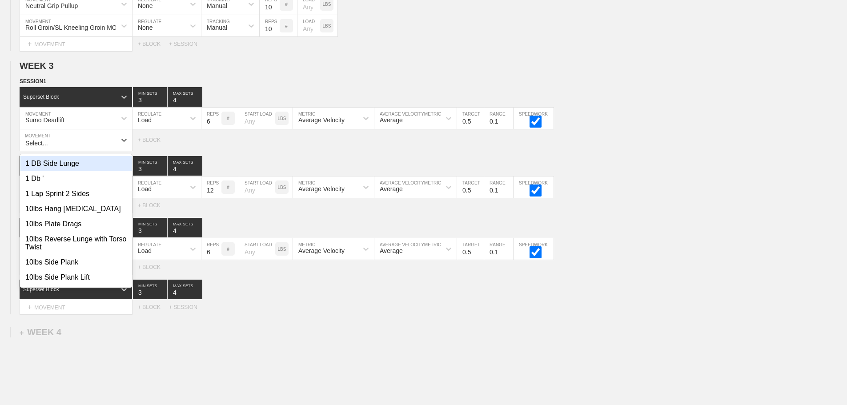
type input "r"
click at [655, 202] on div "Superset Block 3 MIN SETS 4 MAX SETS DUPLICATE INSERT MOVEMENT AFTER DELETE Pla…" at bounding box center [423, 184] width 847 height 56
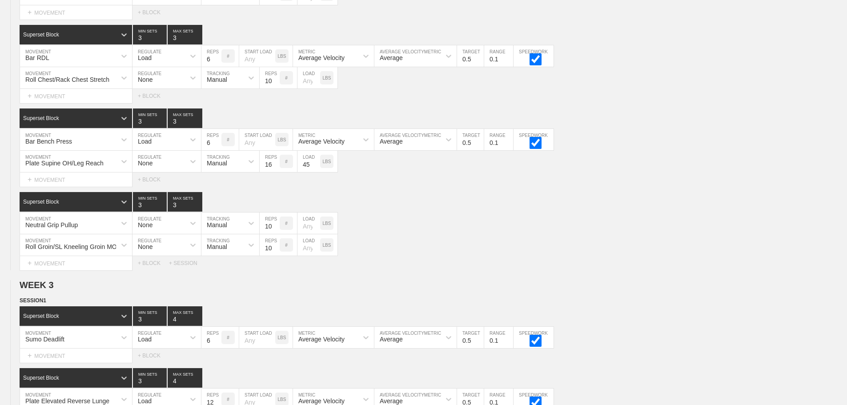
scroll to position [882, 0]
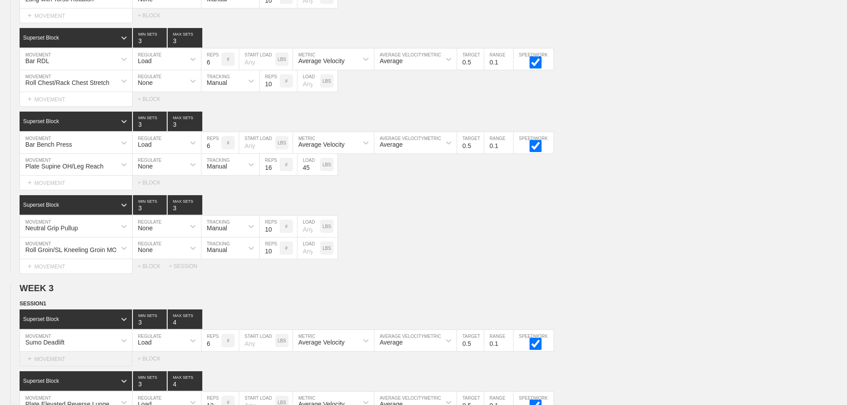
click at [84, 359] on div "+ MOVEMENT" at bounding box center [76, 358] width 113 height 15
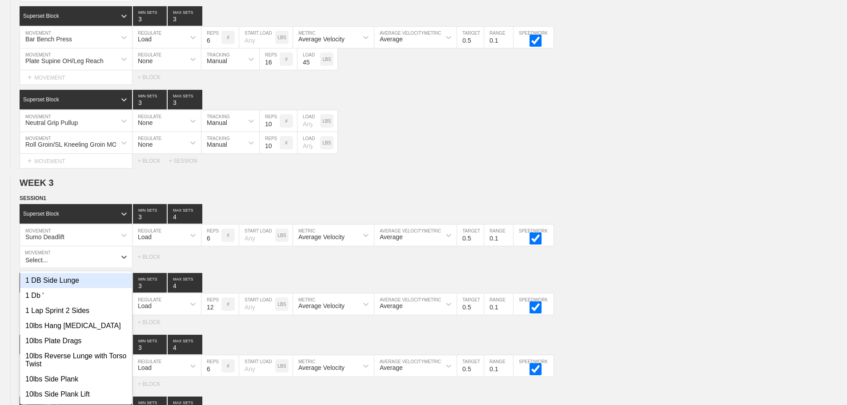
scroll to position [997, 0]
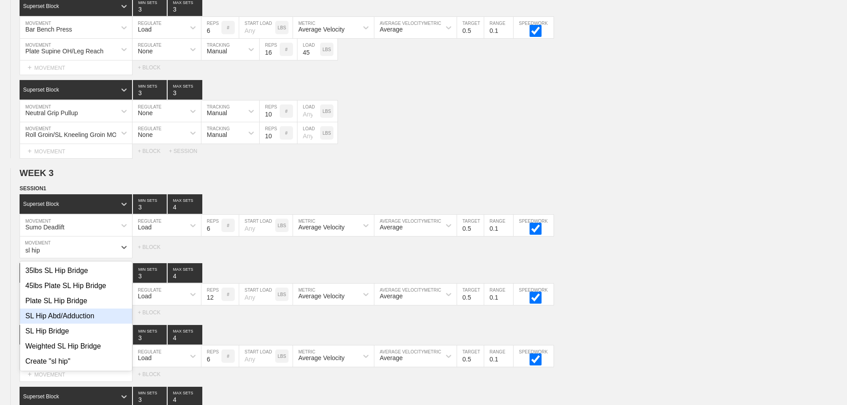
click at [80, 323] on div "SL Hip Abd/Adduction" at bounding box center [76, 315] width 112 height 15
type input "sl hip"
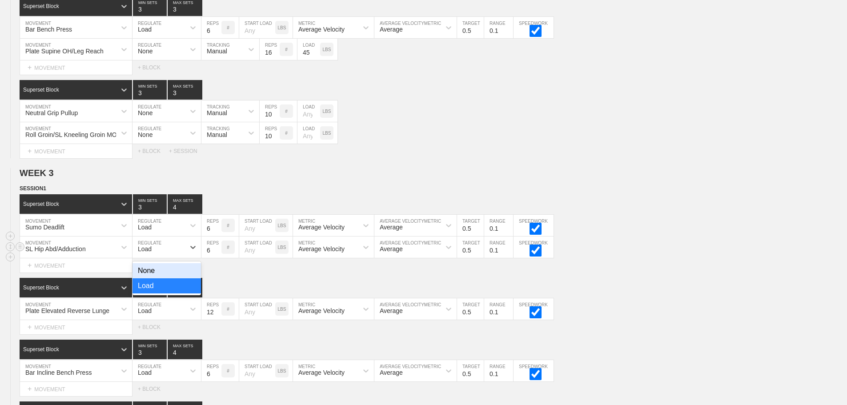
click at [174, 252] on div "Load" at bounding box center [158, 247] width 52 height 15
click at [151, 275] on div "None" at bounding box center [166, 270] width 68 height 15
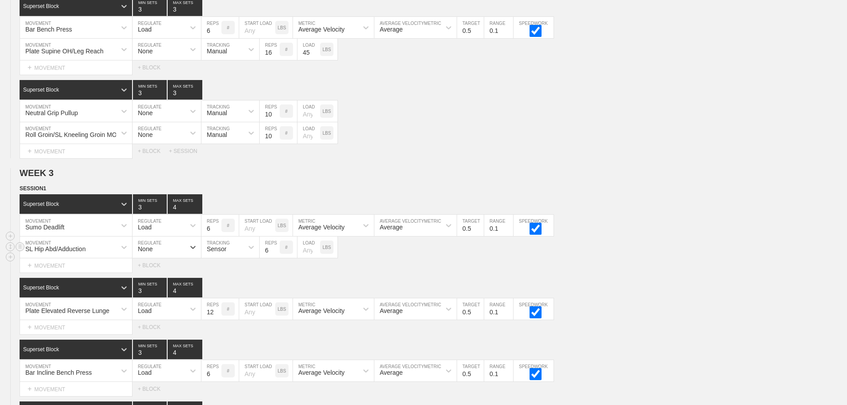
click at [209, 252] on div "Sensor" at bounding box center [217, 248] width 20 height 7
click at [226, 290] on div "Manual" at bounding box center [230, 285] width 58 height 15
click at [275, 253] on input "7" at bounding box center [270, 246] width 20 height 21
click at [275, 253] on input "8" at bounding box center [270, 246] width 20 height 21
click at [275, 253] on input "9" at bounding box center [270, 246] width 20 height 21
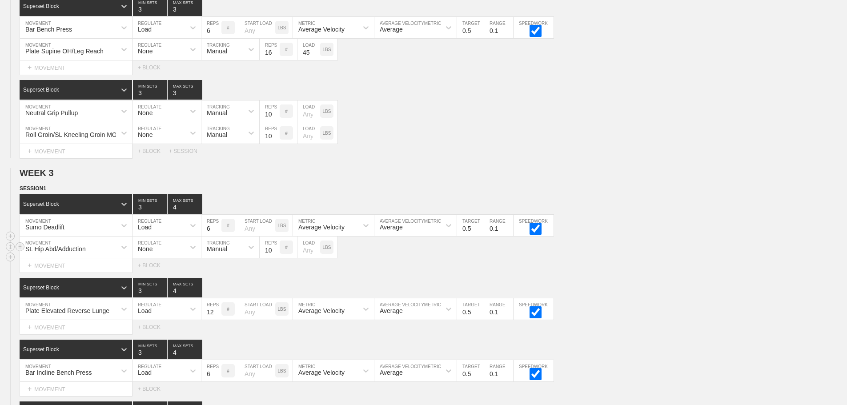
type input "10"
click at [275, 253] on input "10" at bounding box center [270, 246] width 20 height 21
click at [653, 258] on div "SL Hip Abd/Adduction MOVEMENT None REGULATE Manual TRACKING 10 REPS # LOAD LBS" at bounding box center [423, 247] width 847 height 22
click at [640, 256] on div "SL Hip Abd/Adduction MOVEMENT None REGULATE Manual TRACKING 10 REPS # LOAD LBS" at bounding box center [423, 247] width 847 height 22
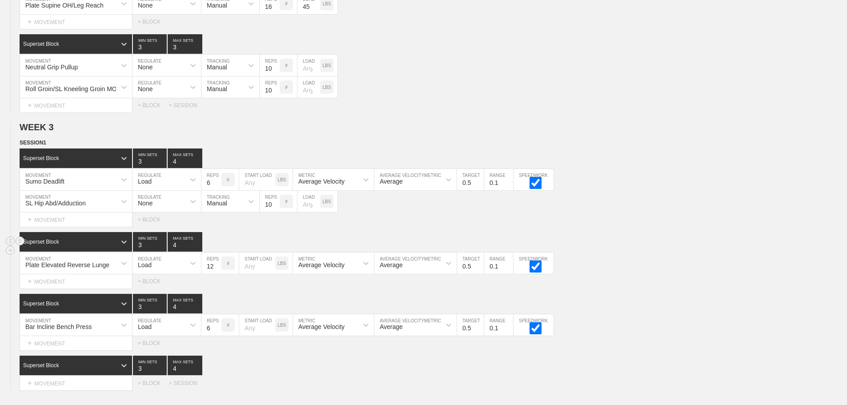
scroll to position [1130, 0]
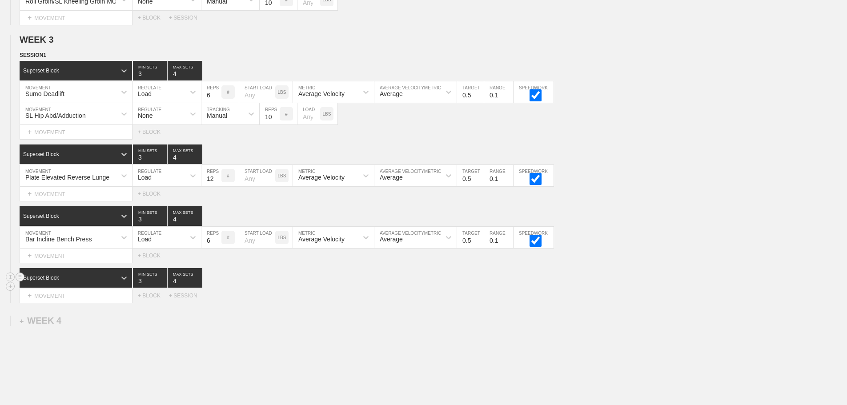
click at [403, 288] on div "Superset Block 3 MIN SETS 4 MAX SETS" at bounding box center [433, 278] width 827 height 20
click at [379, 303] on div "Select... MOVEMENT + MOVEMENT + BLOCK + SESSION" at bounding box center [423, 295] width 847 height 14
click at [611, 272] on div "SESSION 1 Superset Block 3 MIN SETS 4 MAX SETS DUPLICATE INSERT MOVEMENT AFTER …" at bounding box center [423, 177] width 847 height 252
click at [624, 279] on div "Superset Block 3 MIN SETS 4 MAX SETS" at bounding box center [433, 278] width 827 height 20
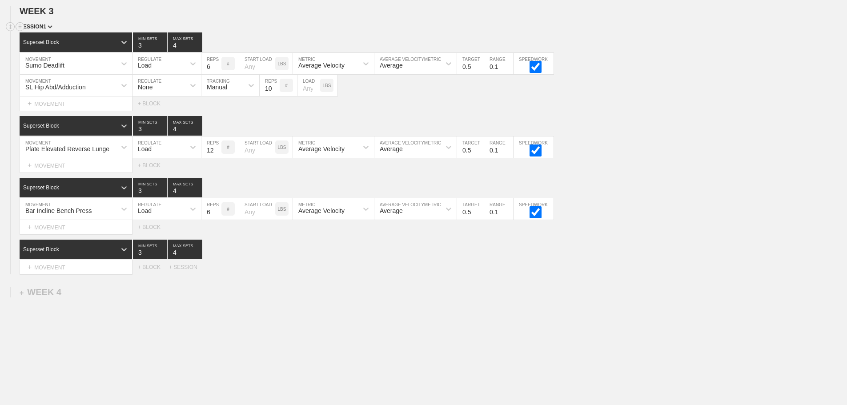
scroll to position [1175, 0]
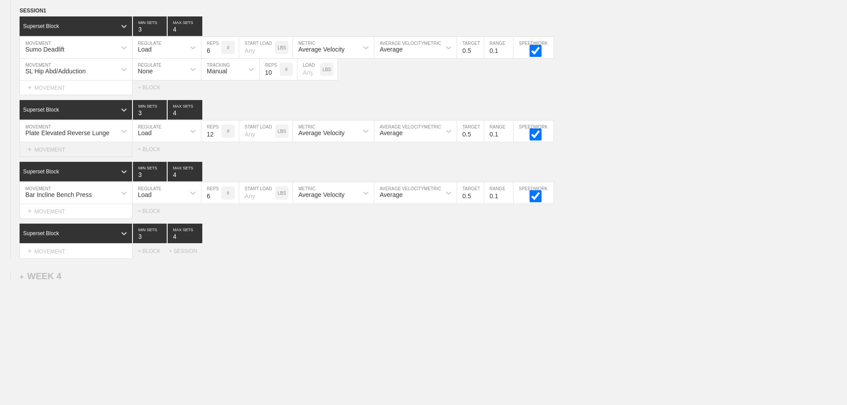
click at [77, 157] on div "+ MOVEMENT" at bounding box center [76, 149] width 113 height 15
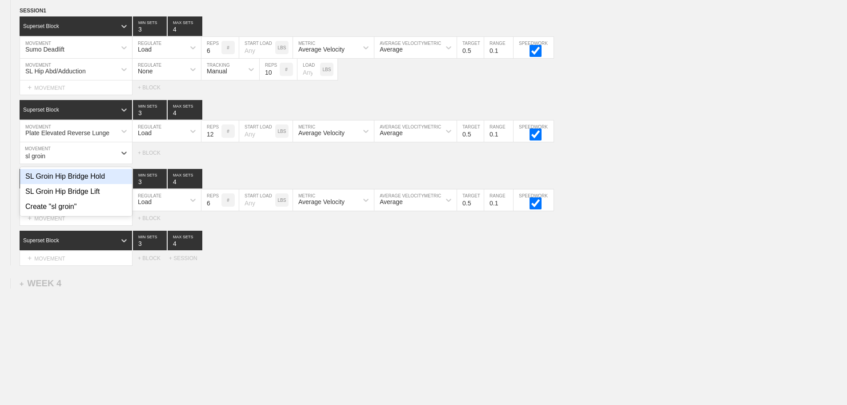
click at [103, 181] on div "SL Groin Hip Bridge Hold" at bounding box center [76, 176] width 112 height 15
type input "sl groin"
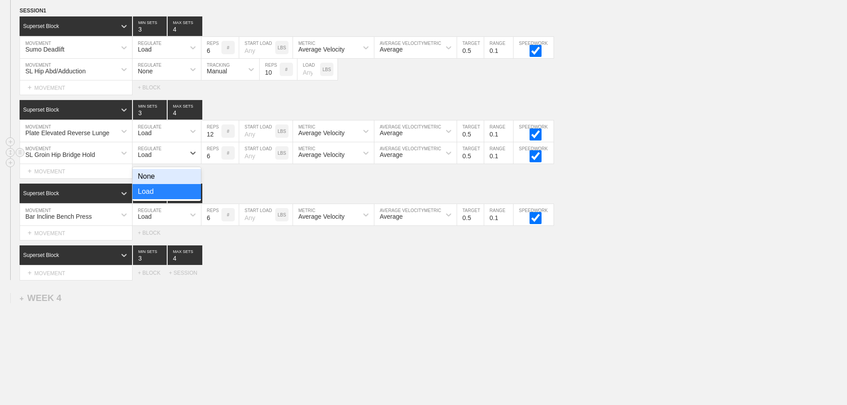
click at [157, 160] on div "Load" at bounding box center [158, 152] width 52 height 15
drag, startPoint x: 148, startPoint y: 183, endPoint x: 212, endPoint y: 172, distance: 64.9
click at [157, 183] on div "None" at bounding box center [166, 176] width 68 height 15
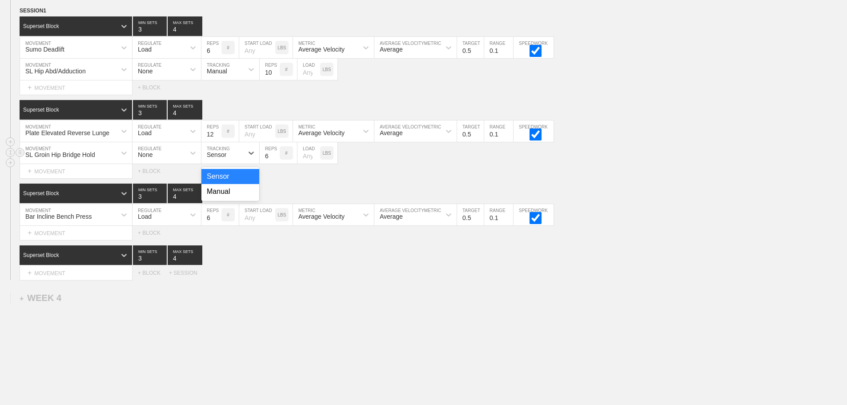
click at [232, 160] on div "Sensor" at bounding box center [222, 152] width 42 height 15
drag, startPoint x: 233, startPoint y: 198, endPoint x: 288, endPoint y: 166, distance: 63.5
click at [235, 197] on div "Manual" at bounding box center [230, 191] width 58 height 15
click at [276, 160] on input "38" at bounding box center [270, 152] width 20 height 21
click at [276, 160] on input "39" at bounding box center [270, 152] width 20 height 21
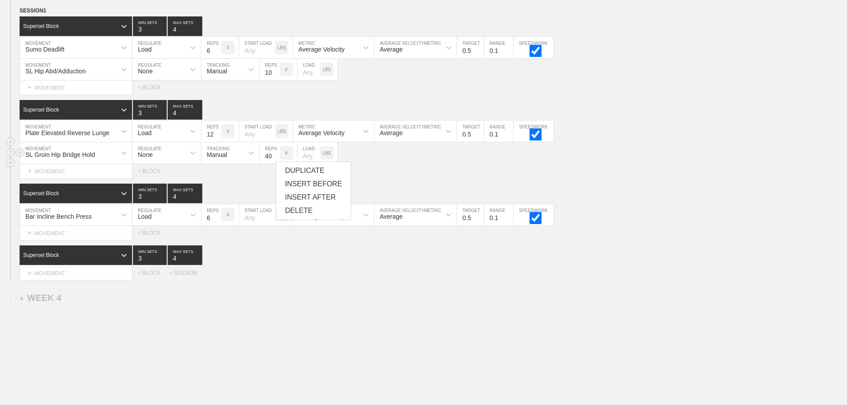
click at [276, 160] on input "40" at bounding box center [270, 152] width 20 height 21
click at [276, 160] on input "41" at bounding box center [270, 152] width 20 height 21
click at [263, 186] on div "SESSION 1 Superset Block 3 MIN SETS 4 MAX SETS DUPLICATE INSERT MOVEMENT AFTER …" at bounding box center [423, 143] width 847 height 274
click at [275, 160] on input "45" at bounding box center [270, 152] width 20 height 21
click at [275, 160] on input "46" at bounding box center [270, 152] width 20 height 21
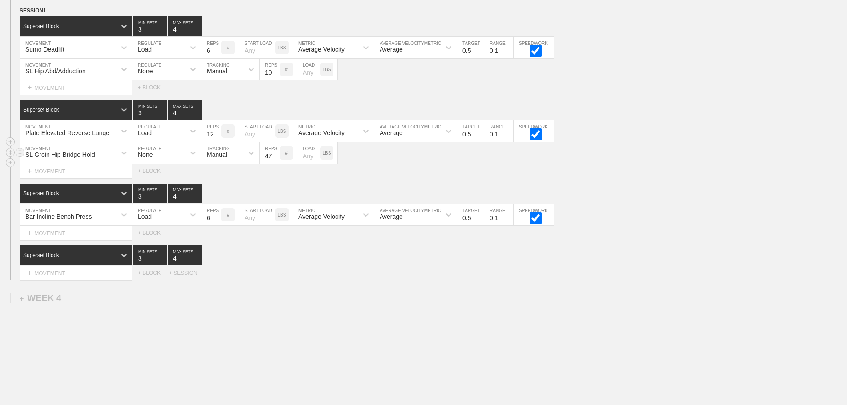
click at [275, 160] on input "47" at bounding box center [270, 152] width 20 height 21
click at [275, 160] on input "48" at bounding box center [270, 152] width 20 height 21
click at [275, 160] on input "49" at bounding box center [270, 152] width 20 height 21
click at [275, 160] on input "50" at bounding box center [270, 152] width 20 height 21
click at [275, 160] on input "51" at bounding box center [270, 152] width 20 height 21
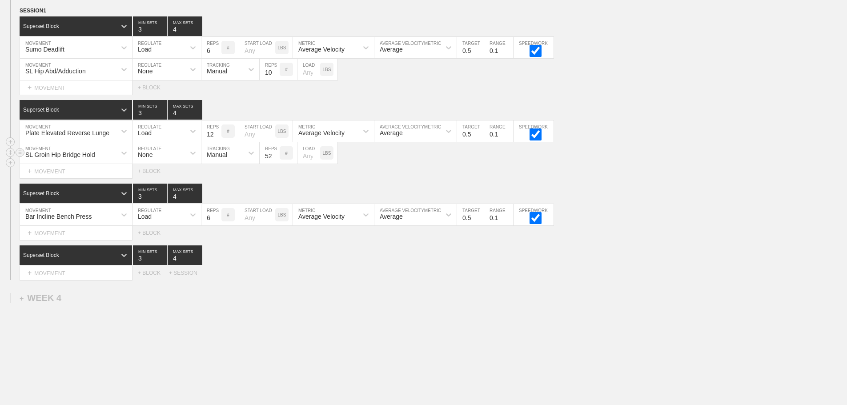
click at [275, 160] on input "52" at bounding box center [270, 152] width 20 height 21
click at [275, 160] on input "59" at bounding box center [270, 152] width 20 height 21
click at [275, 164] on input "57" at bounding box center [270, 152] width 20 height 21
click at [275, 160] on input "58" at bounding box center [270, 152] width 20 height 21
click at [275, 160] on input "65" at bounding box center [270, 152] width 20 height 21
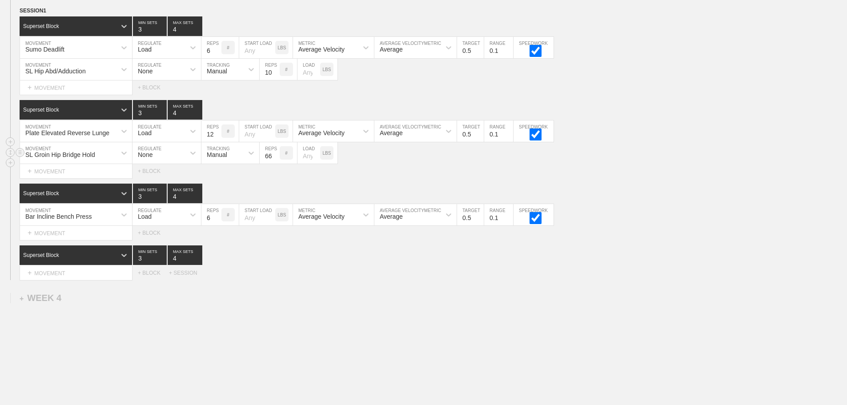
click at [275, 161] on input "66" at bounding box center [270, 152] width 20 height 21
click at [276, 164] on input "65" at bounding box center [270, 152] width 20 height 21
click at [276, 164] on input "64" at bounding box center [270, 152] width 20 height 21
click at [276, 164] on input "63" at bounding box center [270, 152] width 20 height 21
click at [276, 164] on input "62" at bounding box center [270, 152] width 20 height 21
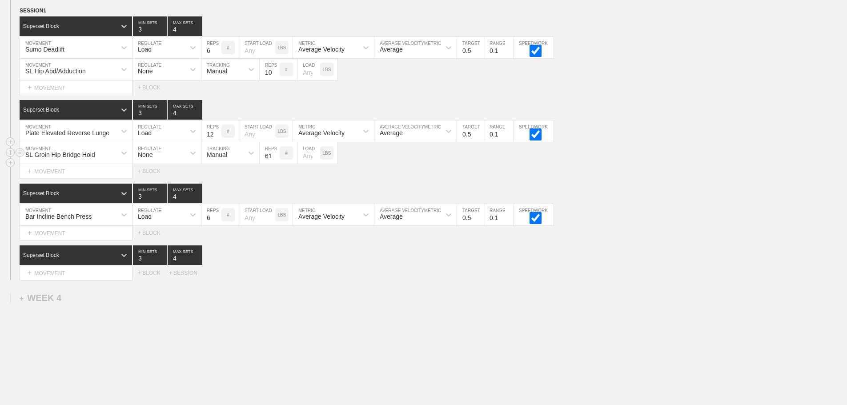
click at [276, 164] on input "61" at bounding box center [270, 152] width 20 height 21
type input "60"
click at [276, 164] on input "60" at bounding box center [270, 152] width 20 height 21
click at [376, 164] on div "SL Groin Hip Bridge Hold MOVEMENT None REGULATE Manual TRACKING 60 REPS # LOAD …" at bounding box center [423, 153] width 847 height 22
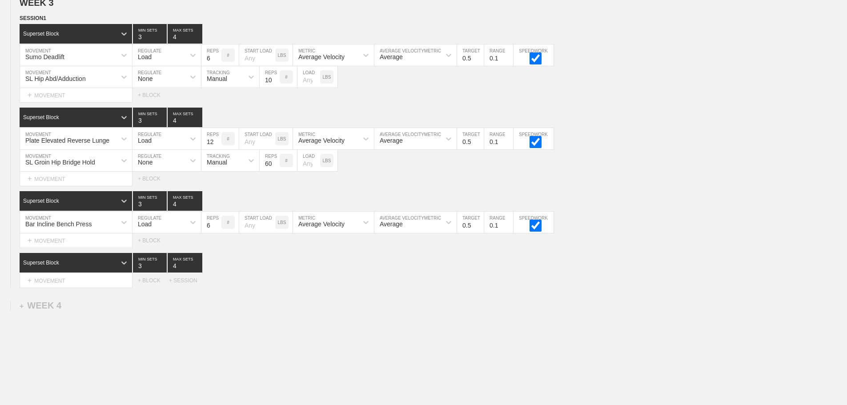
scroll to position [1213, 0]
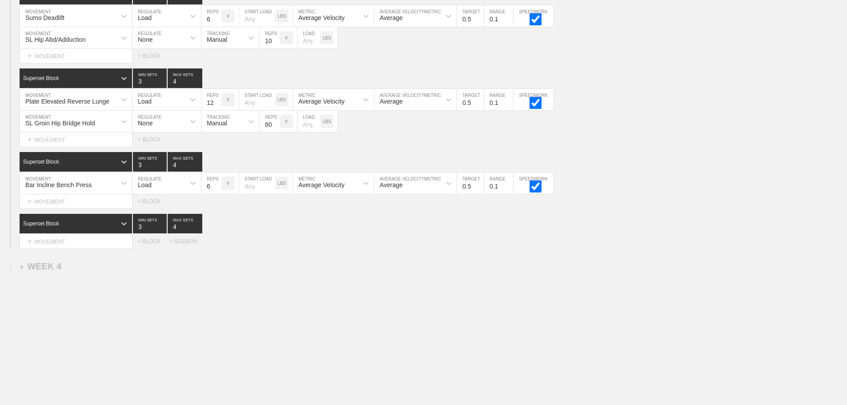
drag, startPoint x: 353, startPoint y: 329, endPoint x: 59, endPoint y: 250, distance: 304.5
click at [52, 200] on div "+ MOVEMENT" at bounding box center [76, 201] width 113 height 15
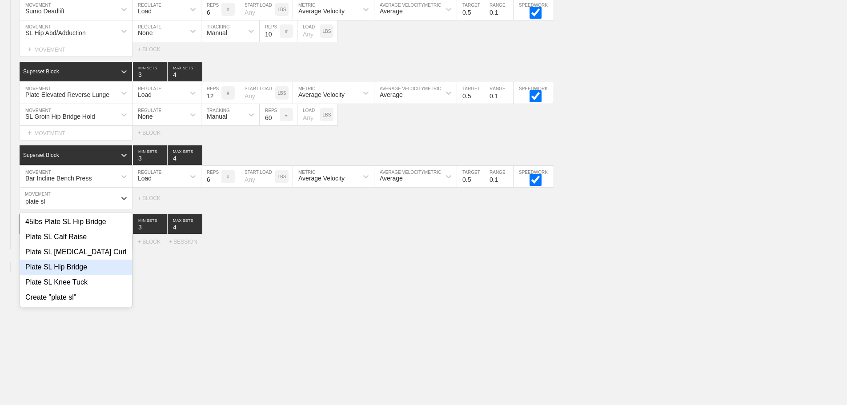
click at [79, 275] on div "Plate SL Hip Bridge" at bounding box center [76, 267] width 112 height 15
type input "plate sl"
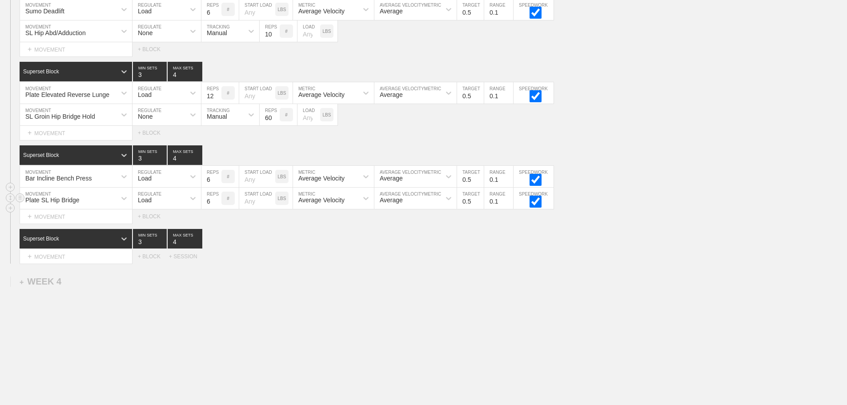
click at [173, 204] on div "Load" at bounding box center [158, 198] width 52 height 15
click at [148, 229] on div "None" at bounding box center [166, 221] width 68 height 15
click at [224, 204] on div "Sensor" at bounding box center [217, 199] width 20 height 7
click at [224, 244] on div "Manual" at bounding box center [230, 236] width 58 height 15
click at [276, 206] on input "12" at bounding box center [270, 198] width 20 height 21
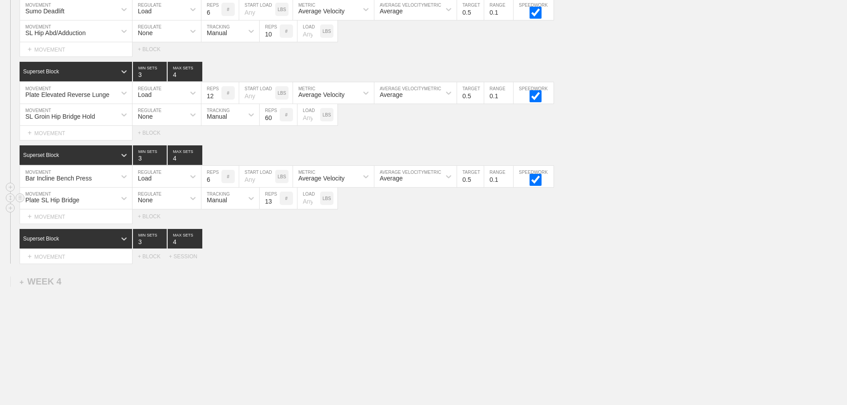
click at [276, 206] on input "13" at bounding box center [270, 198] width 20 height 21
click at [276, 206] on input "14" at bounding box center [270, 198] width 20 height 21
click at [276, 206] on input "15" at bounding box center [270, 198] width 20 height 21
type input "16"
click at [276, 206] on input "16" at bounding box center [270, 198] width 20 height 21
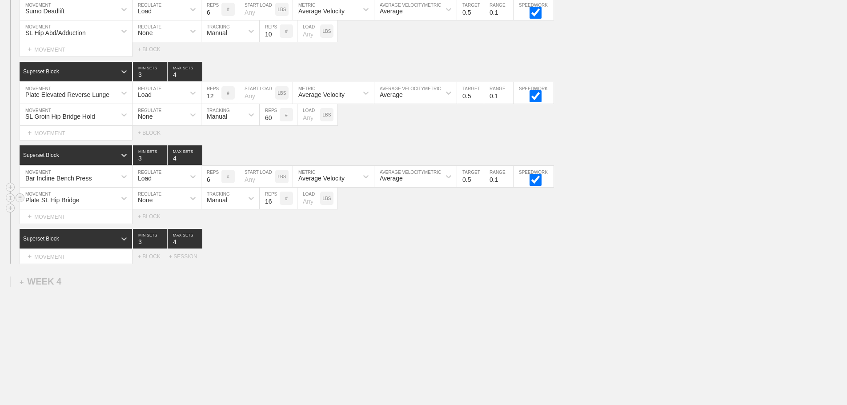
click at [304, 209] on input "number" at bounding box center [308, 198] width 23 height 21
type input "45"
click at [429, 248] on div "Superset Block 3 MIN SETS 4 MAX SETS" at bounding box center [433, 239] width 827 height 20
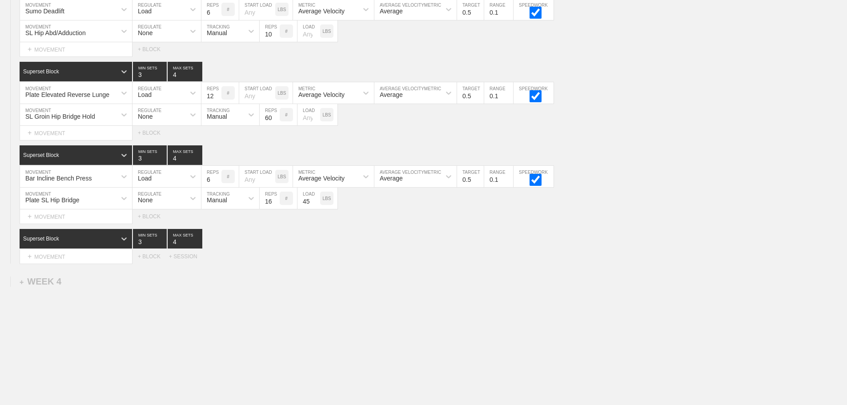
drag, startPoint x: 48, startPoint y: 262, endPoint x: 47, endPoint y: 271, distance: 8.9
click at [47, 264] on div "Select... MOVEMENT + MOVEMENT" at bounding box center [79, 256] width 118 height 14
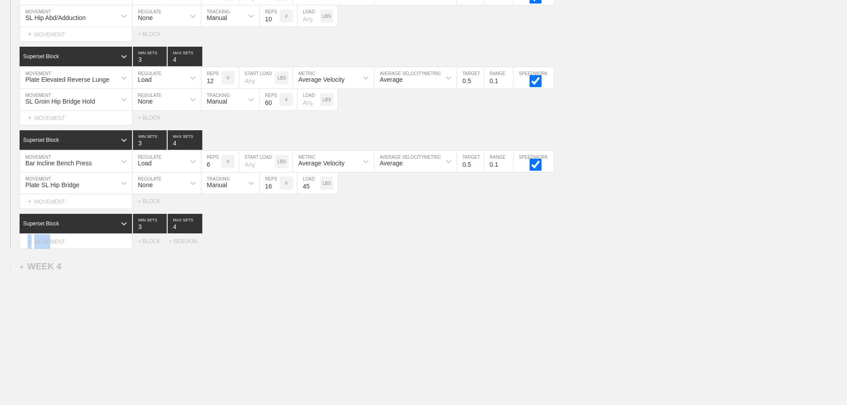
scroll to position [1235, 0]
click at [84, 241] on div "+ MOVEMENT" at bounding box center [76, 241] width 113 height 15
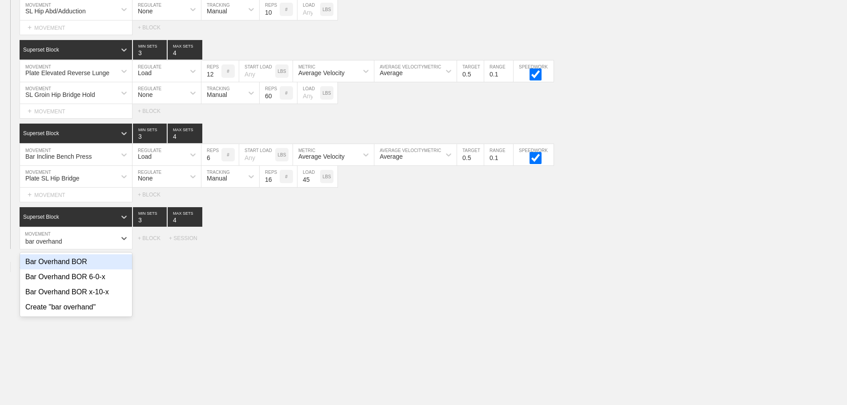
click at [77, 268] on div "Bar Overhand BOR" at bounding box center [76, 261] width 112 height 15
type input "bar overhand"
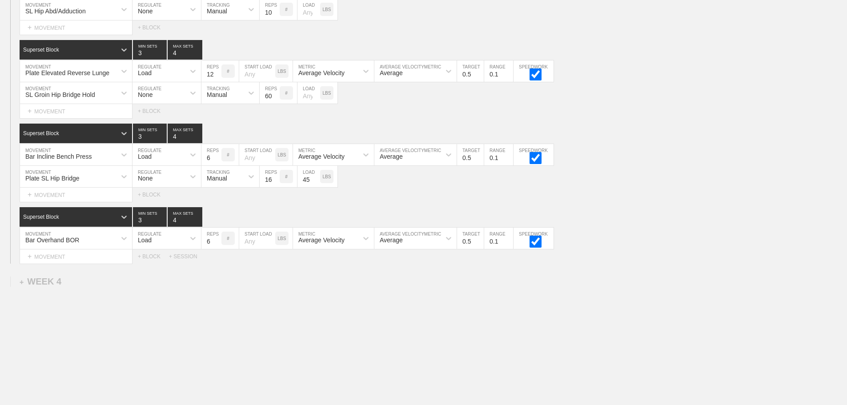
click at [76, 264] on div "+ MOVEMENT" at bounding box center [76, 256] width 113 height 15
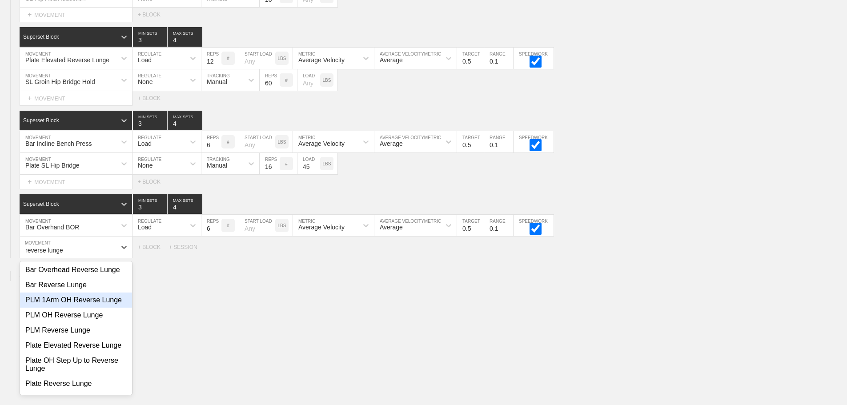
scroll to position [276, 0]
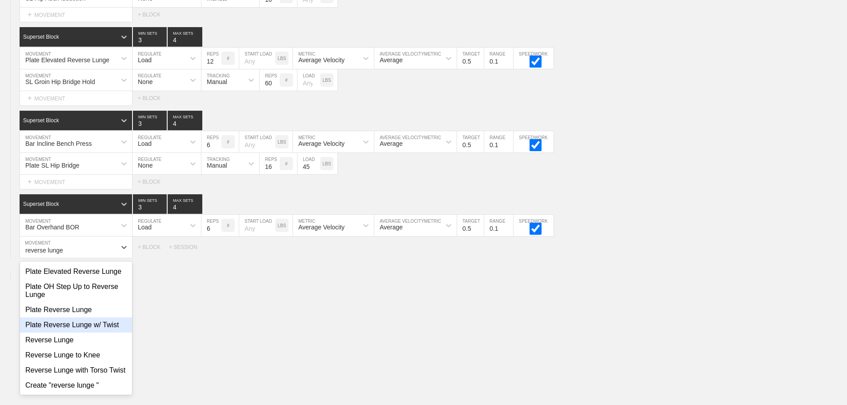
click at [88, 322] on div "Plate Reverse Lunge w/ Twist" at bounding box center [76, 324] width 112 height 15
type input "reverse lunge"
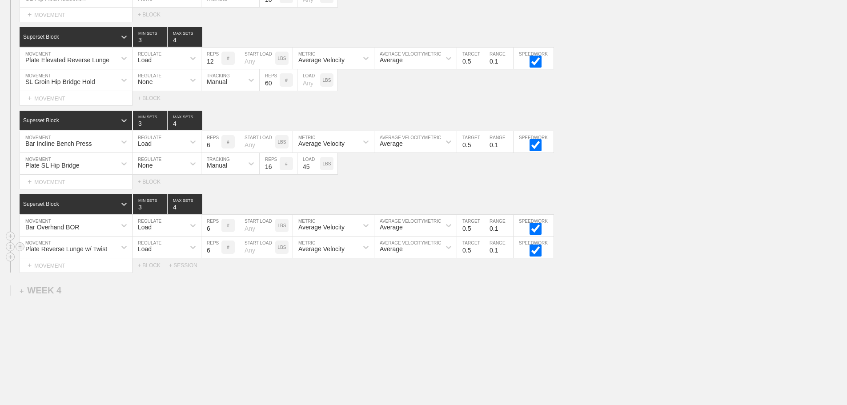
click at [148, 252] on div "Load" at bounding box center [145, 248] width 14 height 7
click at [151, 277] on div "None" at bounding box center [166, 270] width 68 height 15
click at [215, 252] on div "Sensor" at bounding box center [217, 248] width 20 height 7
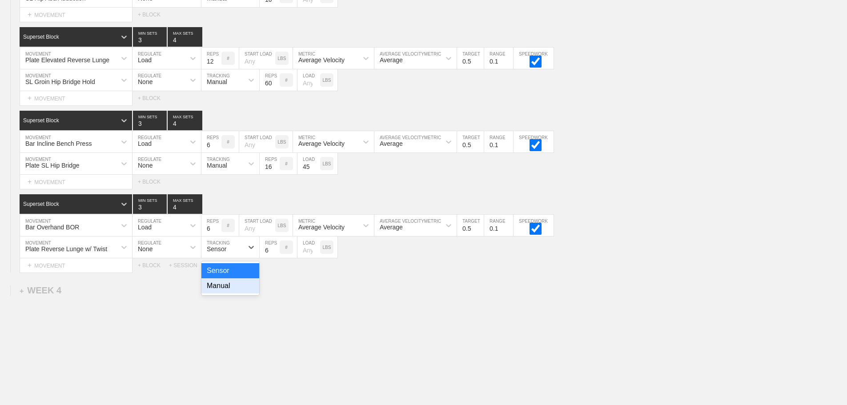
click at [219, 291] on div "Manual" at bounding box center [230, 285] width 58 height 15
click at [276, 255] on input "7" at bounding box center [270, 246] width 20 height 21
click at [276, 255] on input "8" at bounding box center [270, 246] width 20 height 21
click at [276, 255] on input "9" at bounding box center [270, 246] width 20 height 21
click at [276, 255] on input "10" at bounding box center [270, 246] width 20 height 21
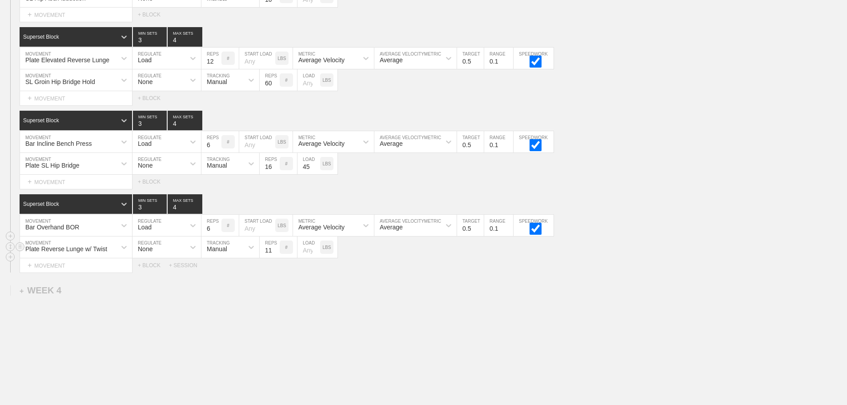
click at [276, 255] on input "11" at bounding box center [270, 246] width 20 height 21
type input "12"
click at [276, 255] on input "12" at bounding box center [270, 246] width 20 height 21
click at [306, 255] on input "number" at bounding box center [308, 246] width 23 height 21
type input "45"
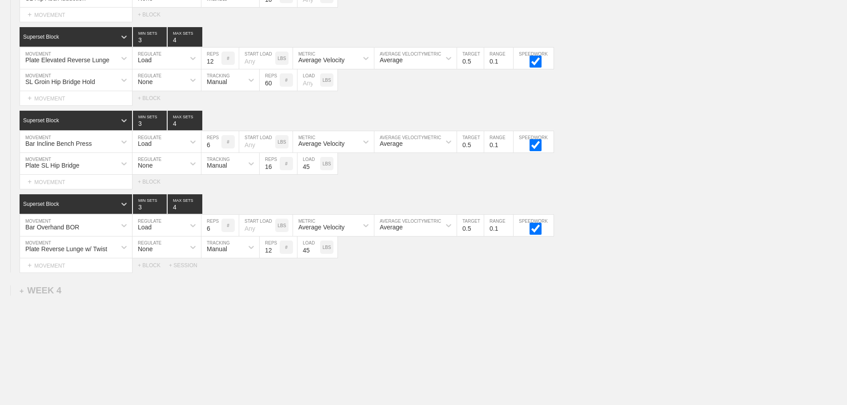
click at [591, 258] on div "Plate Reverse Lunge w/ Twist MOVEMENT None REGULATE Manual TRACKING 12 REPS # 4…" at bounding box center [423, 247] width 847 height 22
click at [598, 236] on div "Bar Overhand BOR MOVEMENT Load REGULATE 6 REPS # START LOAD LBS Average Velocit…" at bounding box center [423, 226] width 847 height 22
click at [584, 272] on div "Select... MOVEMENT + MOVEMENT + BLOCK + SESSION" at bounding box center [423, 265] width 847 height 14
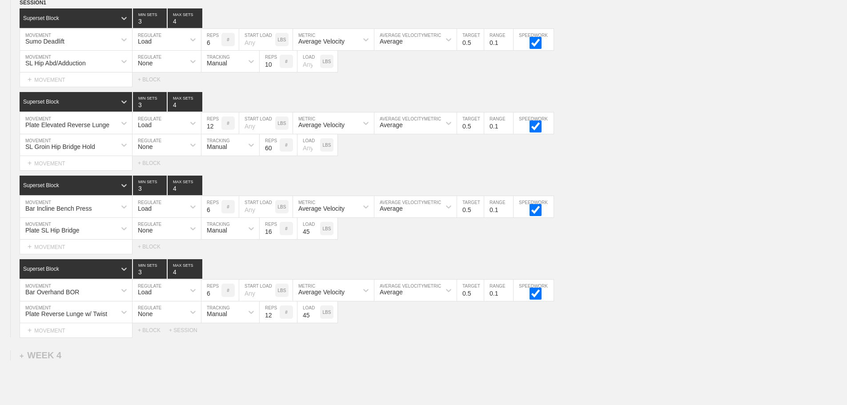
scroll to position [1114, 0]
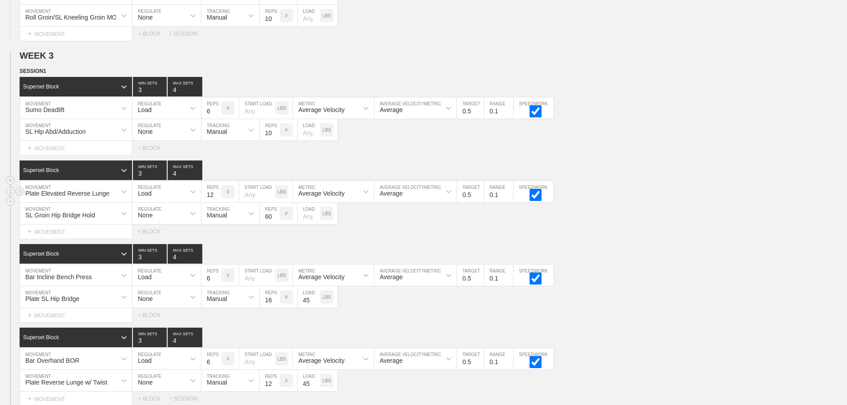
click at [642, 202] on div "Plate Elevated Reverse Lunge MOVEMENT Load REGULATE 12 REPS # START LOAD LBS Av…" at bounding box center [423, 192] width 847 height 22
click at [602, 239] on div "Select... MOVEMENT + MOVEMENT + BLOCK" at bounding box center [423, 231] width 847 height 14
click at [720, 239] on div "Select... MOVEMENT + MOVEMENT + BLOCK" at bounding box center [423, 231] width 847 height 14
click at [680, 249] on div "SESSION 1 Superset Block 3 MIN SETS 4 MAX SETS DUPLICATE INSERT MOVEMENT AFTER …" at bounding box center [423, 236] width 847 height 339
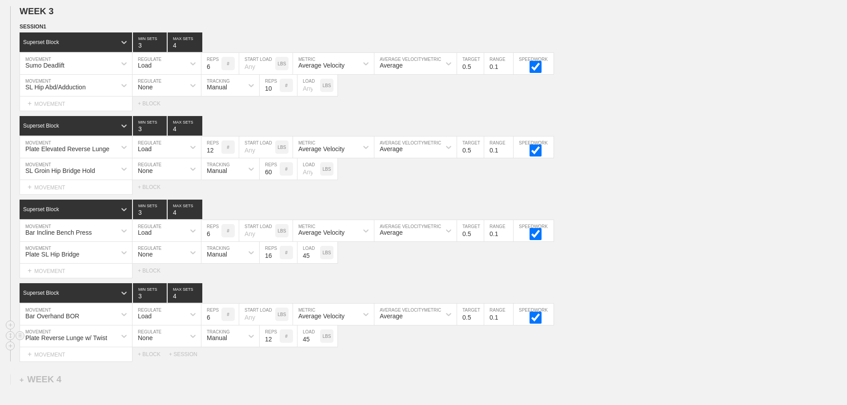
click at [114, 343] on div "Plate Reverse Lunge w/ Twist" at bounding box center [76, 335] width 112 height 21
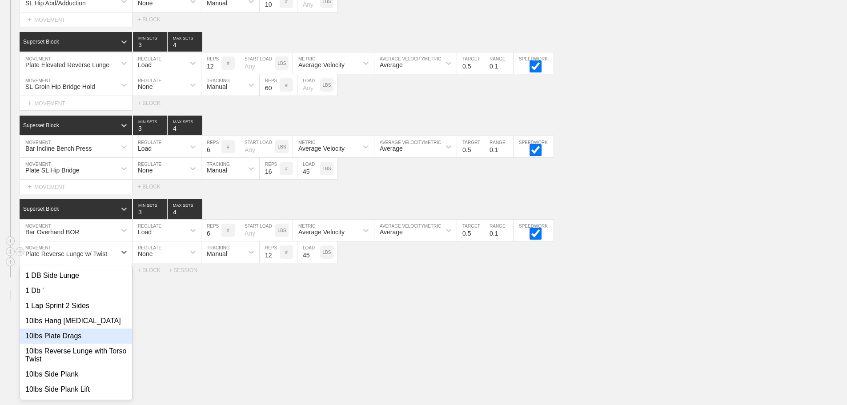
scroll to position [1248, 0]
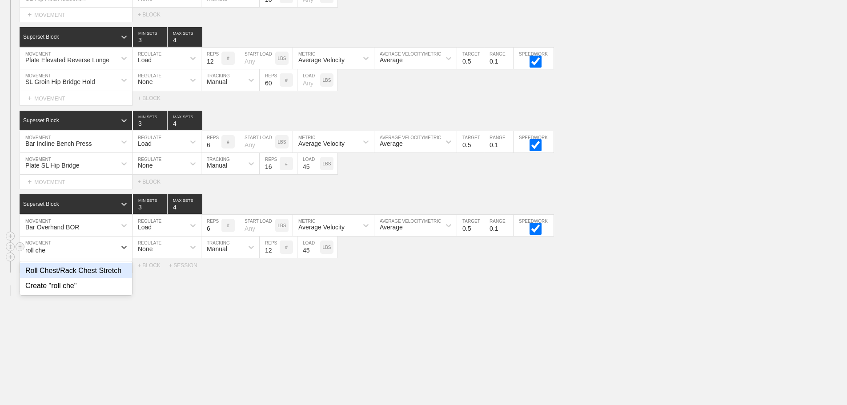
type input "roll chest"
click at [108, 278] on div "Roll Chest/Rack Chest Stretch" at bounding box center [76, 270] width 112 height 15
click at [310, 257] on input "45" at bounding box center [308, 246] width 23 height 21
click at [275, 258] on input "11" at bounding box center [270, 246] width 20 height 21
type input "10"
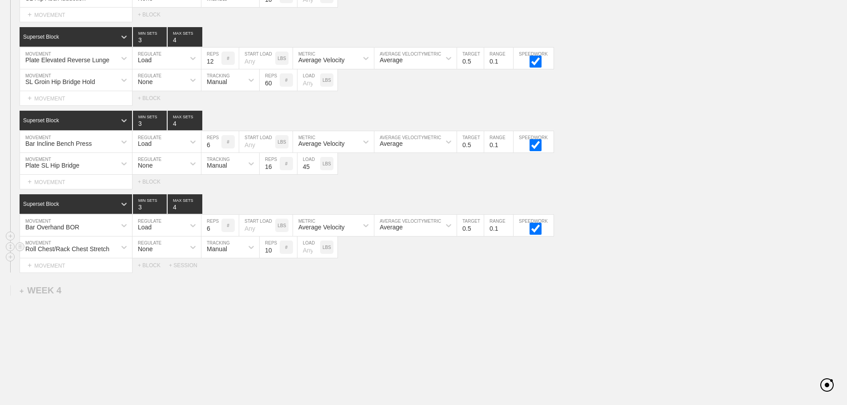
click at [275, 258] on input "10" at bounding box center [270, 246] width 20 height 21
click at [410, 272] on div "Select... MOVEMENT + MOVEMENT + BLOCK + SESSION" at bounding box center [423, 265] width 847 height 14
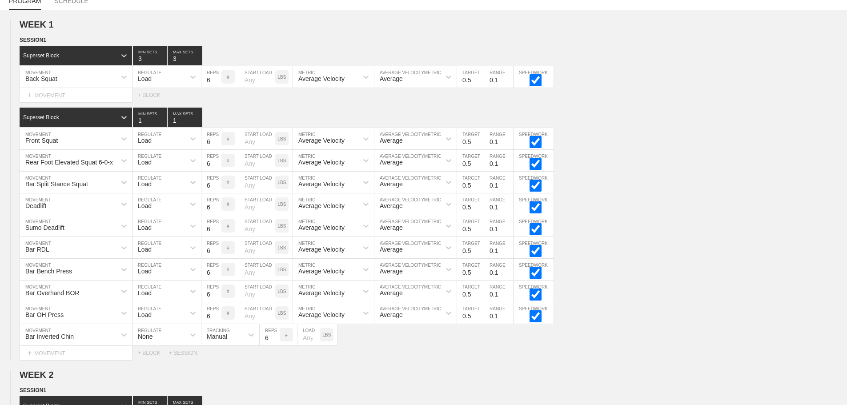
scroll to position [0, 0]
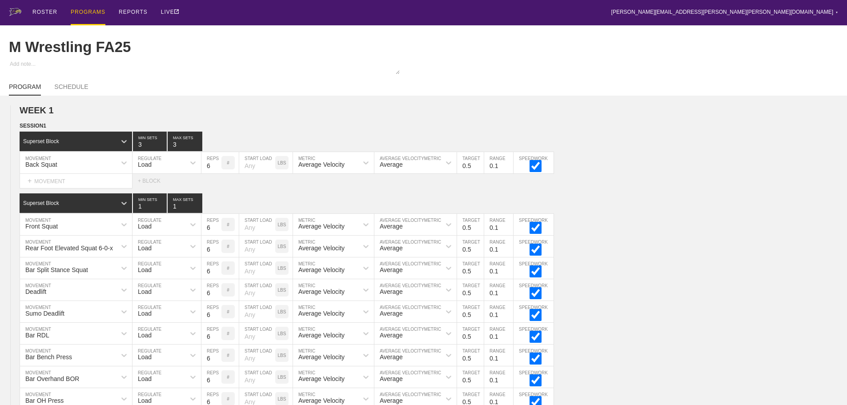
click at [92, 12] on div "PROGRAMS" at bounding box center [88, 12] width 35 height 25
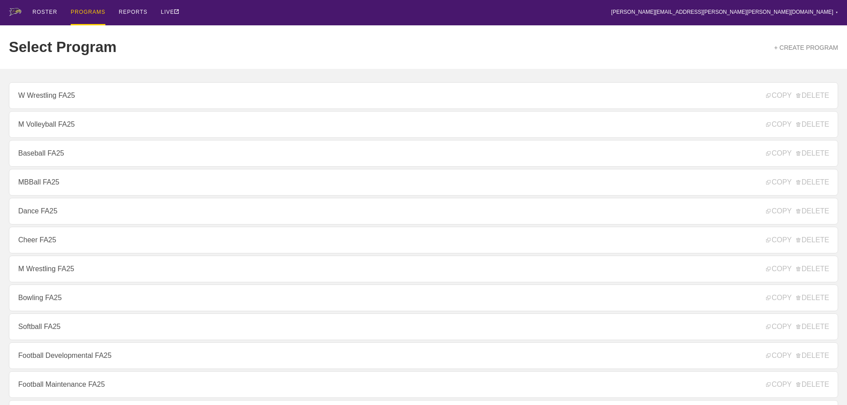
click at [212, 6] on div "ROSTER PROGRAMS REPORTS LIVE [PERSON_NAME][EMAIL_ADDRESS][PERSON_NAME][PERSON_N…" at bounding box center [423, 12] width 829 height 25
click at [260, 12] on div "ROSTER PROGRAMS REPORTS LIVE [PERSON_NAME][EMAIL_ADDRESS][PERSON_NAME][PERSON_N…" at bounding box center [423, 12] width 829 height 25
click at [225, 9] on div "ROSTER PROGRAMS REPORTS LIVE [PERSON_NAME][EMAIL_ADDRESS][PERSON_NAME][PERSON_N…" at bounding box center [423, 12] width 829 height 25
